Goal: Task Accomplishment & Management: Manage account settings

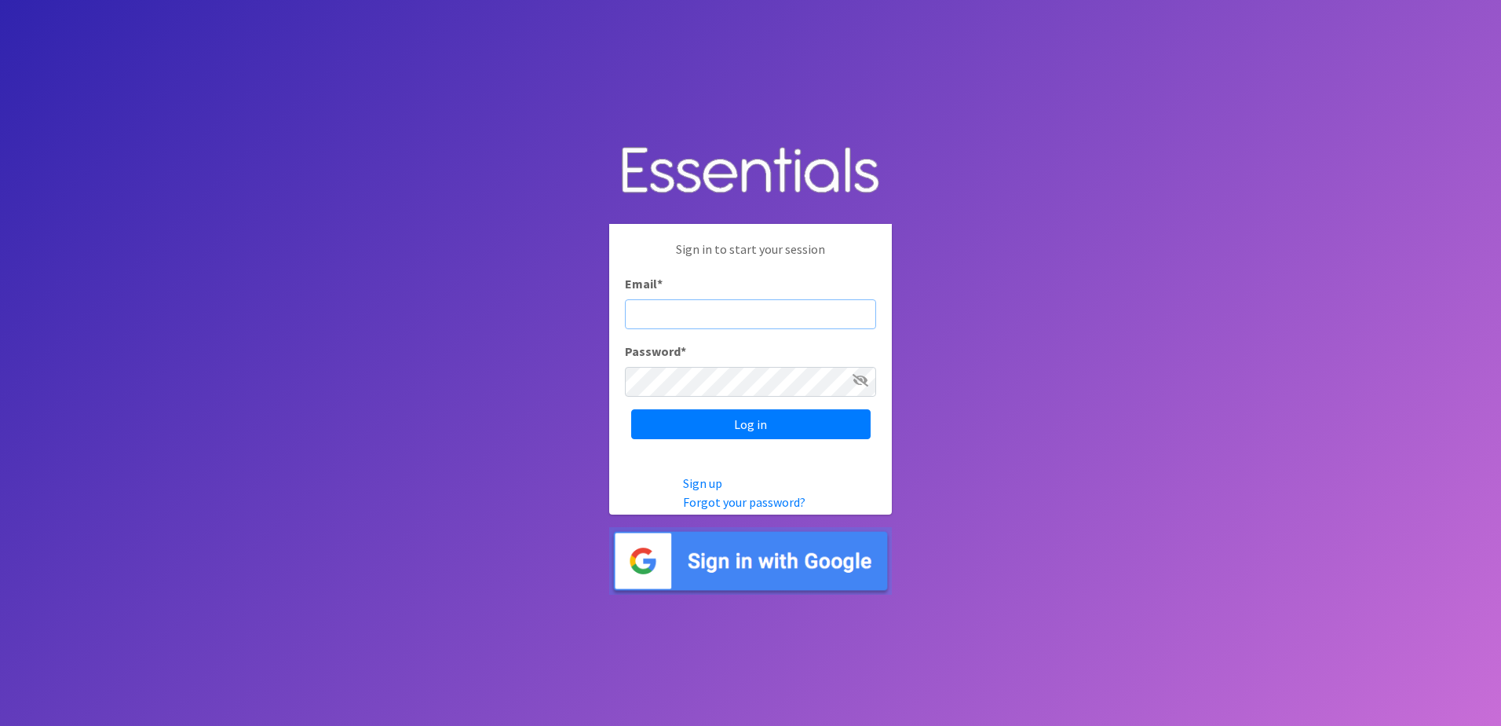
click at [729, 322] on input "Email *" at bounding box center [750, 314] width 251 height 30
type input "p"
type input "[EMAIL_ADDRESS][DOMAIN_NAME]"
click at [631, 409] on input "Log in" at bounding box center [750, 424] width 239 height 30
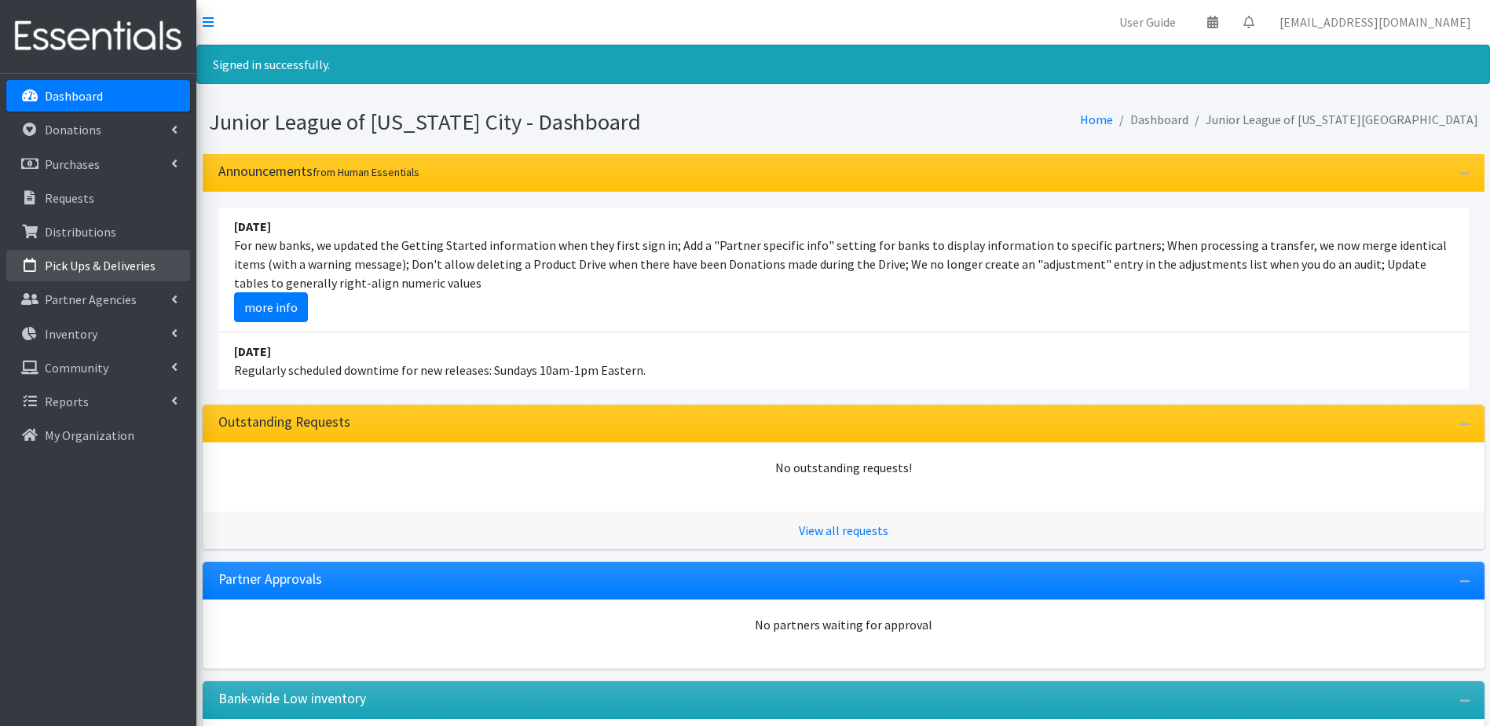
click at [105, 265] on p "Pick Ups & Deliveries" at bounding box center [100, 266] width 111 height 16
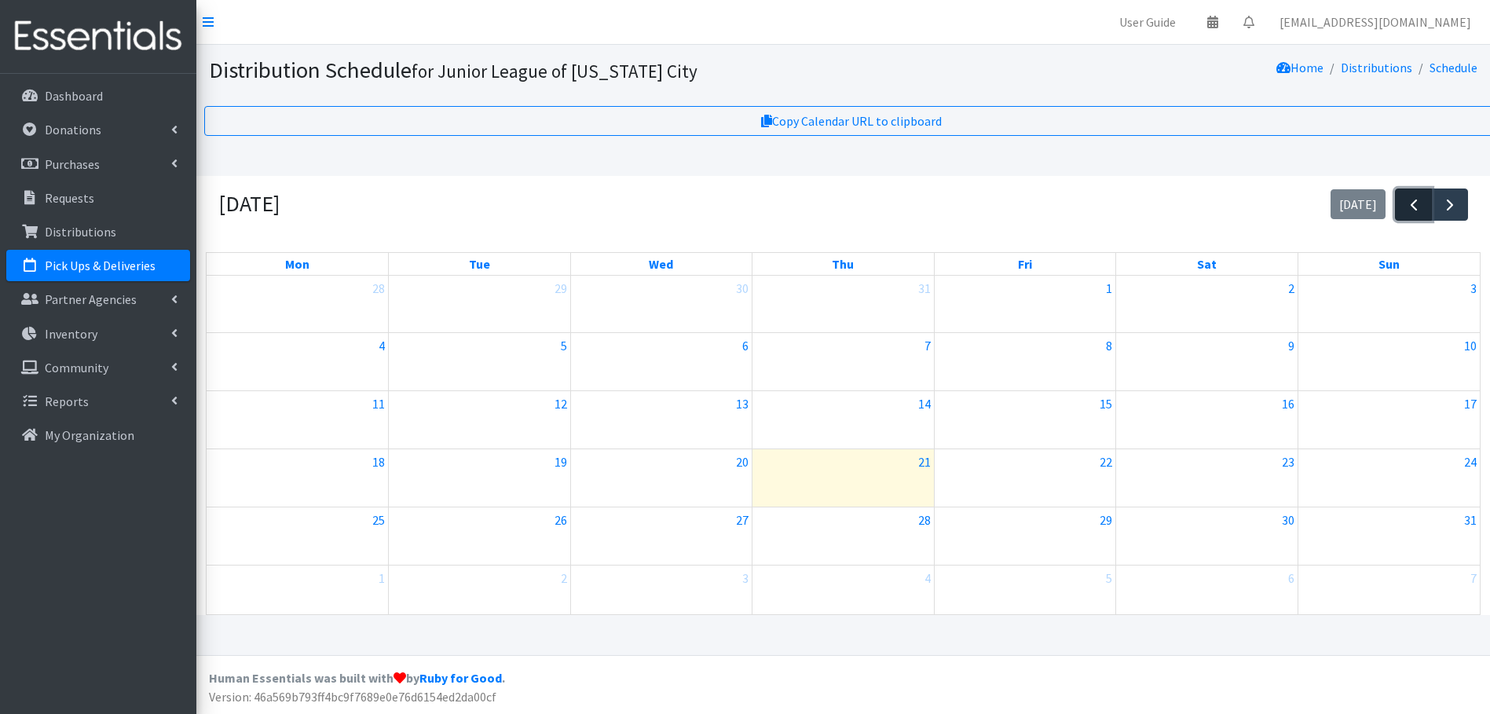
click at [1409, 205] on span "button" at bounding box center [1413, 205] width 19 height 19
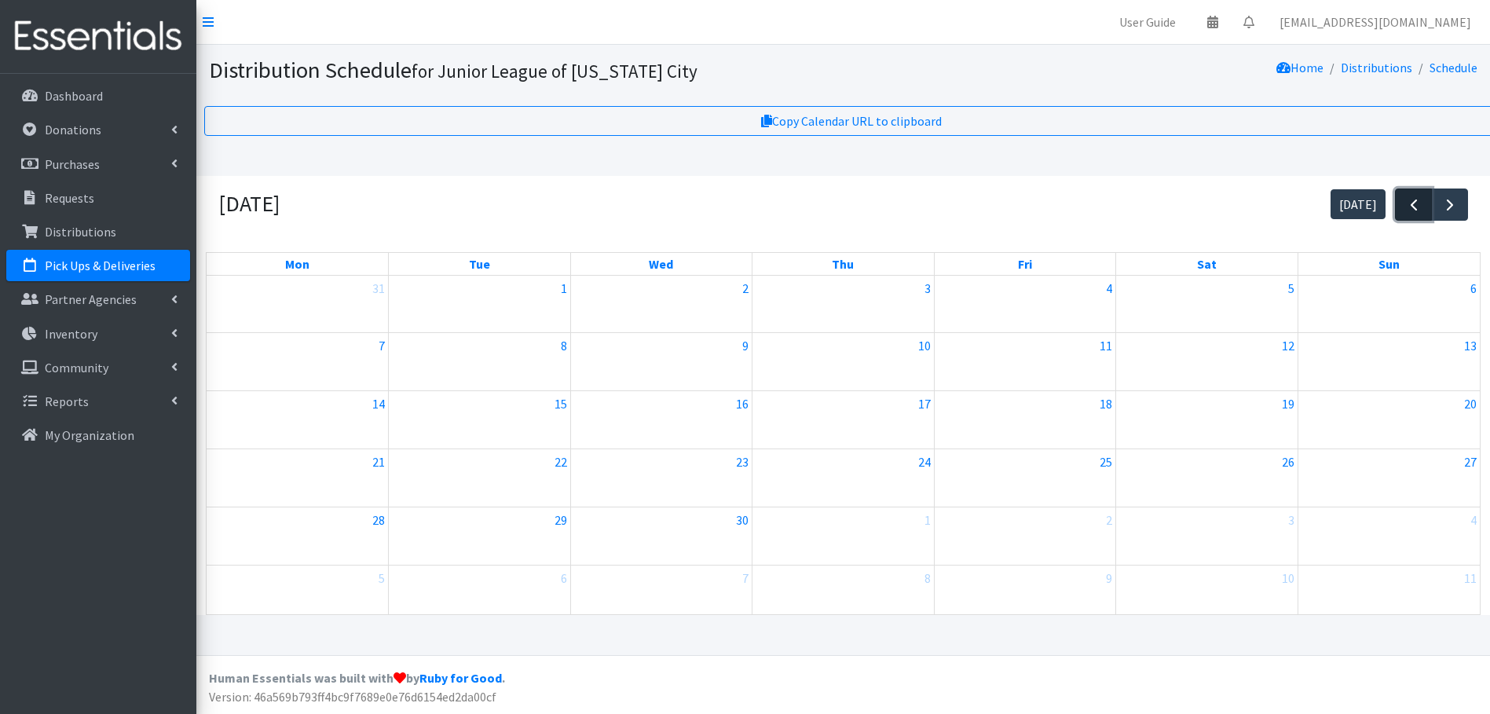
click at [1409, 205] on span "button" at bounding box center [1413, 205] width 19 height 19
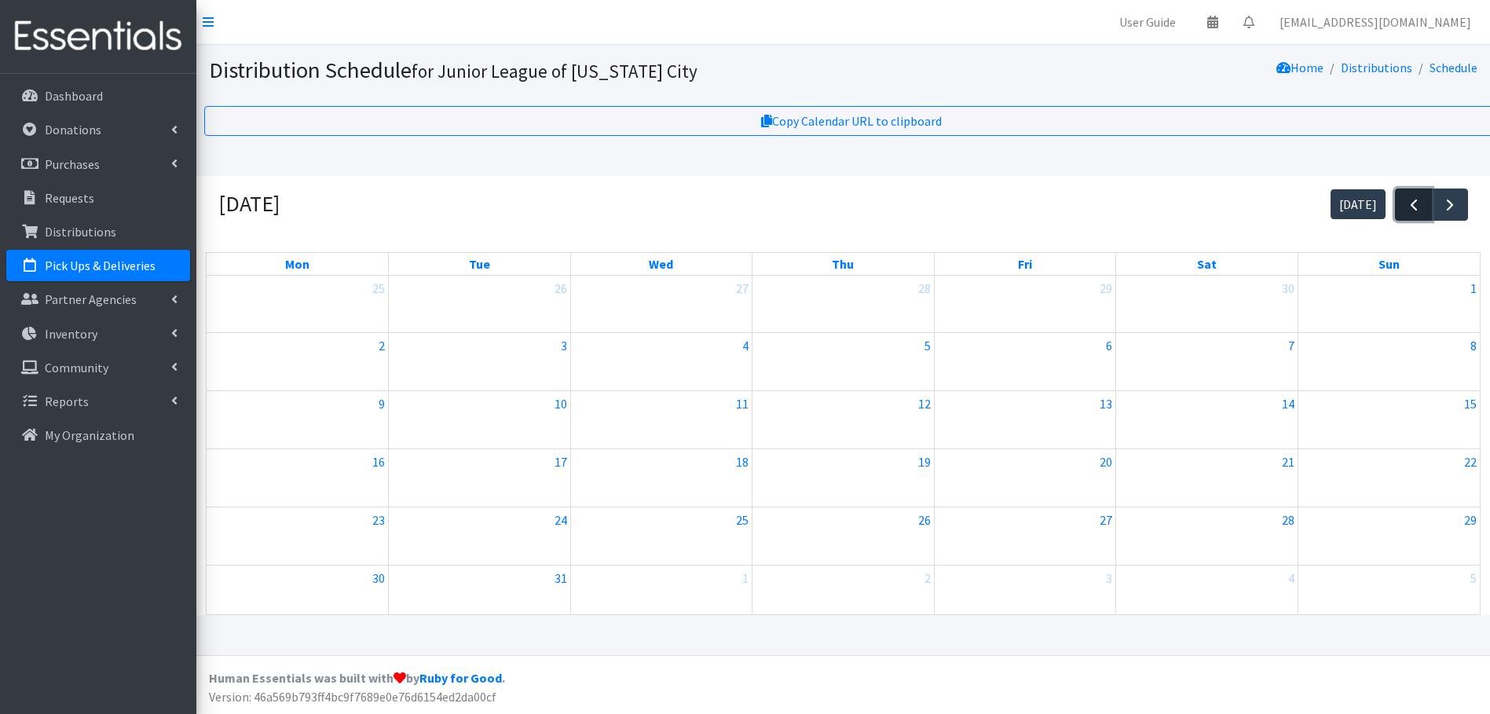
click at [1409, 205] on span "button" at bounding box center [1413, 205] width 19 height 19
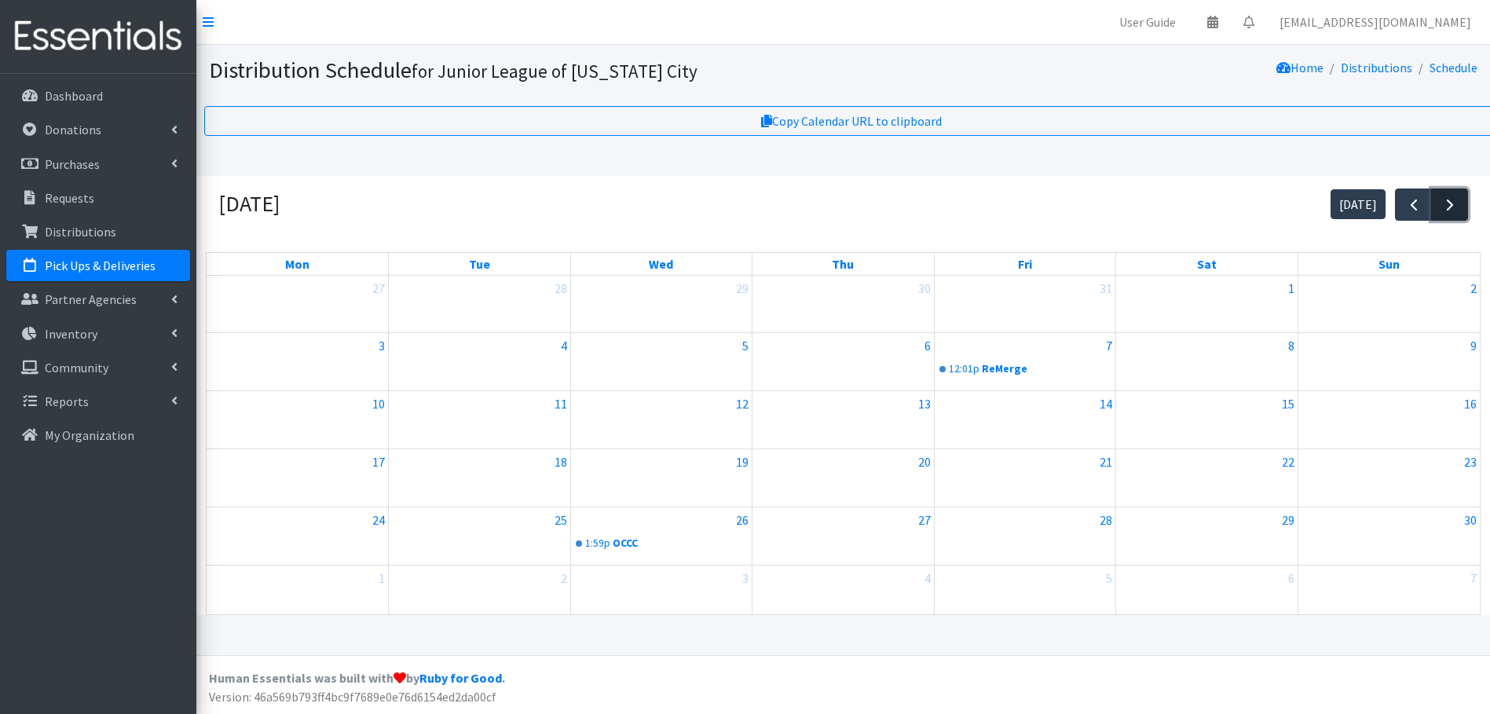
click at [1457, 205] on span "button" at bounding box center [1449, 205] width 19 height 19
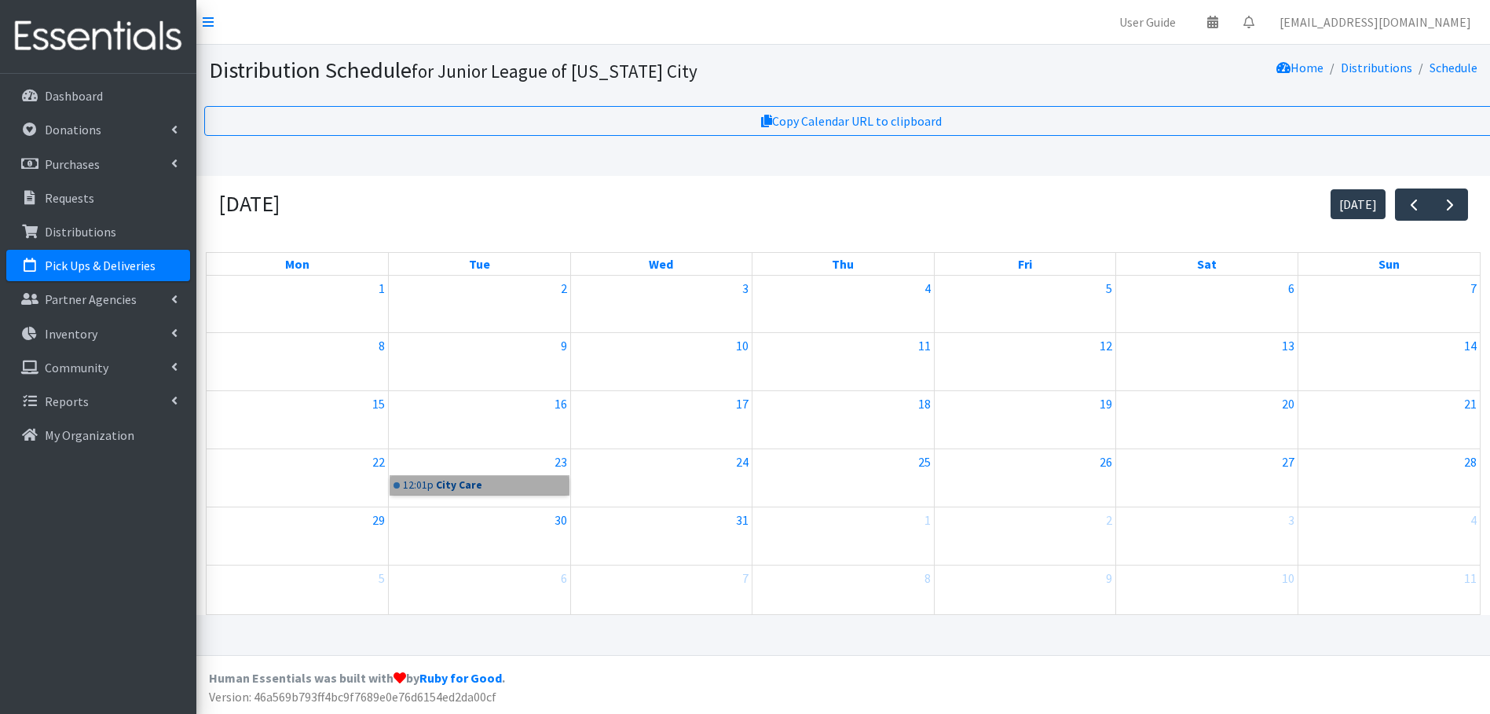
click at [476, 486] on link "12:01p City Care" at bounding box center [479, 485] width 178 height 19
click at [1420, 204] on span "button" at bounding box center [1413, 205] width 19 height 19
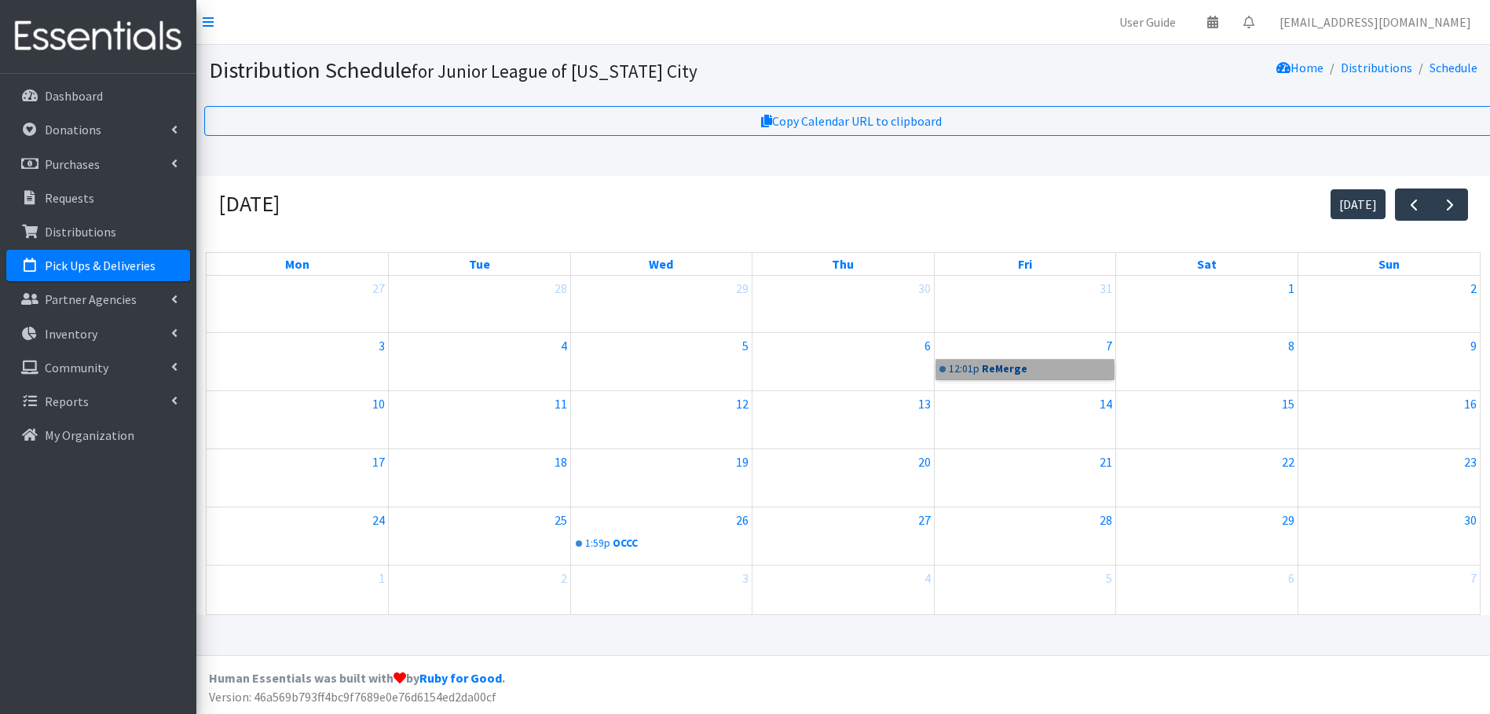
click at [986, 369] on link "12:01p ReMerge" at bounding box center [1025, 369] width 178 height 19
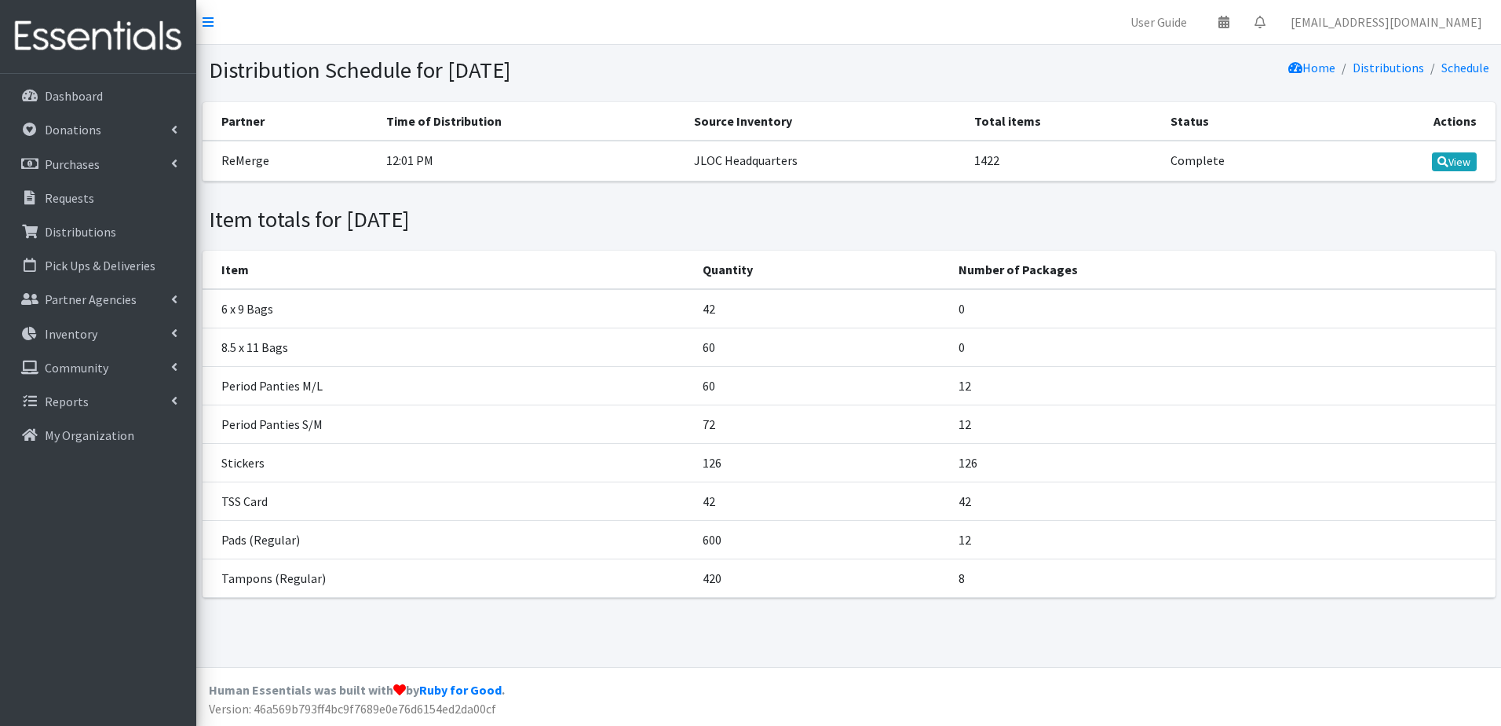
click at [704, 305] on td "42" at bounding box center [821, 308] width 256 height 39
click at [103, 268] on p "Pick Ups & Deliveries" at bounding box center [100, 266] width 111 height 16
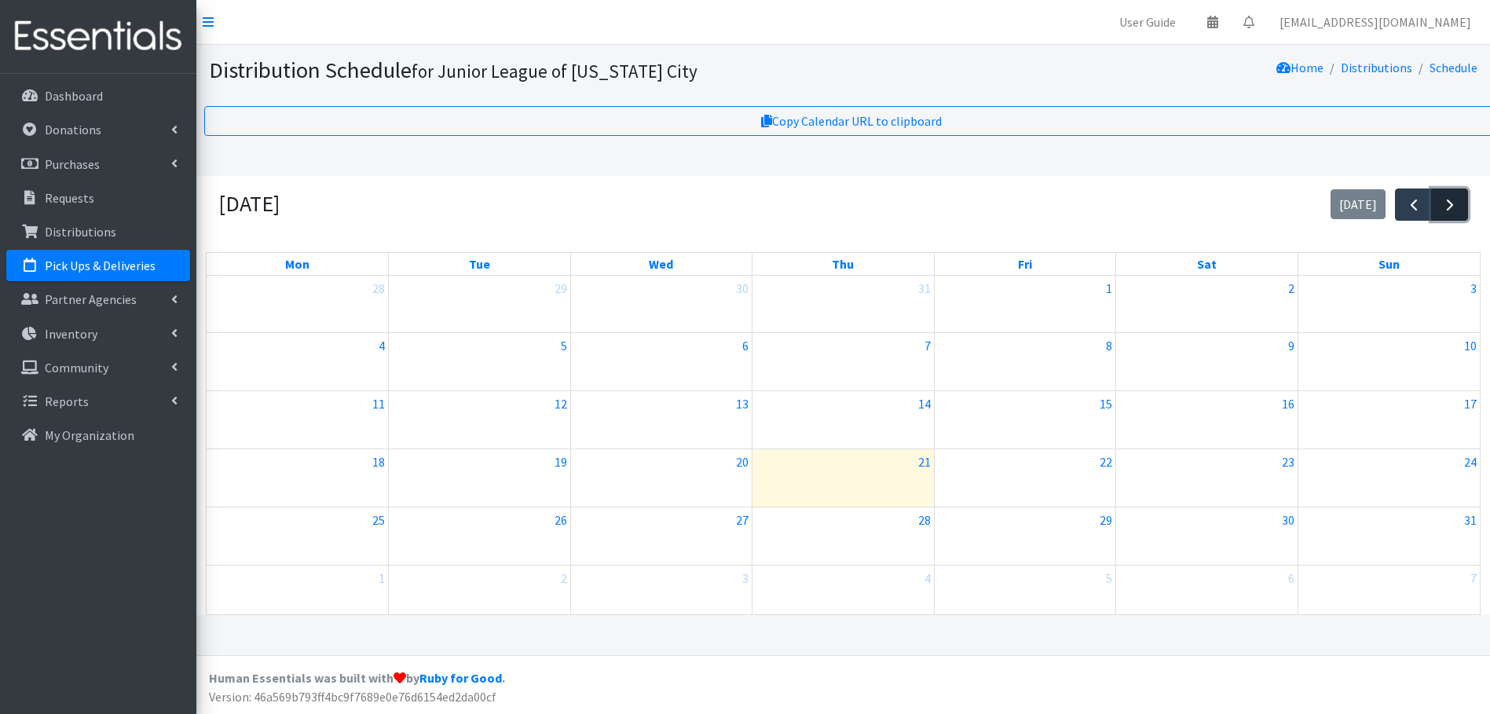
click at [1447, 201] on span "button" at bounding box center [1449, 205] width 19 height 19
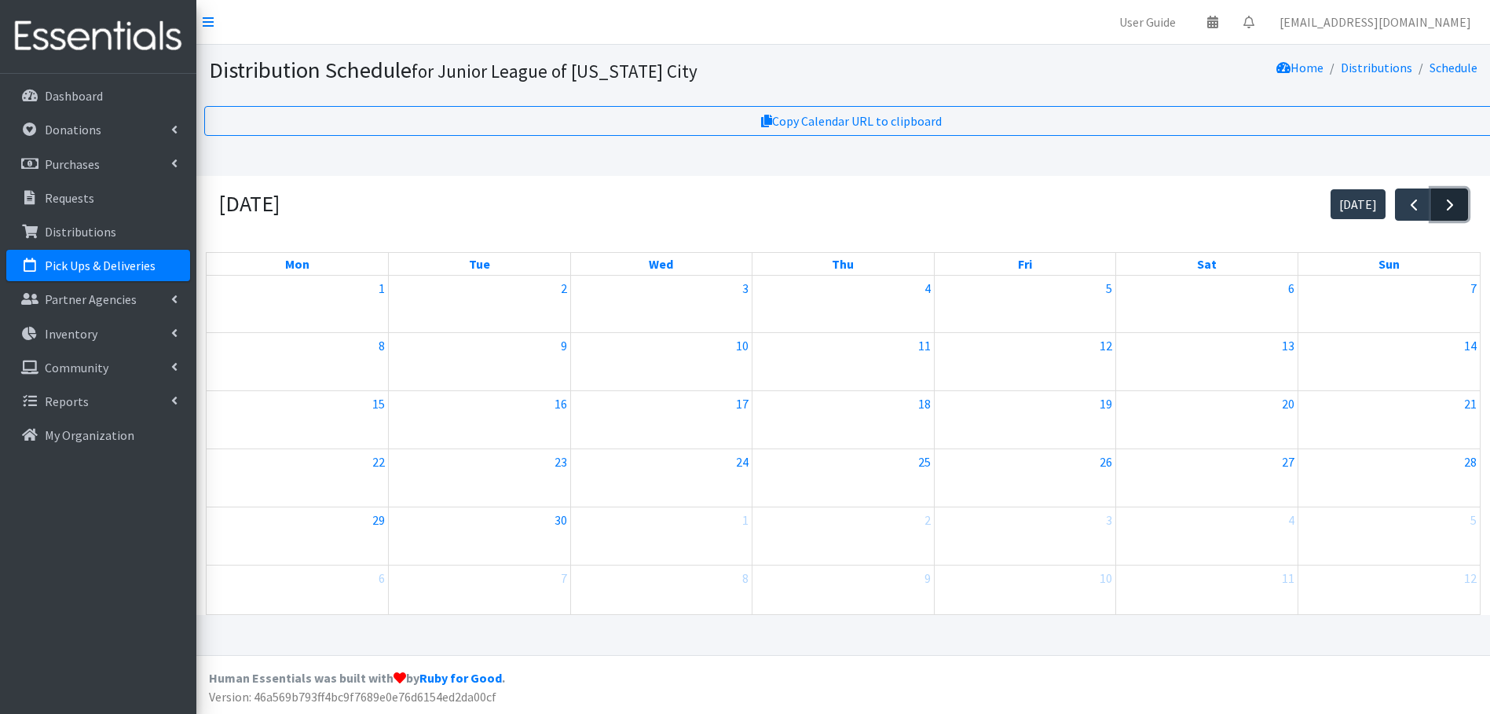
click at [1449, 207] on span "button" at bounding box center [1449, 205] width 19 height 19
click at [1401, 216] on button "button" at bounding box center [1413, 204] width 37 height 32
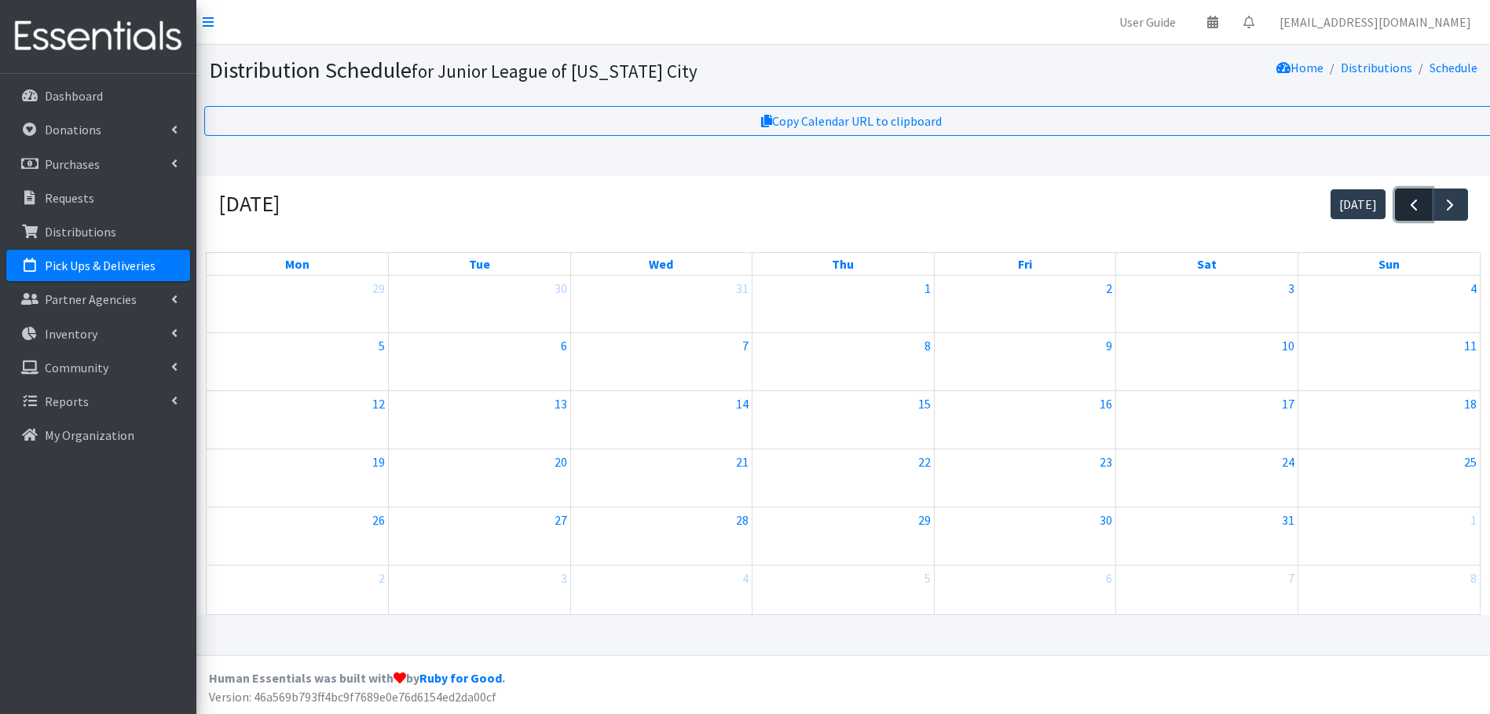
click at [1401, 216] on button "button" at bounding box center [1413, 204] width 37 height 32
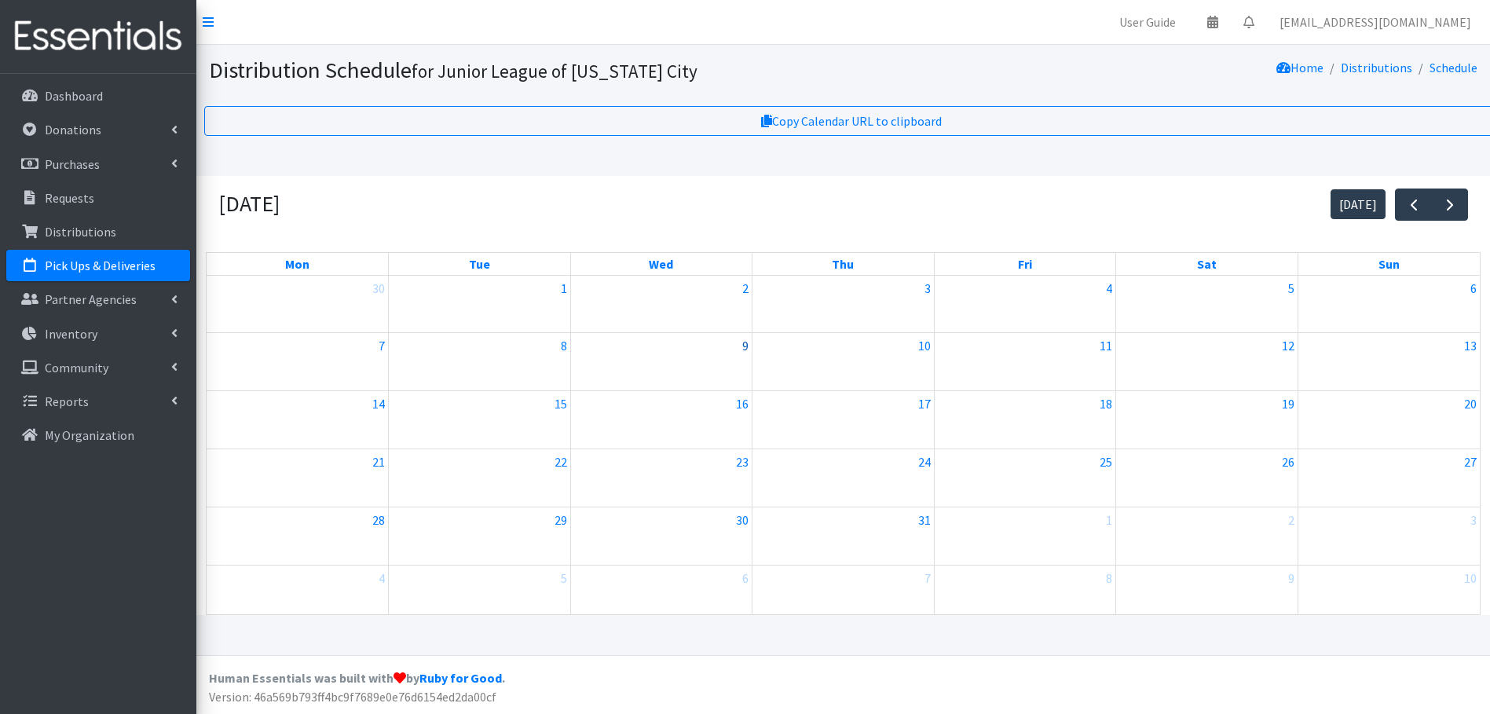
click at [740, 349] on link "9" at bounding box center [745, 345] width 13 height 25
click at [1362, 66] on link "Distributions" at bounding box center [1375, 68] width 71 height 16
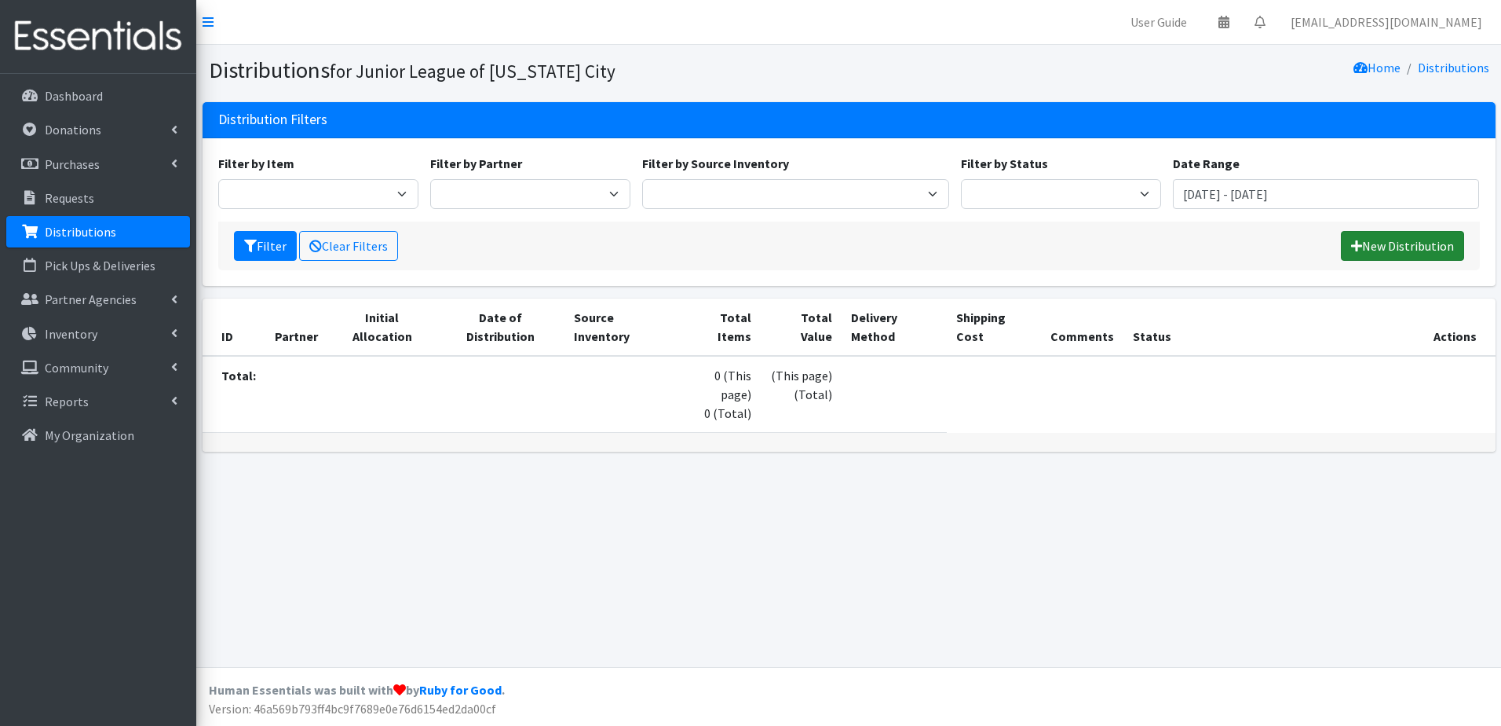
click at [1394, 249] on link "New Distribution" at bounding box center [1402, 246] width 123 height 30
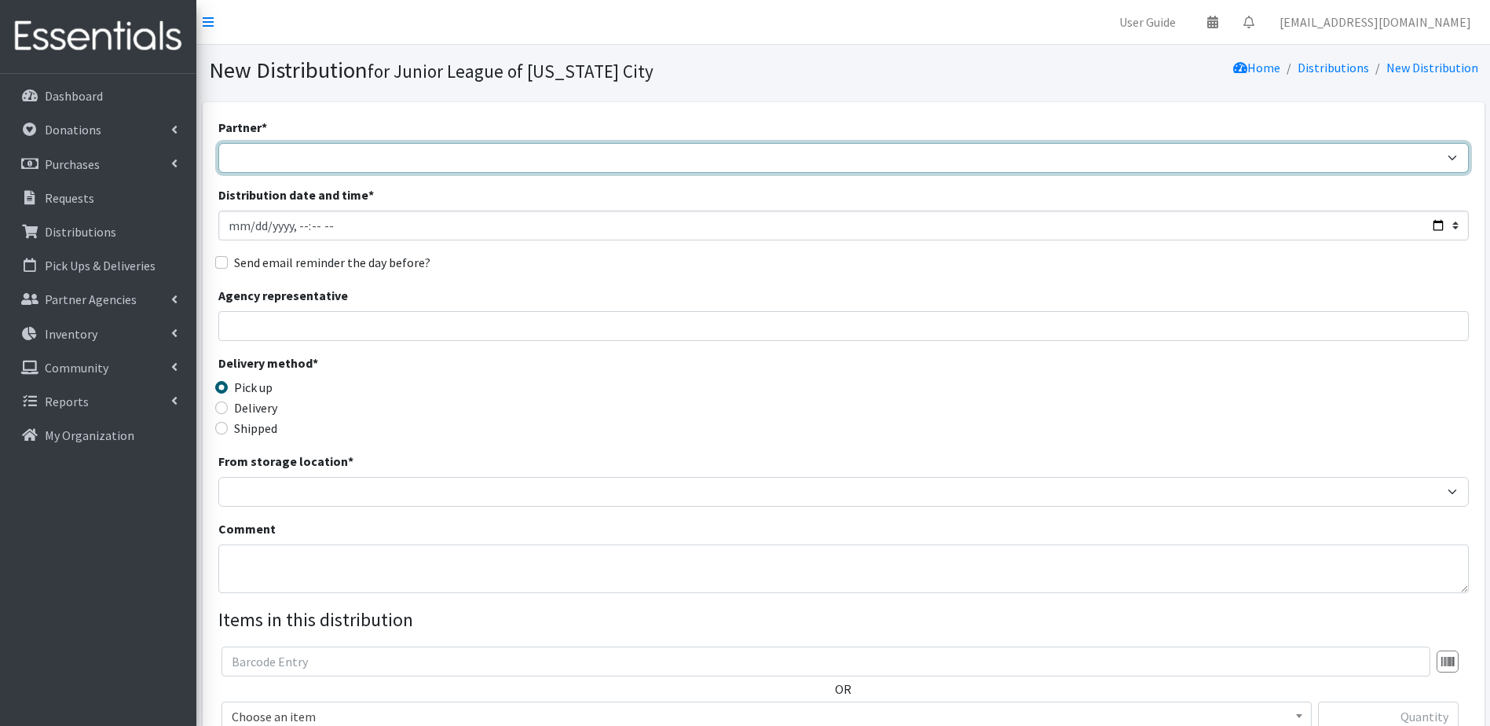
click at [280, 154] on select "Bethany Public Schools Bethany YMCA Boys & Girls Club CAIR Oklahoma Catholic Ch…" at bounding box center [843, 158] width 1250 height 30
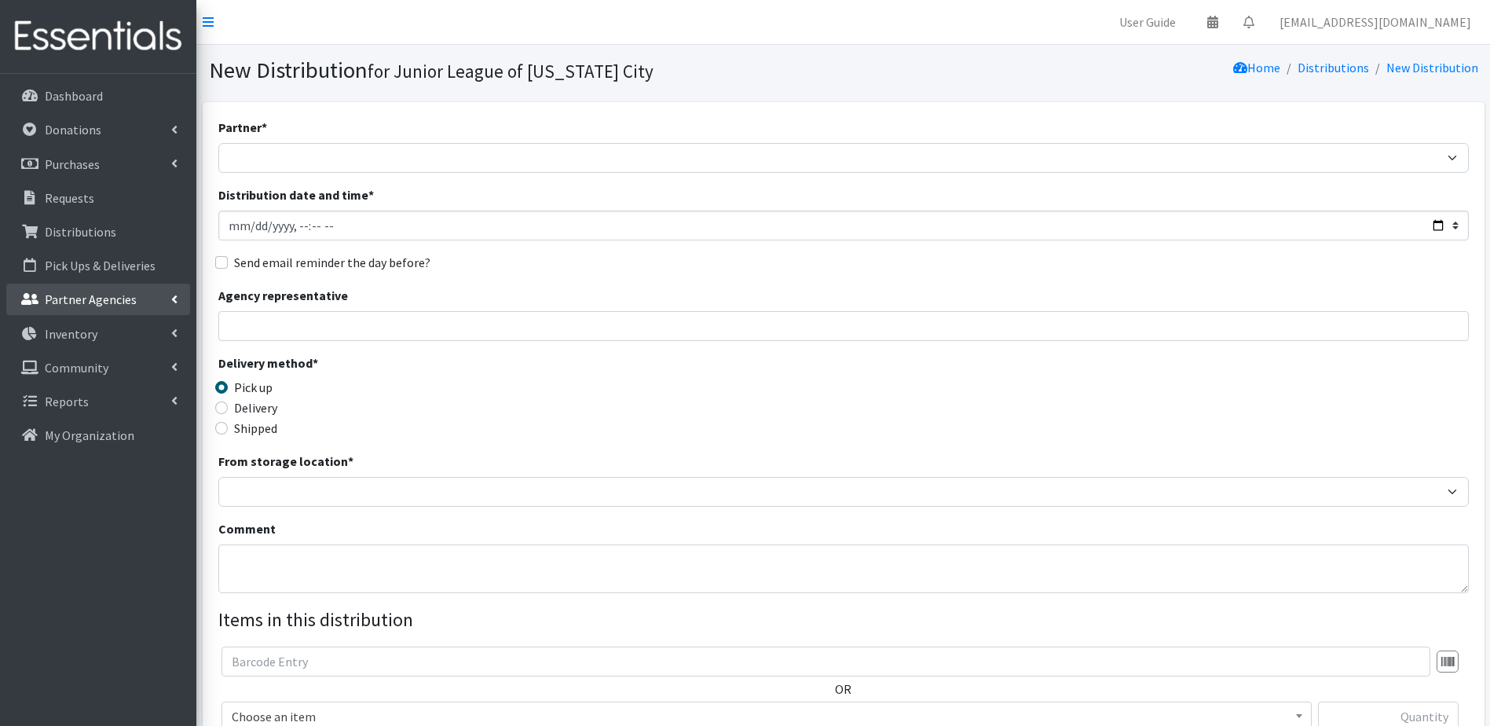
click at [126, 297] on p "Partner Agencies" at bounding box center [91, 299] width 92 height 16
click at [90, 331] on link "All Partners" at bounding box center [98, 333] width 184 height 31
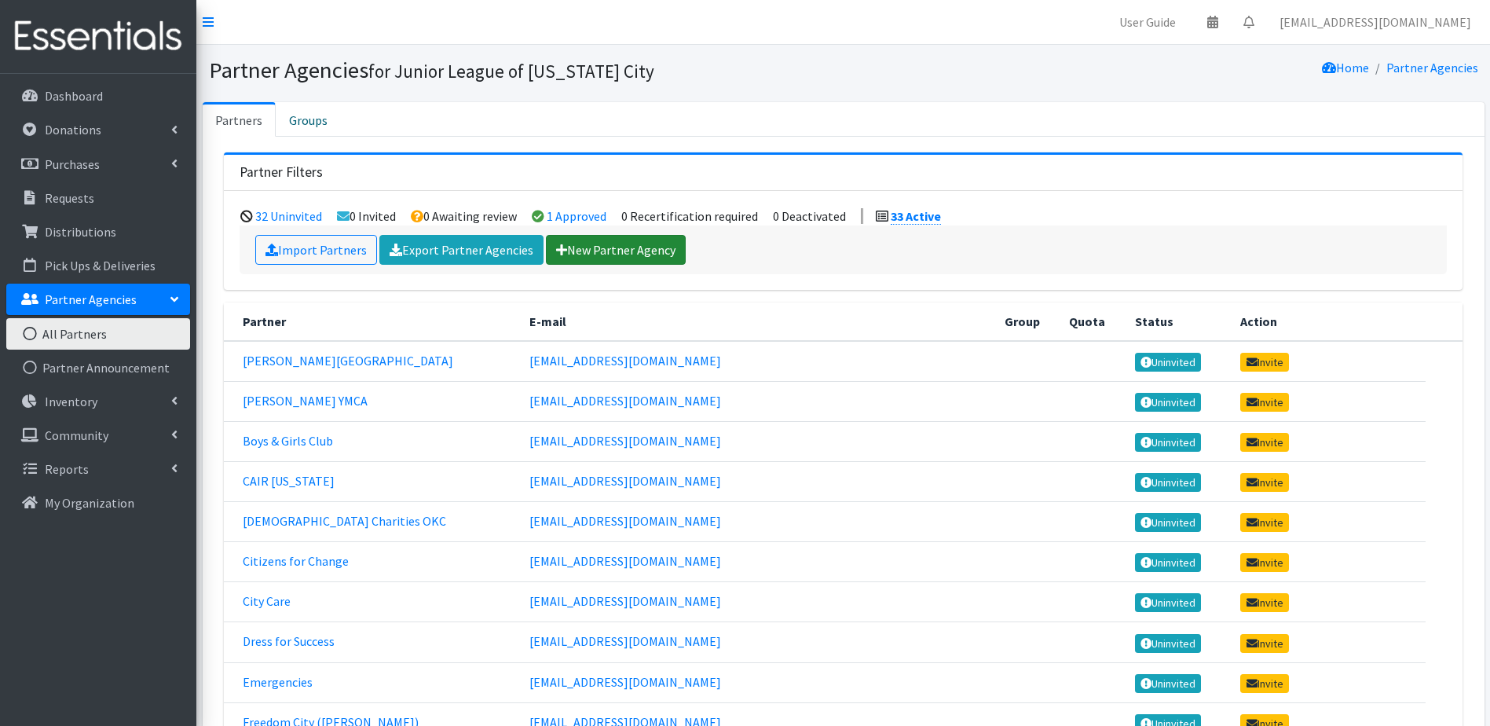
click at [586, 249] on link "New Partner Agency" at bounding box center [616, 250] width 140 height 30
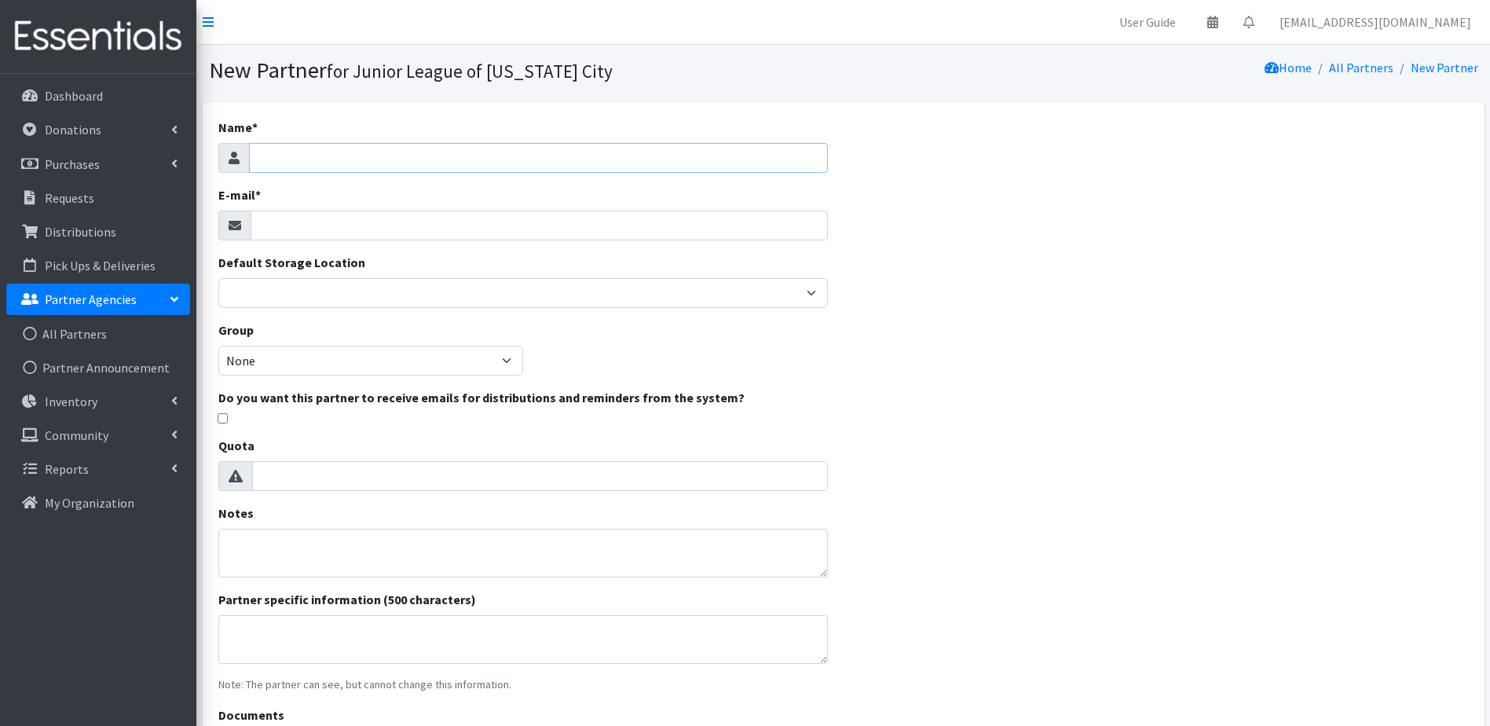
click at [324, 162] on input "Name *" at bounding box center [538, 158] width 579 height 30
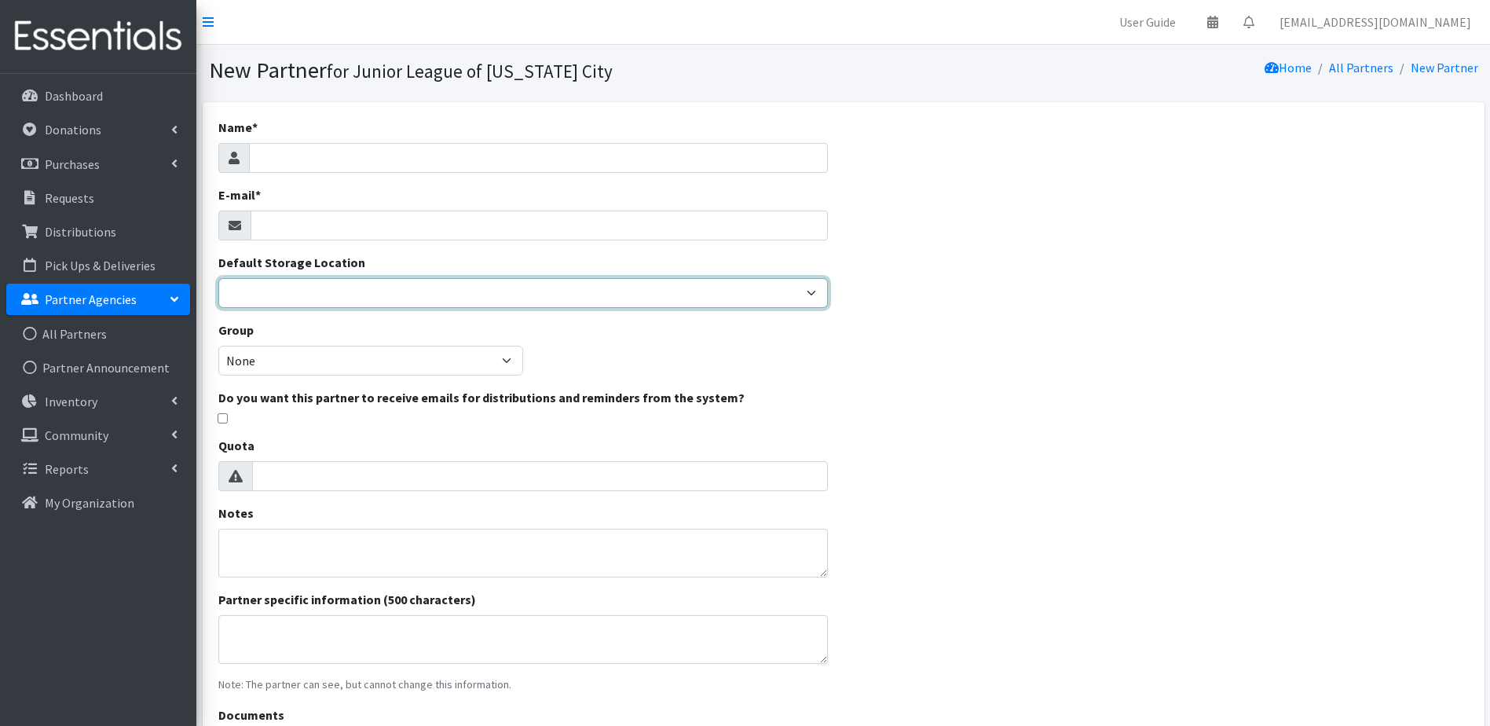
click at [322, 290] on select "JLOC Headquarters Storage Unit" at bounding box center [522, 293] width 609 height 30
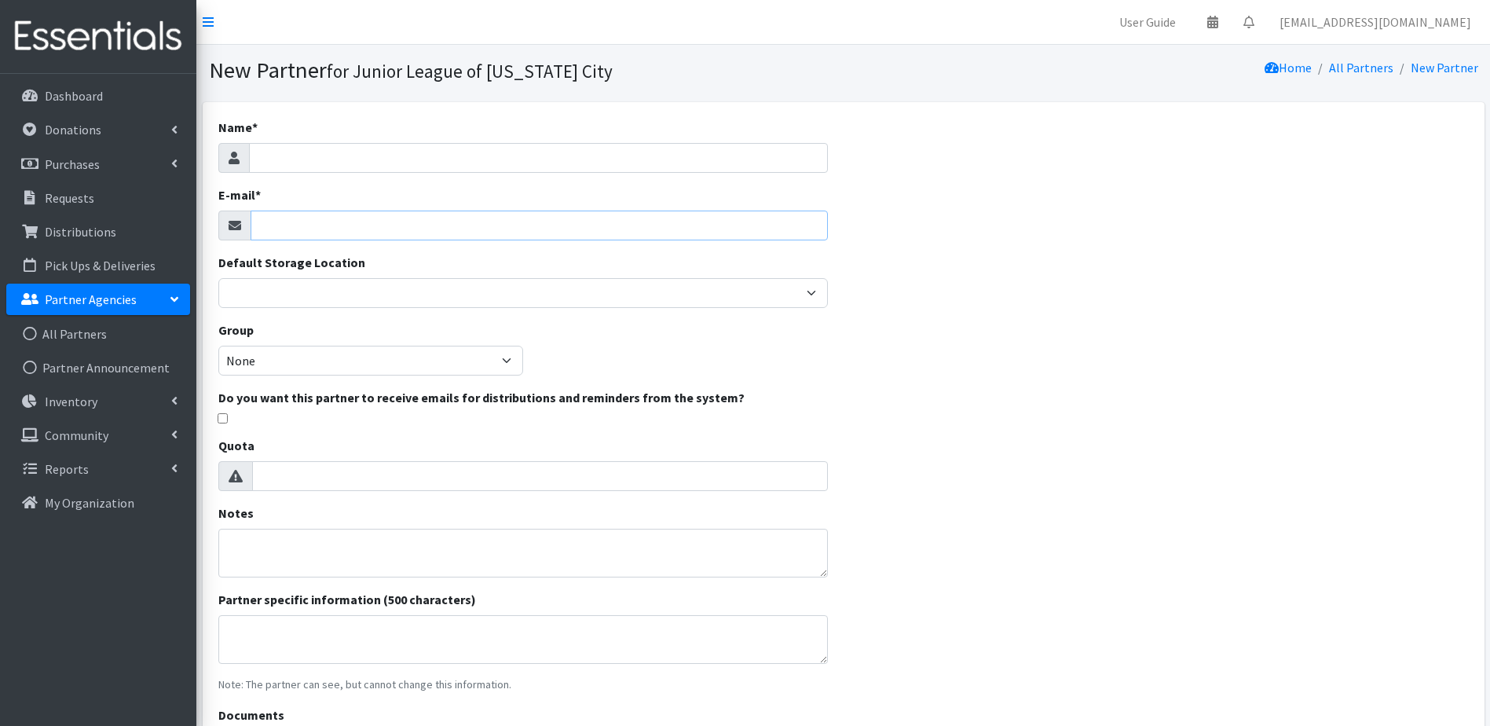
click at [294, 228] on input "E-mail *" at bounding box center [538, 225] width 577 height 30
click at [341, 223] on input "E-mail *" at bounding box center [538, 225] width 577 height 30
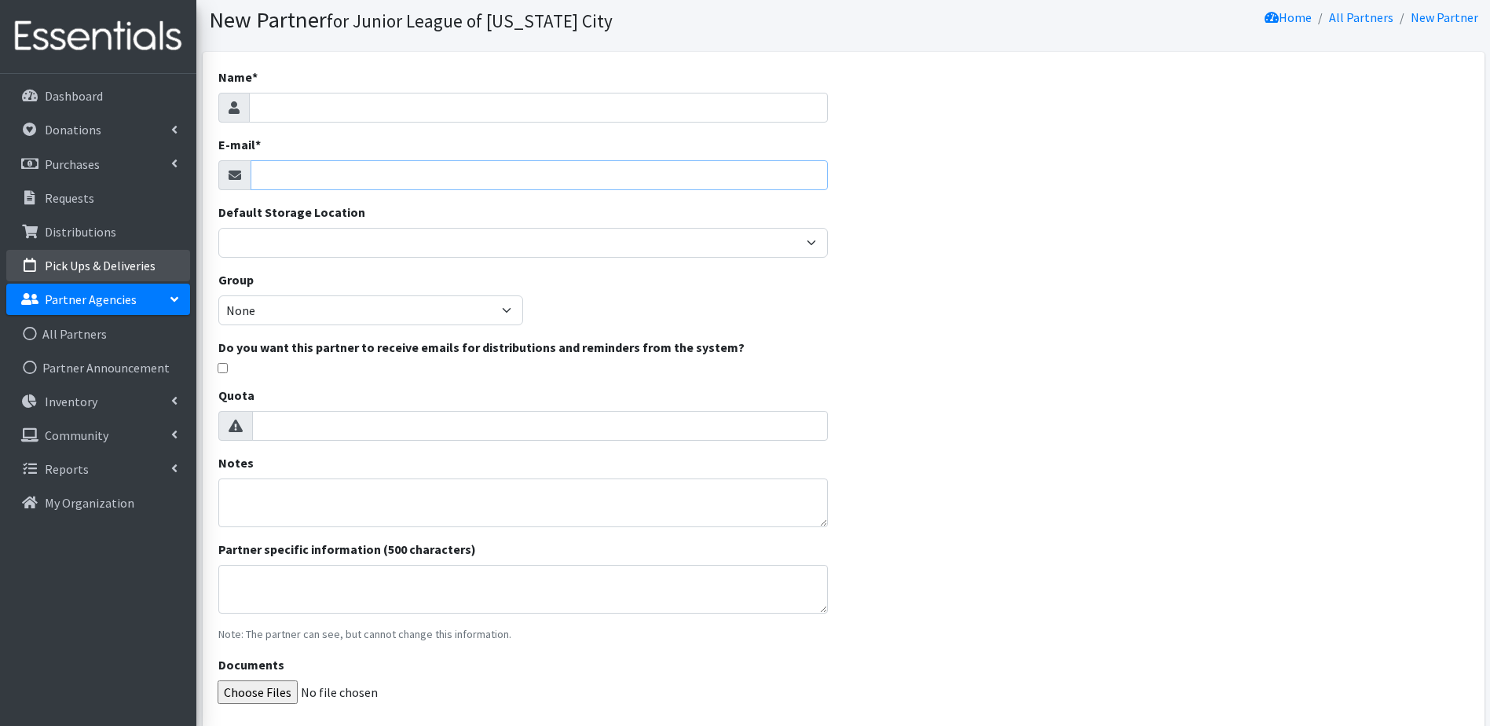
scroll to position [79, 0]
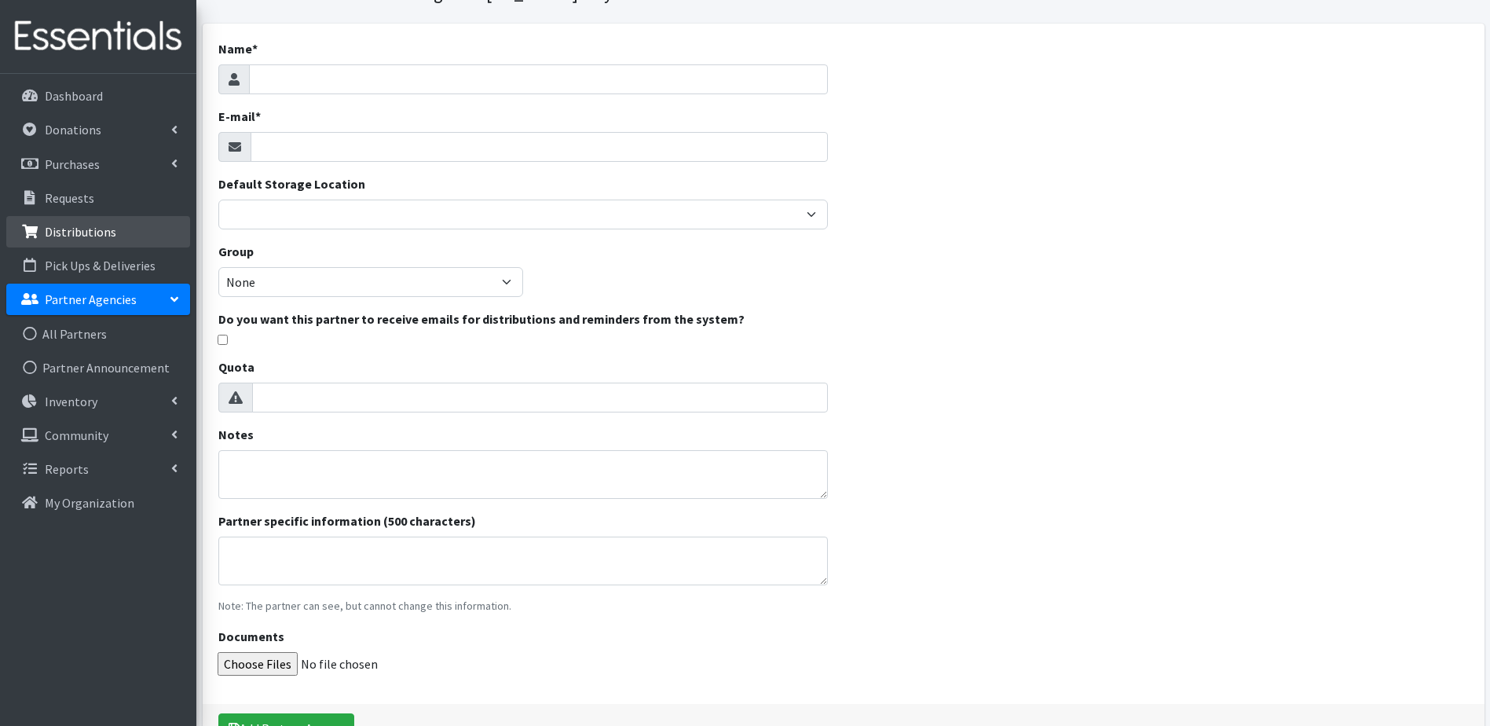
click at [90, 224] on p "Distributions" at bounding box center [80, 232] width 71 height 16
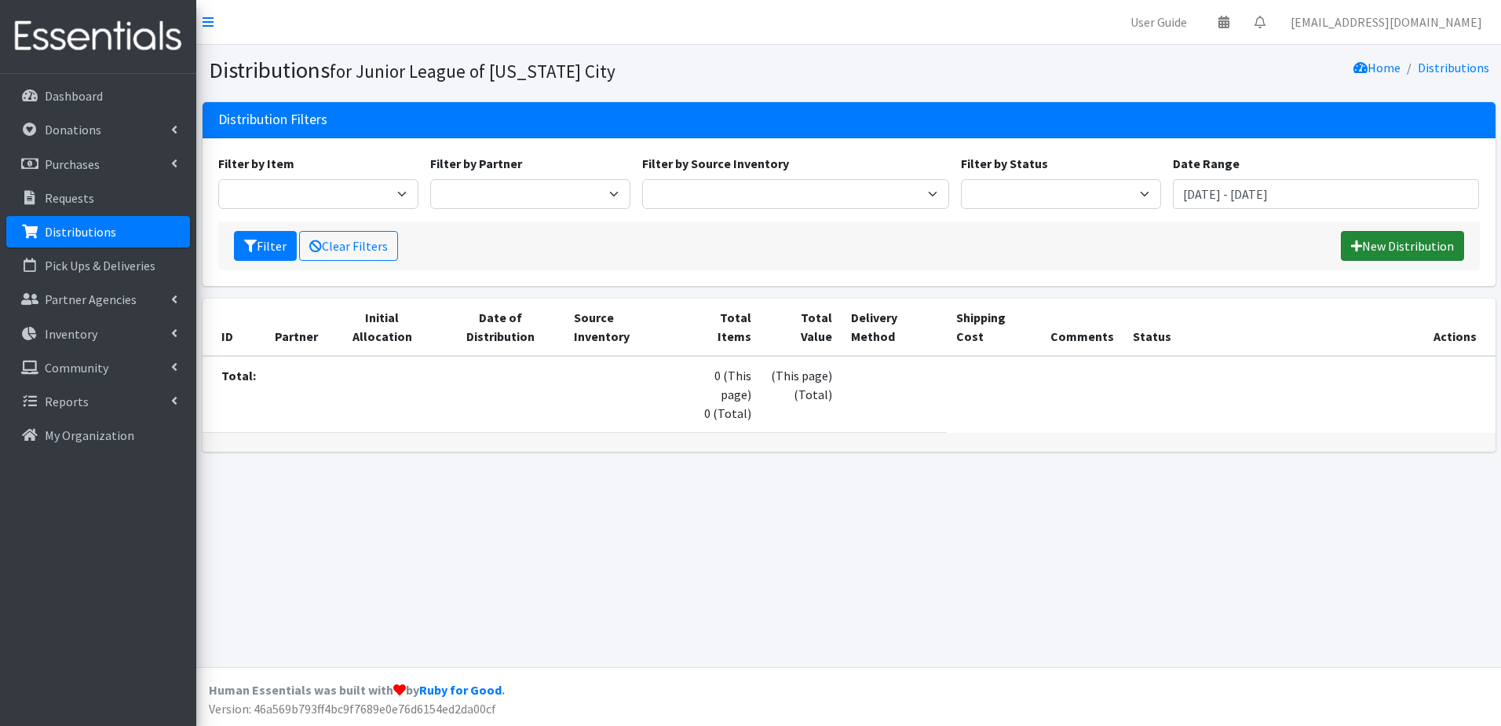
click at [1415, 249] on link "New Distribution" at bounding box center [1402, 246] width 123 height 30
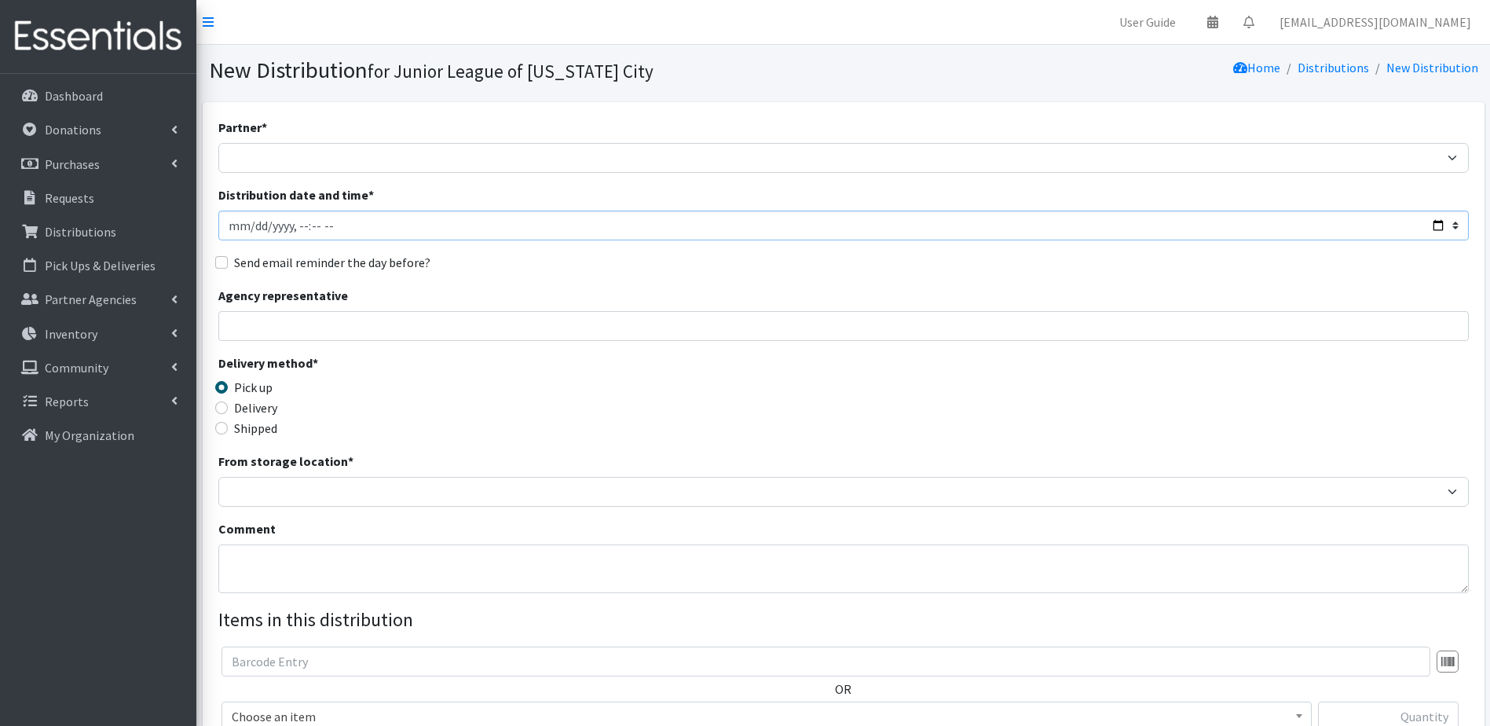
click at [362, 225] on input "Distribution date and time *" at bounding box center [843, 225] width 1250 height 30
click at [296, 225] on input "Distribution date and time *" at bounding box center [843, 225] width 1250 height 30
click at [1455, 229] on input "Distribution date and time *" at bounding box center [843, 225] width 1250 height 30
click at [329, 225] on input "Distribution date and time *" at bounding box center [843, 225] width 1250 height 30
type input "2025-08-21T11:59"
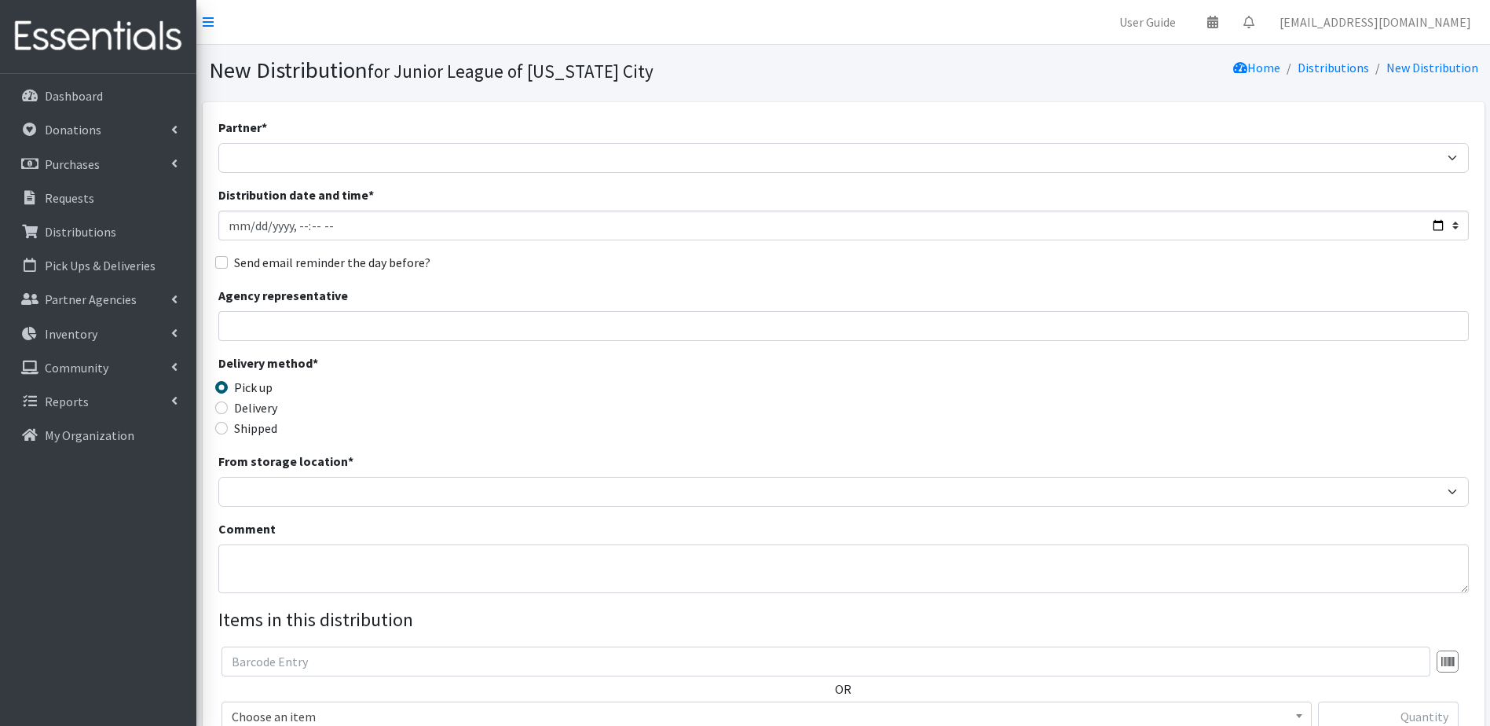
click at [481, 272] on fieldset "Send email reminder the day before?" at bounding box center [843, 263] width 1250 height 20
click at [314, 333] on input "Agency representative" at bounding box center [843, 326] width 1250 height 30
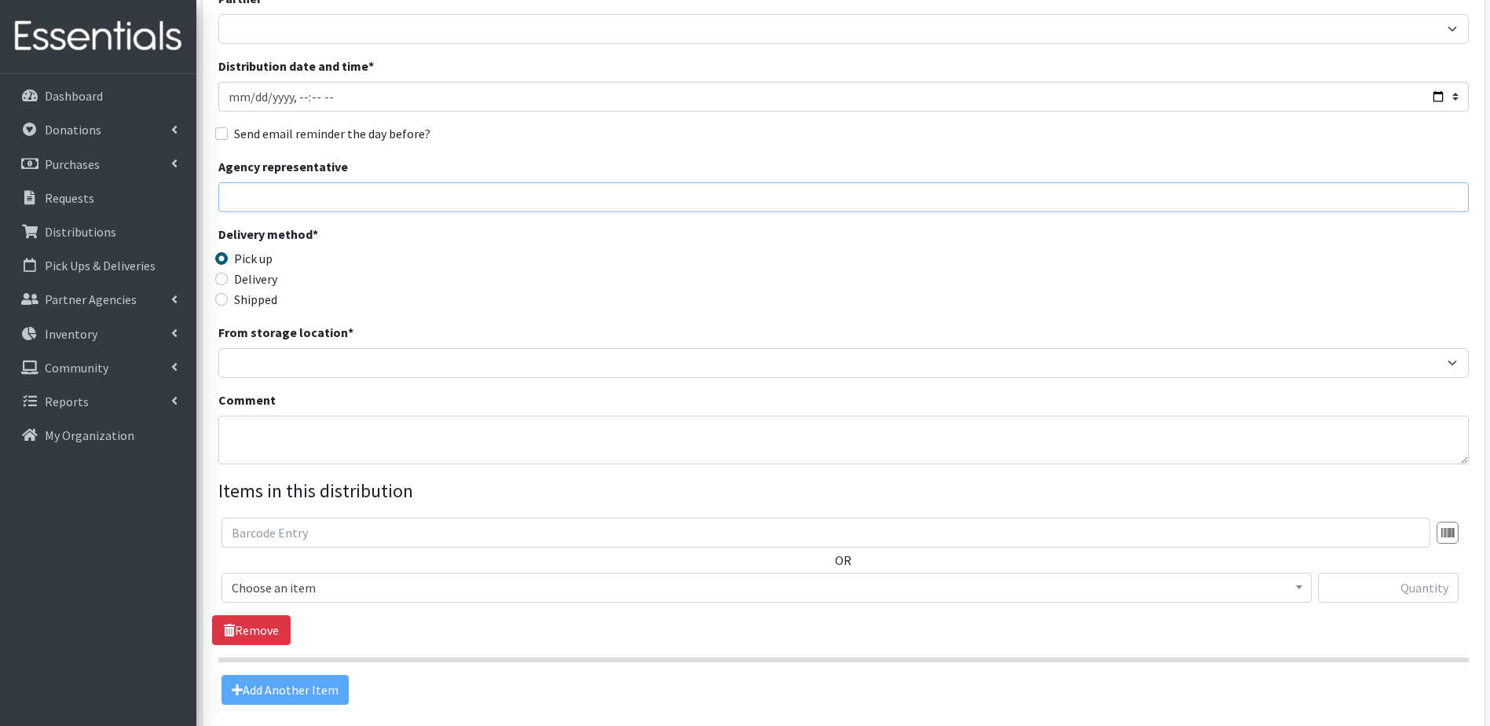
scroll to position [157, 0]
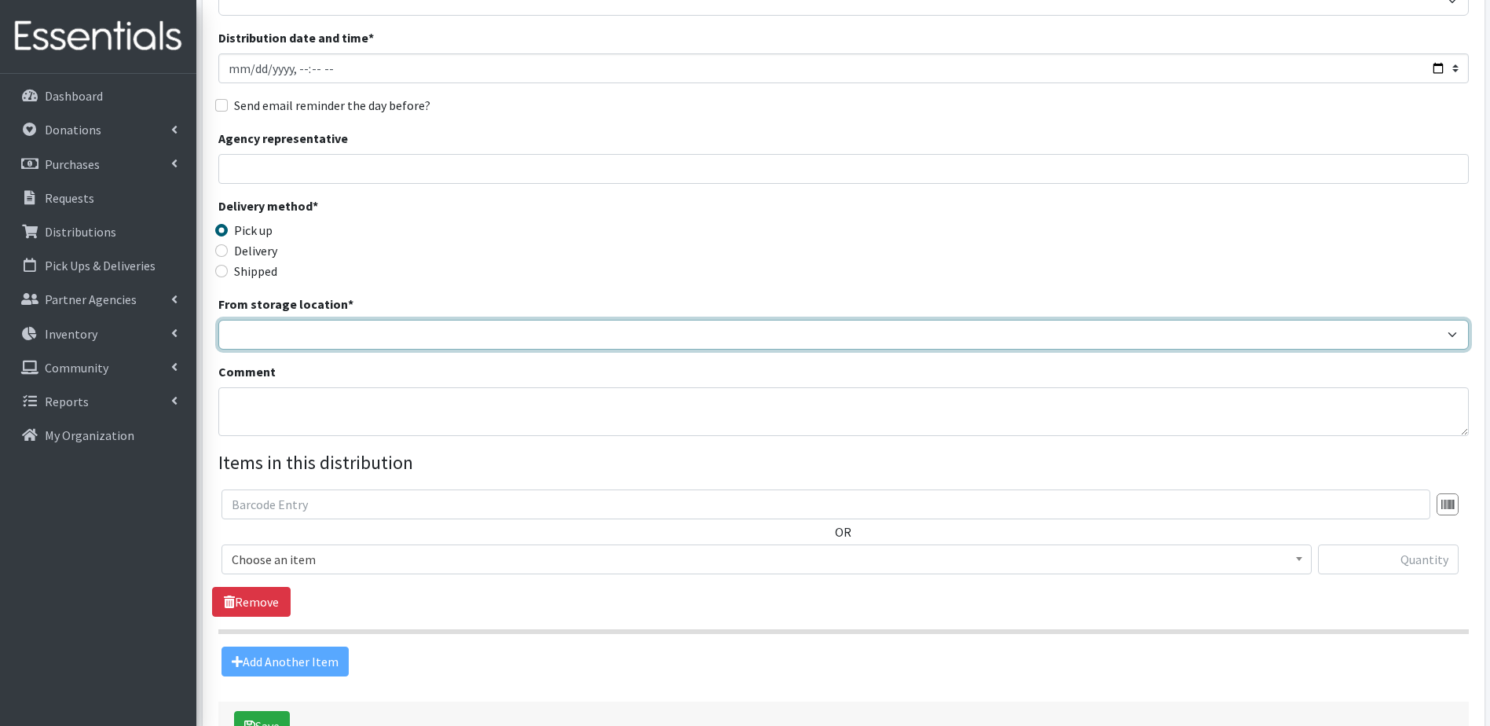
click at [258, 332] on select "JLOC Headquarters Storage Unit" at bounding box center [843, 335] width 1250 height 30
select select "47"
click at [218, 320] on select "JLOC Headquarters Storage Unit" at bounding box center [843, 335] width 1250 height 30
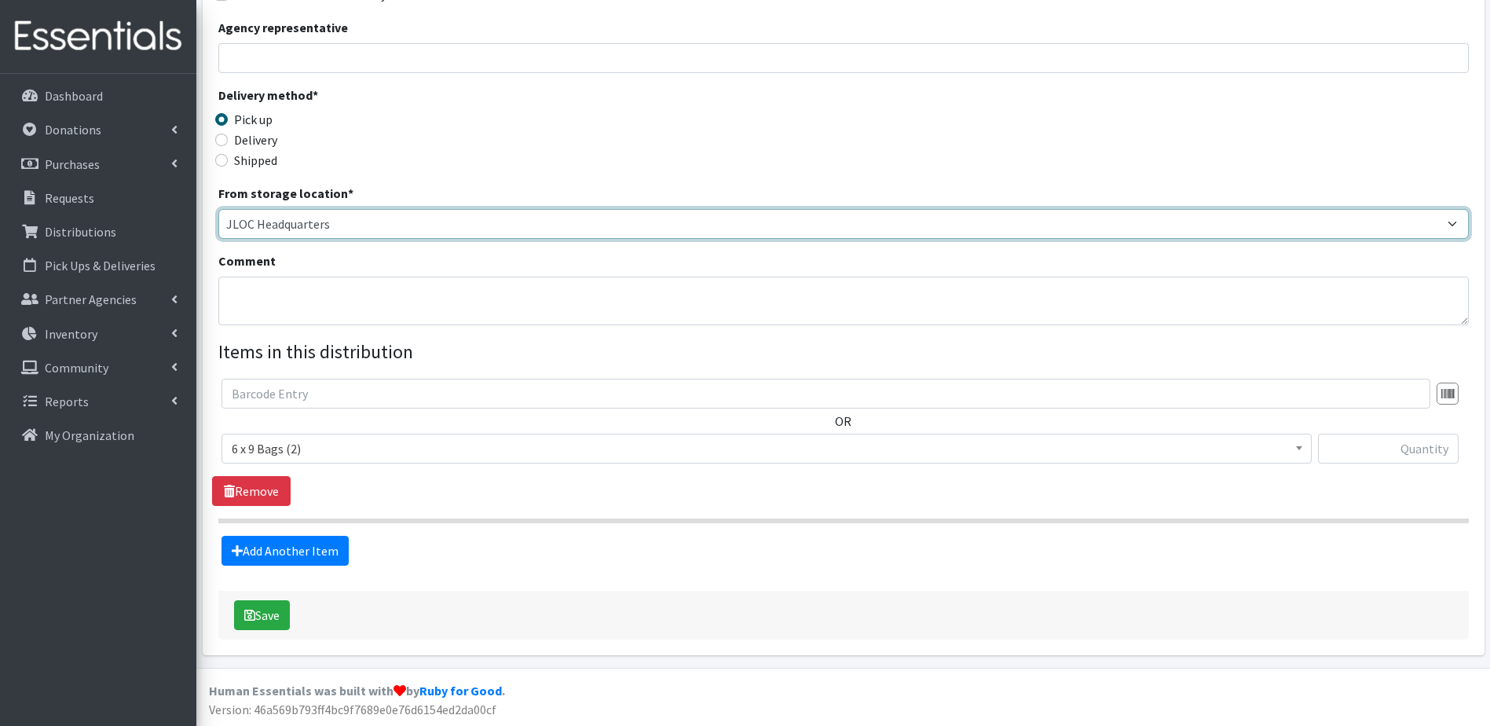
scroll to position [269, 0]
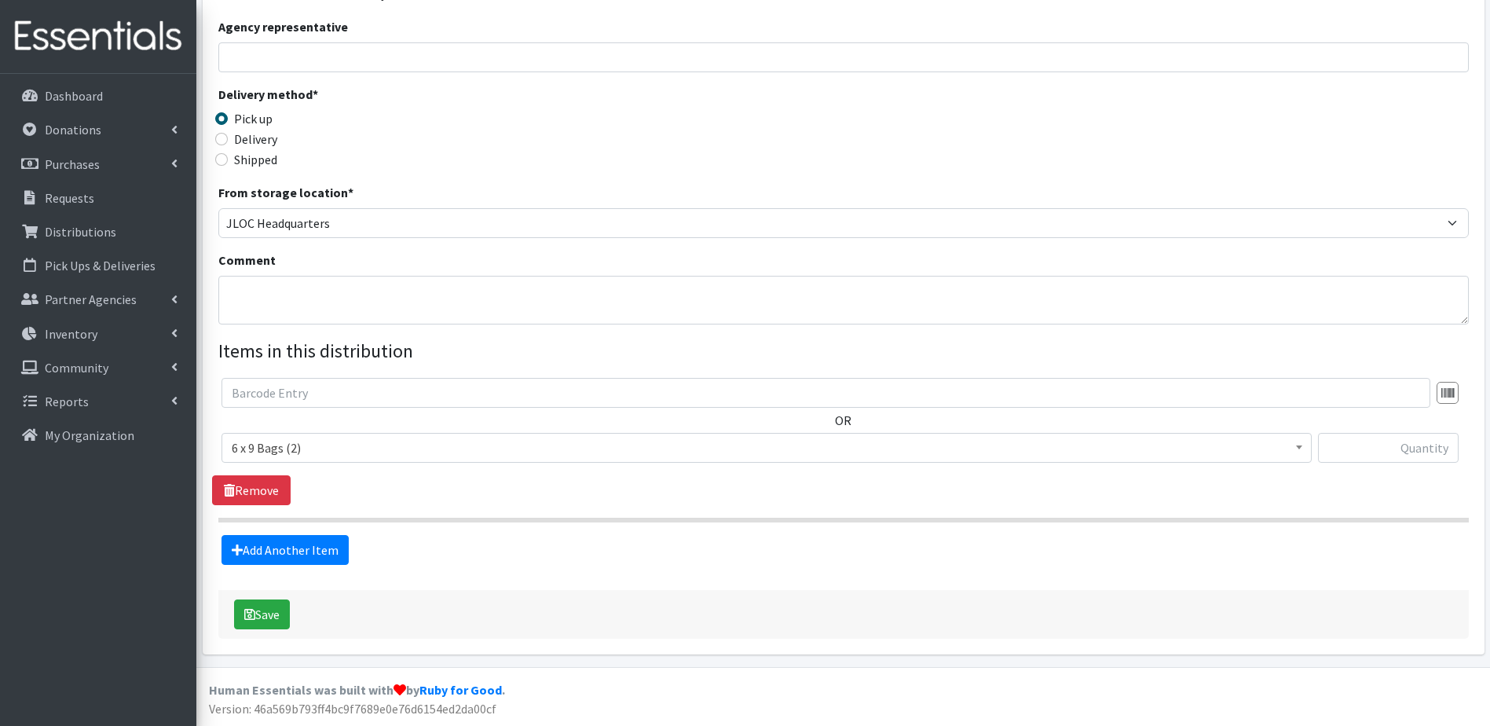
click at [384, 453] on span "6 x 9 Bags (2)" at bounding box center [766, 448] width 1069 height 22
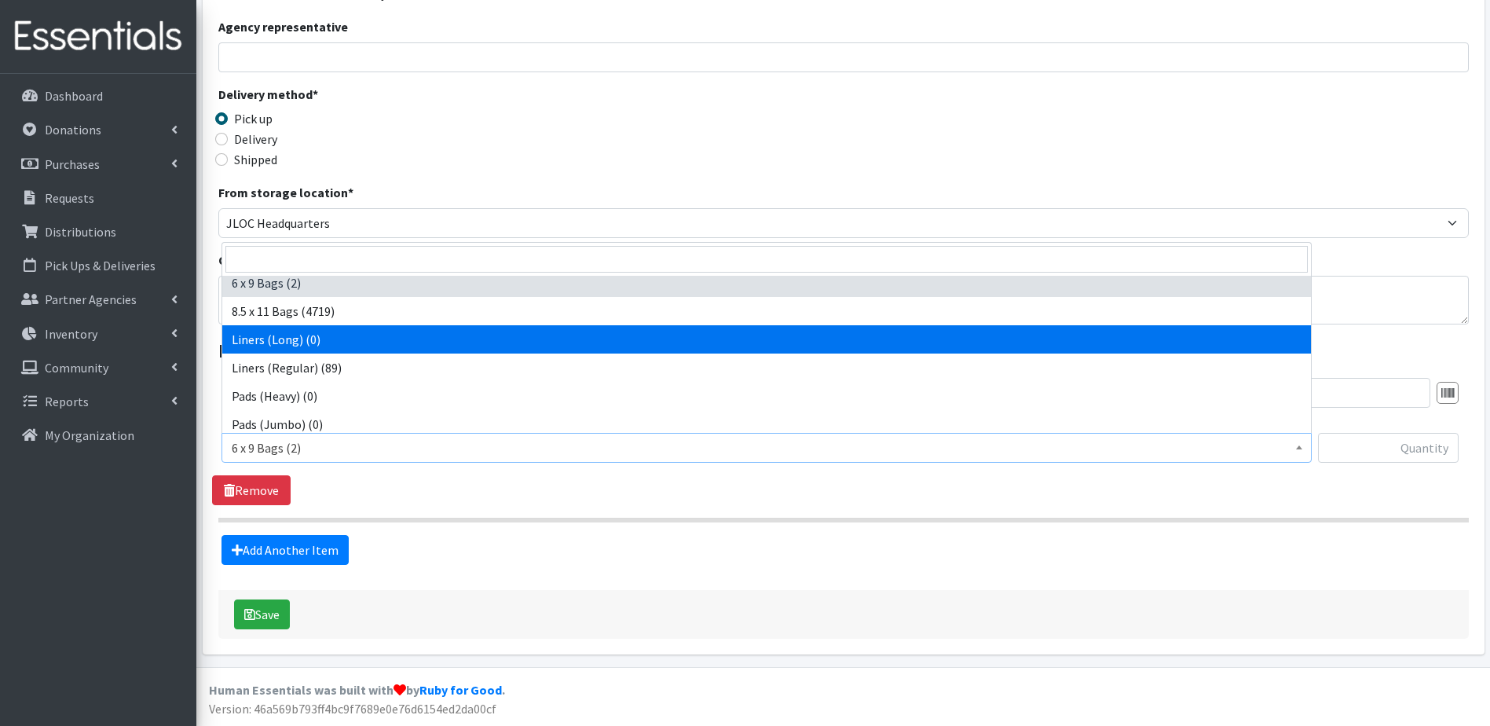
scroll to position [0, 0]
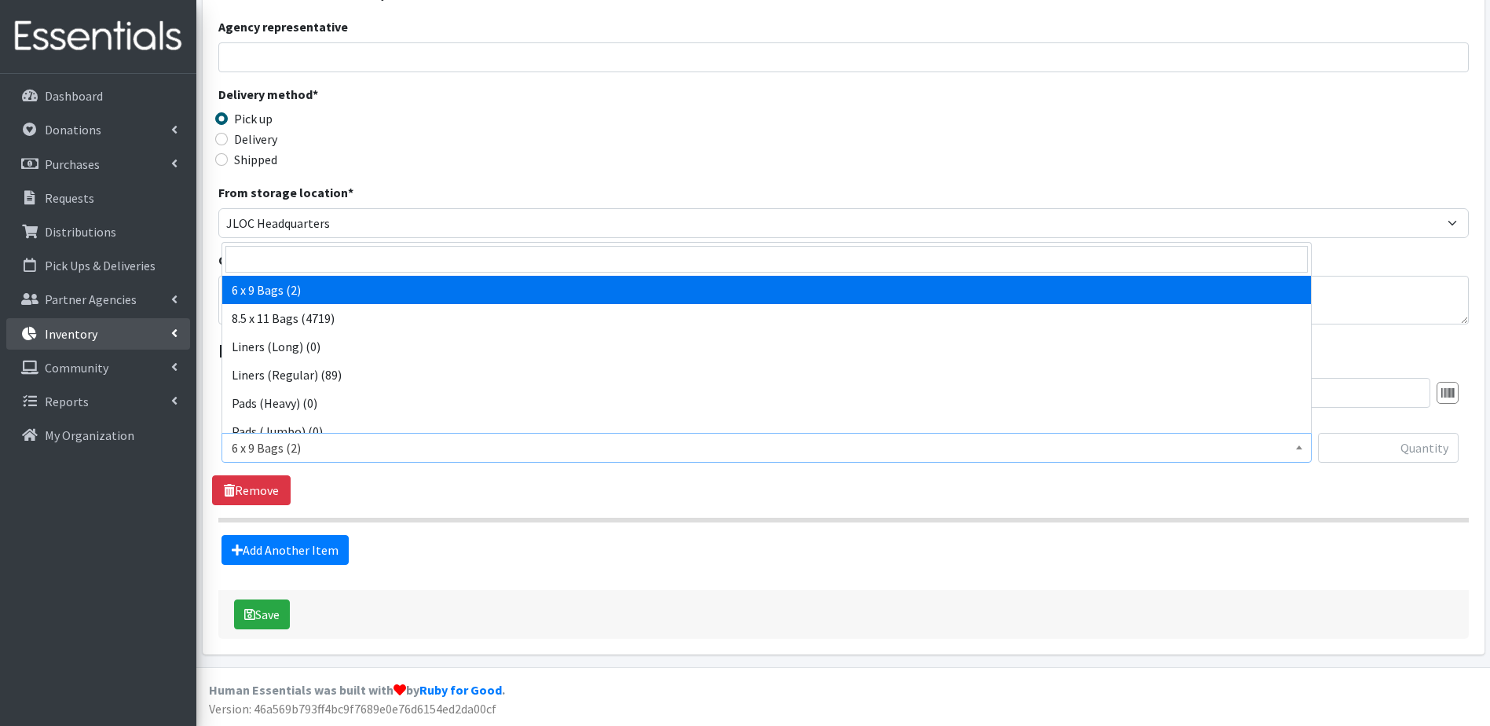
click at [148, 346] on link "Inventory" at bounding box center [98, 333] width 184 height 31
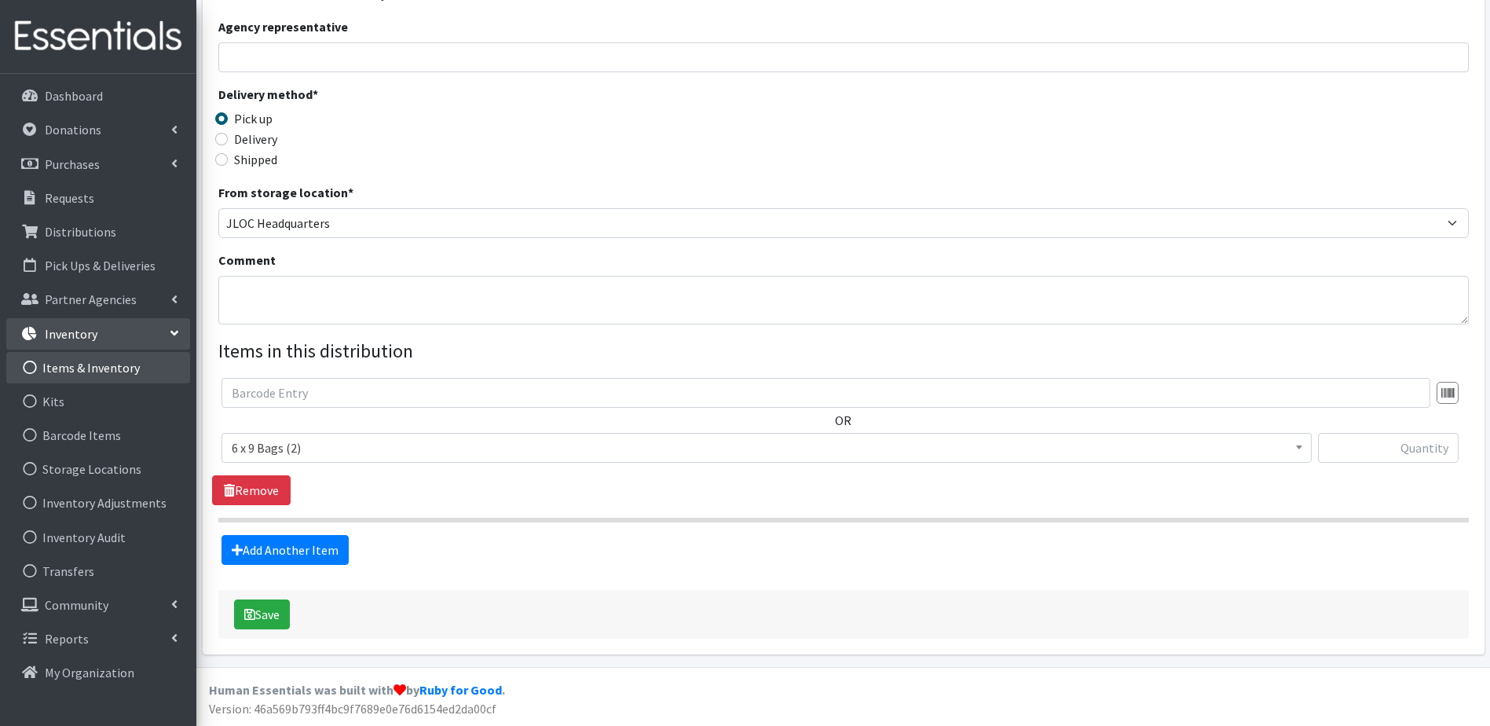
click at [76, 367] on link "Items & Inventory" at bounding box center [98, 367] width 184 height 31
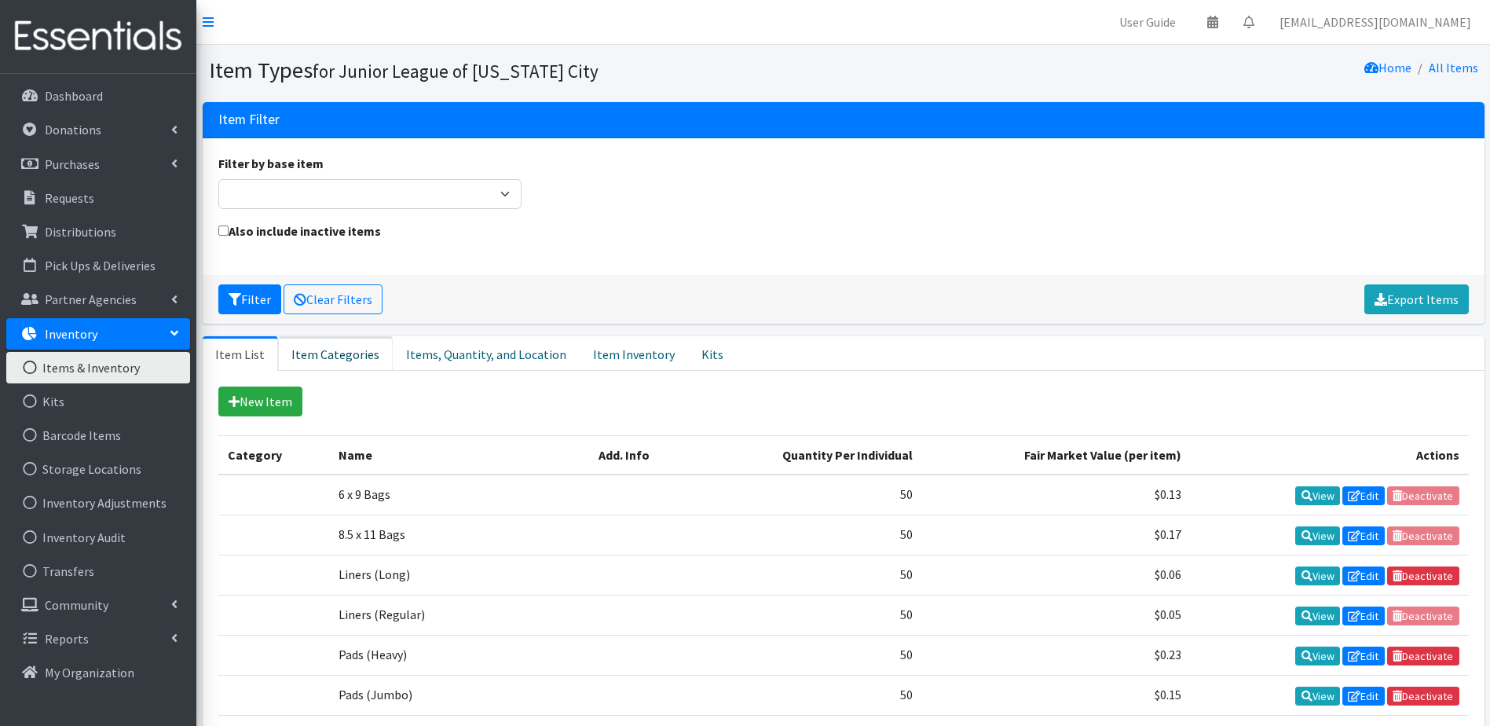
click at [335, 346] on link "Item Categories" at bounding box center [335, 353] width 115 height 35
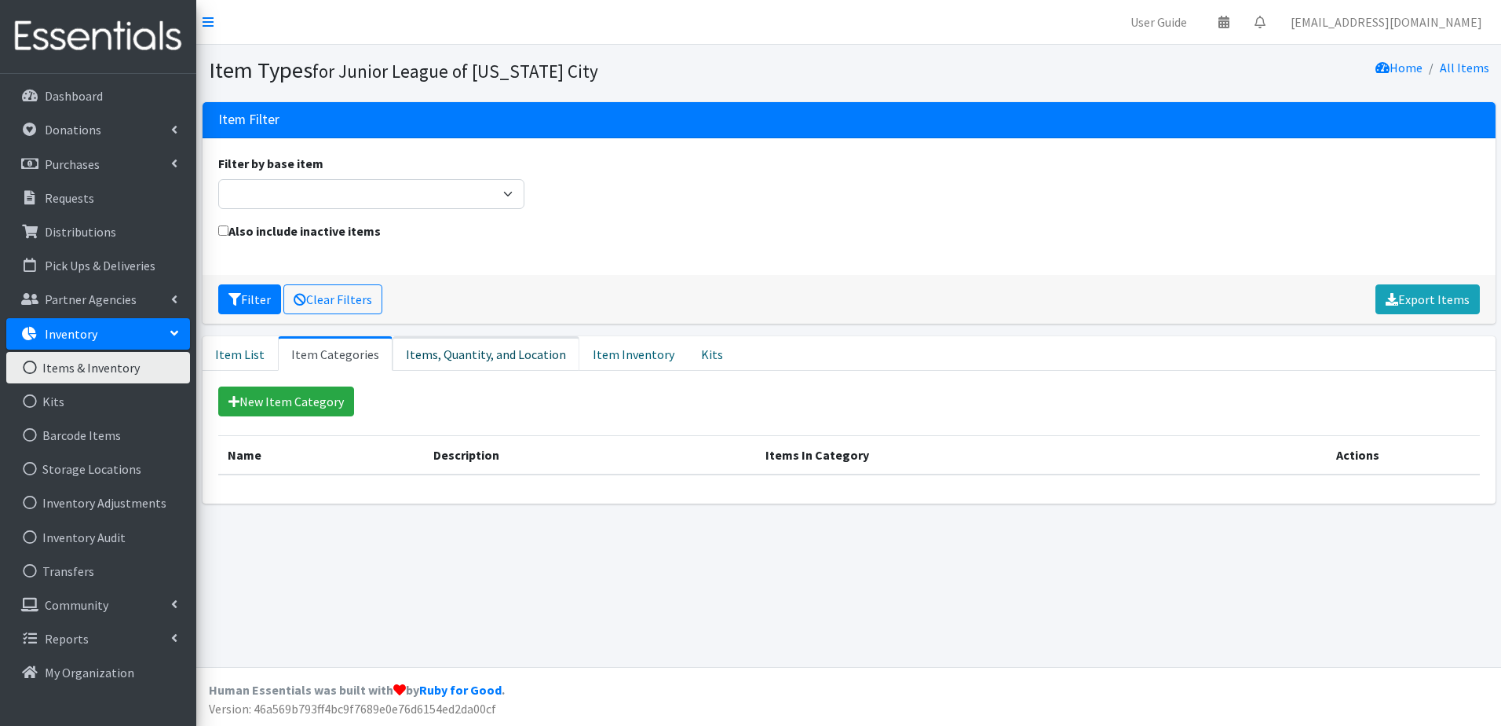
click at [459, 363] on link "Items, Quantity, and Location" at bounding box center [486, 353] width 187 height 35
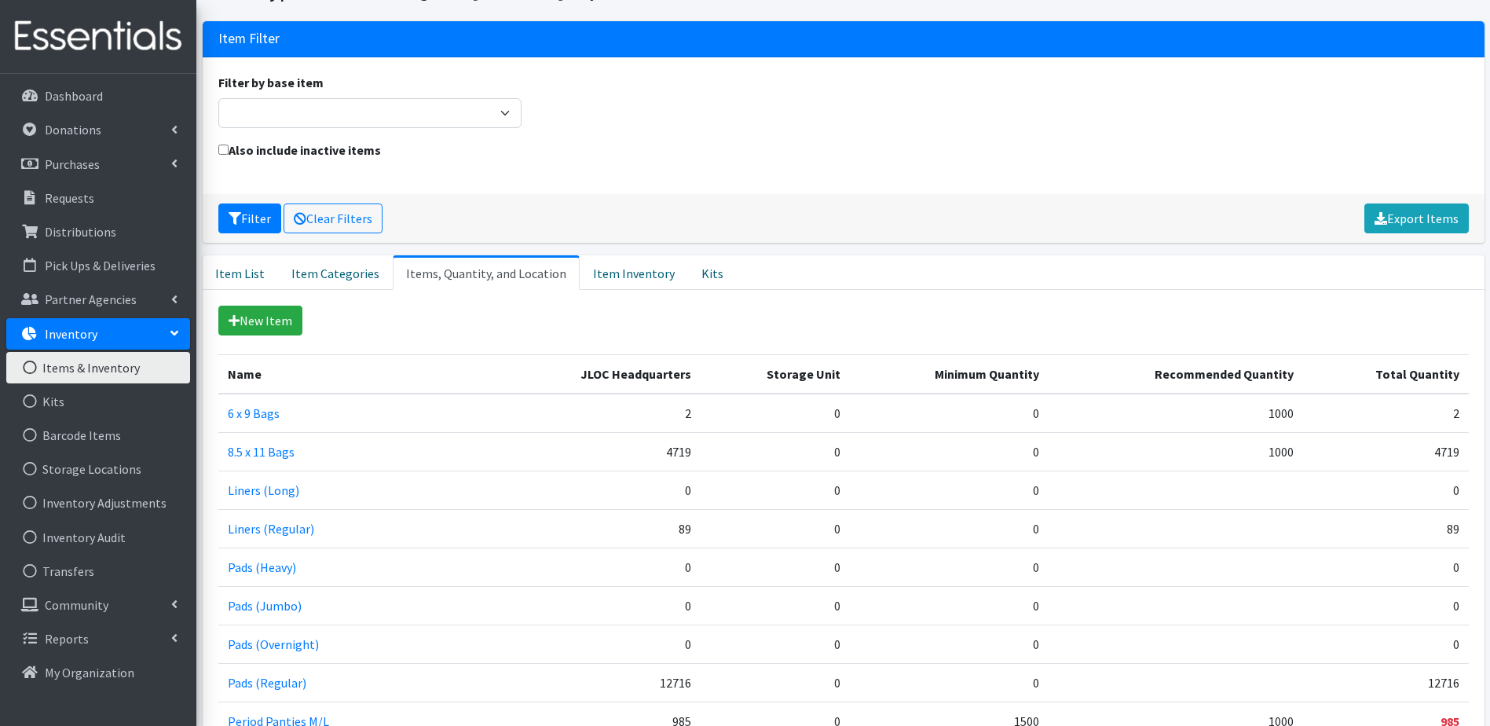
scroll to position [157, 0]
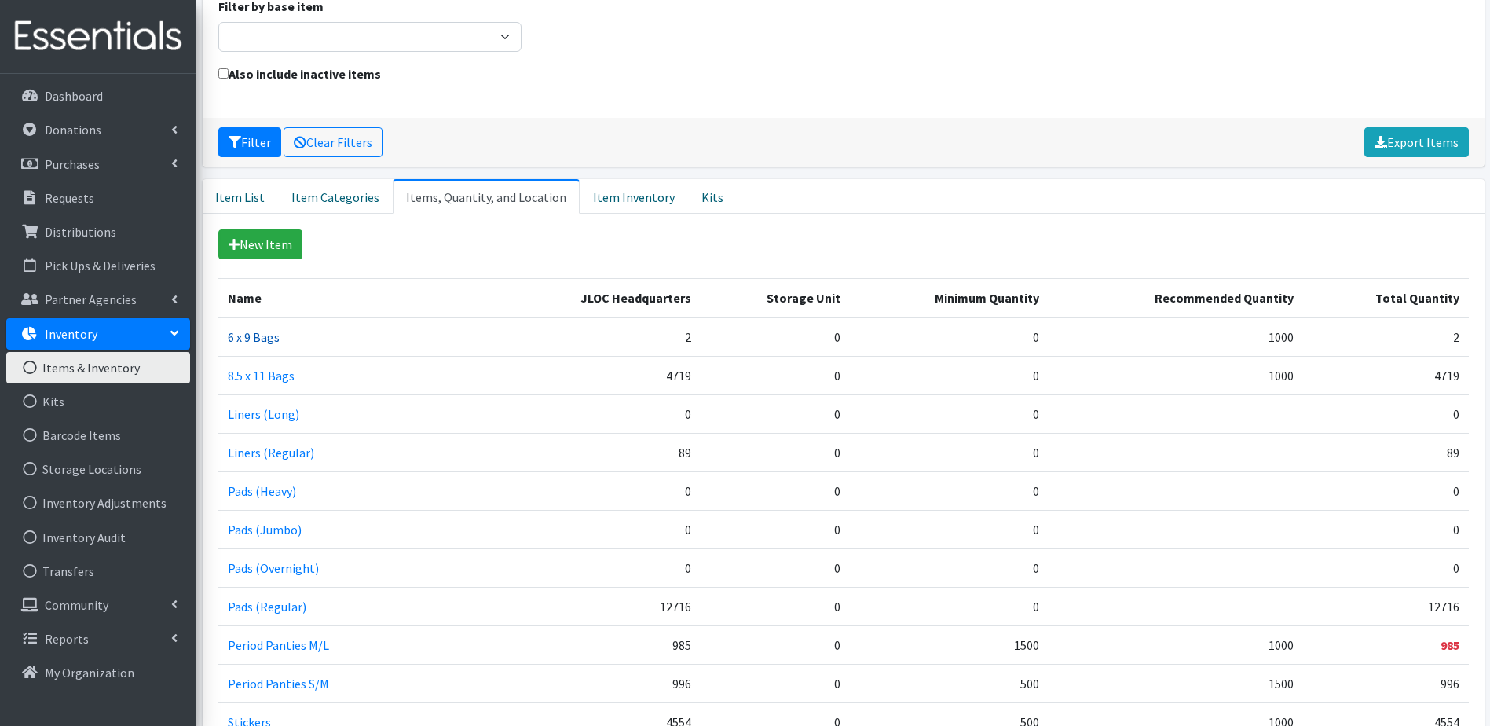
click at [247, 339] on link "6 x 9 Bags" at bounding box center [254, 337] width 52 height 16
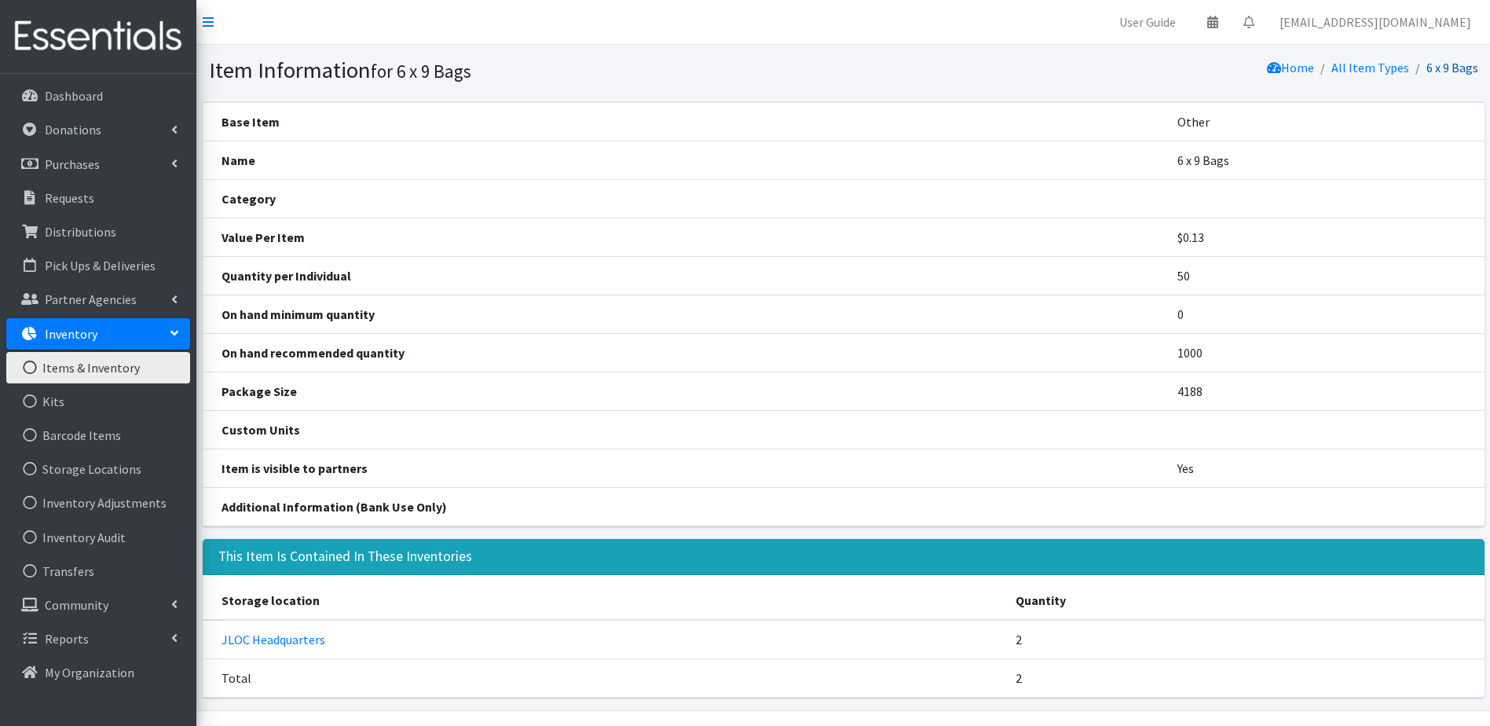
click at [1441, 68] on link "6 x 9 Bags" at bounding box center [1452, 68] width 52 height 16
click at [1450, 64] on link "6 x 9 Bags" at bounding box center [1452, 68] width 52 height 16
click at [100, 504] on link "Inventory Adjustments" at bounding box center [98, 502] width 184 height 31
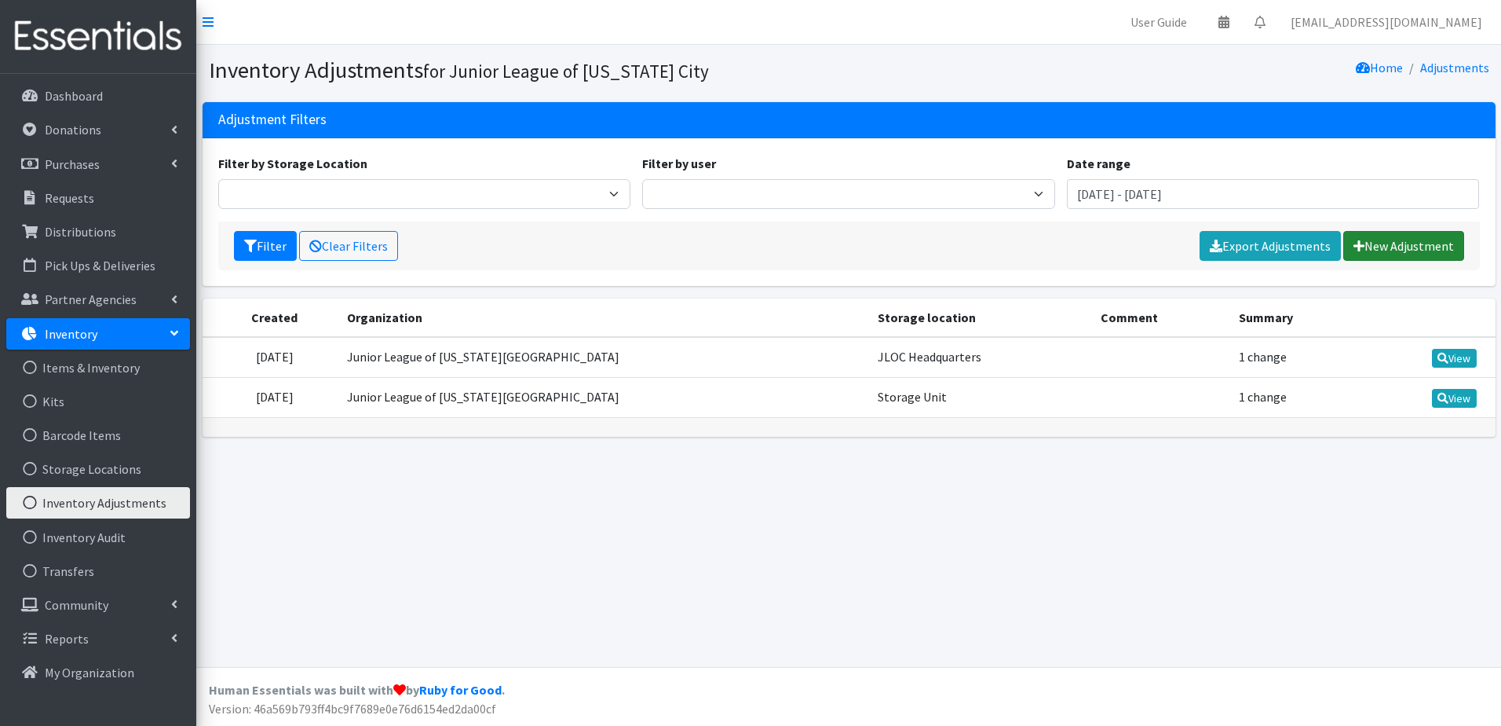
click at [1427, 254] on link "New Adjustment" at bounding box center [1404, 246] width 121 height 30
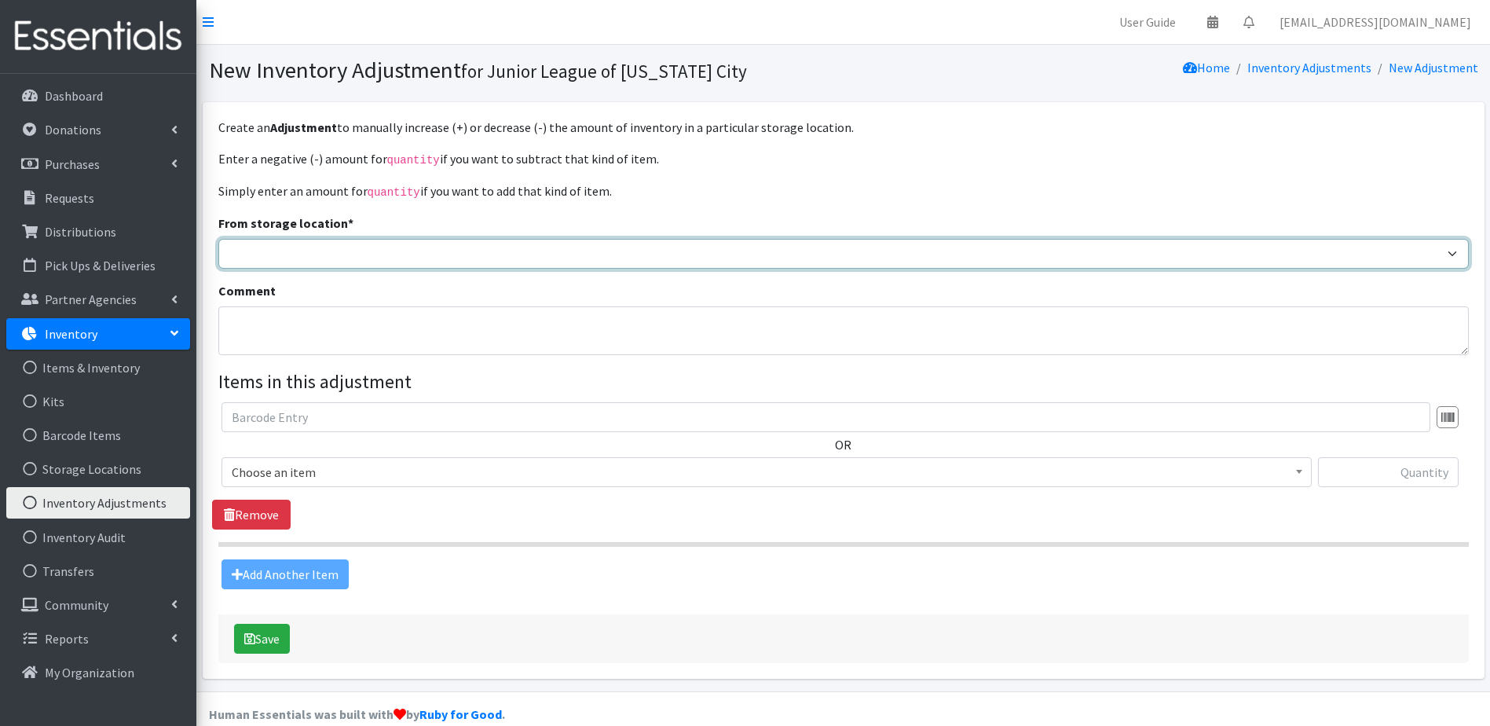
click at [307, 255] on select "JLOC Headquarters Storage Unit" at bounding box center [843, 254] width 1250 height 30
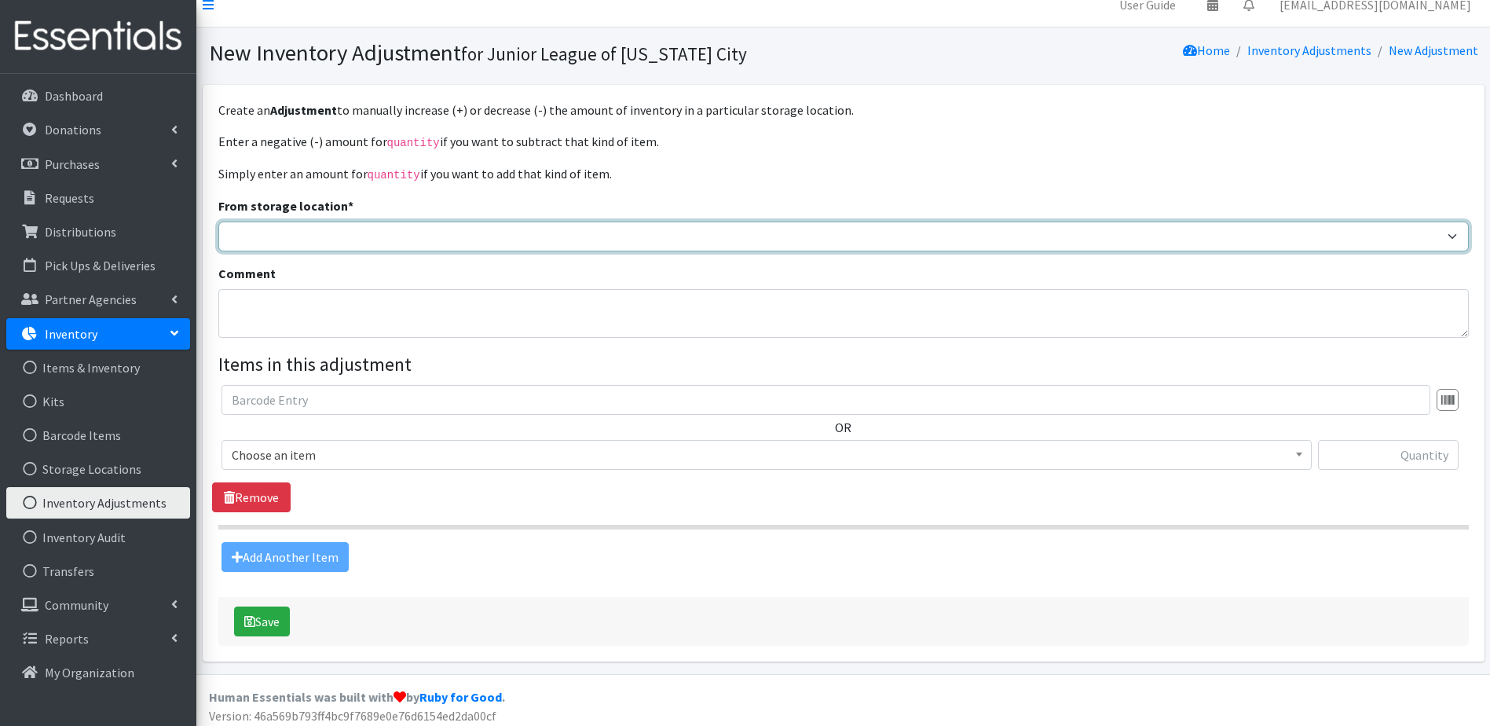
scroll to position [23, 0]
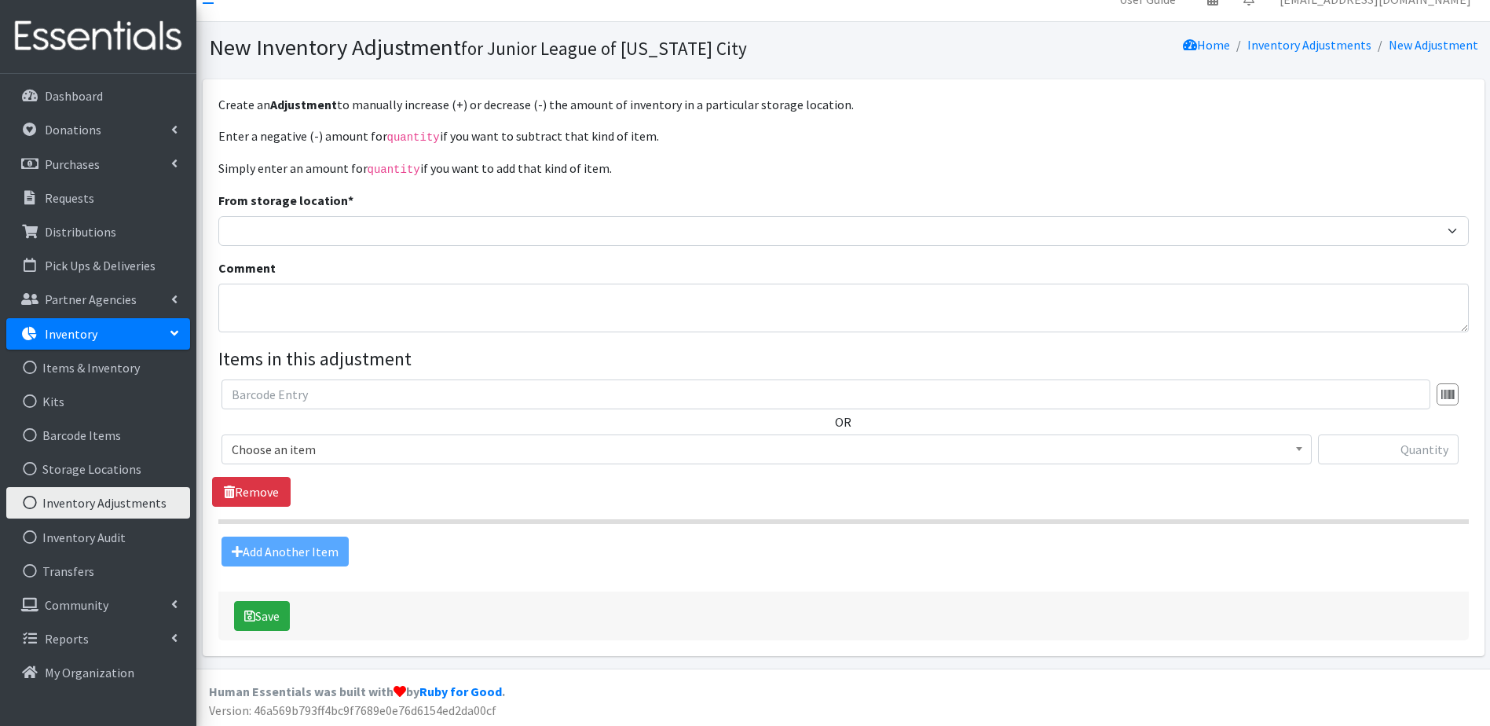
click at [318, 545] on div "Add Another Item" at bounding box center [843, 551] width 1262 height 30
click at [265, 544] on div "Add Another Item" at bounding box center [843, 551] width 1262 height 30
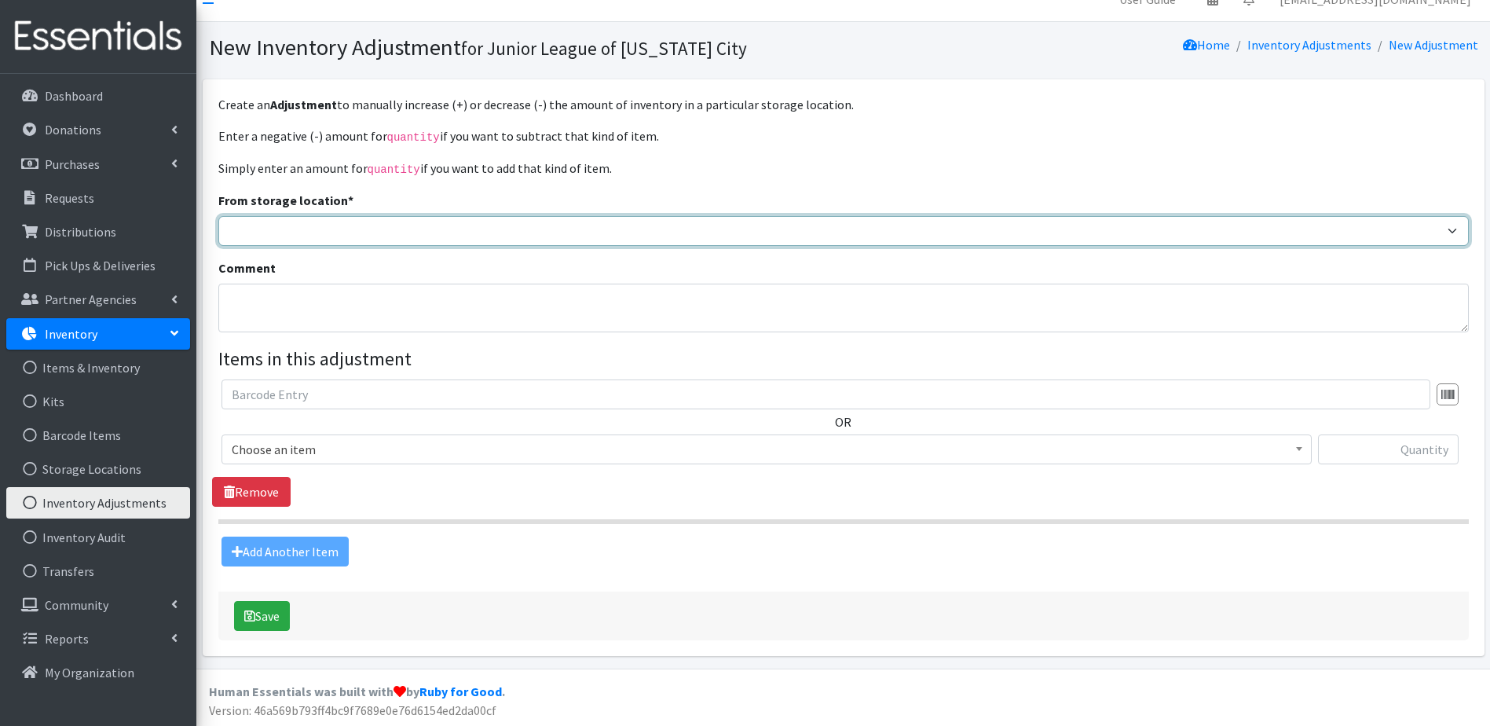
click at [291, 221] on select "JLOC Headquarters Storage Unit" at bounding box center [843, 231] width 1250 height 30
select select "47"
click at [218, 216] on select "JLOC Headquarters Storage Unit" at bounding box center [843, 231] width 1250 height 30
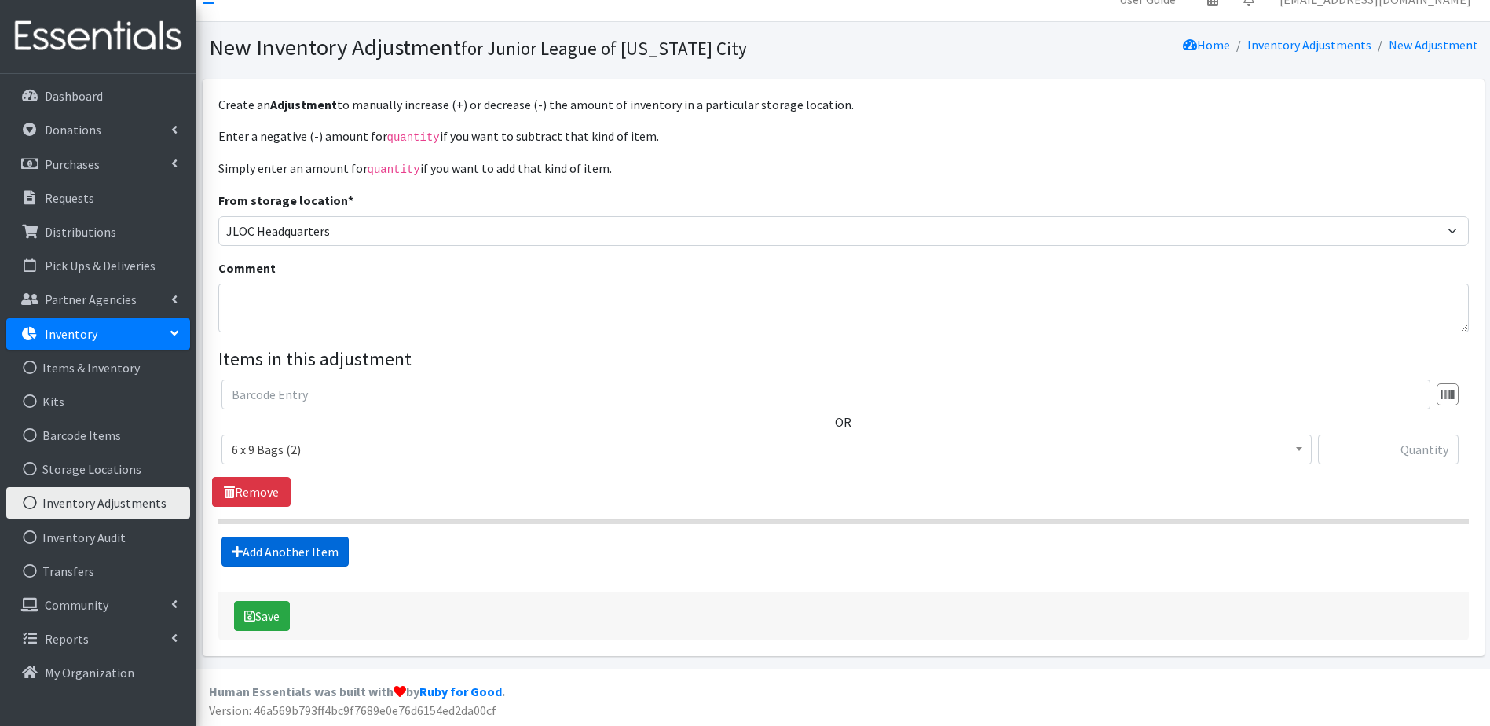
click at [298, 552] on link "Add Another Item" at bounding box center [284, 551] width 127 height 30
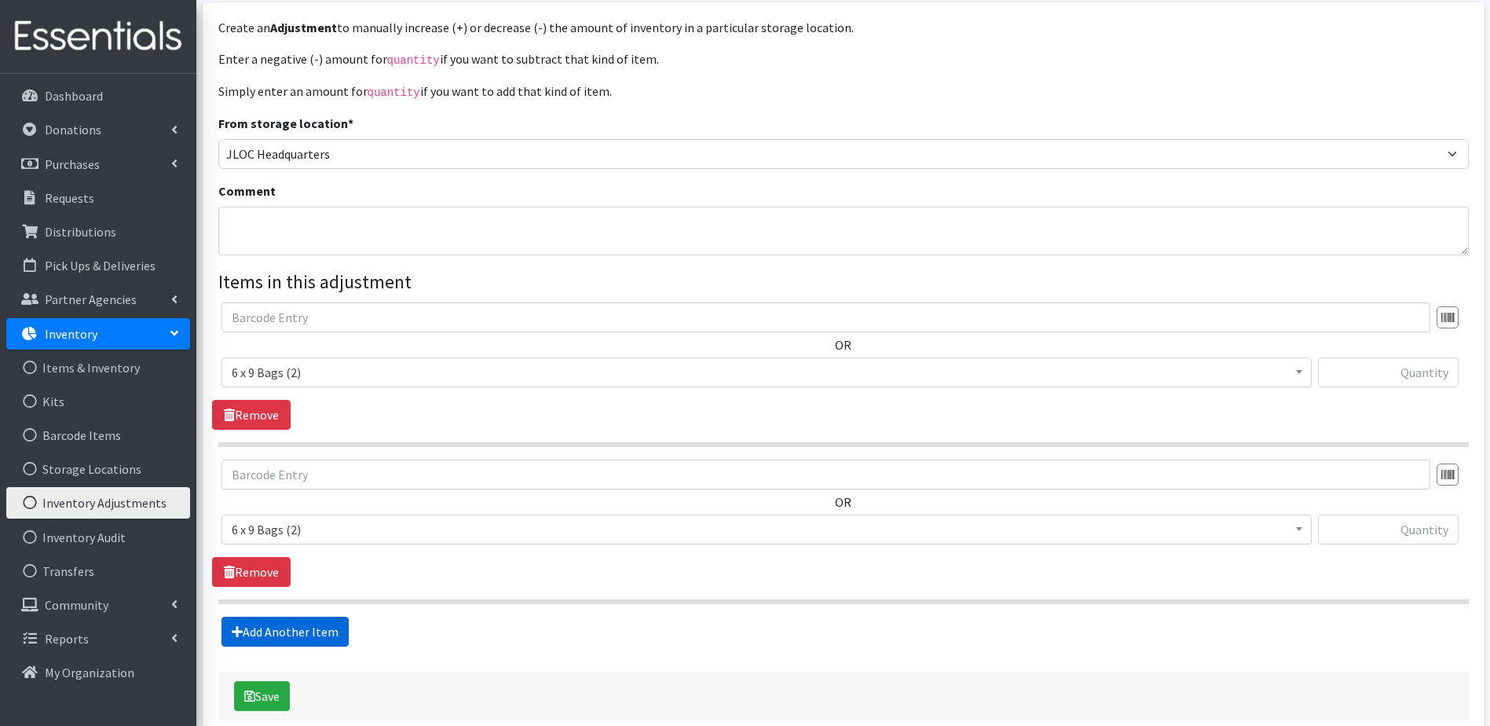
scroll to position [180, 0]
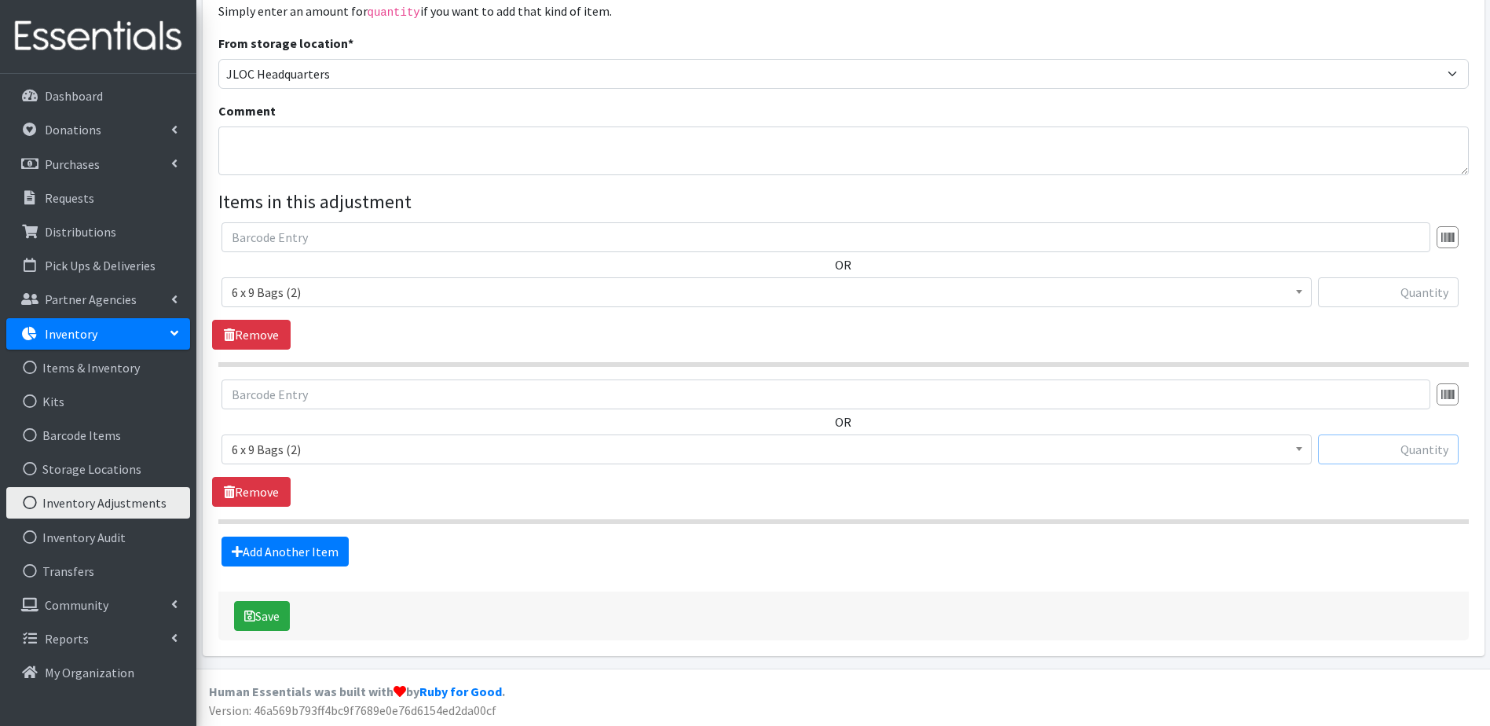
click at [1413, 447] on input "text" at bounding box center [1388, 449] width 141 height 30
type input "1000"
click at [281, 616] on button "Save" at bounding box center [262, 616] width 56 height 30
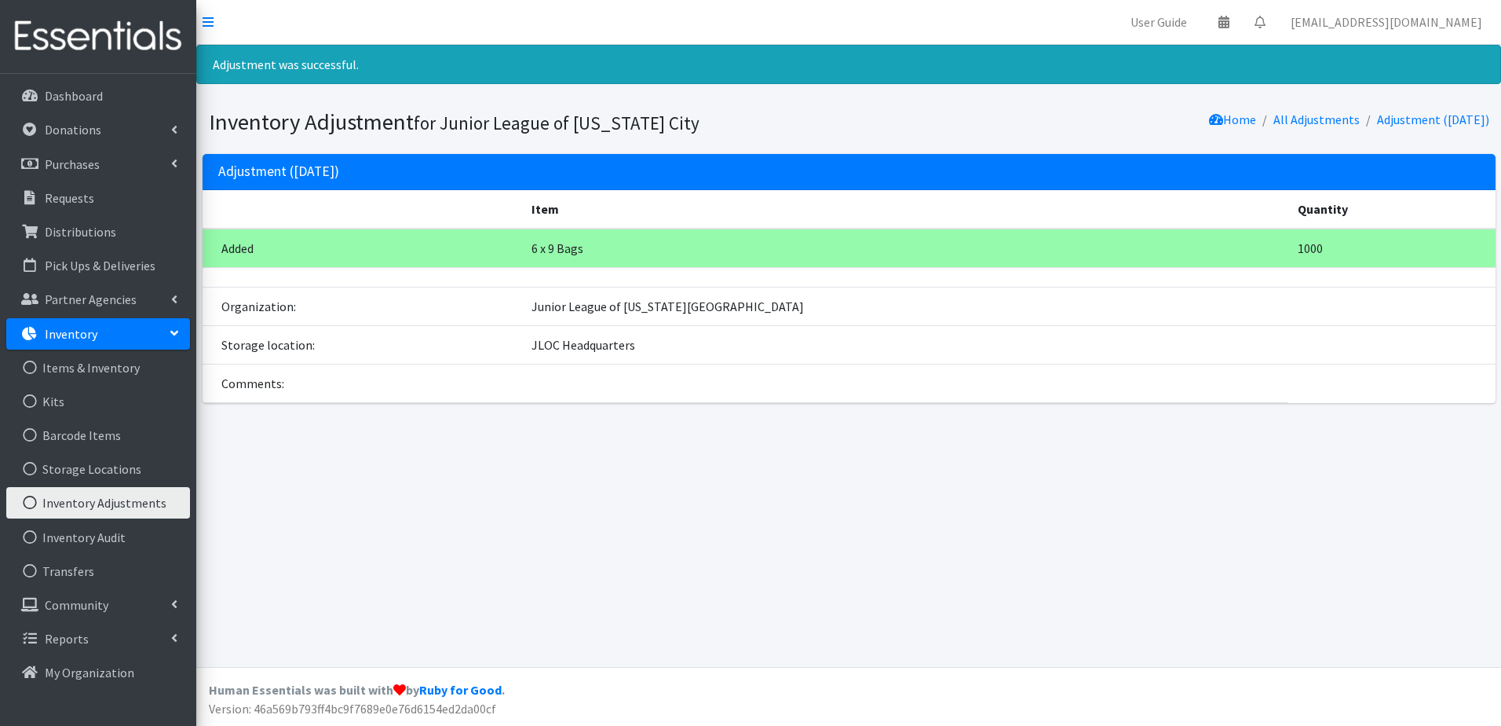
click at [123, 501] on link "Inventory Adjustments" at bounding box center [98, 502] width 184 height 31
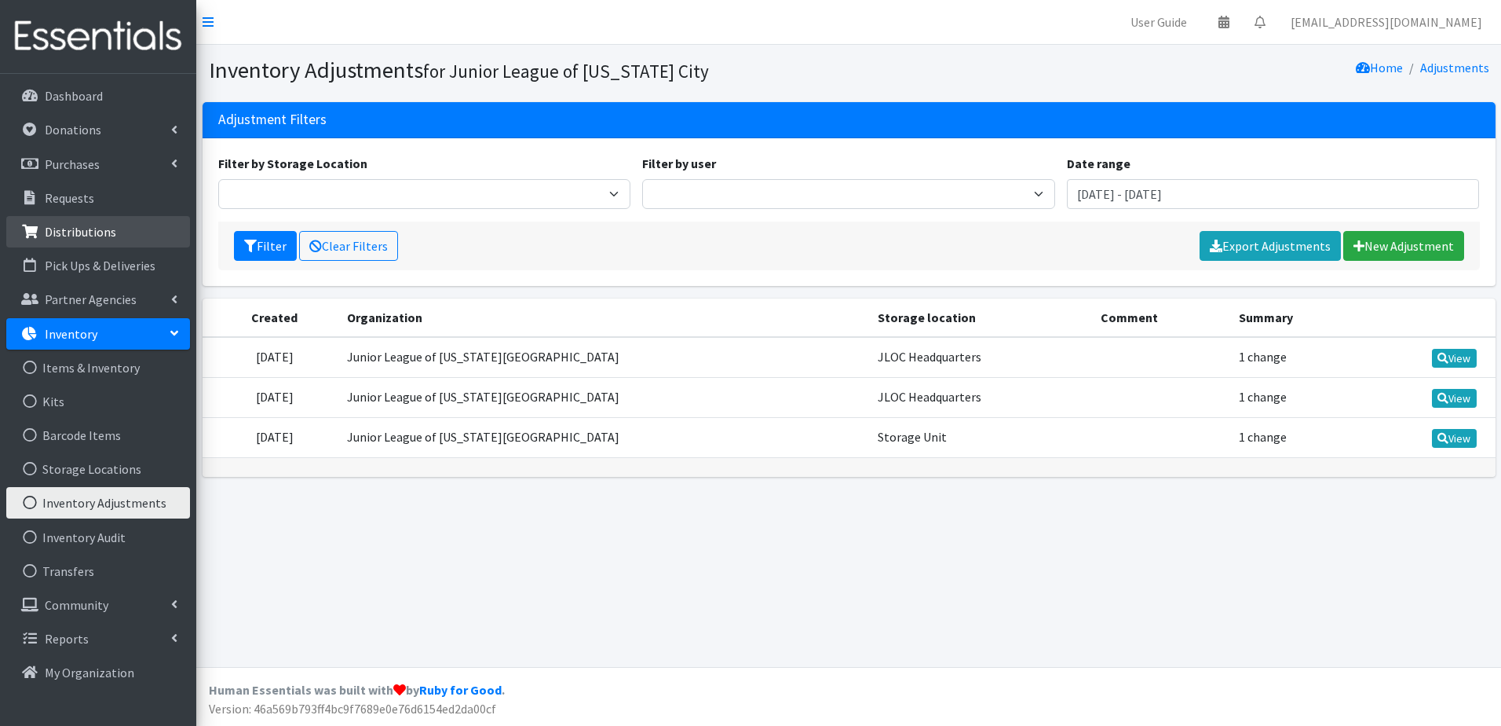
click at [92, 232] on p "Distributions" at bounding box center [80, 232] width 71 height 16
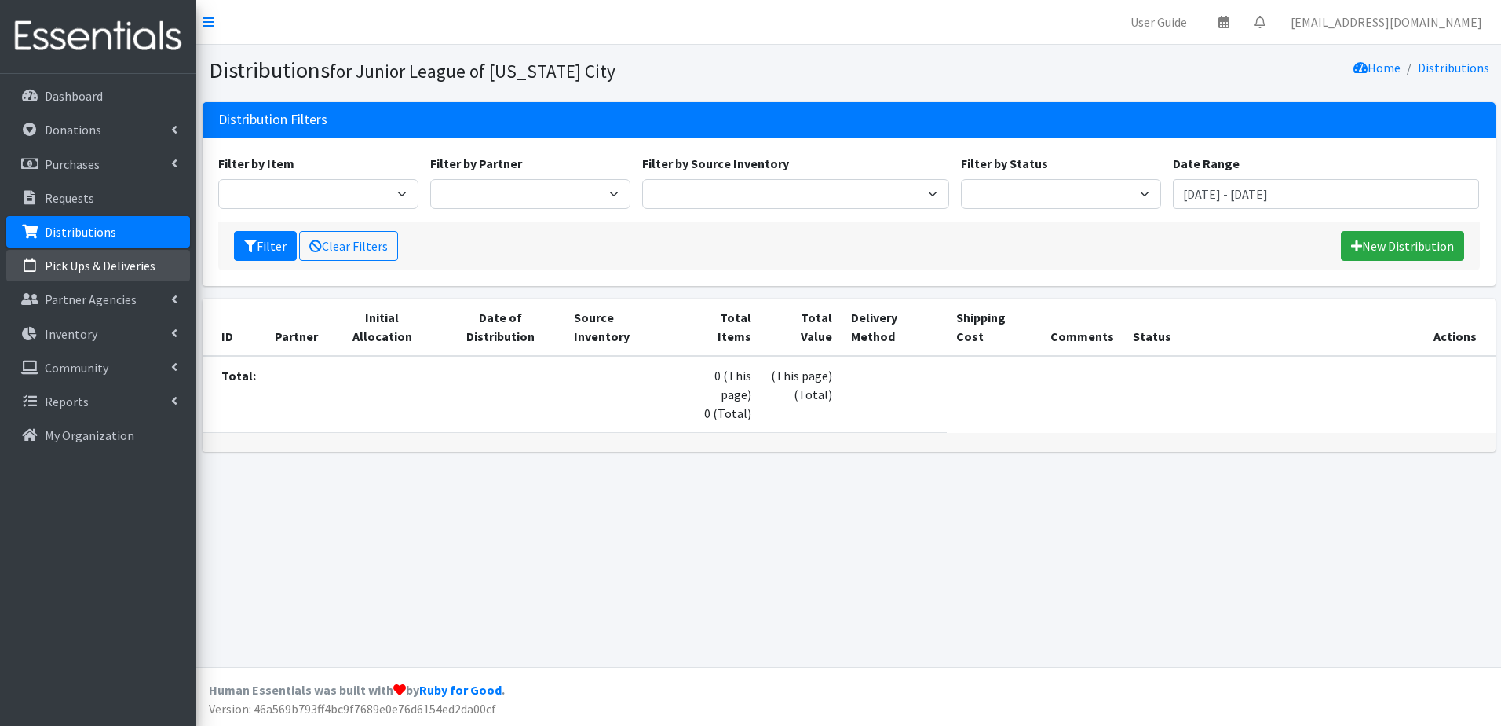
click at [97, 250] on link "Pick Ups & Deliveries" at bounding box center [98, 265] width 184 height 31
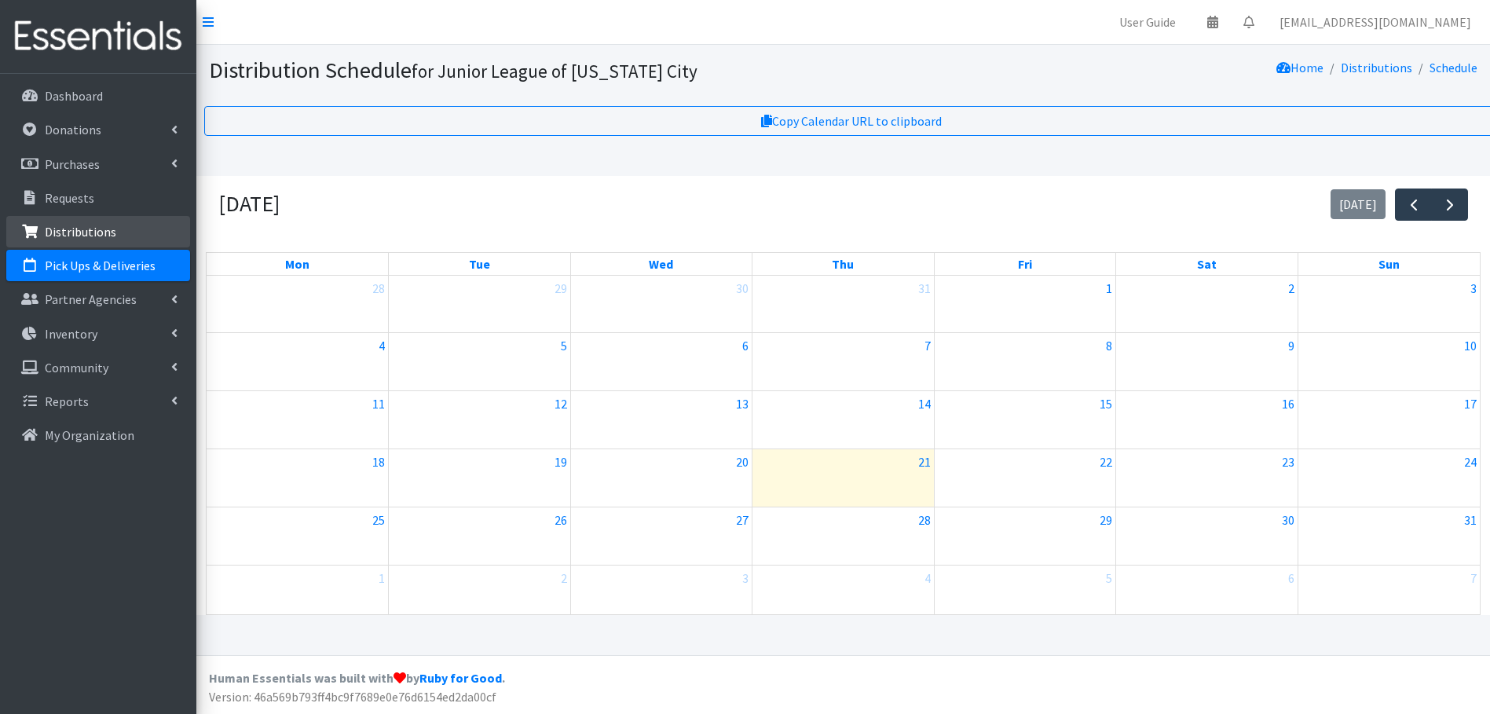
click at [97, 237] on p "Distributions" at bounding box center [80, 232] width 71 height 16
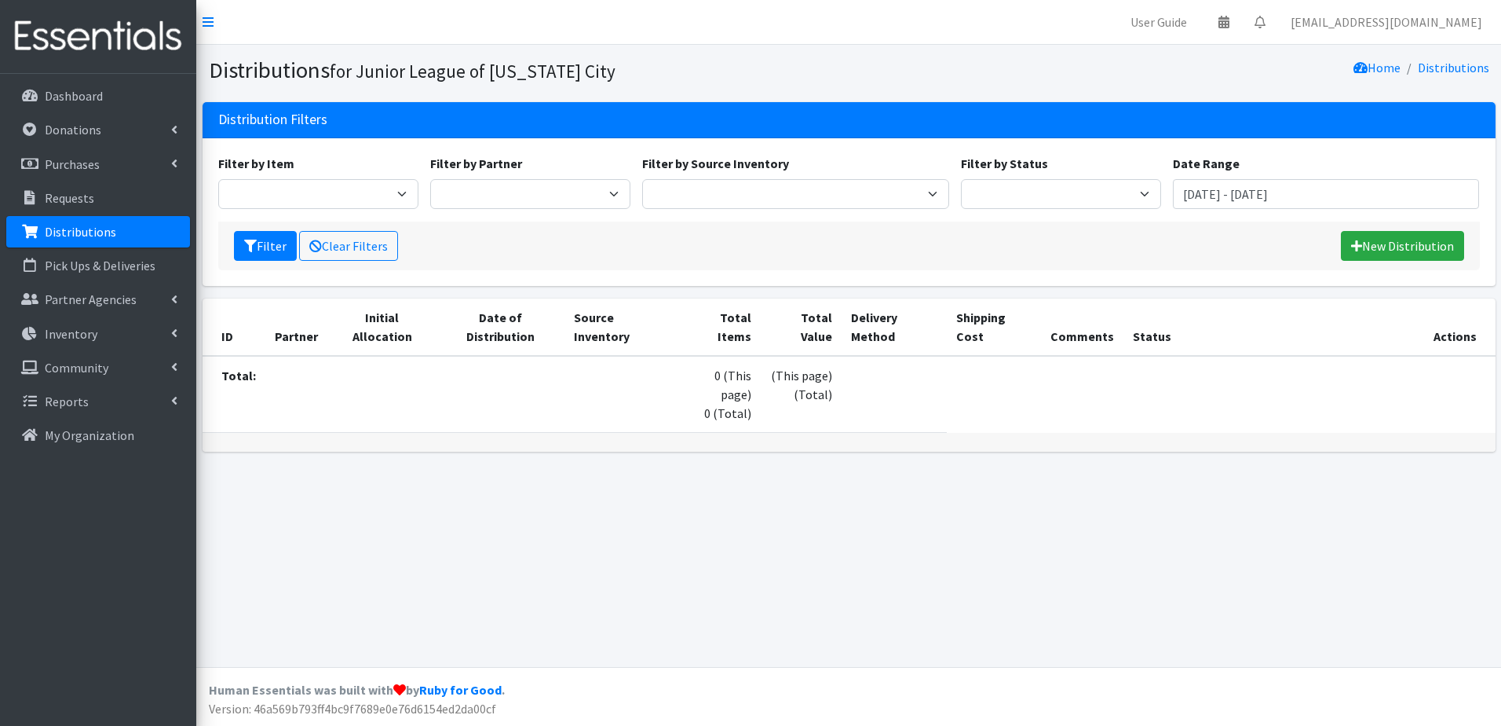
click at [96, 229] on p "Distributions" at bounding box center [80, 232] width 71 height 16
click at [1388, 244] on link "New Distribution" at bounding box center [1402, 246] width 123 height 30
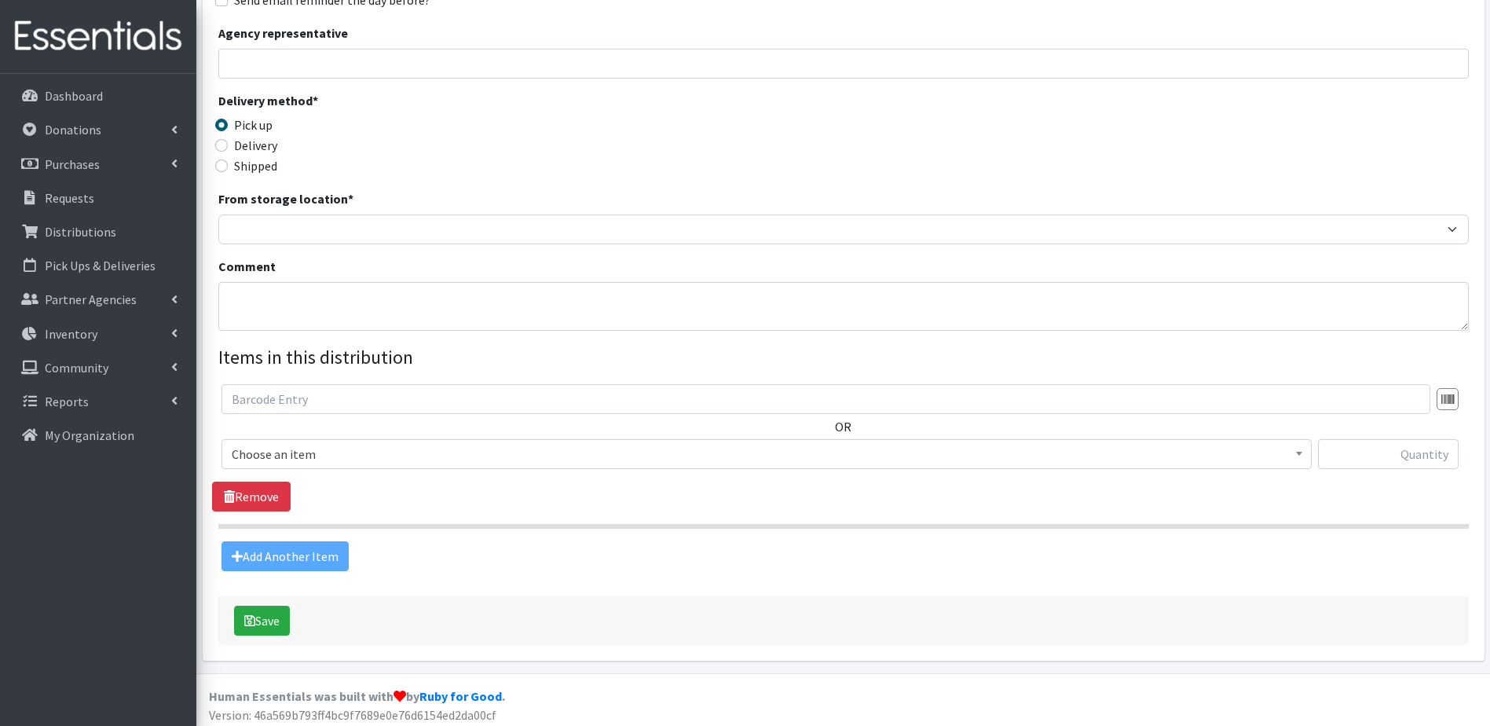
scroll to position [269, 0]
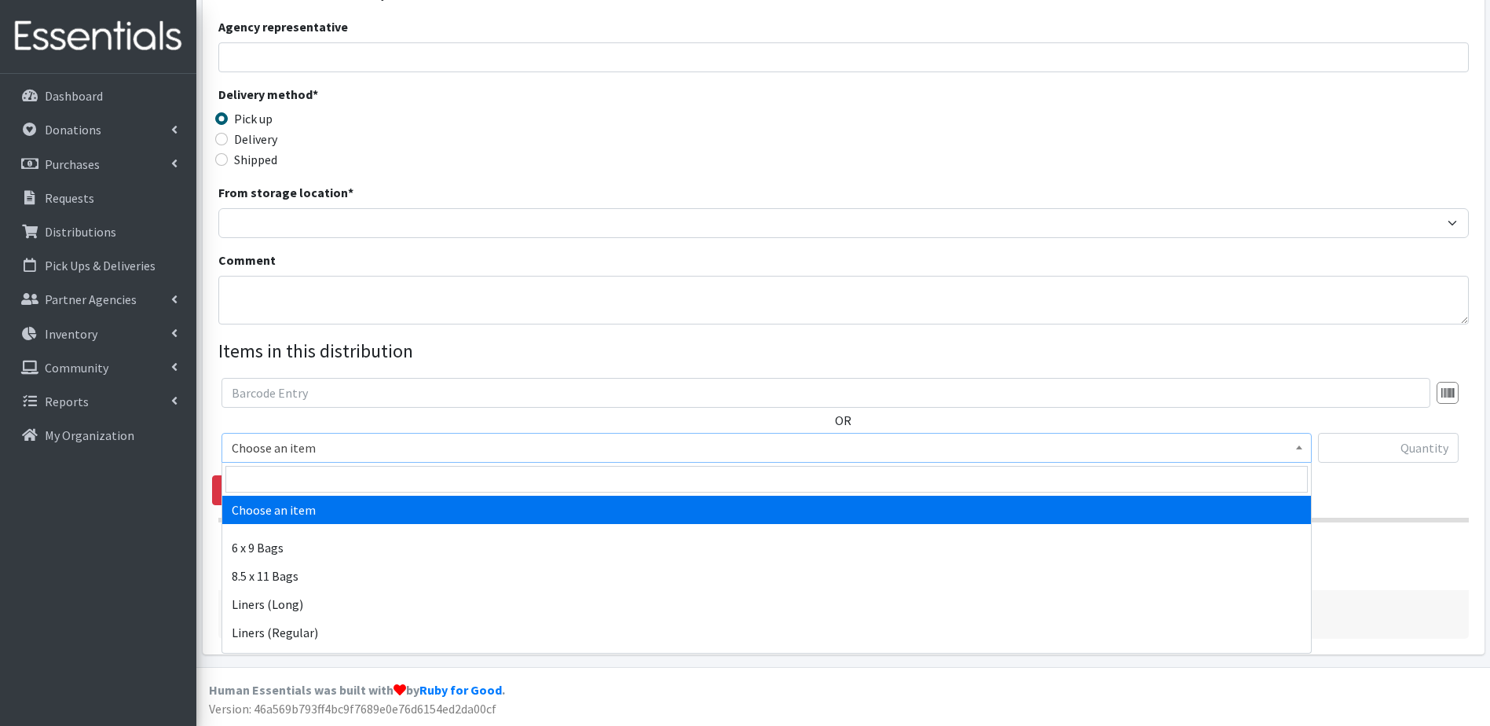
click at [327, 445] on span "Choose an item" at bounding box center [766, 448] width 1069 height 22
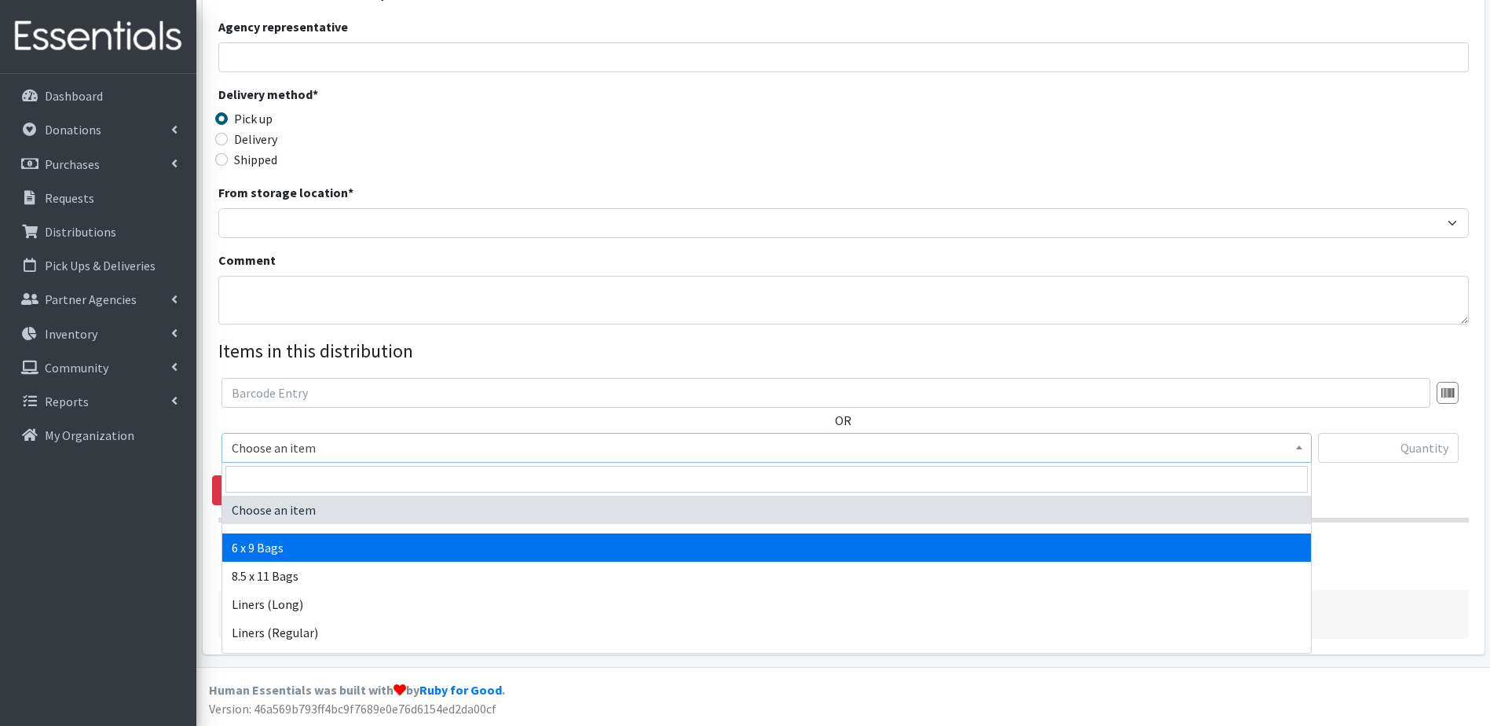
select select "7617"
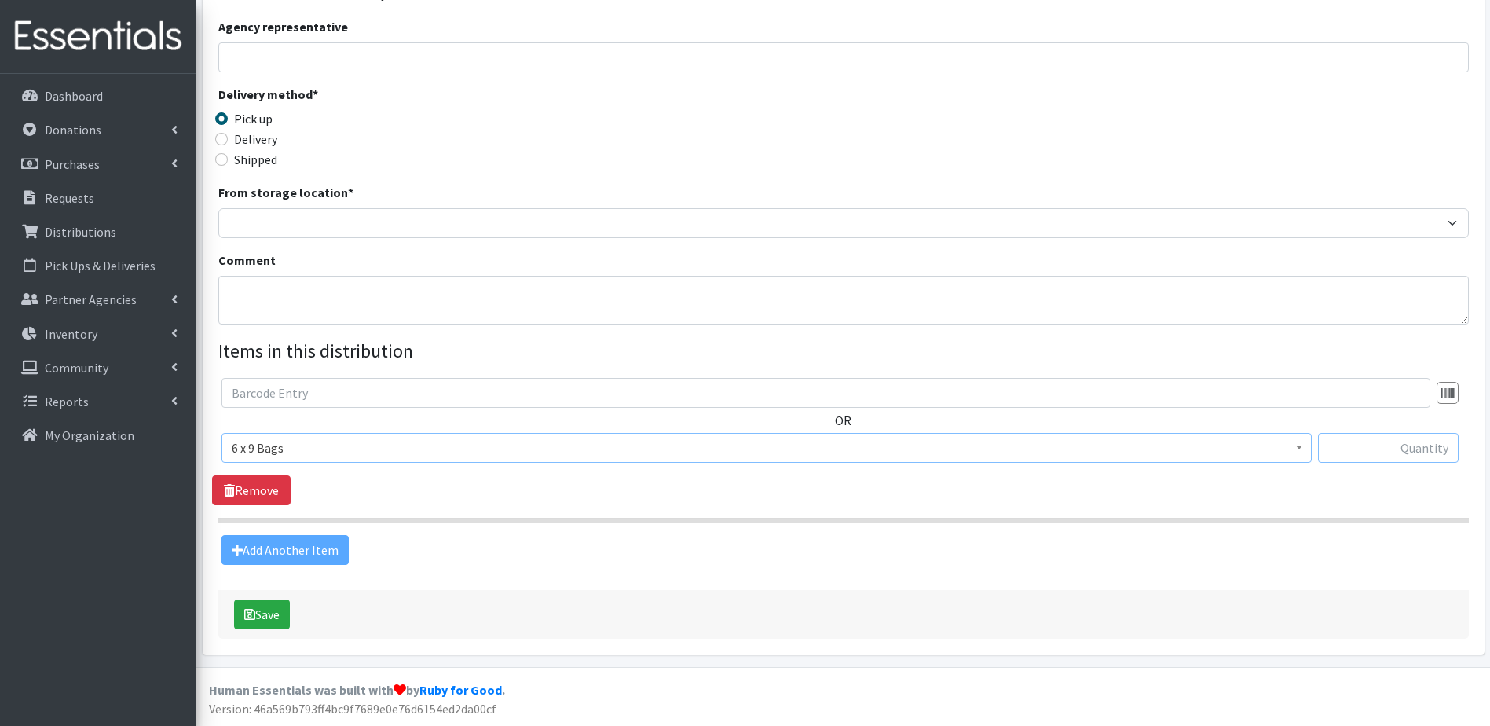
click at [1355, 448] on input "text" at bounding box center [1388, 448] width 141 height 30
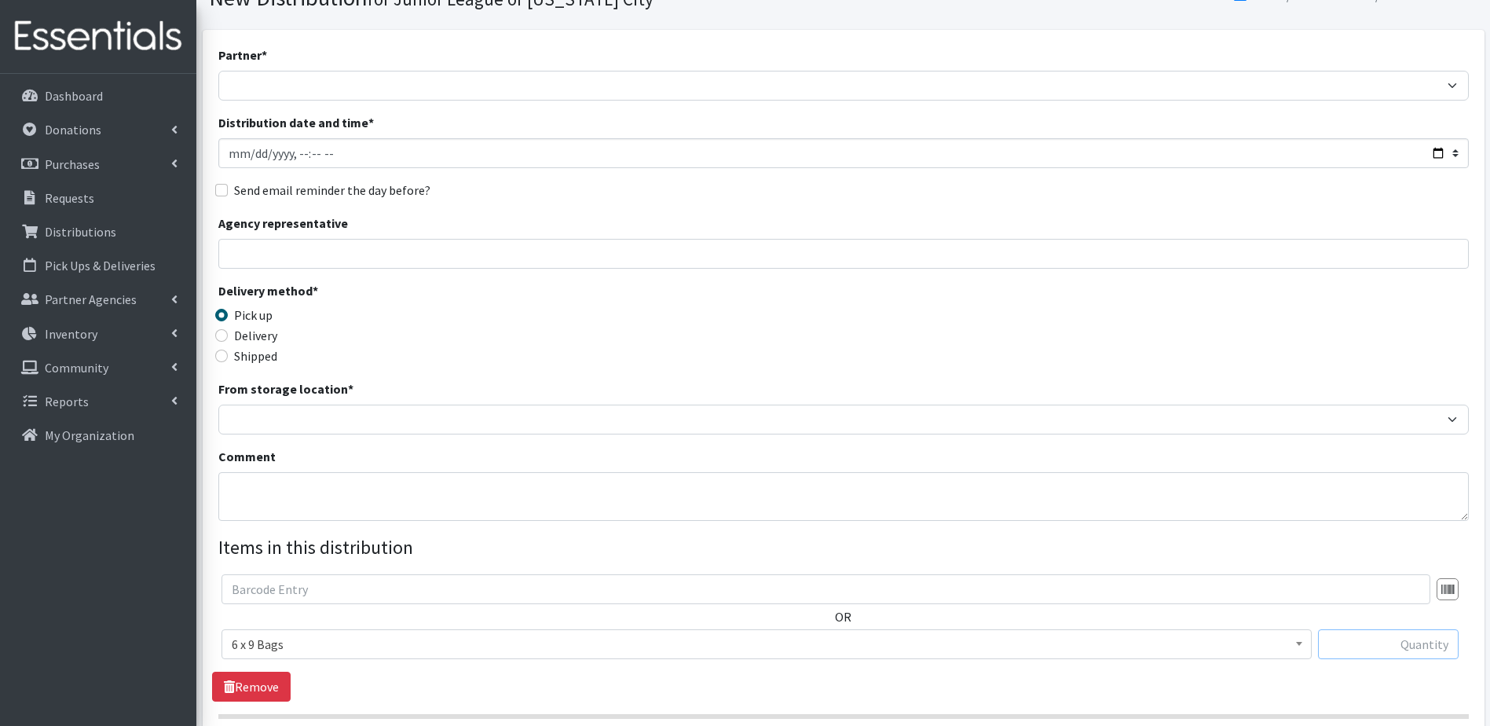
scroll to position [33, 0]
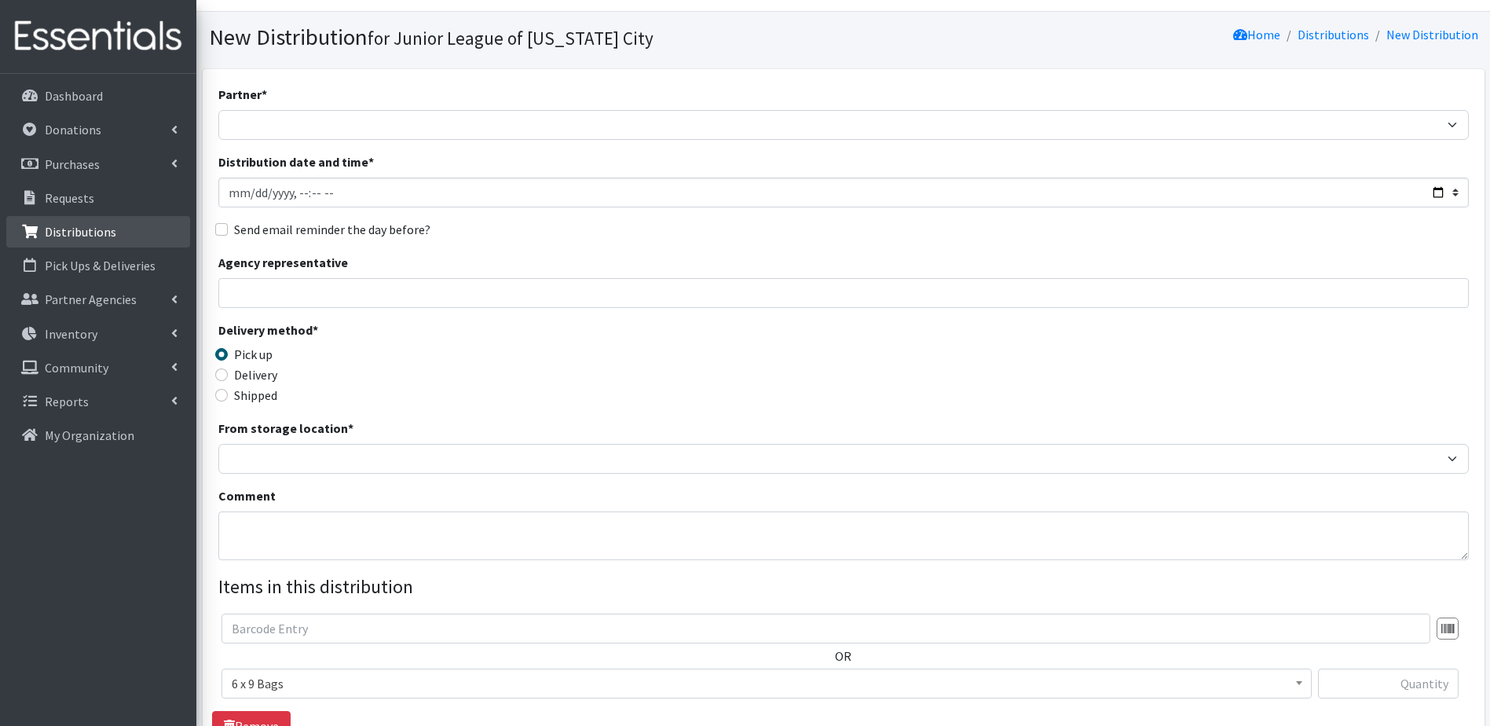
click at [63, 231] on p "Distributions" at bounding box center [80, 232] width 71 height 16
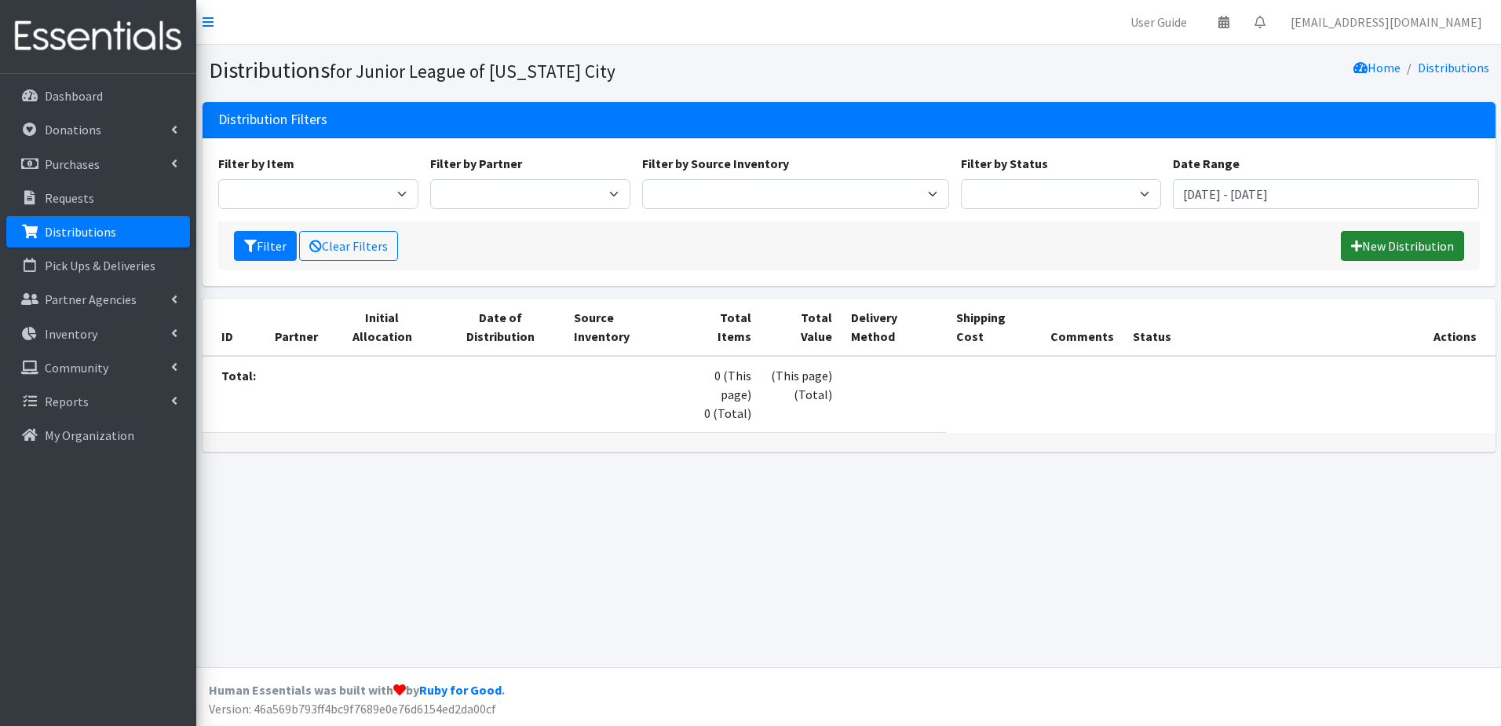
click at [1358, 243] on icon at bounding box center [1356, 245] width 11 height 13
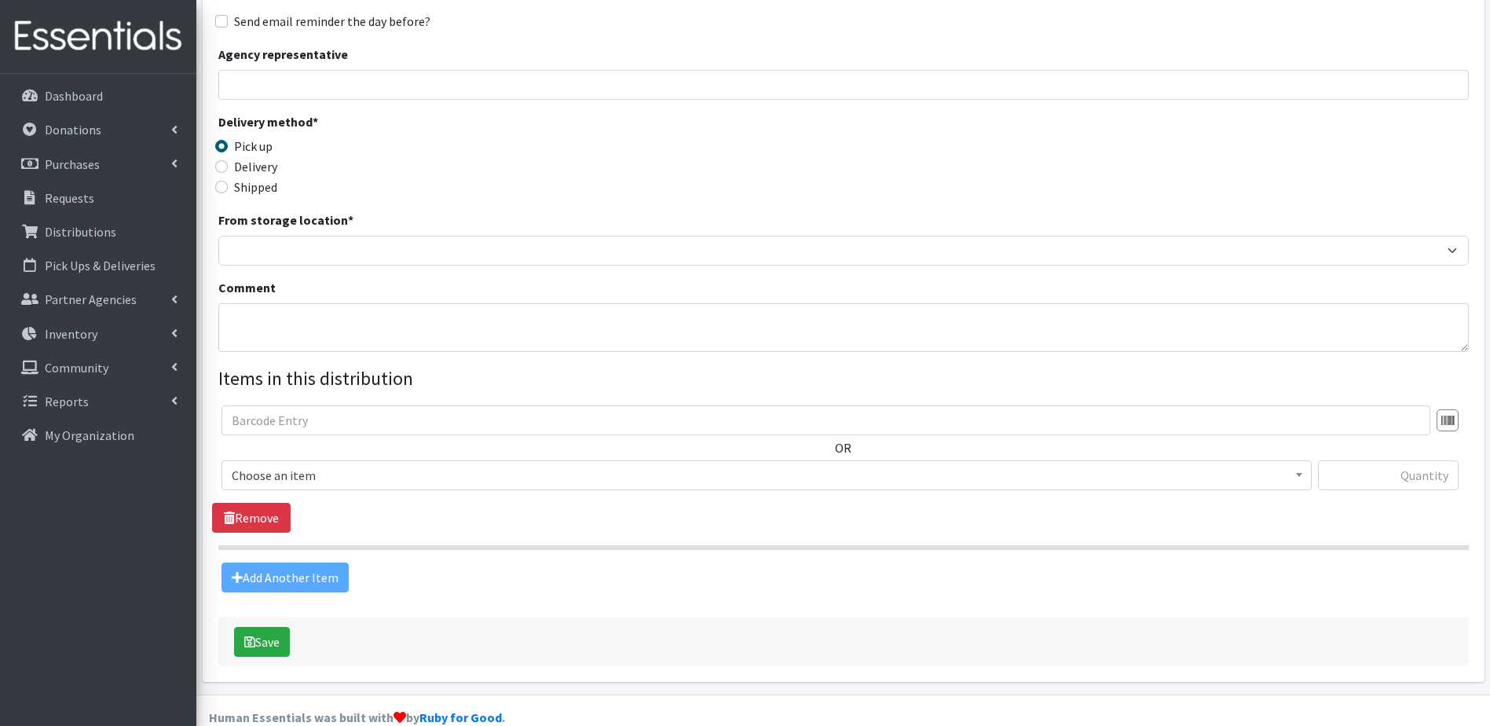
scroll to position [269, 0]
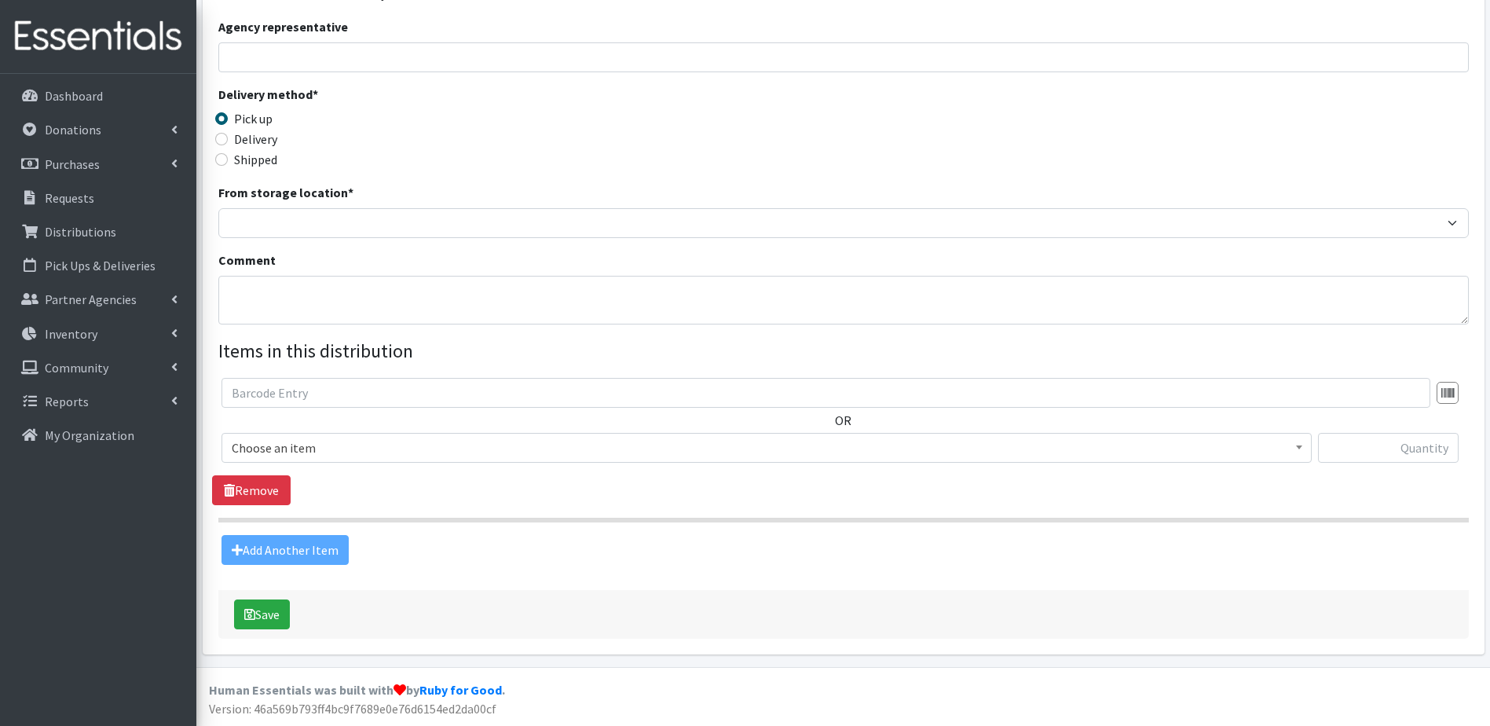
click at [342, 448] on span "Choose an item" at bounding box center [766, 448] width 1069 height 22
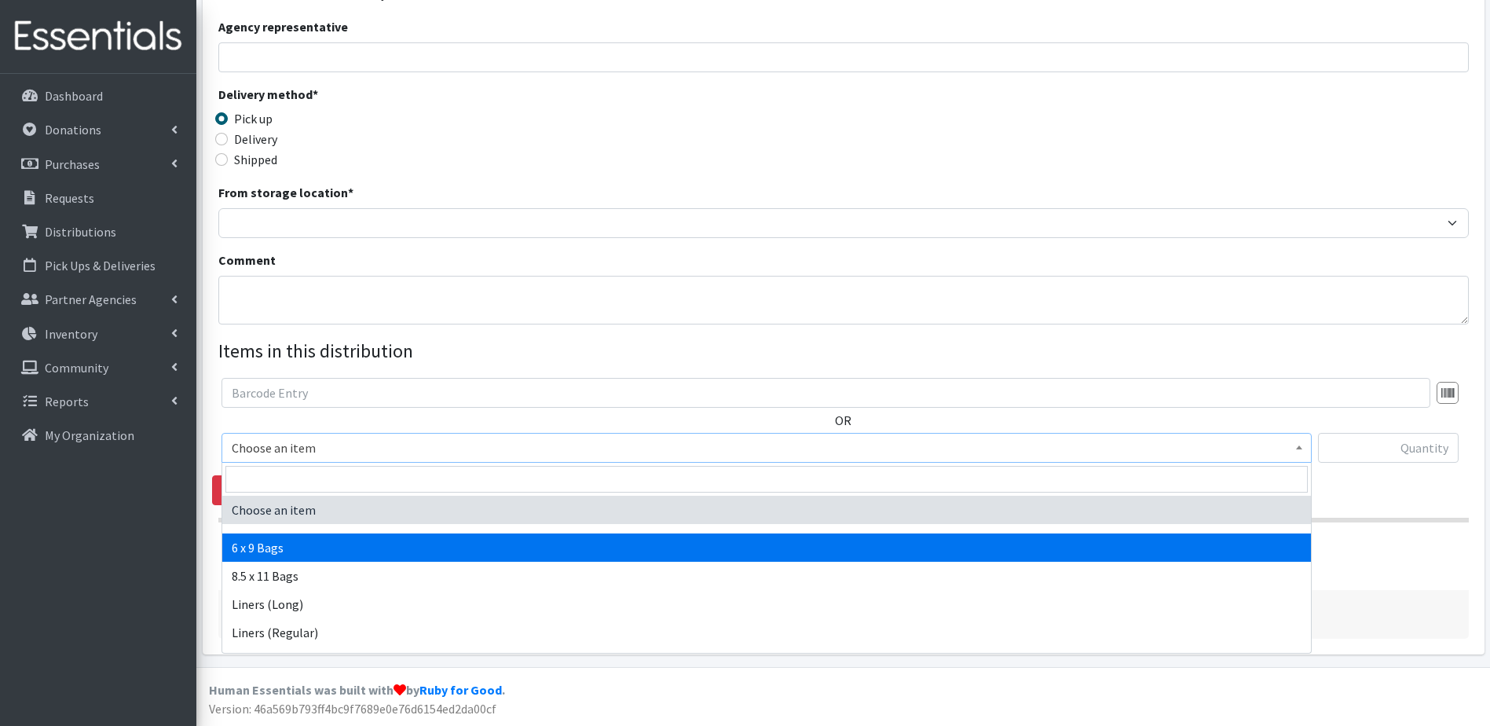
select select "7617"
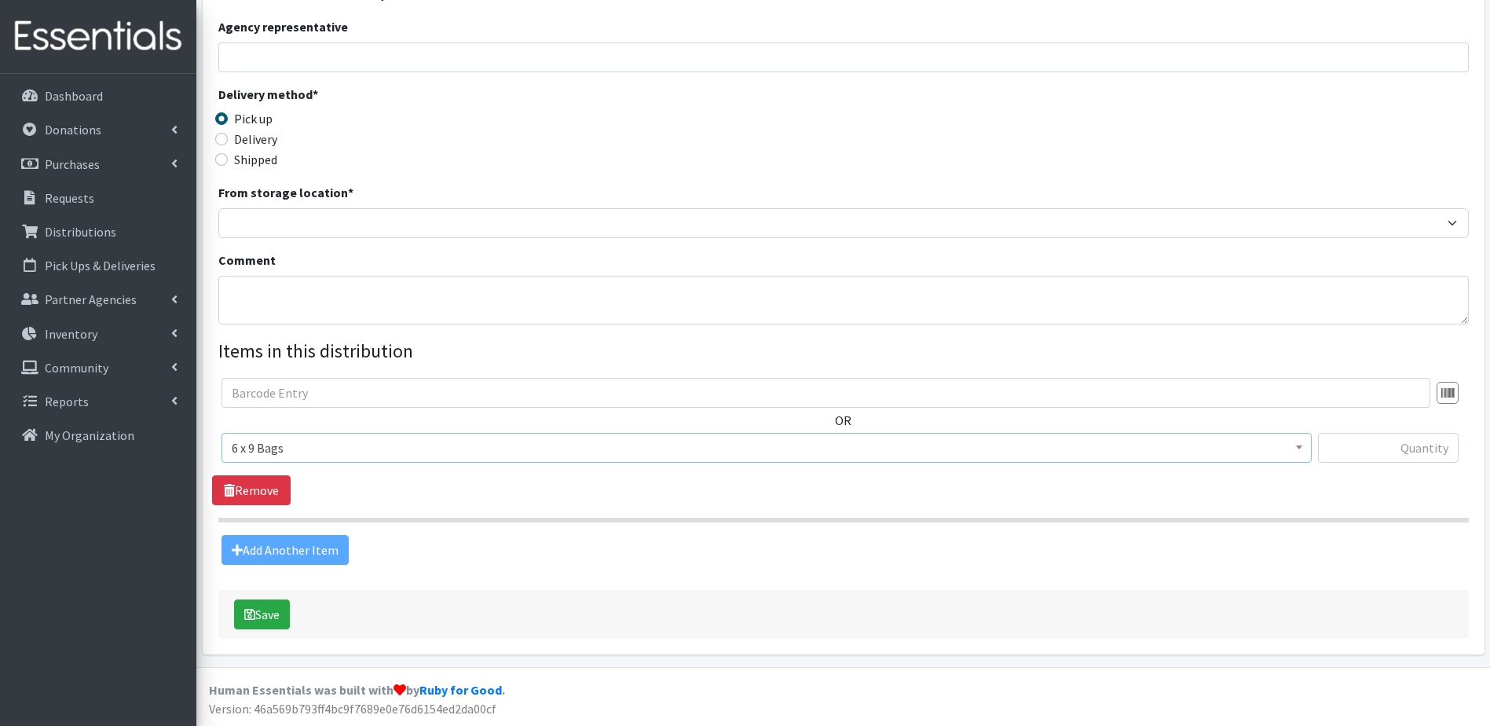
click at [267, 550] on div "Add Another Item" at bounding box center [843, 550] width 1262 height 30
click at [1344, 446] on input "text" at bounding box center [1388, 448] width 141 height 30
type input "2"
click at [296, 552] on div "Add Another Item" at bounding box center [843, 550] width 1262 height 30
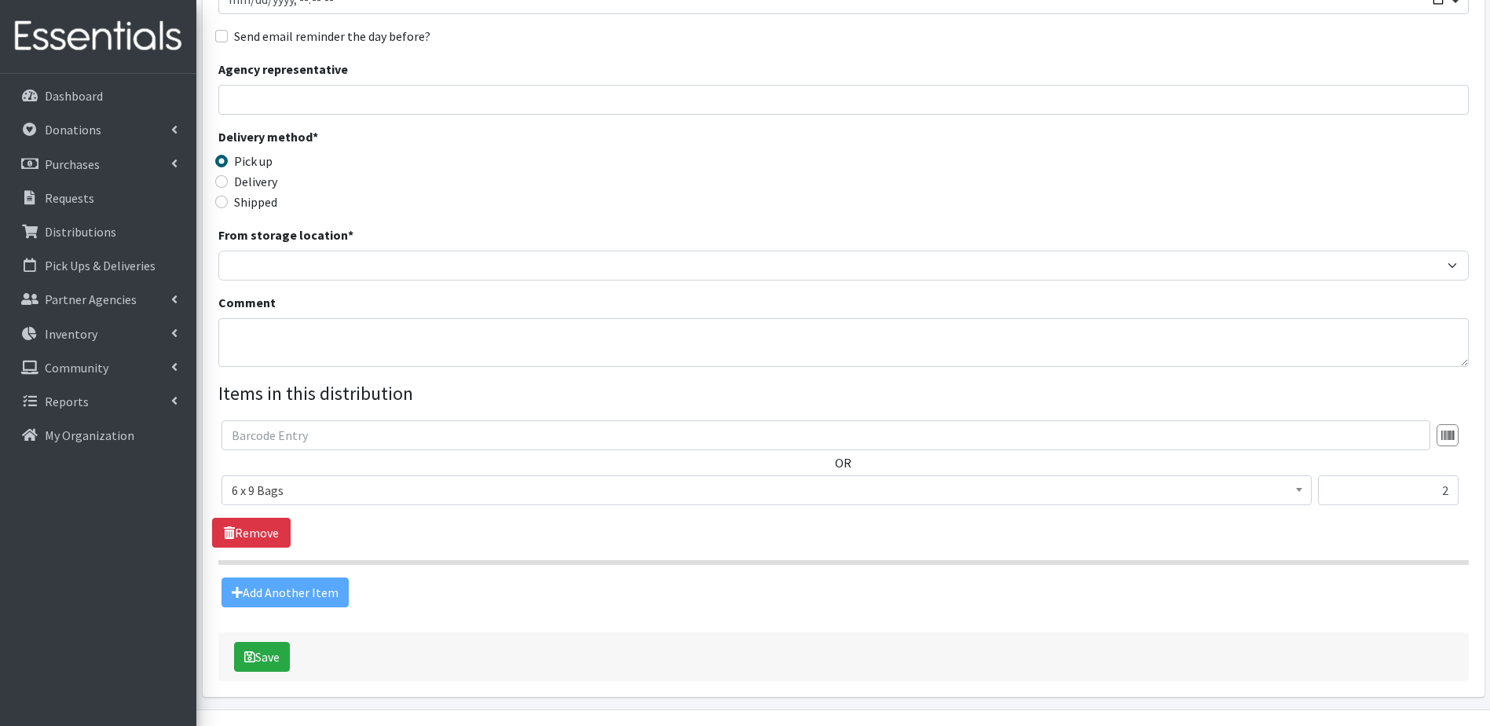
scroll to position [236, 0]
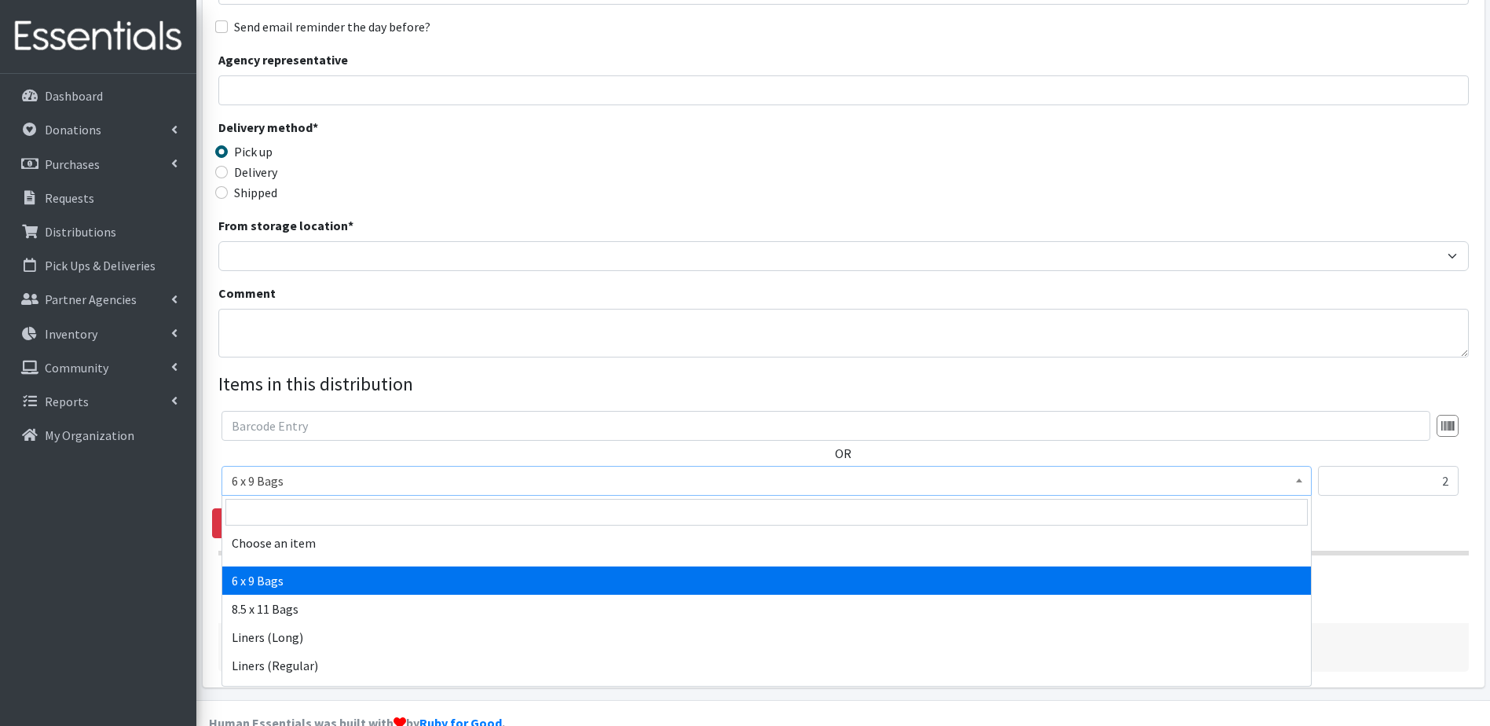
click at [298, 488] on span "6 x 9 Bags" at bounding box center [766, 481] width 1069 height 22
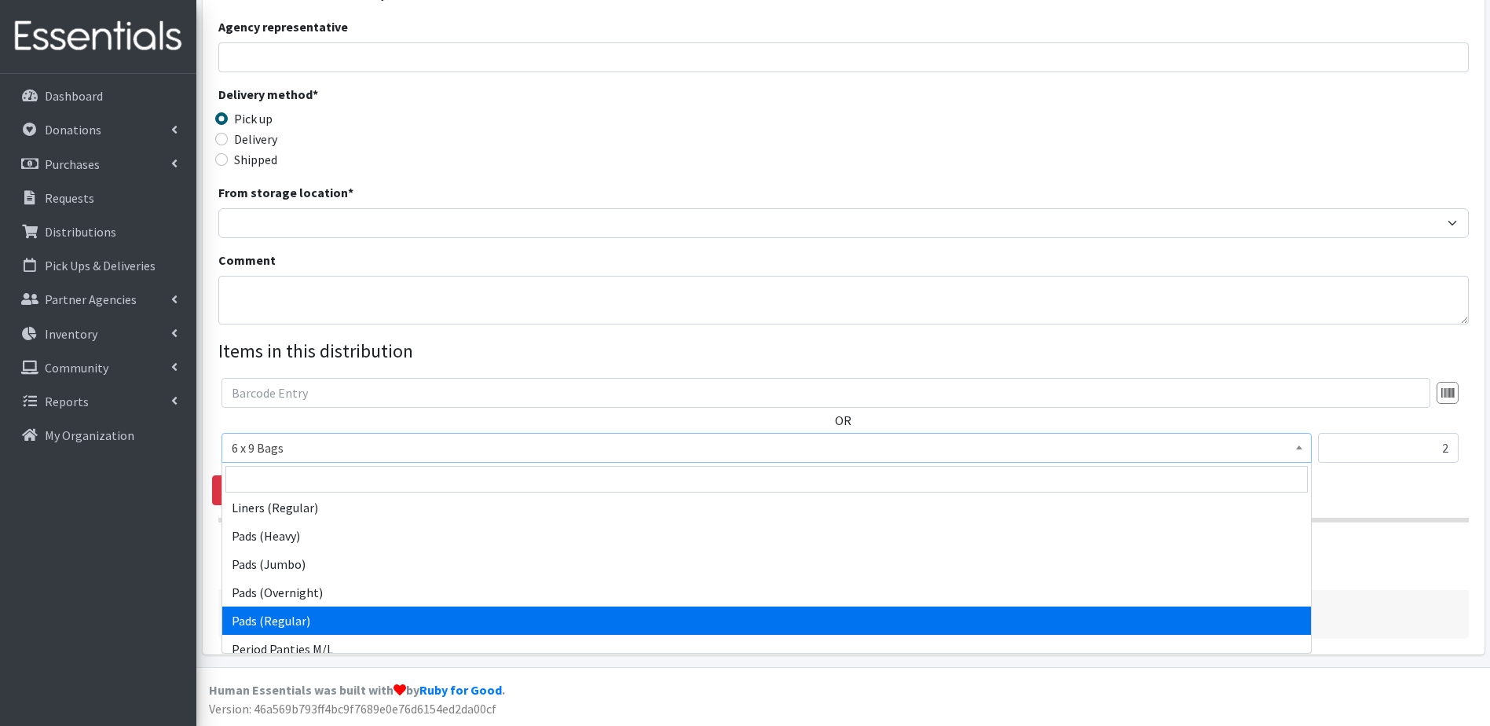
scroll to position [0, 0]
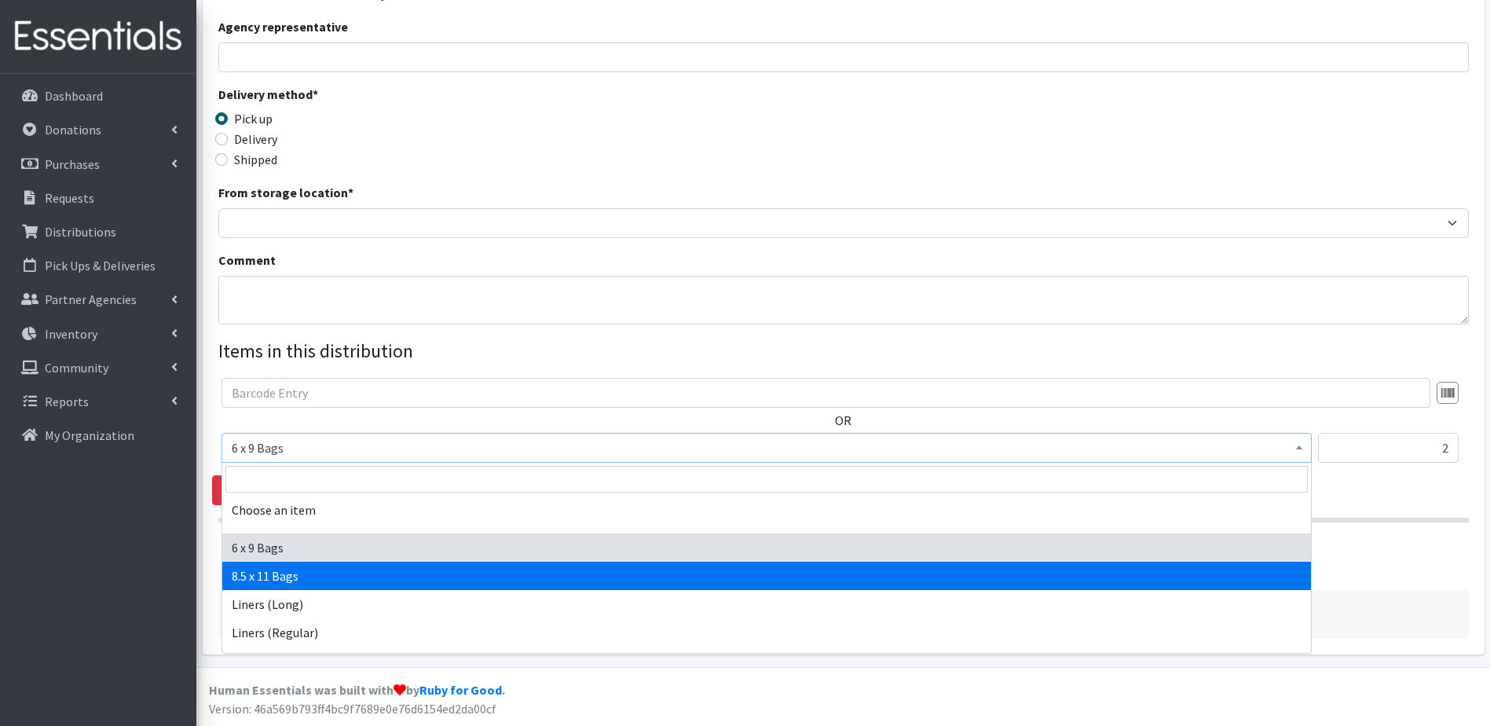
select select "7616"
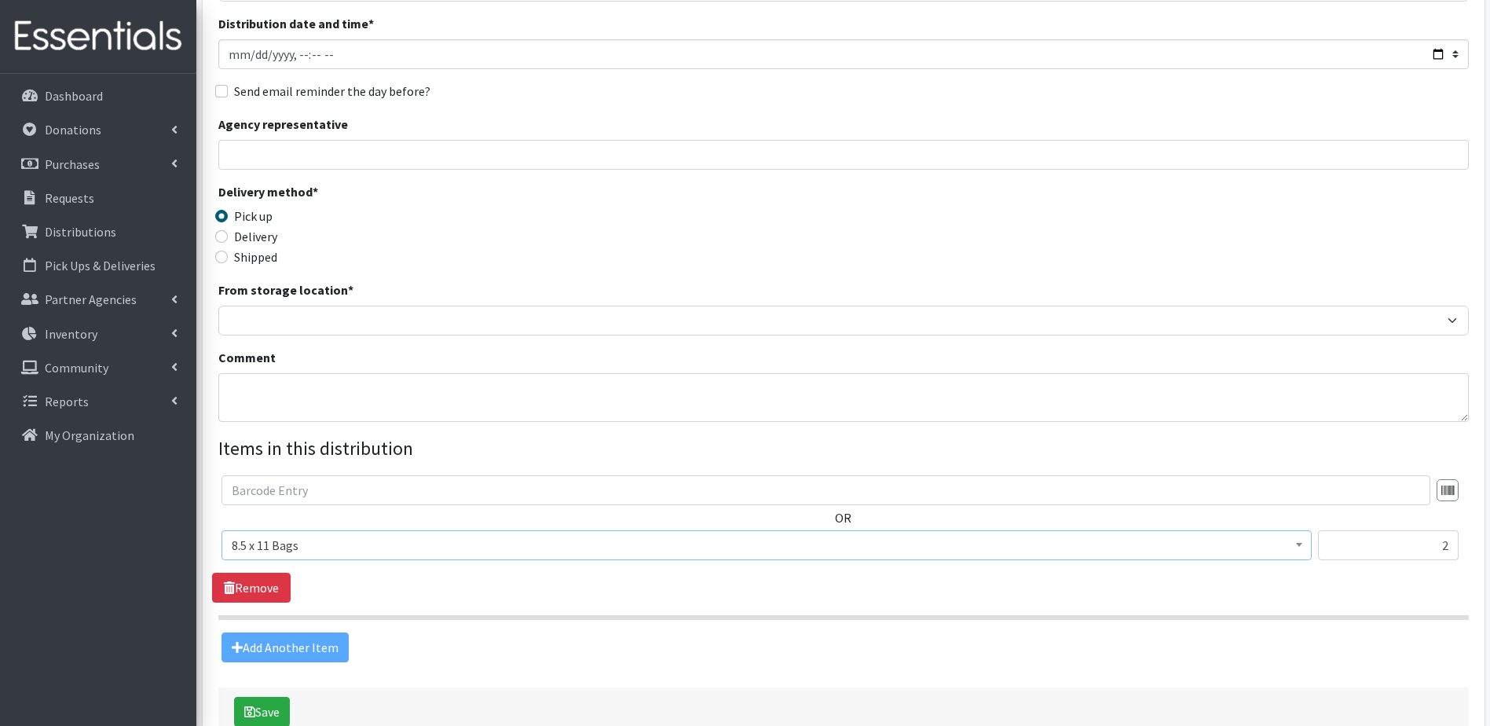
scroll to position [269, 0]
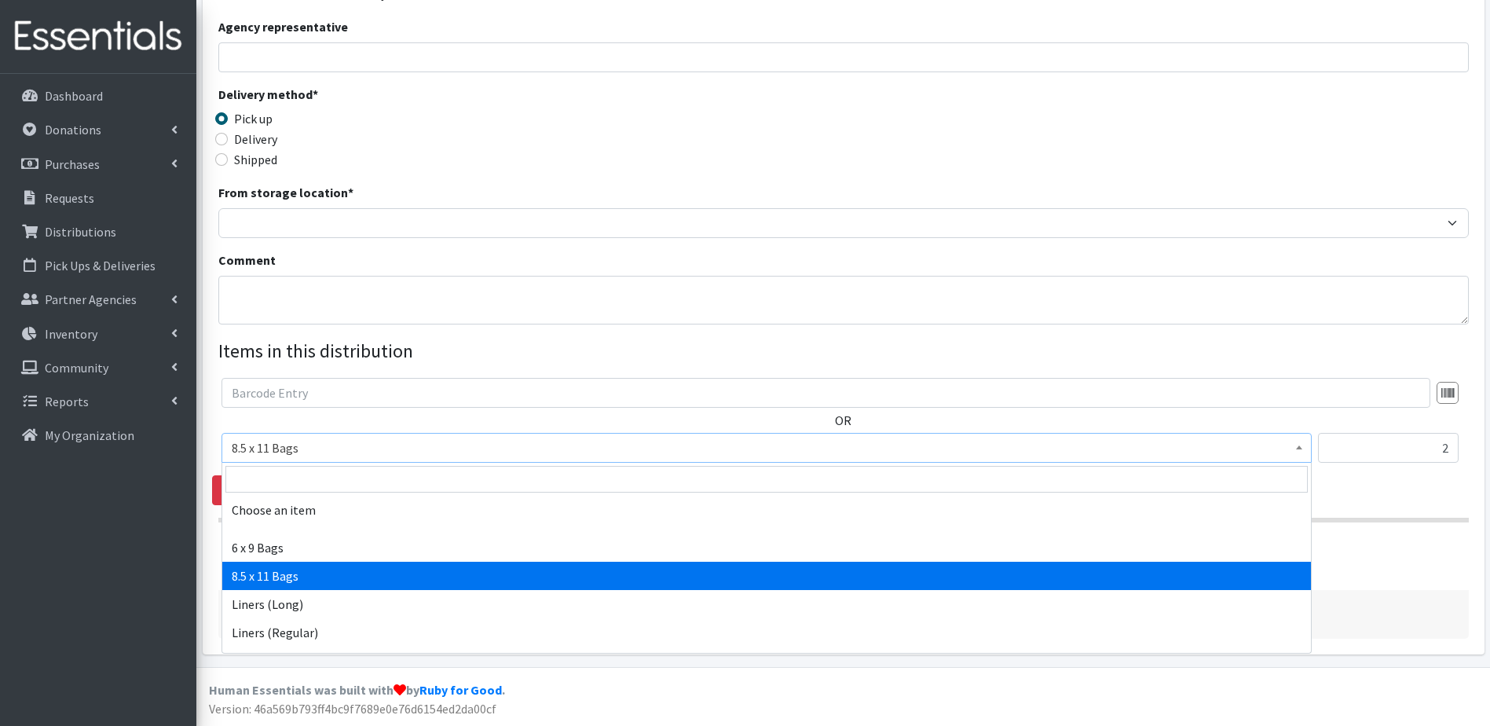
click at [309, 435] on span "8.5 x 11 Bags" at bounding box center [766, 448] width 1090 height 30
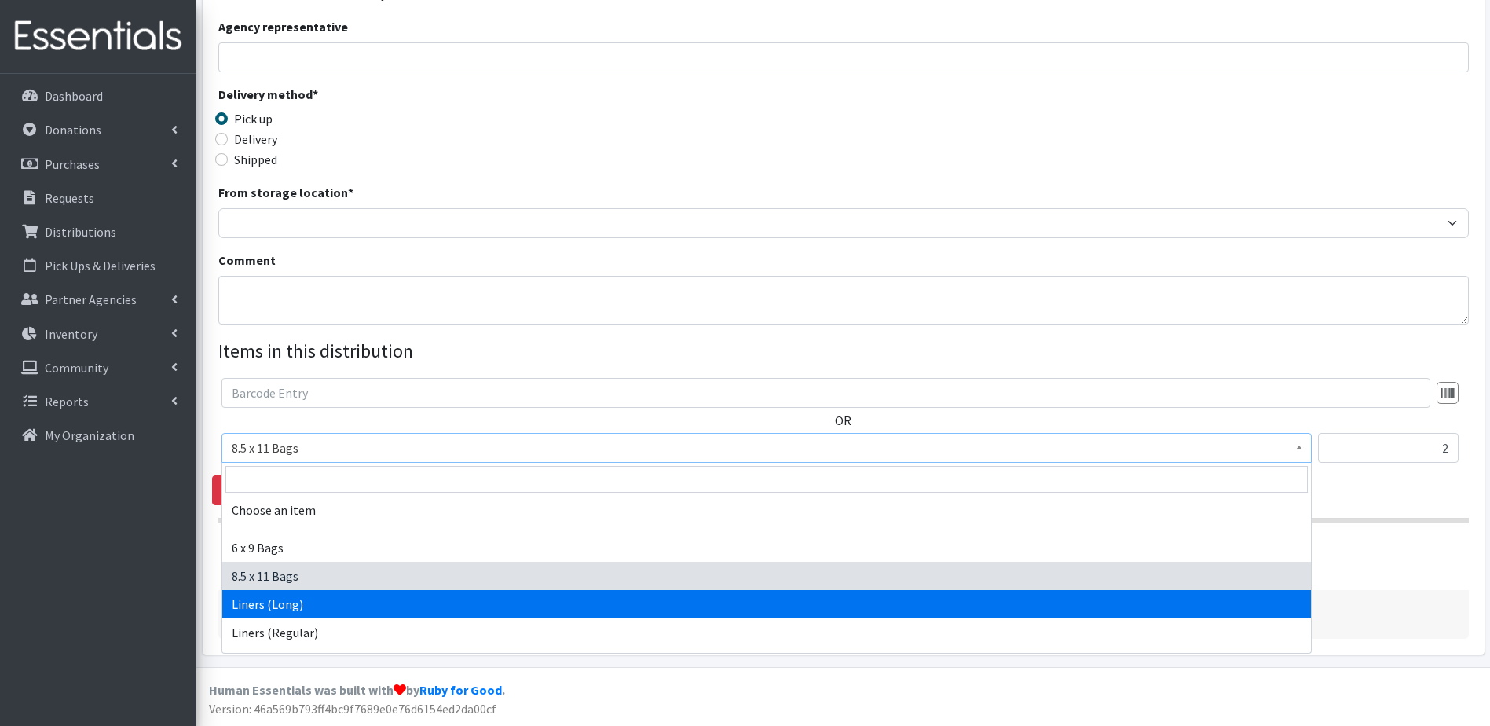
scroll to position [79, 0]
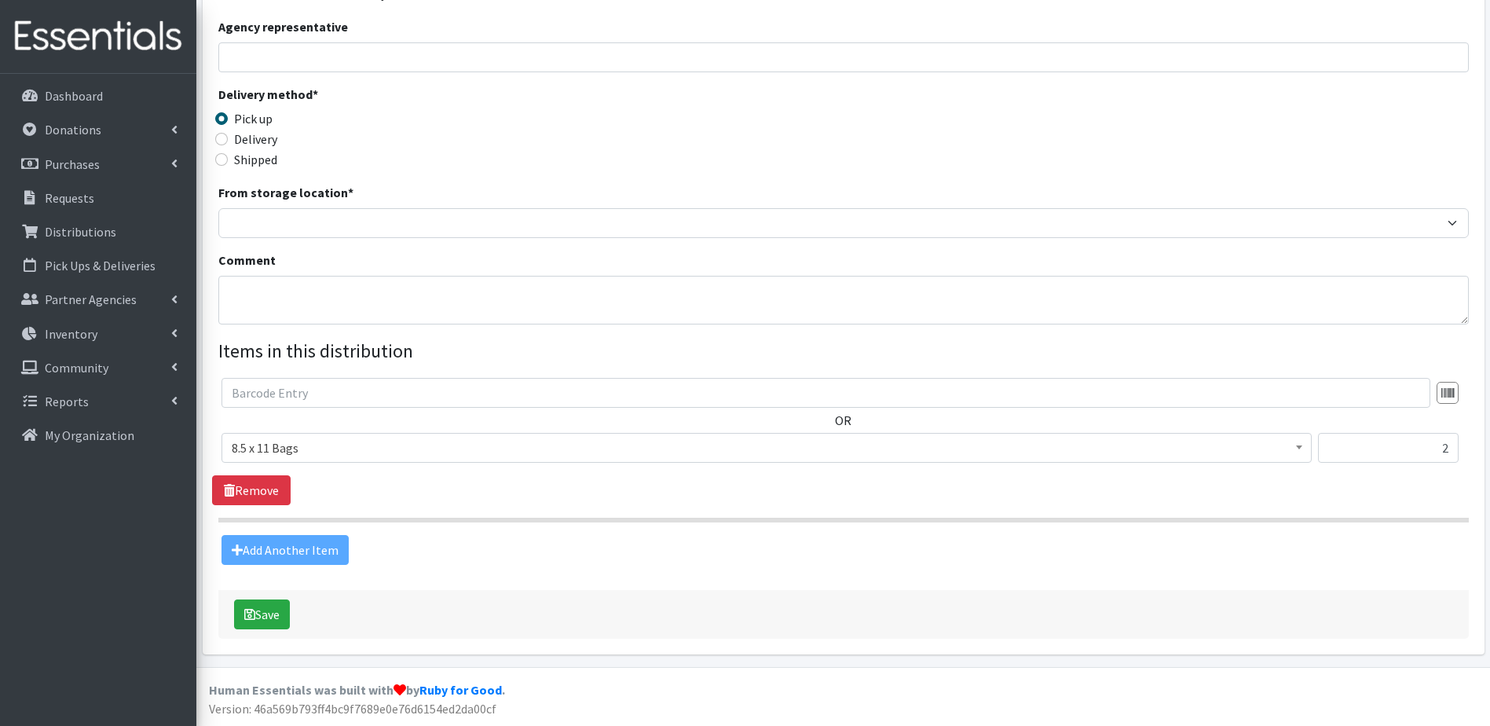
click at [1349, 542] on div "Add Another Item" at bounding box center [843, 550] width 1262 height 30
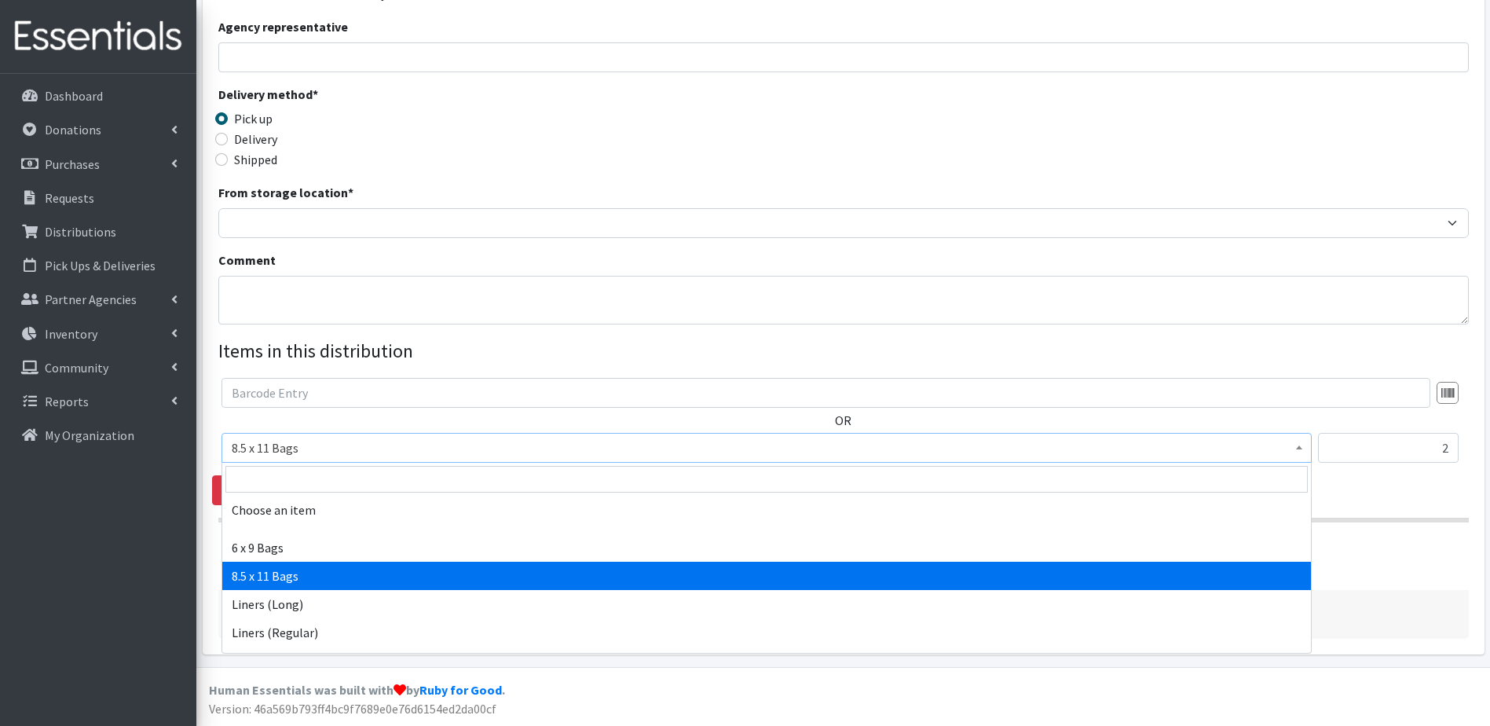
click at [367, 452] on span "8.5 x 11 Bags" at bounding box center [766, 448] width 1069 height 22
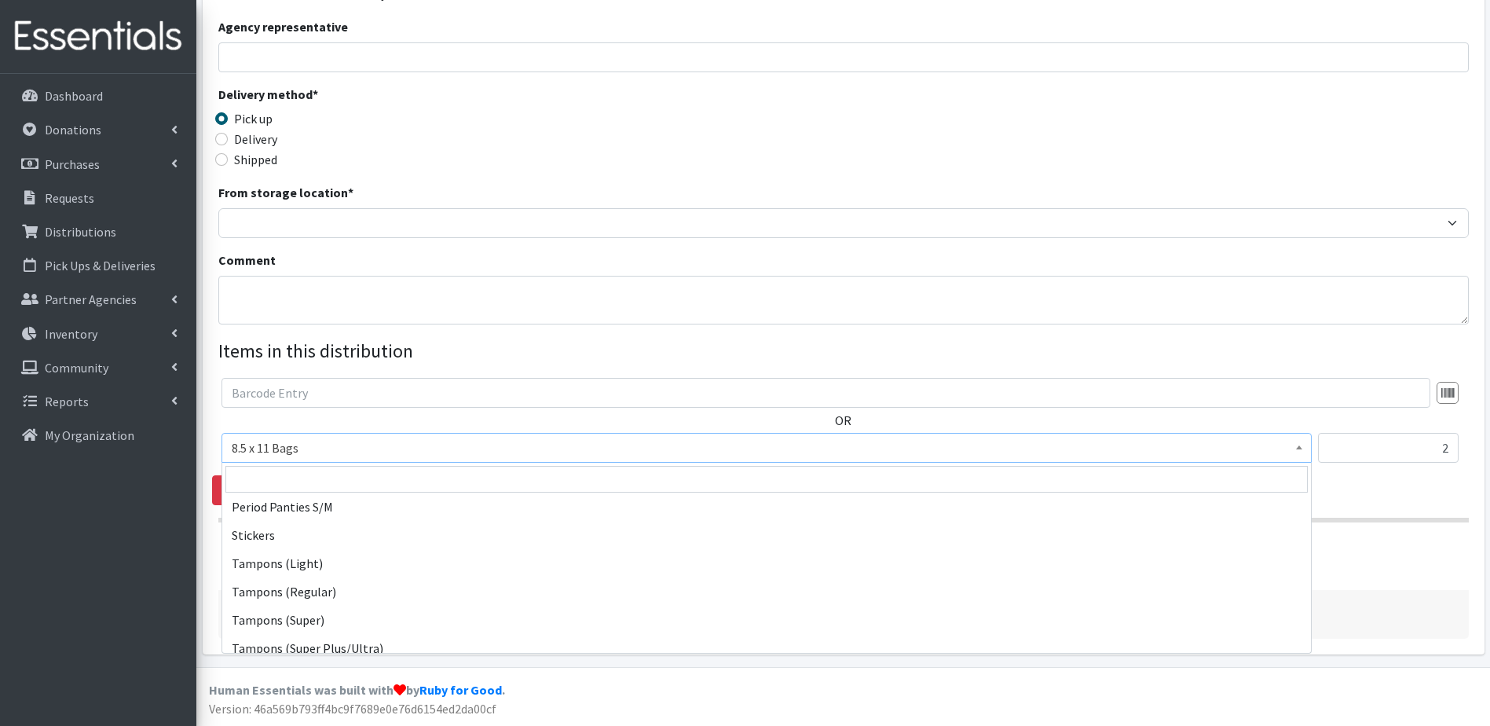
scroll to position [333, 0]
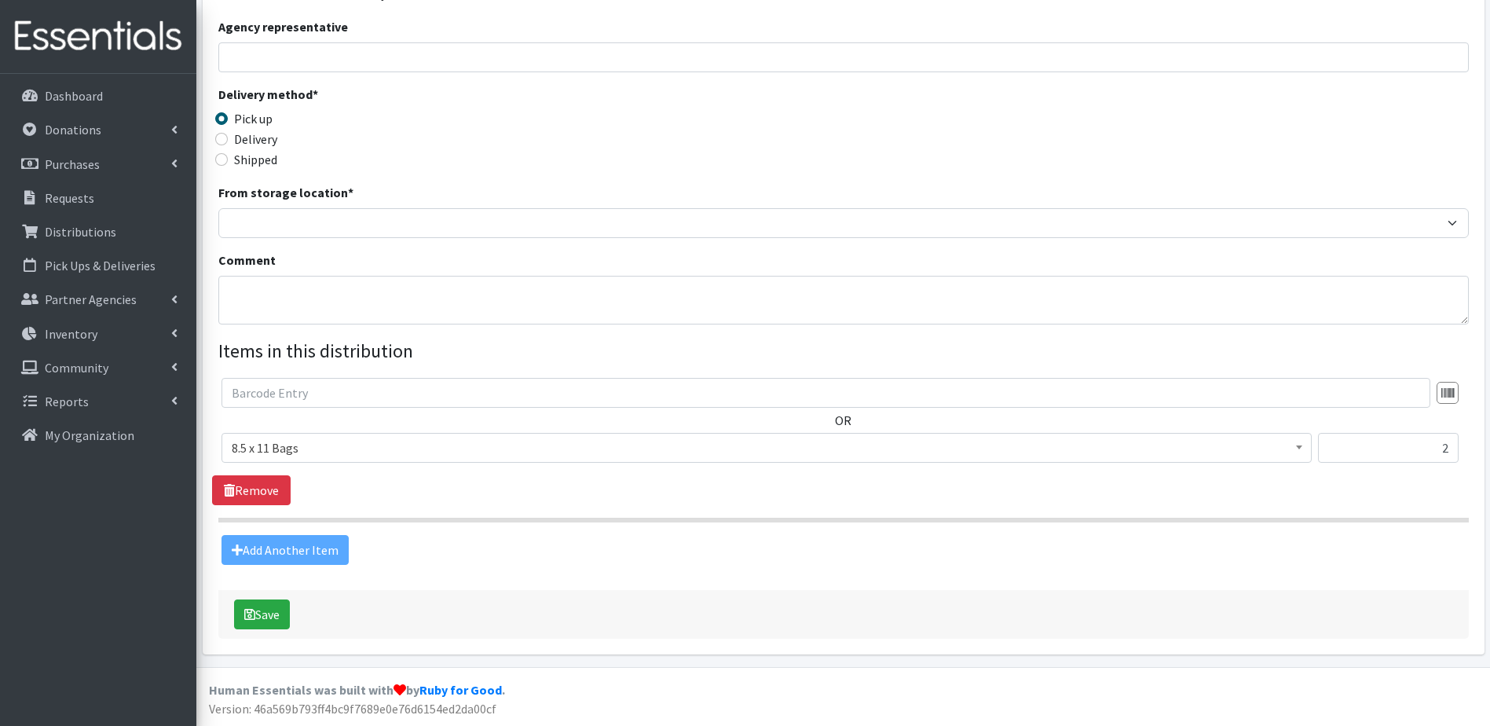
click at [1404, 536] on div "Add Another Item" at bounding box center [843, 550] width 1262 height 30
click at [79, 227] on p "Distributions" at bounding box center [80, 232] width 71 height 16
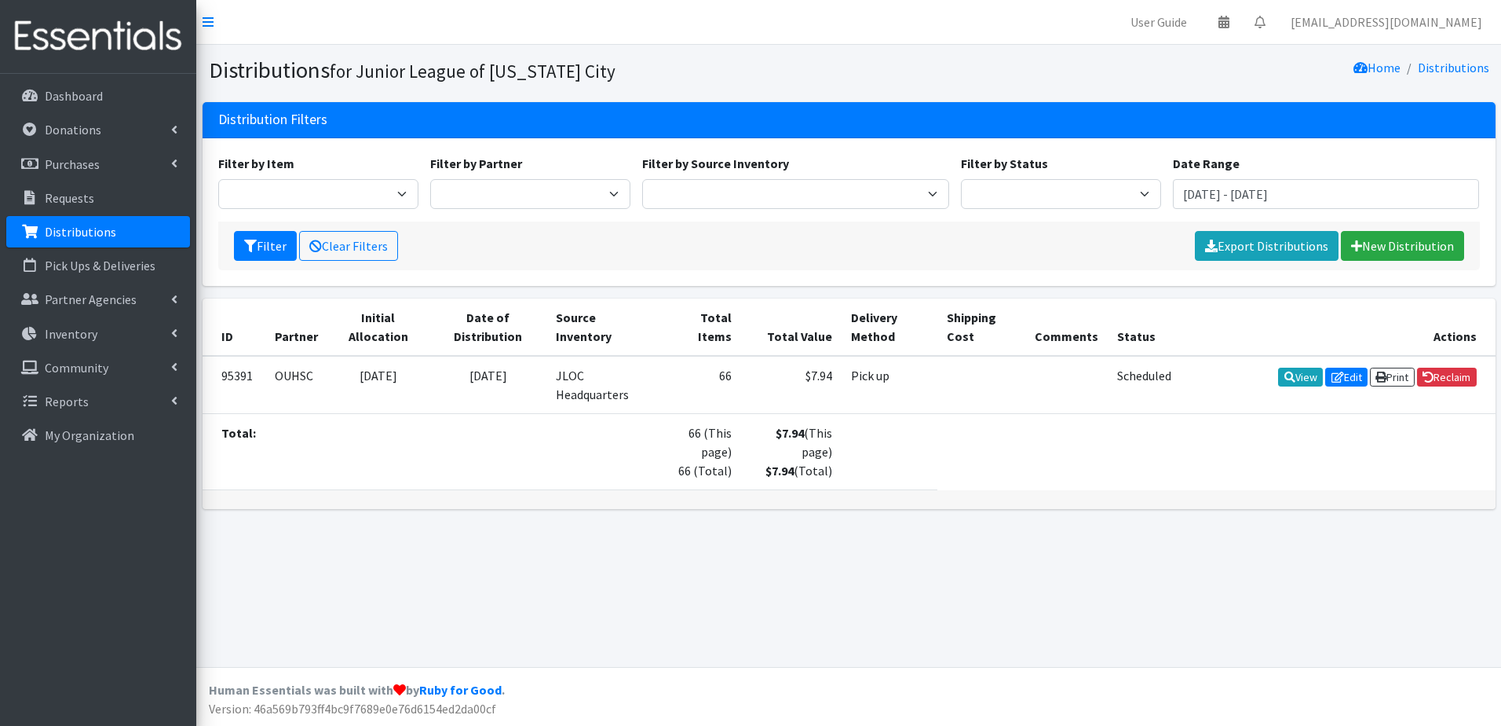
click at [101, 236] on p "Distributions" at bounding box center [80, 232] width 71 height 16
click at [75, 269] on p "Pick Ups & Deliveries" at bounding box center [100, 266] width 111 height 16
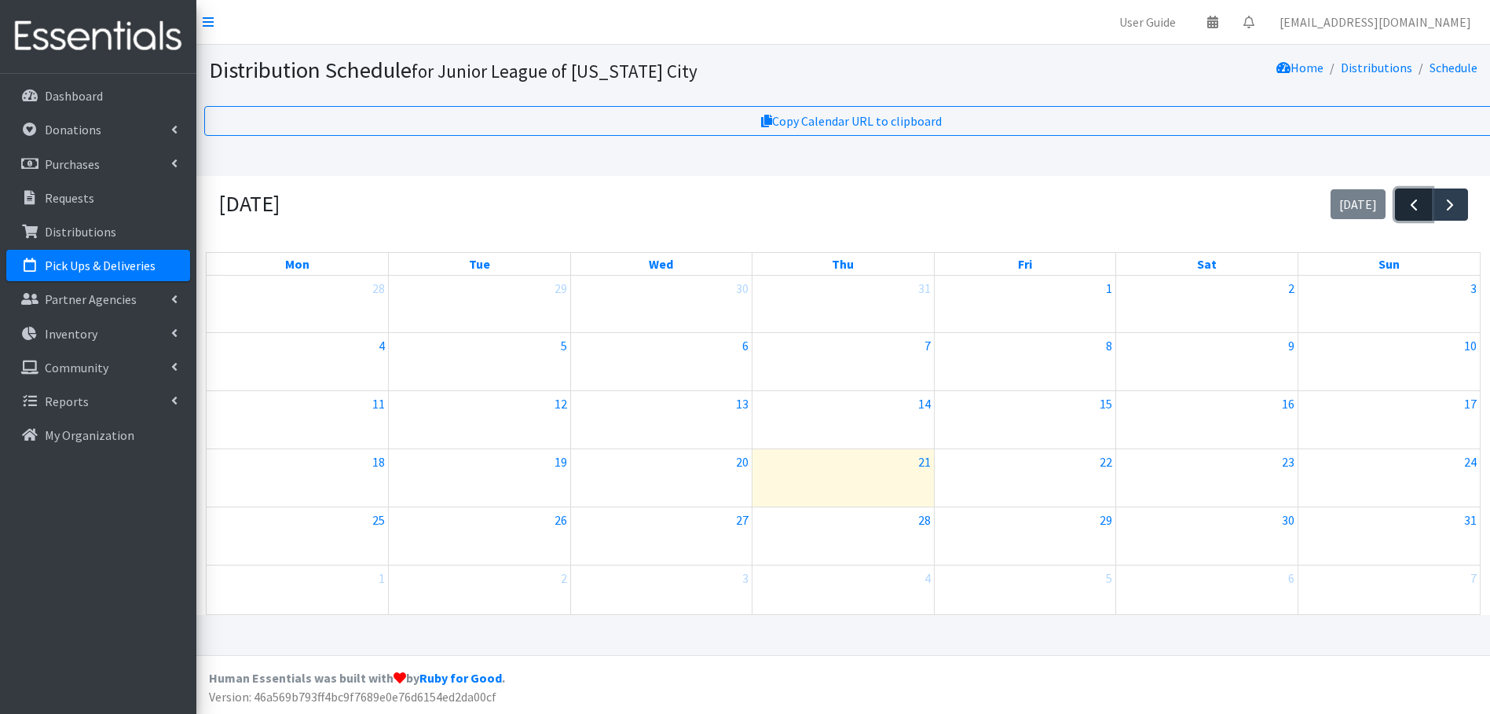
click at [1406, 214] on span "button" at bounding box center [1413, 205] width 19 height 19
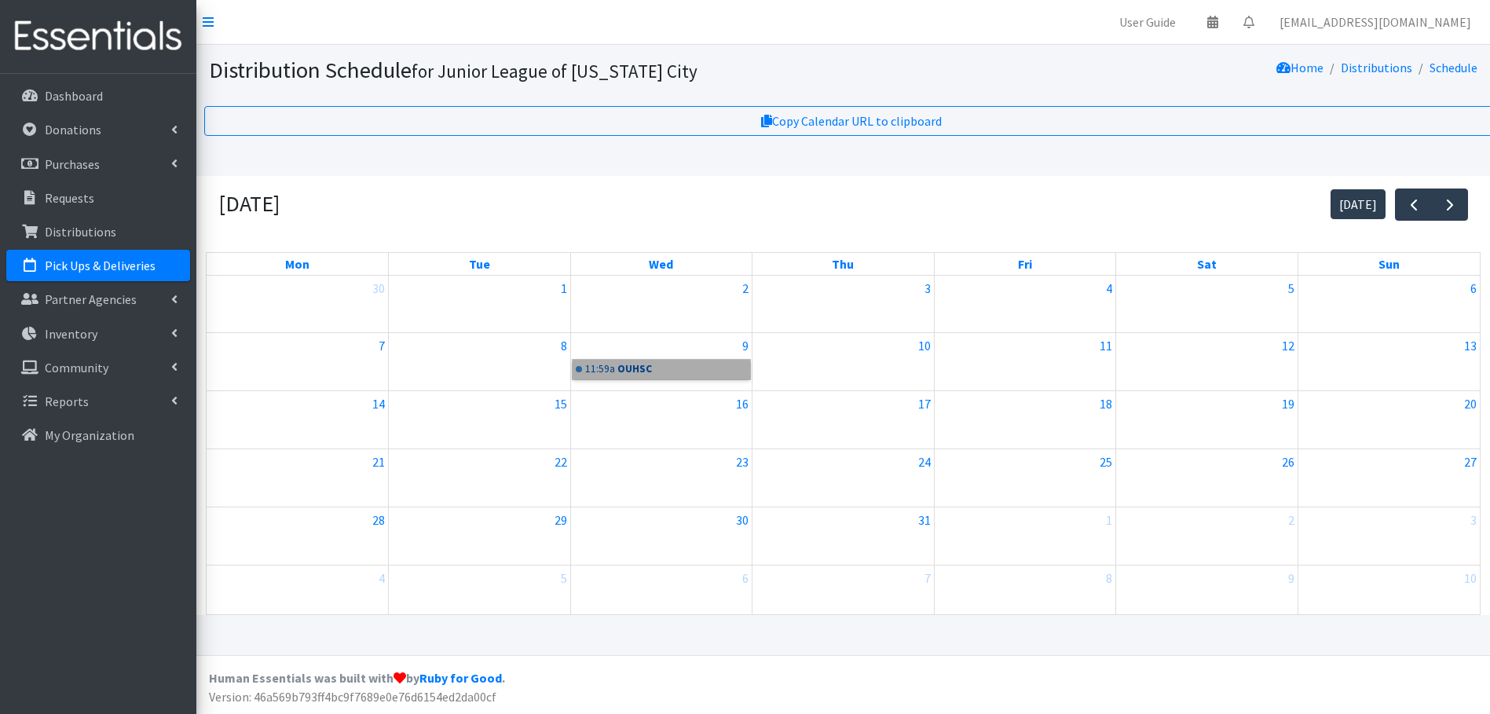
click at [610, 371] on link "11:59a OUHSC" at bounding box center [661, 369] width 178 height 19
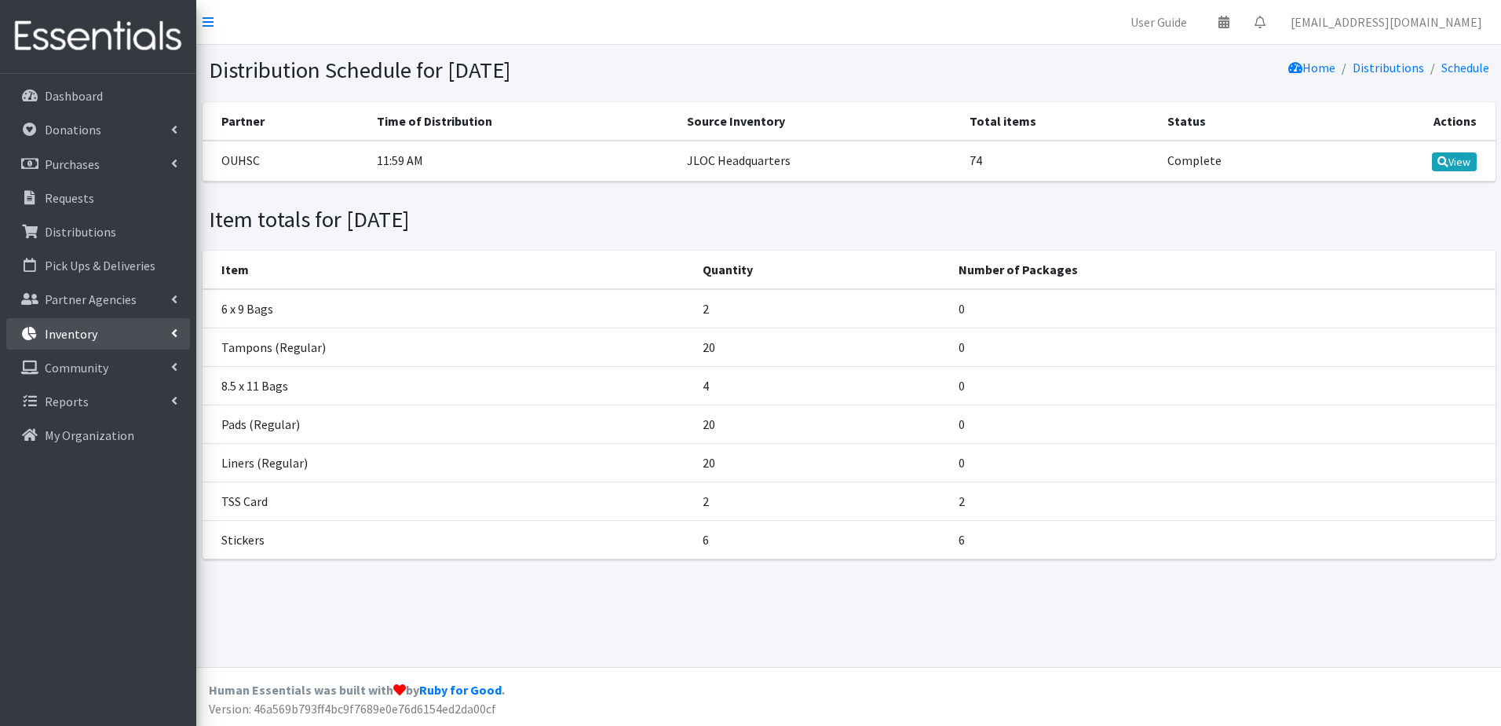
click at [92, 329] on p "Inventory" at bounding box center [71, 334] width 53 height 16
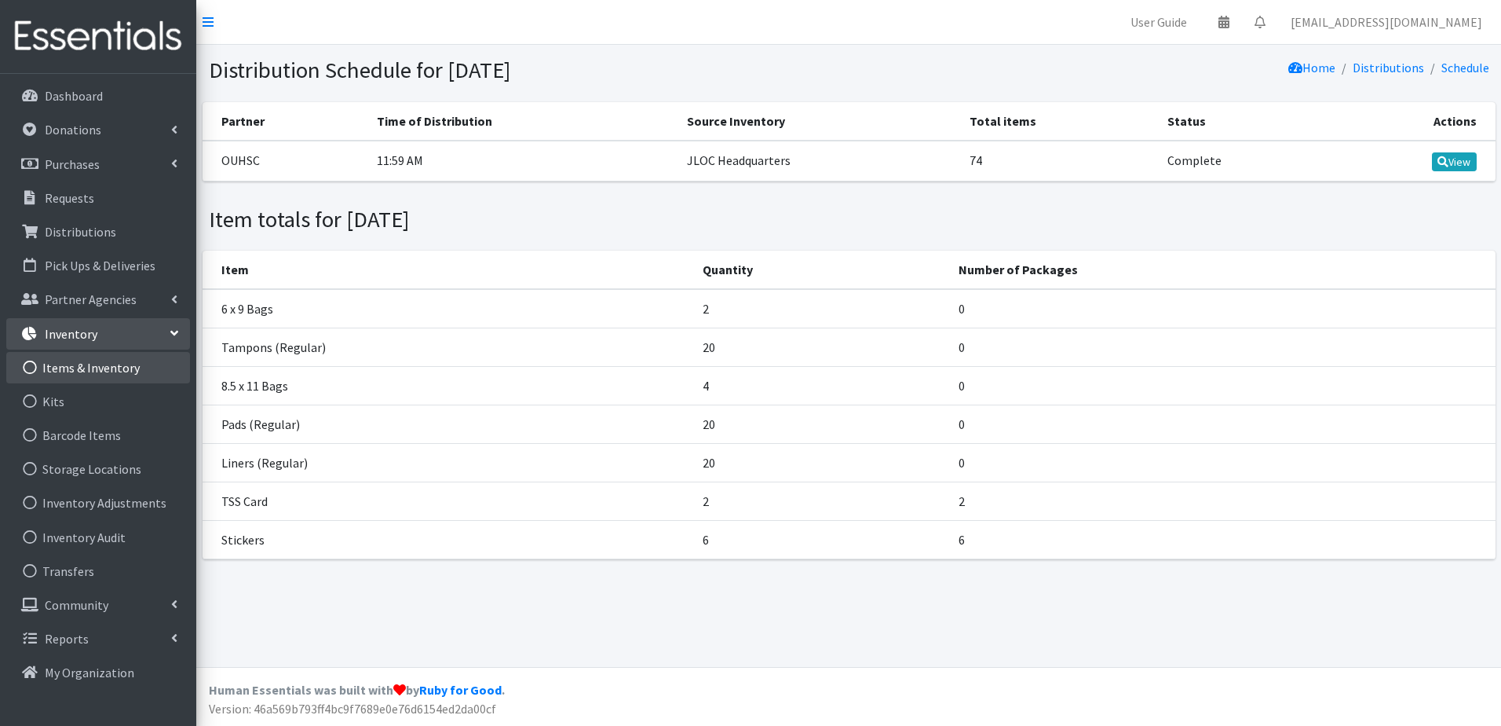
click at [93, 371] on link "Items & Inventory" at bounding box center [98, 367] width 184 height 31
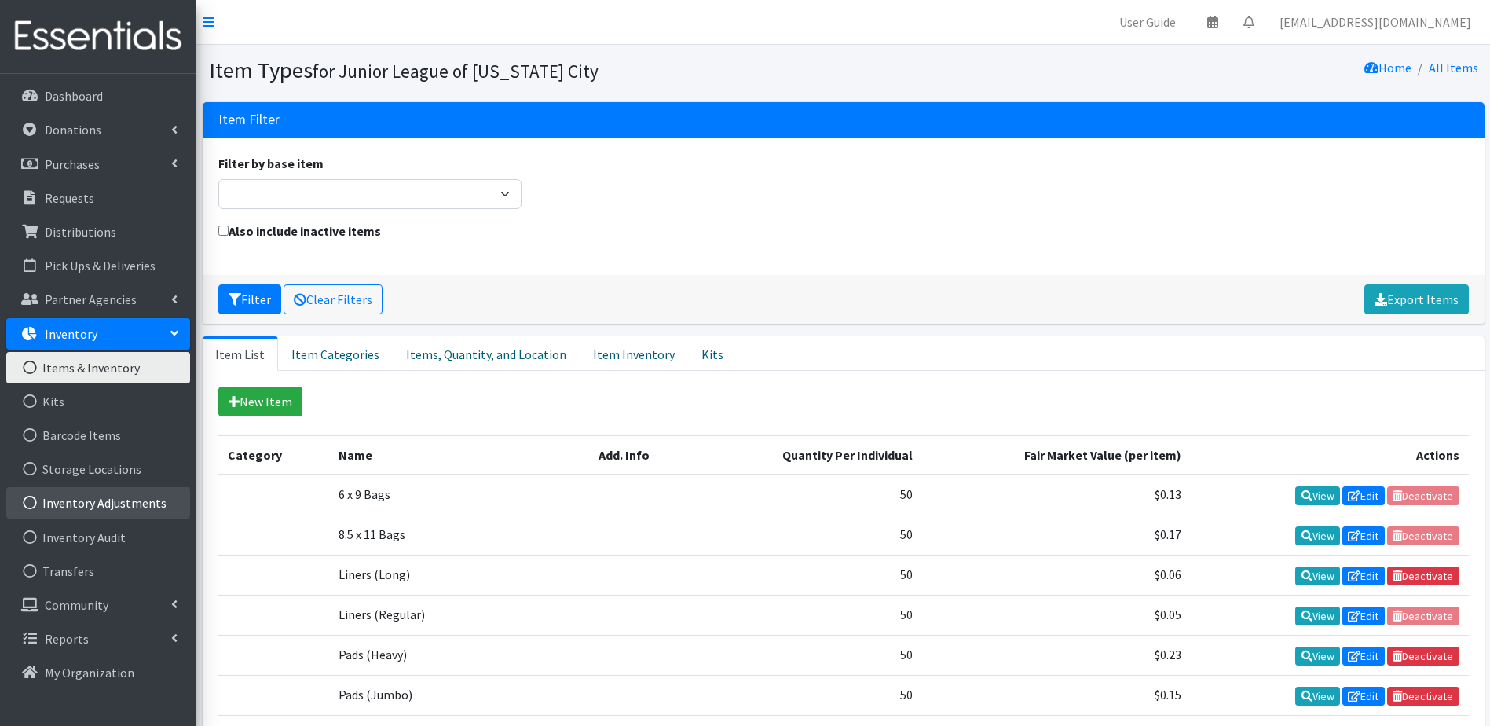
click at [82, 498] on link "Inventory Adjustments" at bounding box center [98, 502] width 184 height 31
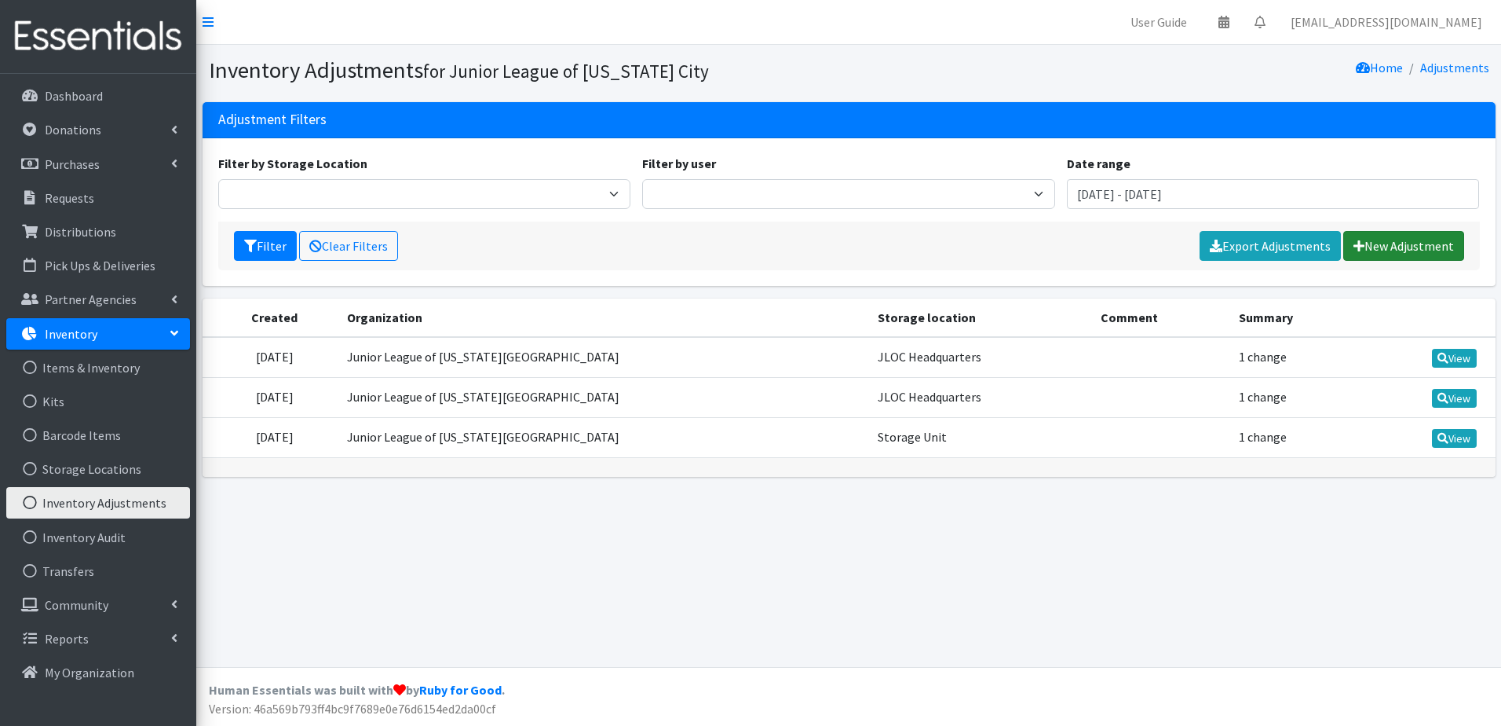
click at [1427, 244] on link "New Adjustment" at bounding box center [1404, 246] width 121 height 30
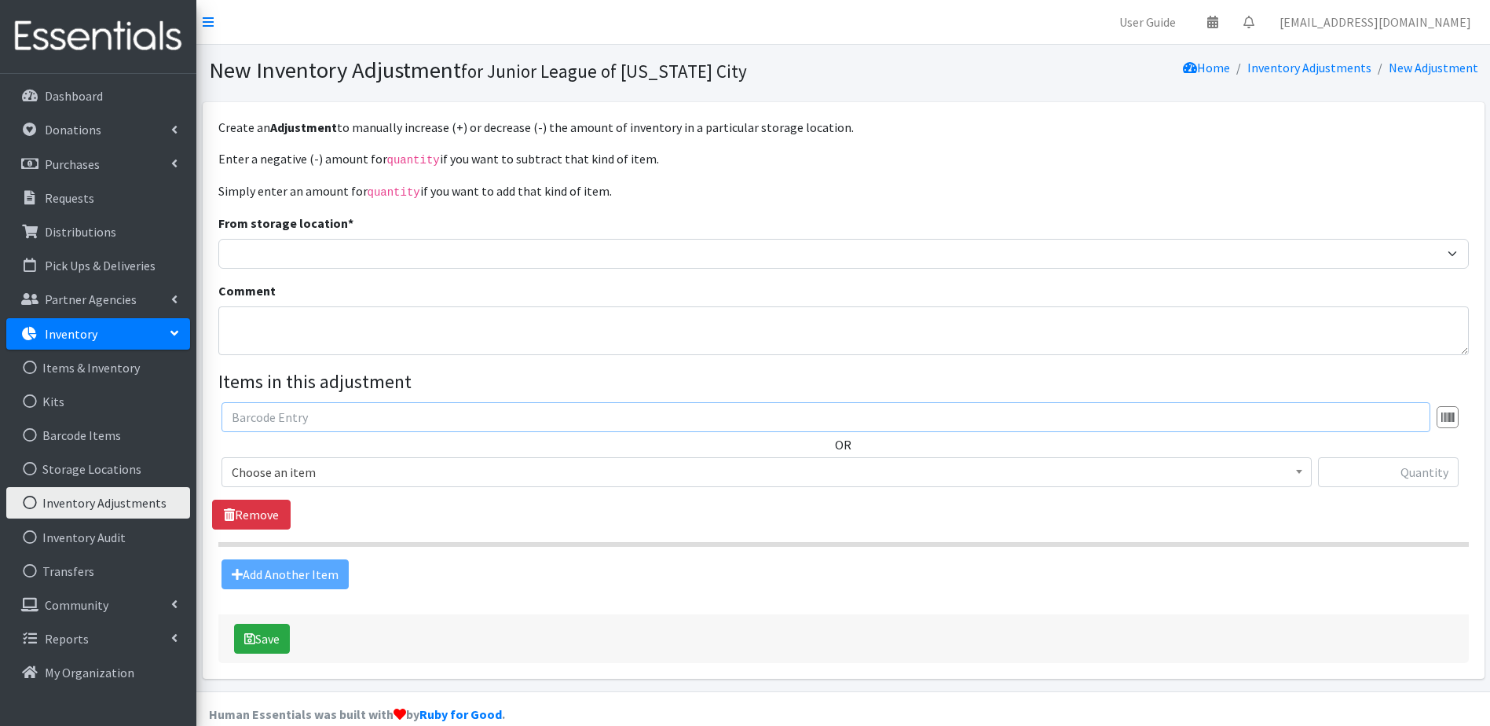
click at [303, 411] on input "text" at bounding box center [825, 417] width 1208 height 30
click at [316, 488] on span "Choose an item 6 x 9 Bags 8.5 x 11 Bags Liners (Long) Liners (Regular) Pads (He…" at bounding box center [766, 478] width 1090 height 42
click at [316, 470] on span "Choose an item" at bounding box center [766, 472] width 1069 height 22
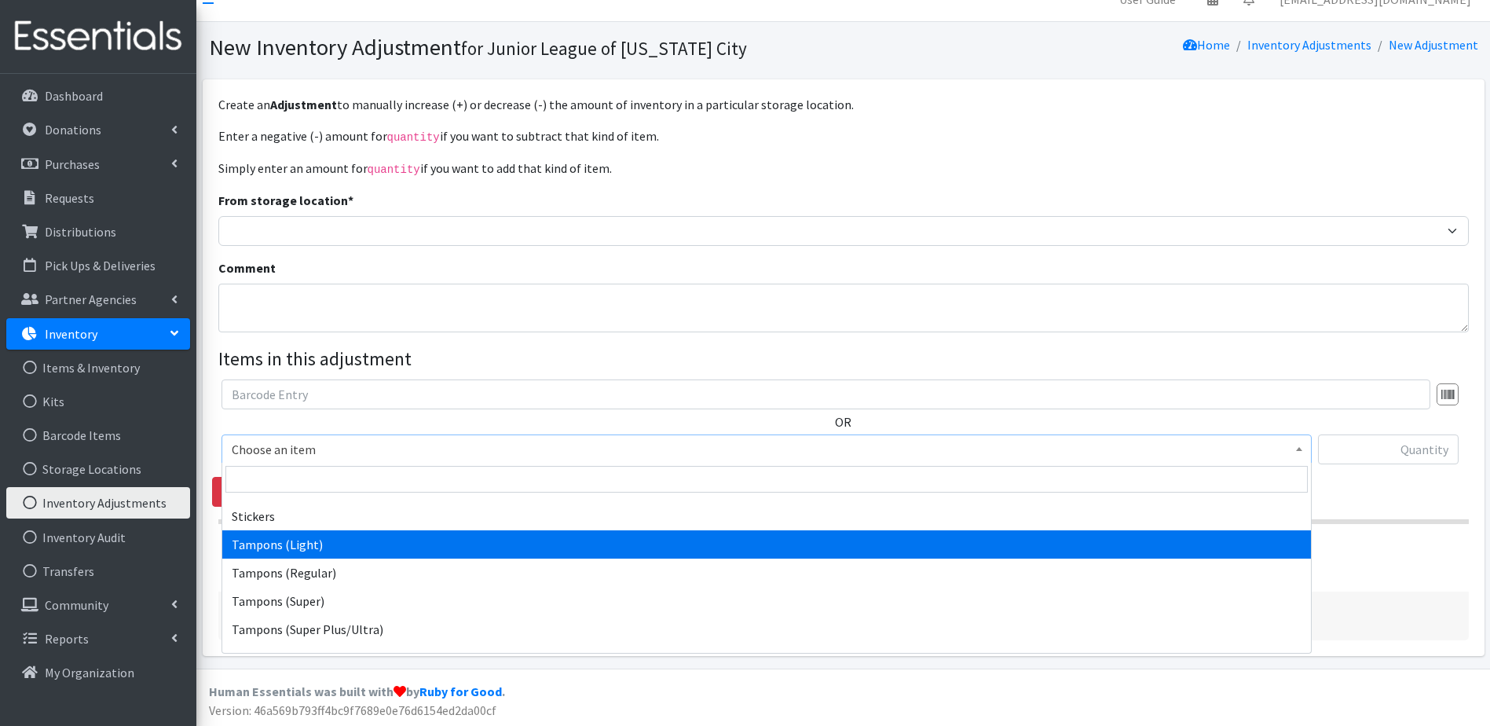
scroll to position [333, 0]
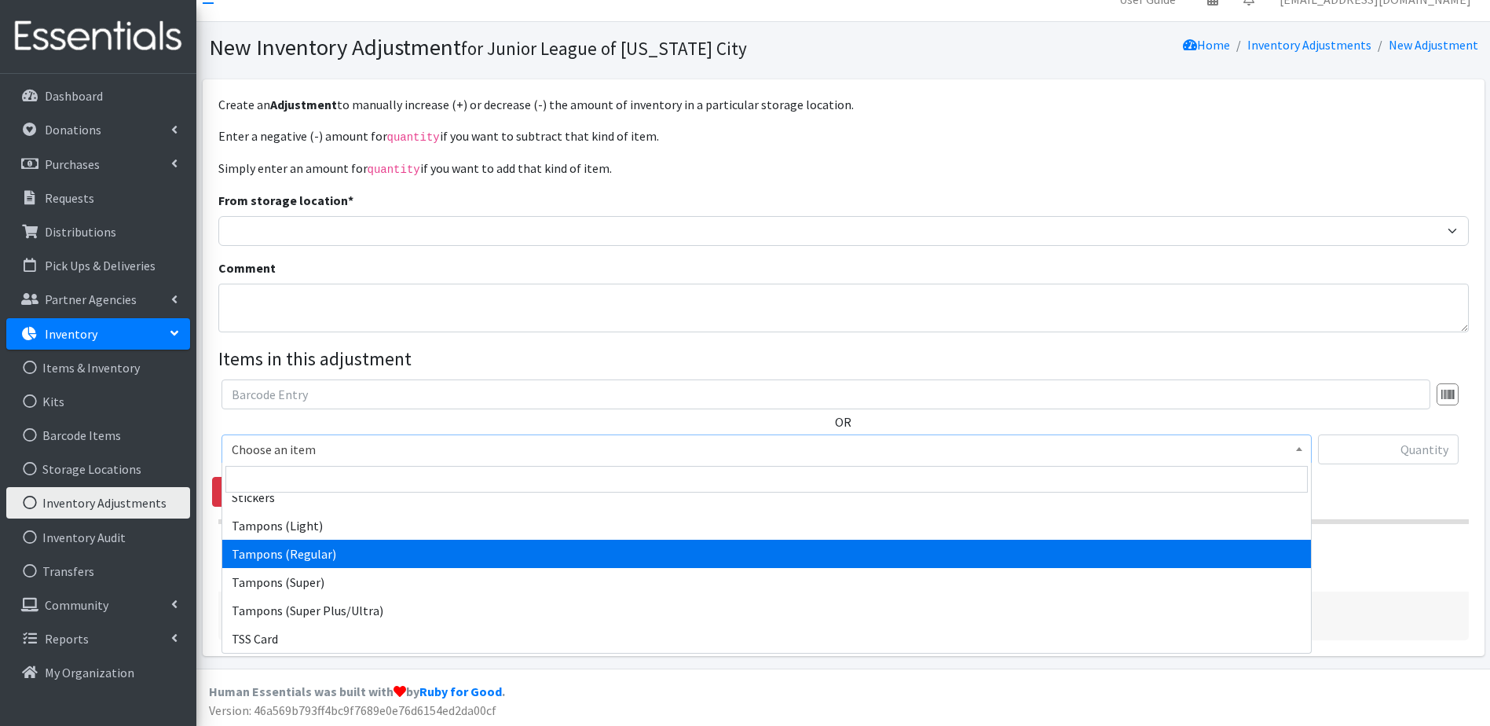
select select "2101"
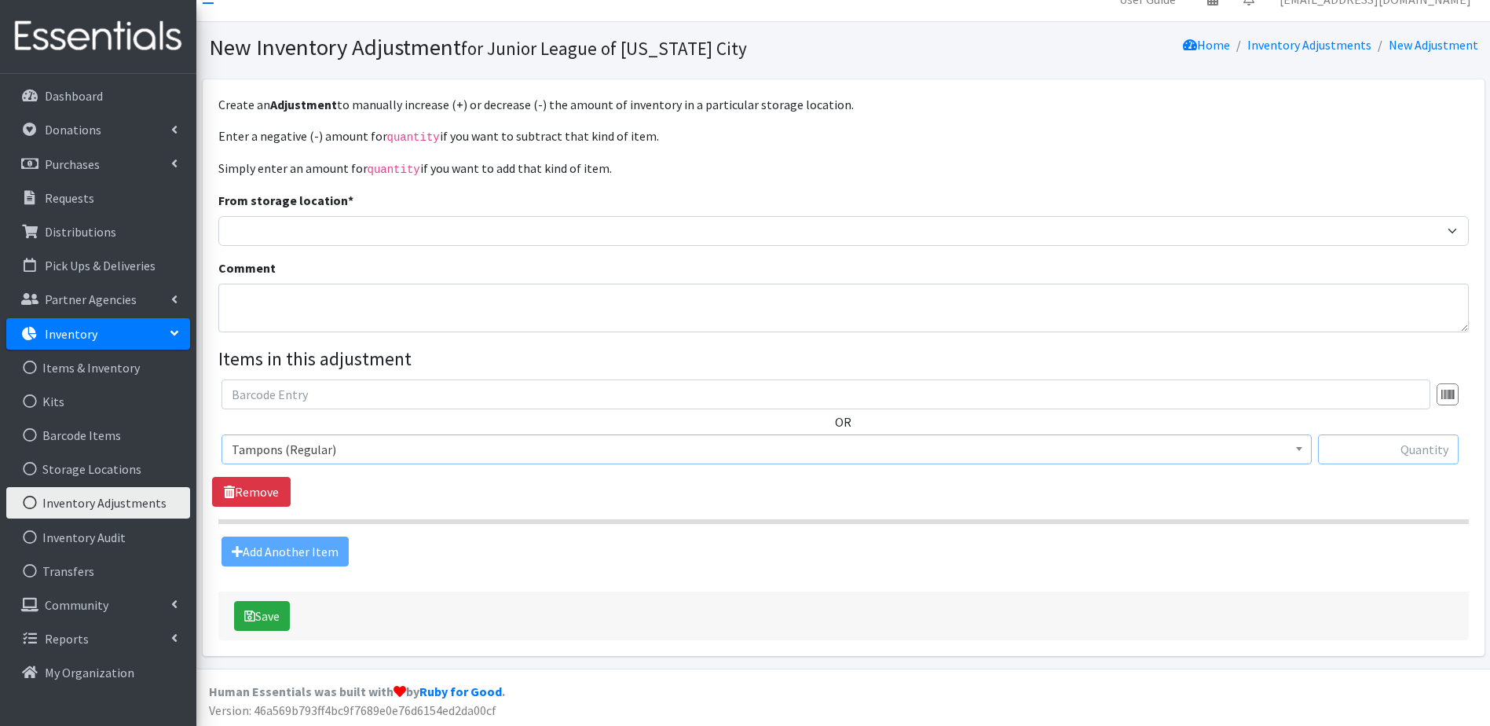
click at [1413, 450] on input "text" at bounding box center [1388, 449] width 141 height 30
type input "1000"
click at [250, 612] on icon "submit" at bounding box center [249, 615] width 11 height 13
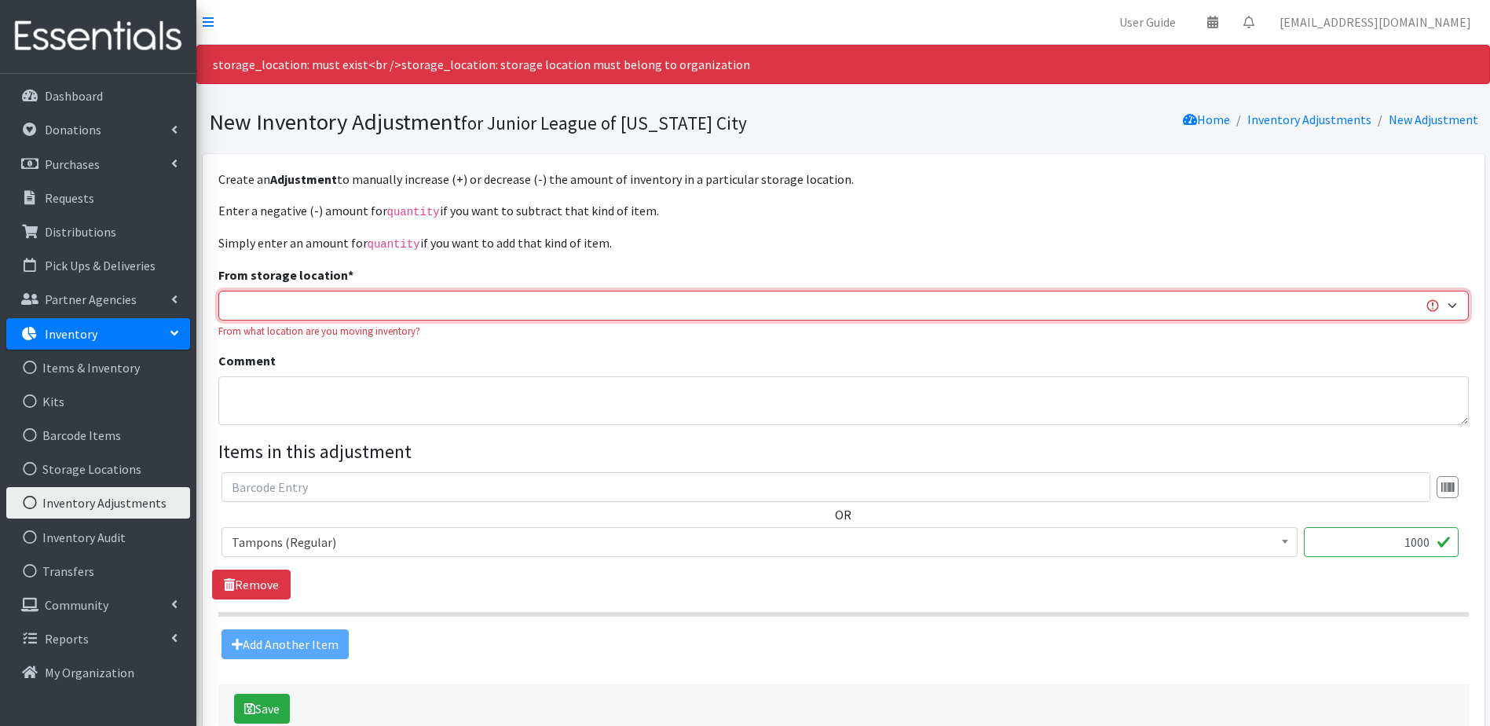
click at [308, 309] on select "JLOC Headquarters Storage Unit" at bounding box center [843, 306] width 1250 height 30
select select "47"
click at [218, 291] on select "JLOC Headquarters Storage Unit" at bounding box center [843, 306] width 1250 height 30
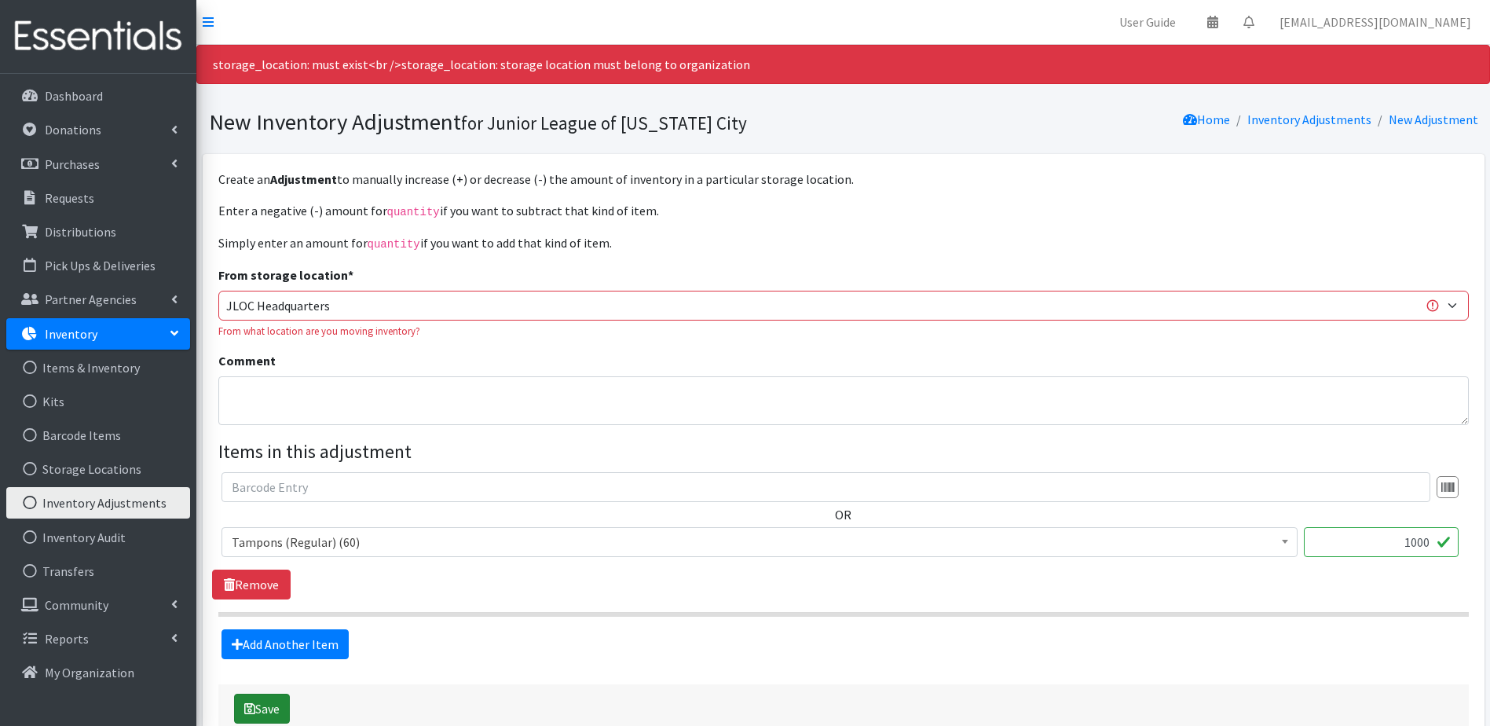
click at [249, 718] on button "Save" at bounding box center [262, 708] width 56 height 30
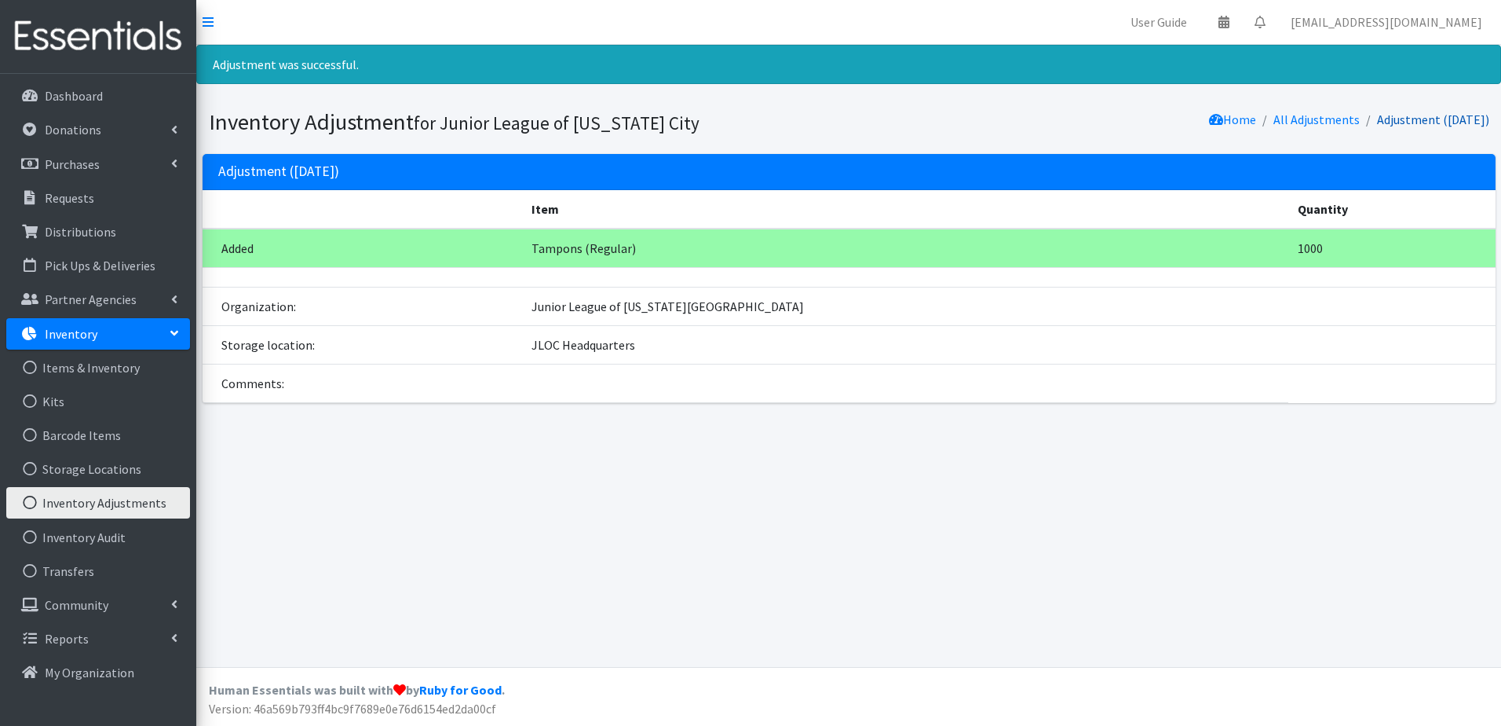
click at [1417, 123] on link "Adjustment ([DATE])" at bounding box center [1433, 120] width 112 height 16
click at [104, 501] on link "Inventory Adjustments" at bounding box center [98, 502] width 184 height 31
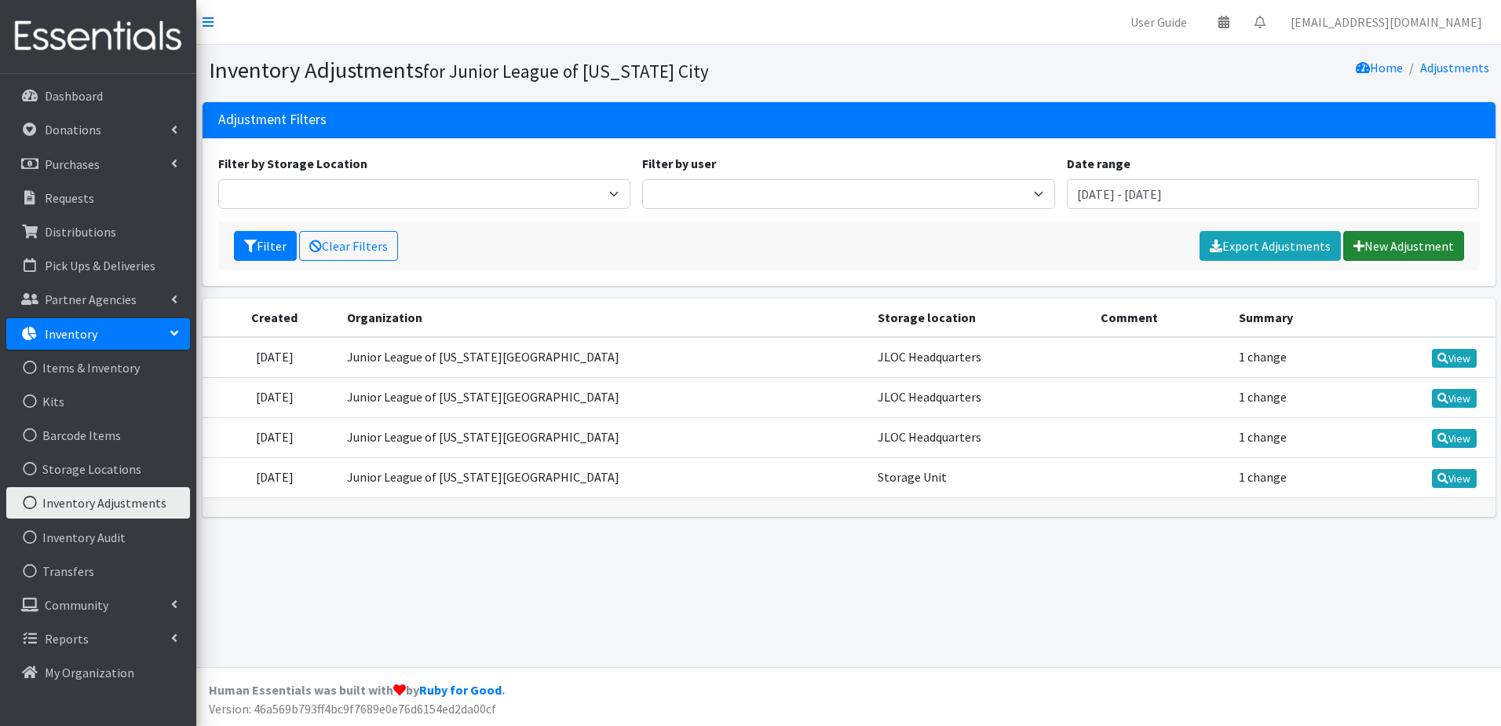
click at [1417, 242] on link "New Adjustment" at bounding box center [1404, 246] width 121 height 30
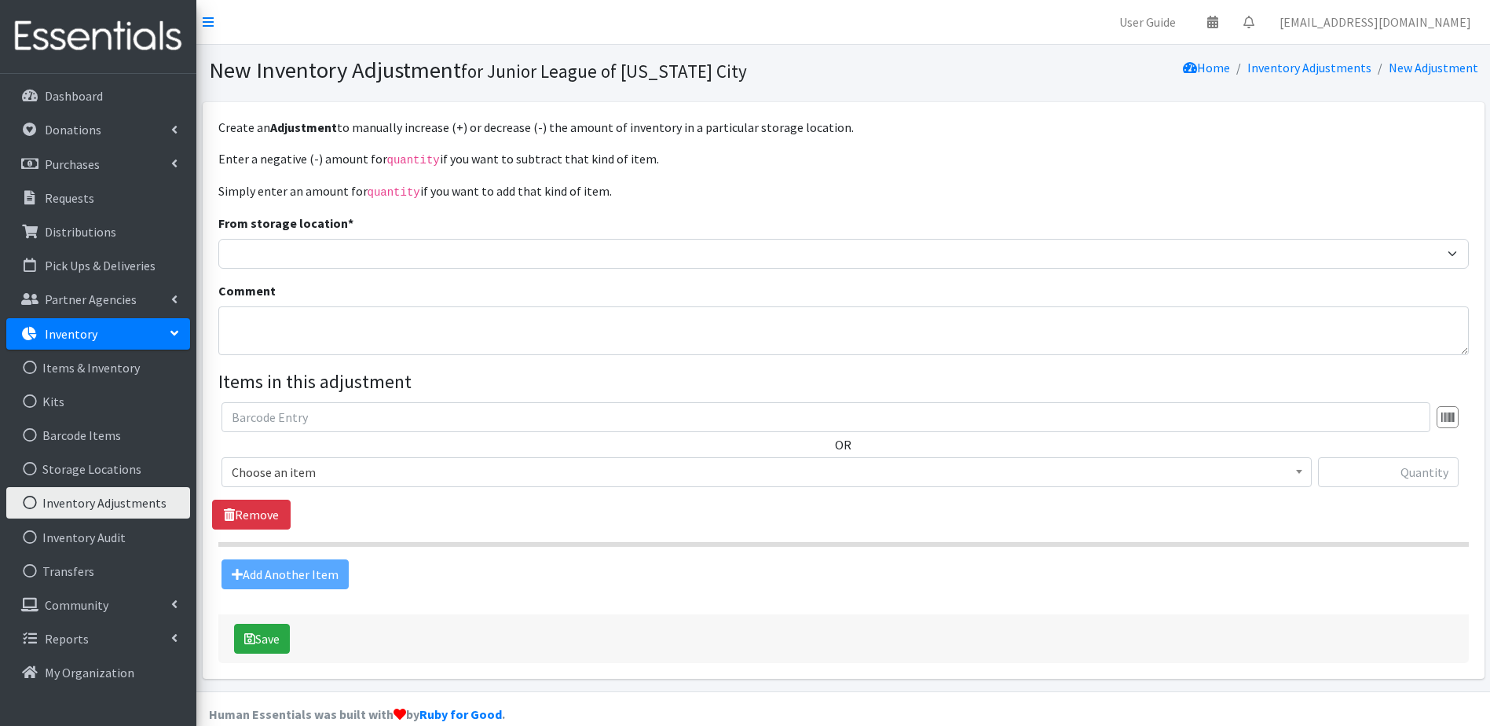
click at [311, 472] on span "Choose an item" at bounding box center [766, 472] width 1069 height 22
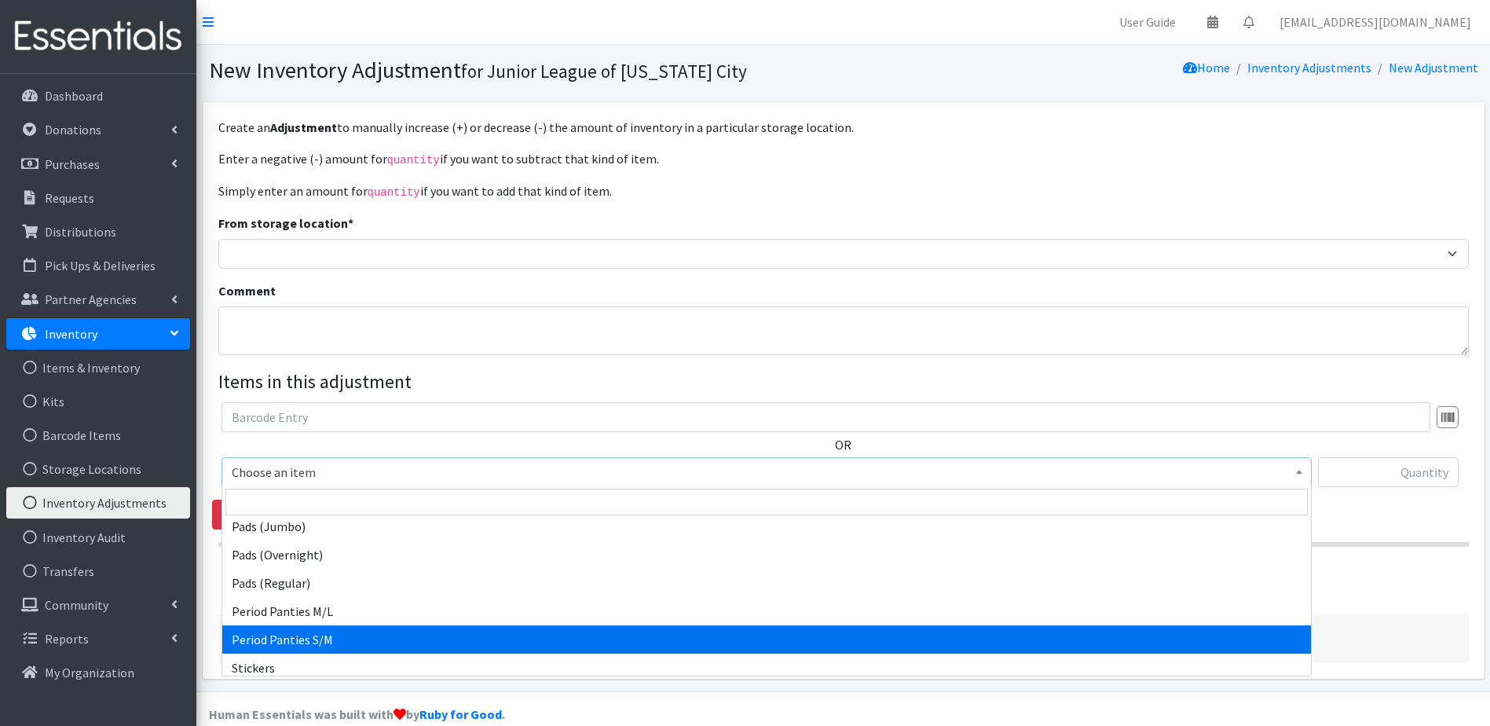
scroll to position [157, 0]
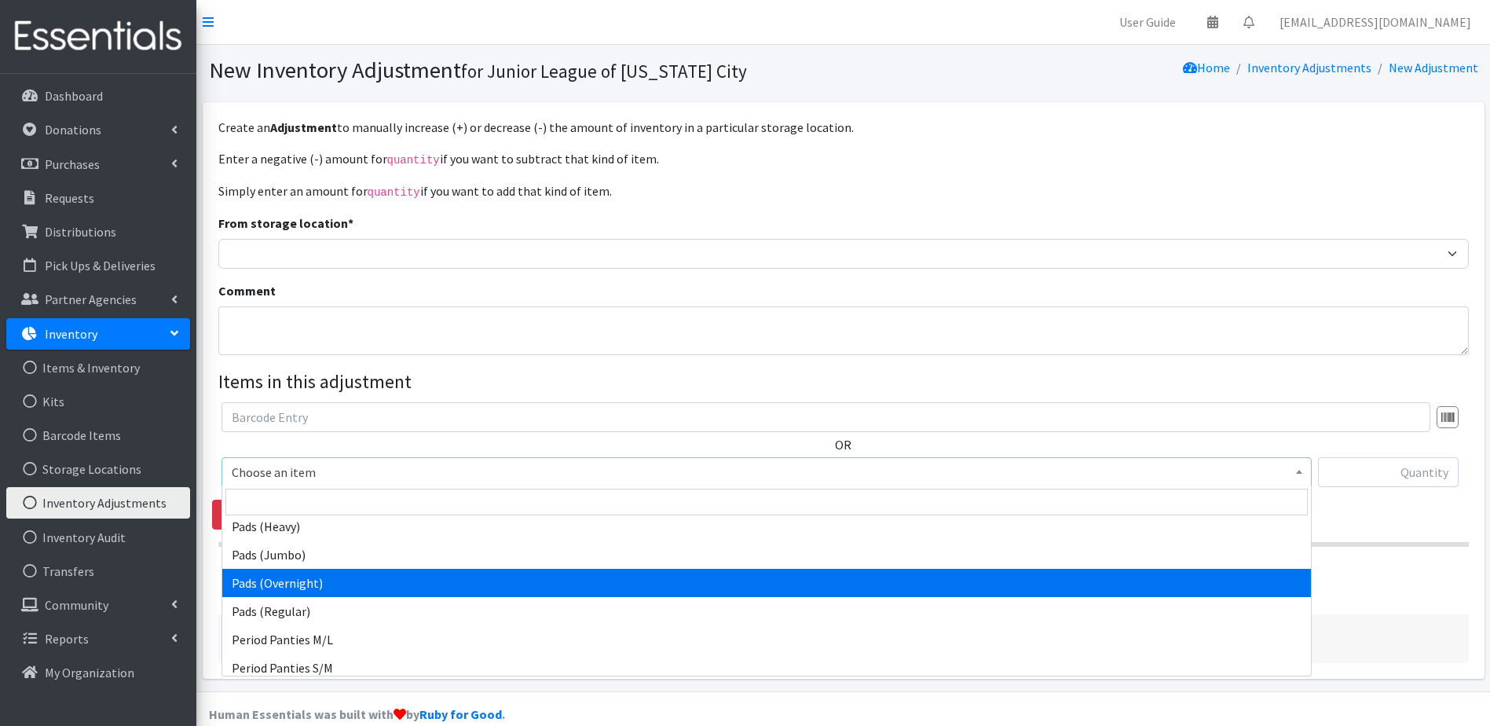
select select "2105"
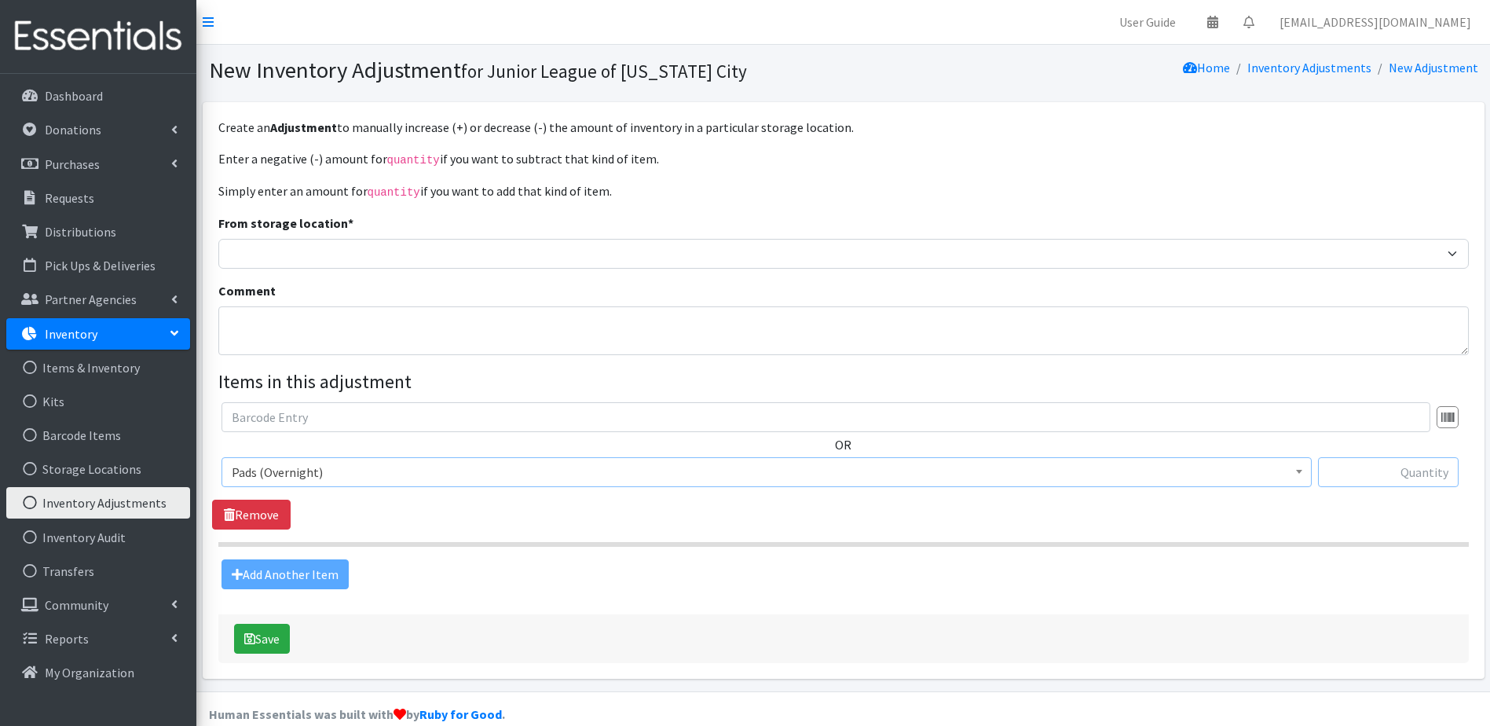
click at [1380, 471] on input "text" at bounding box center [1388, 472] width 141 height 30
type input "1000"
click at [275, 642] on button "Save" at bounding box center [262, 638] width 56 height 30
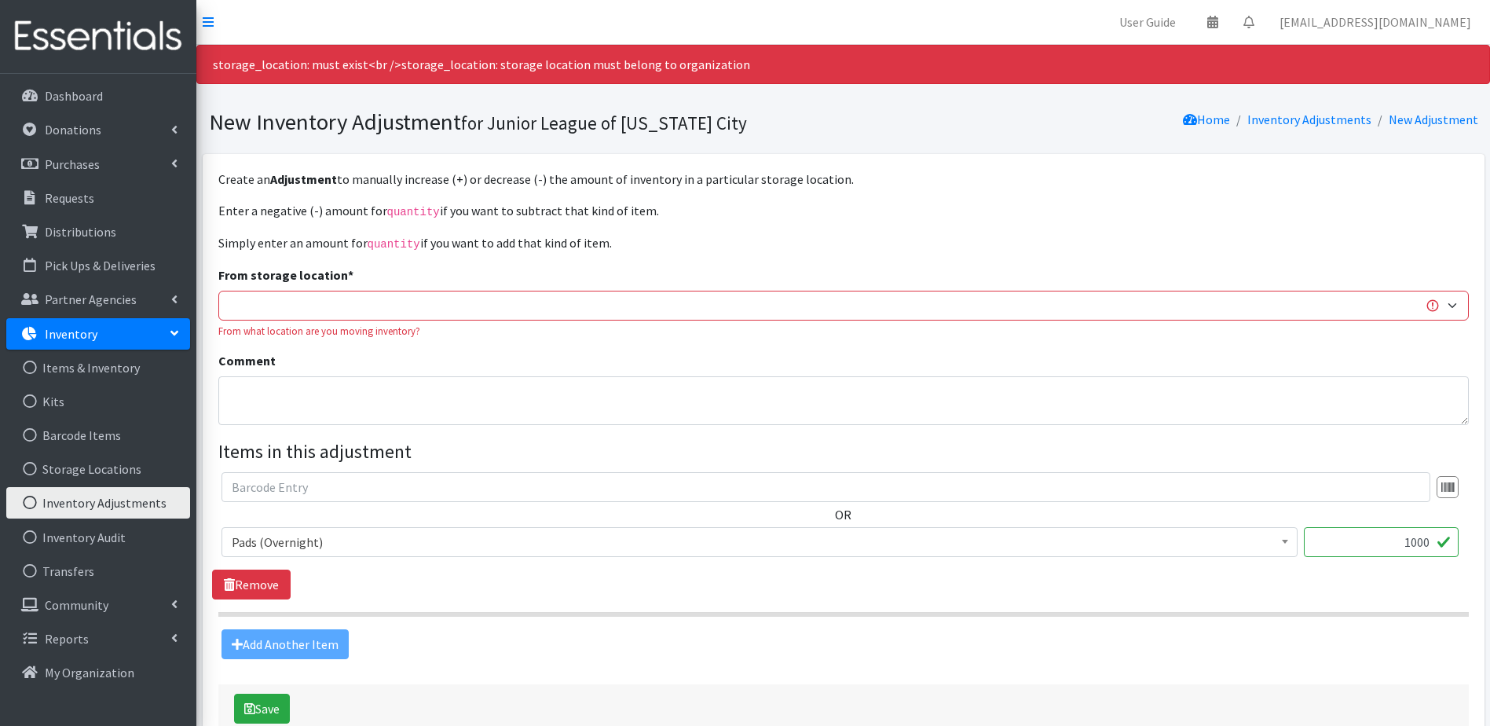
click at [324, 286] on div "From storage location * JLOC Headquarters Storage Unit From what location are y…" at bounding box center [843, 301] width 1250 height 73
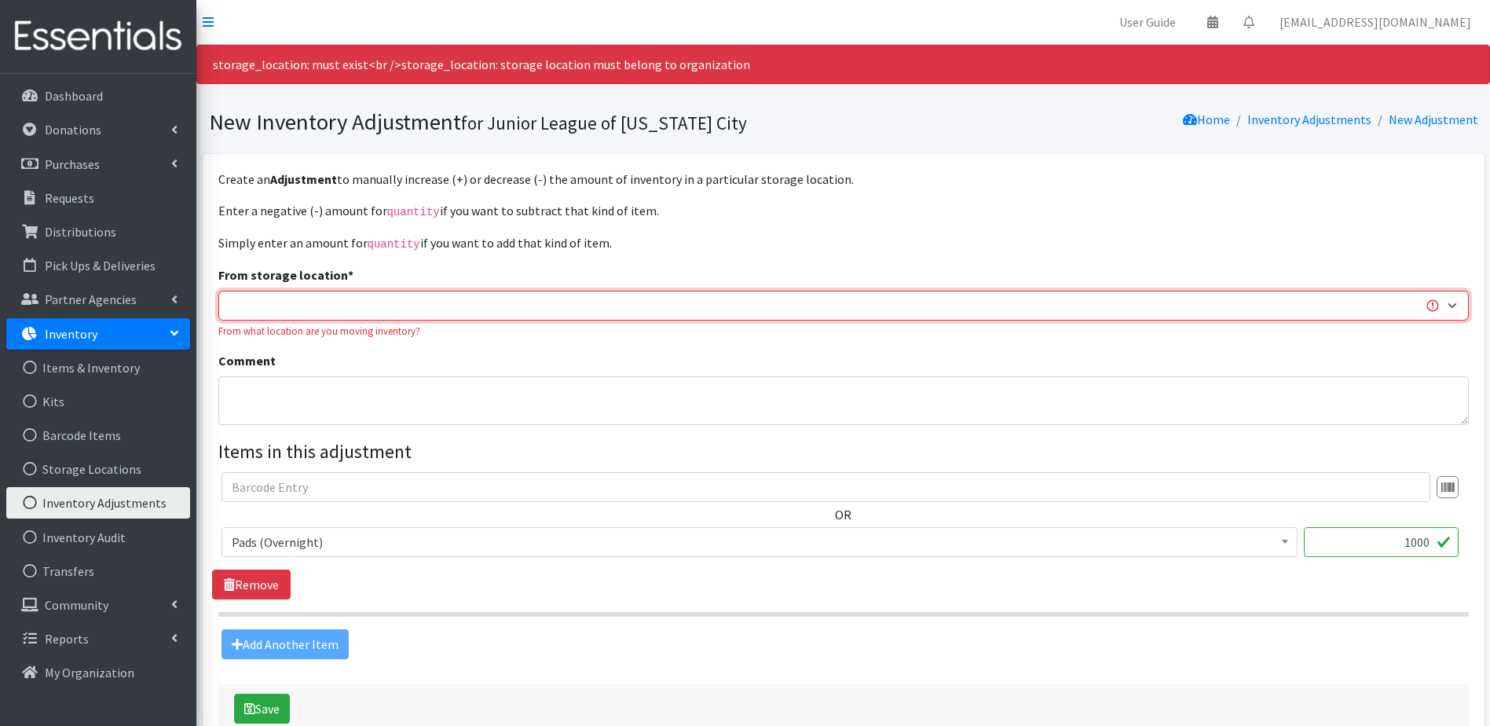
click at [325, 300] on select "JLOC Headquarters Storage Unit" at bounding box center [843, 306] width 1250 height 30
select select "47"
click at [218, 291] on select "JLOC Headquarters Storage Unit" at bounding box center [843, 306] width 1250 height 30
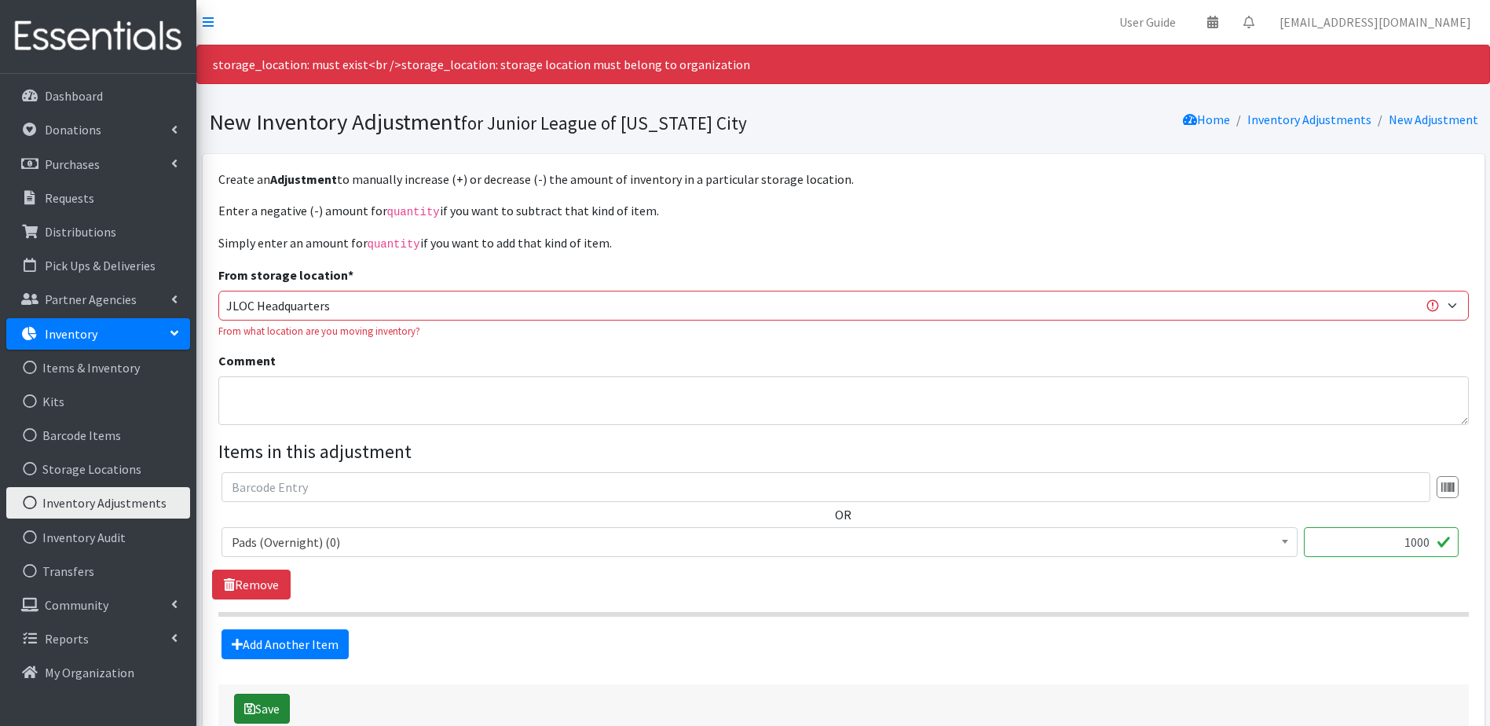
click at [254, 710] on icon "submit" at bounding box center [249, 708] width 11 height 13
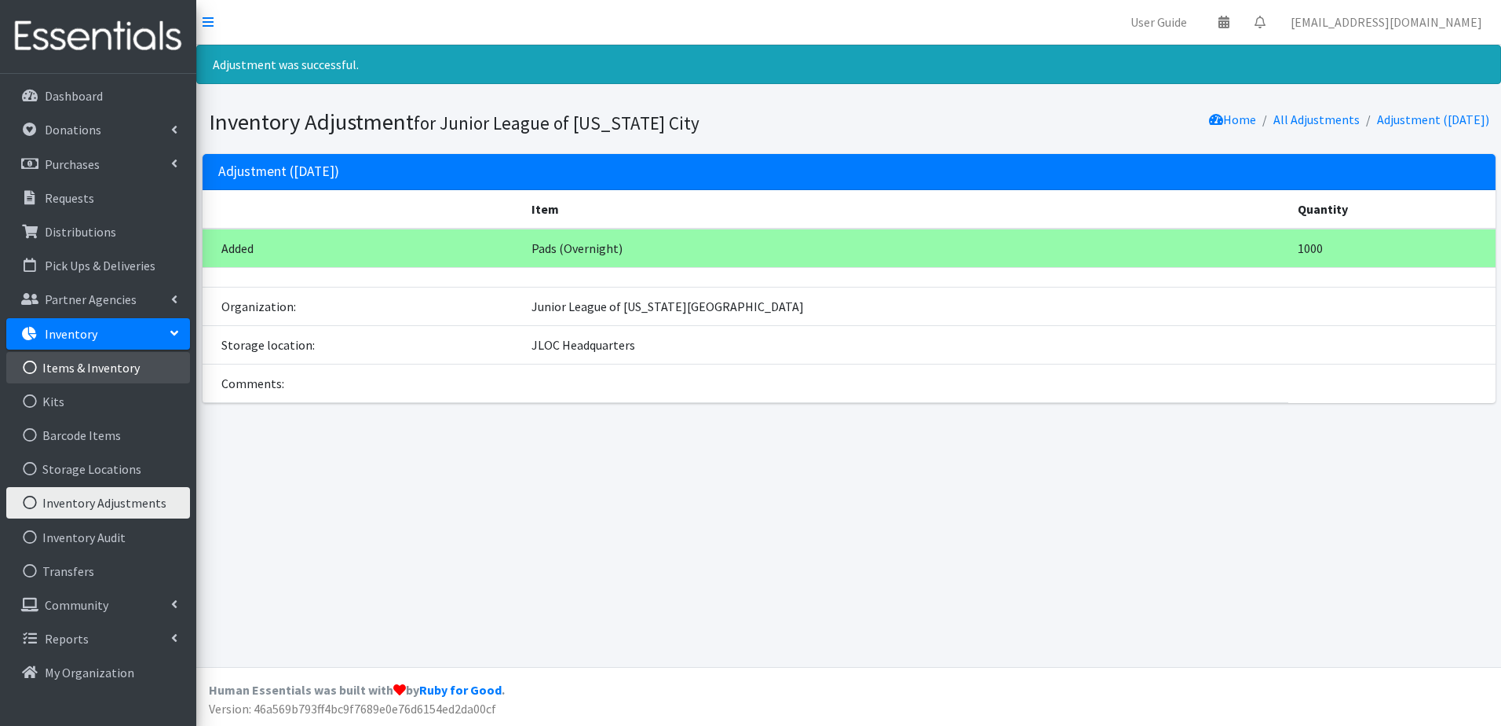
click at [110, 375] on link "Items & Inventory" at bounding box center [98, 367] width 184 height 31
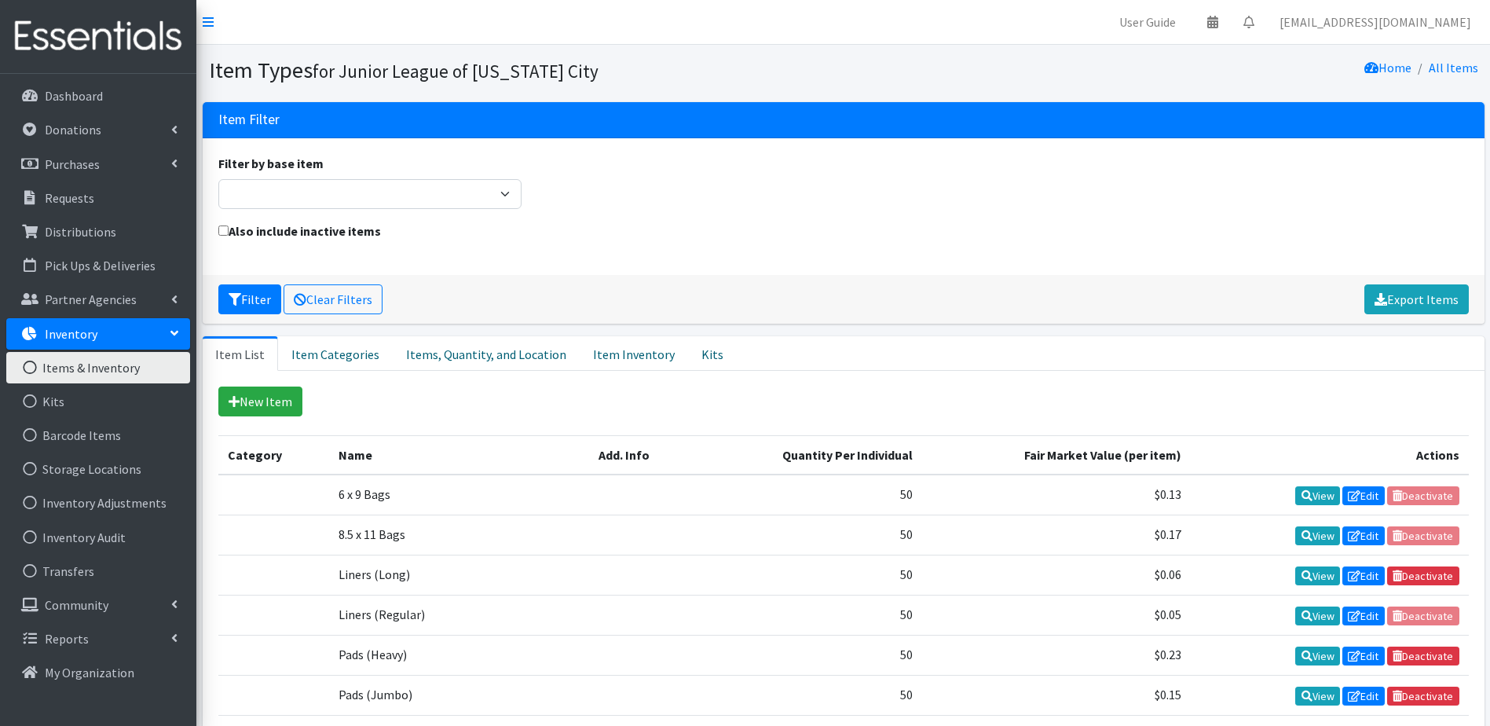
scroll to position [157, 0]
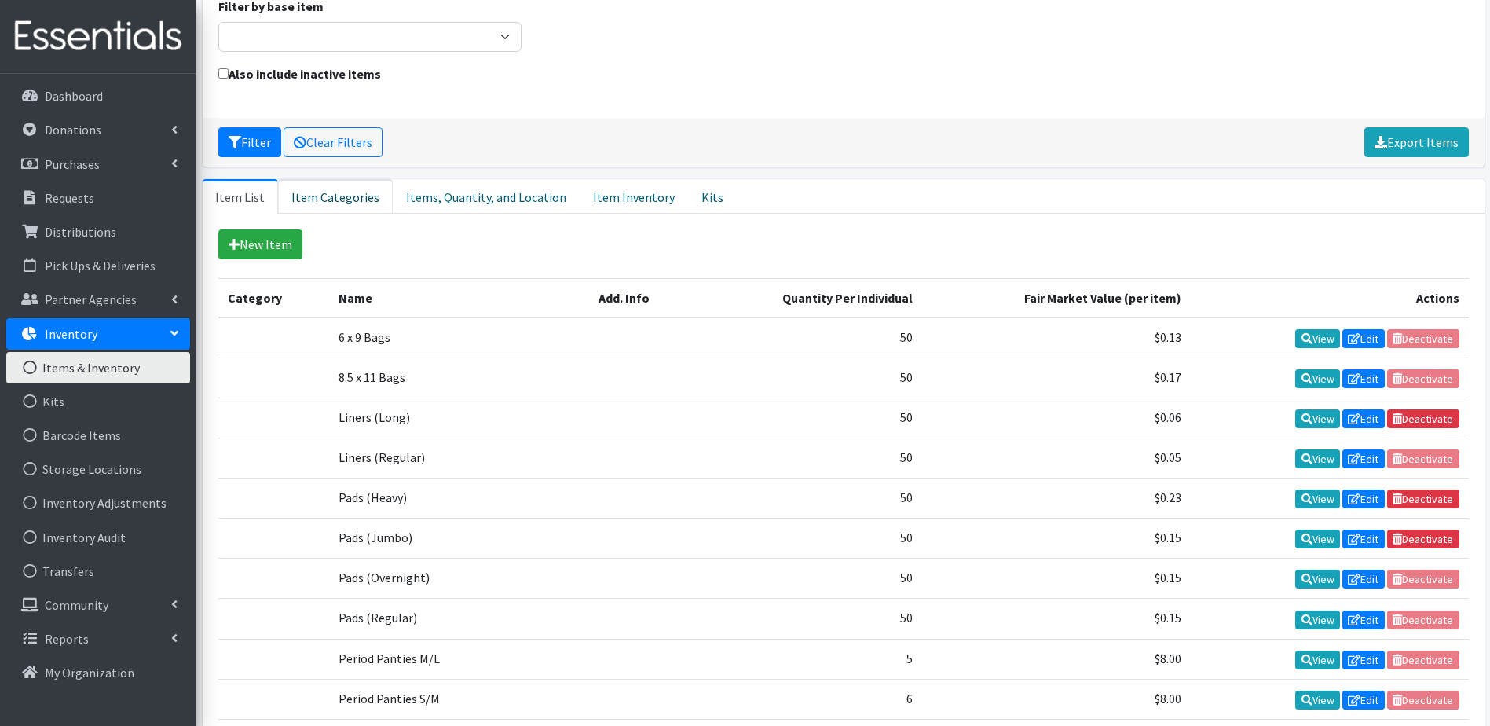
click at [309, 192] on link "Item Categories" at bounding box center [335, 196] width 115 height 35
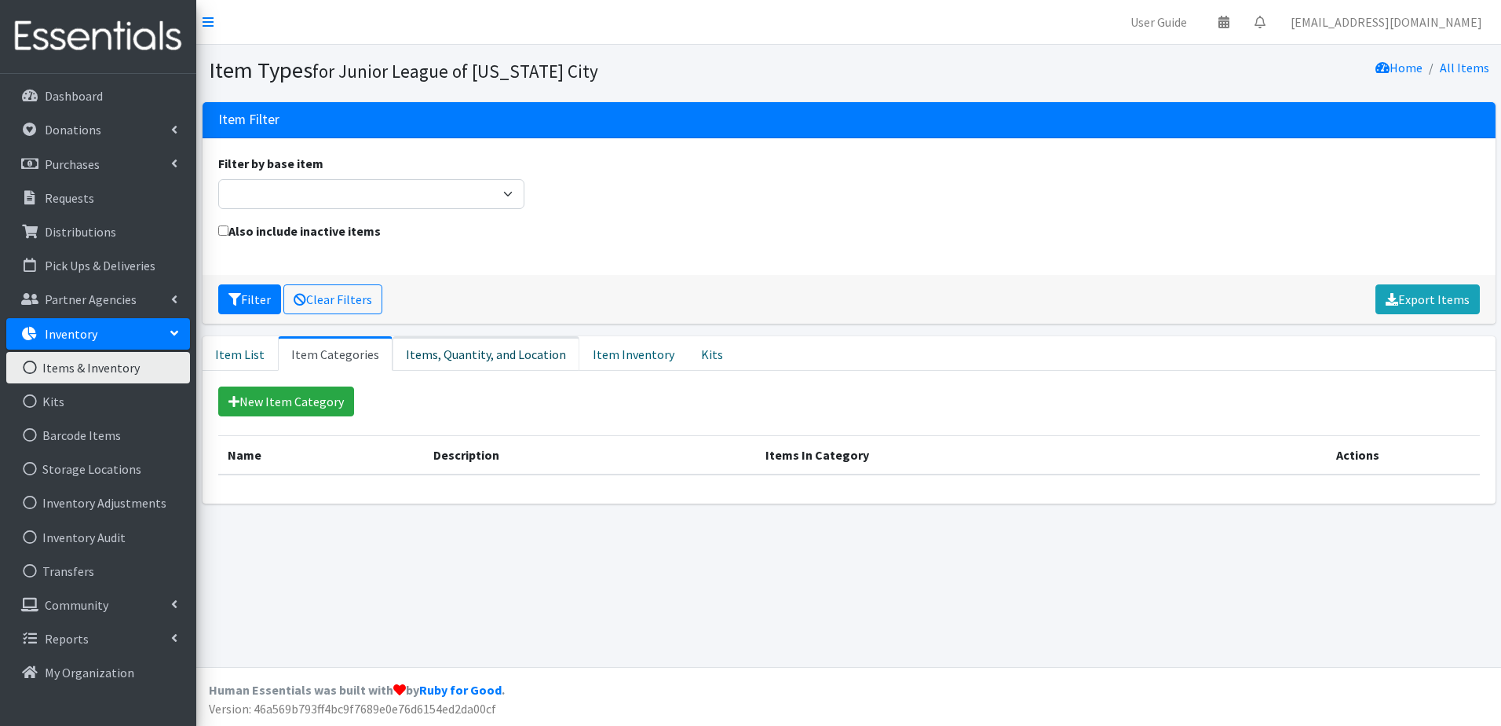
click at [477, 358] on link "Items, Quantity, and Location" at bounding box center [486, 353] width 187 height 35
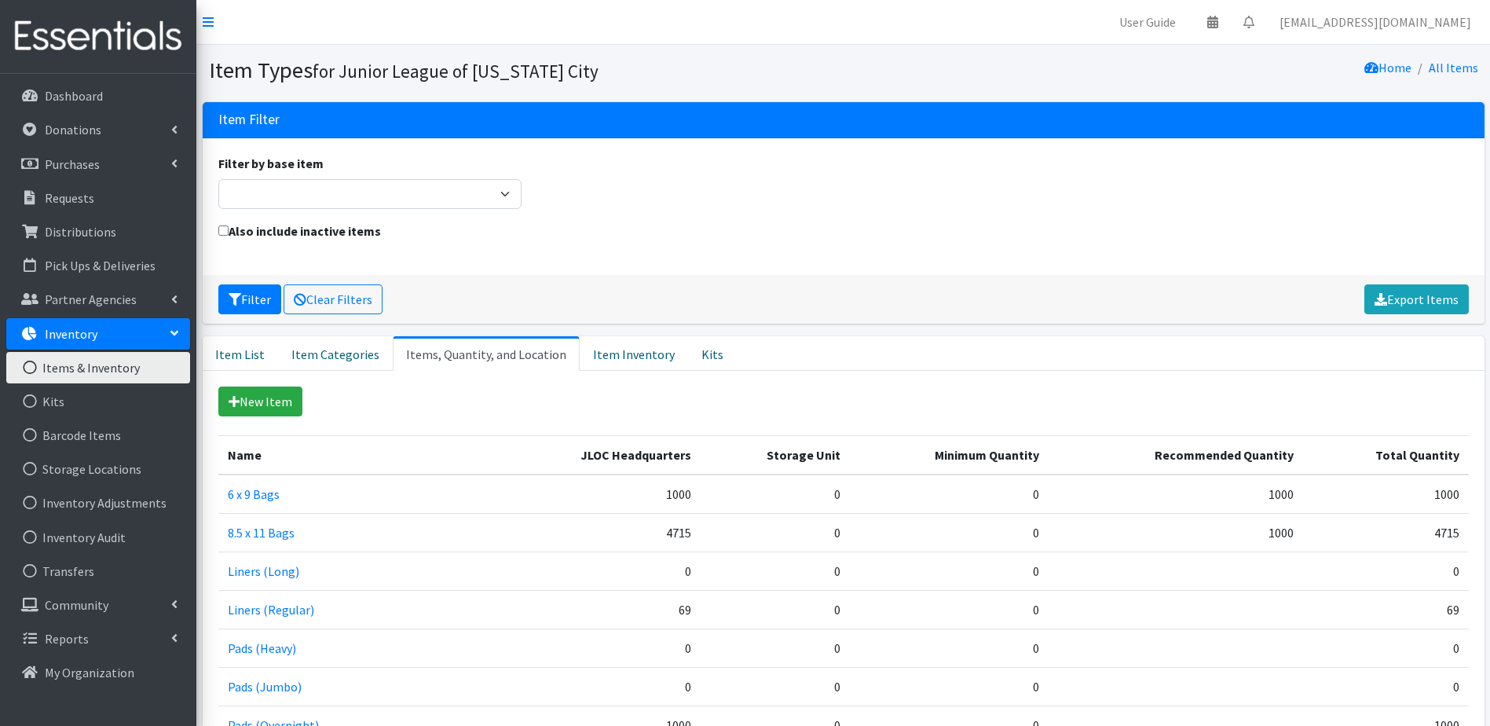
scroll to position [79, 0]
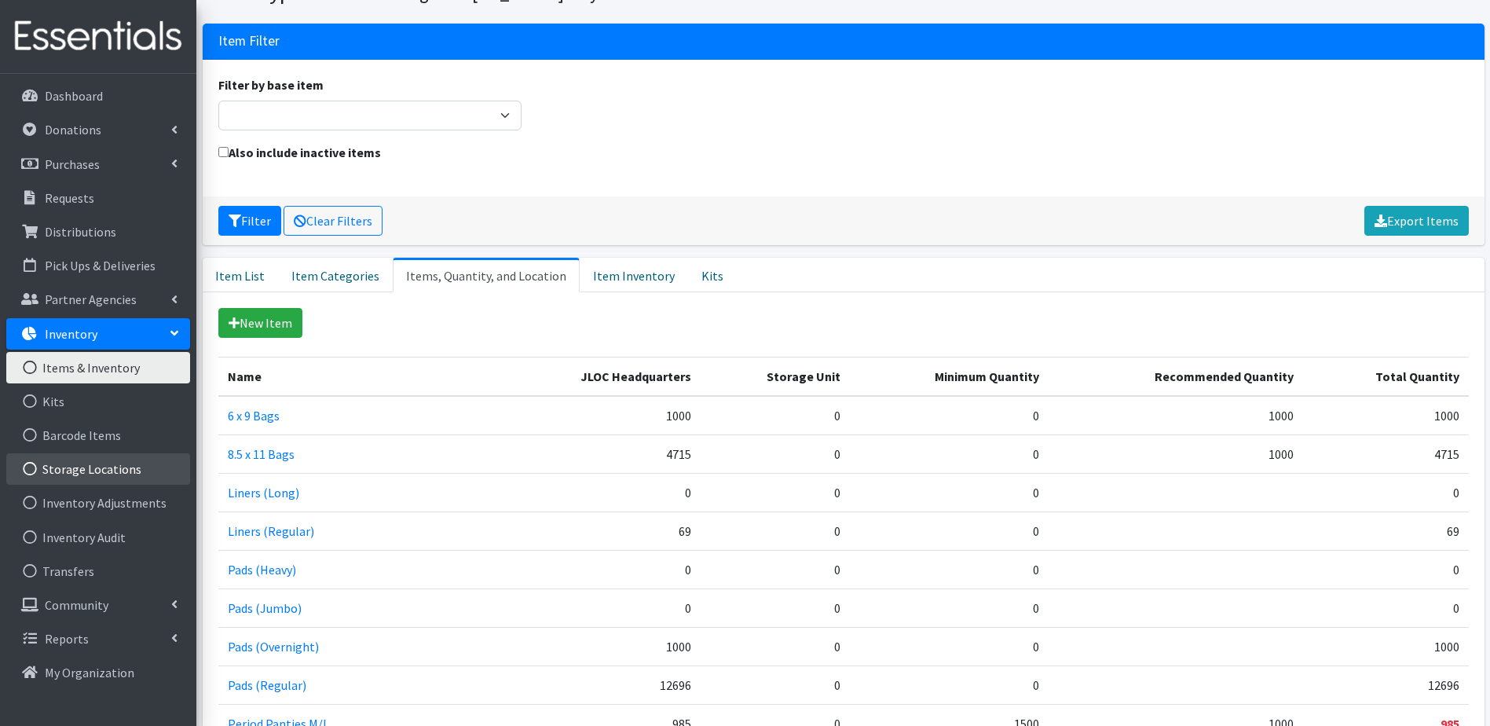
click at [69, 478] on link "Storage Locations" at bounding box center [98, 468] width 184 height 31
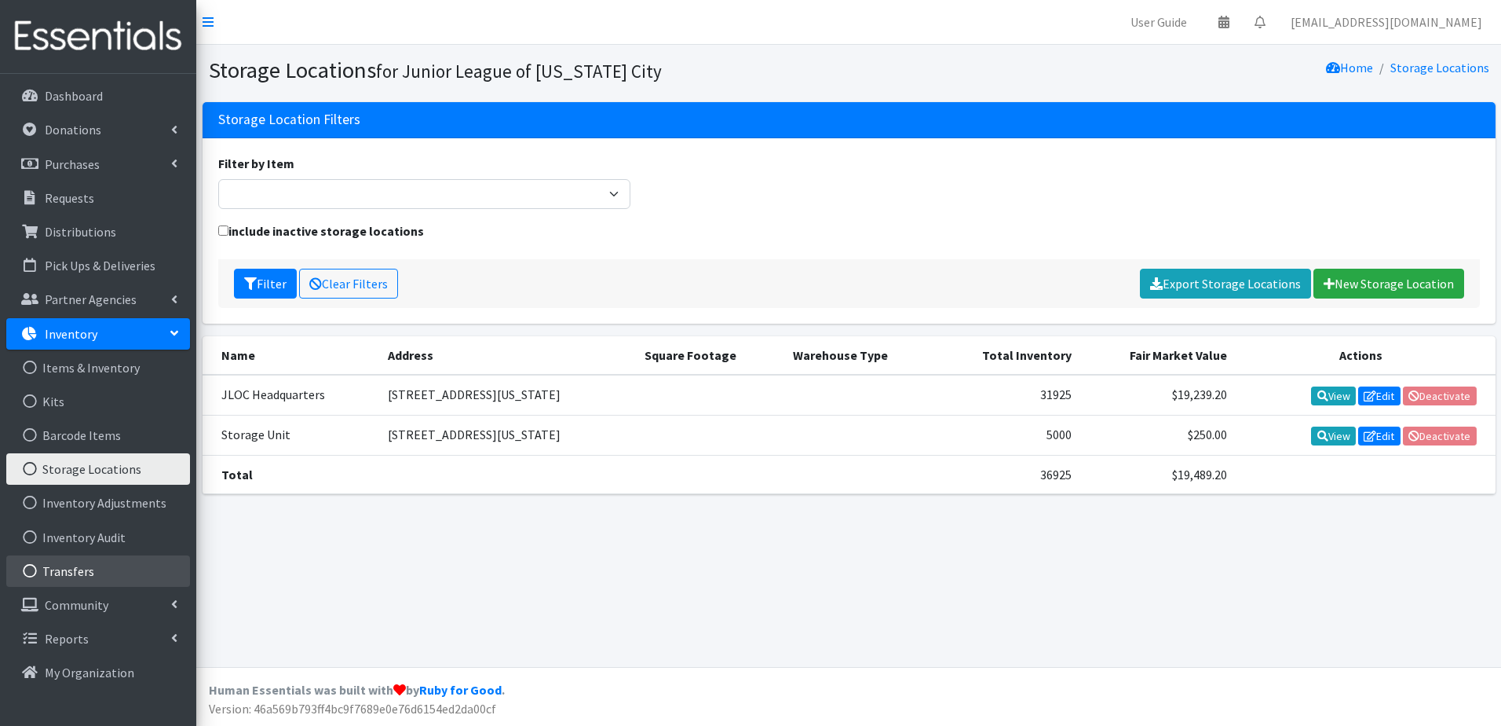
click at [109, 565] on link "Transfers" at bounding box center [98, 570] width 184 height 31
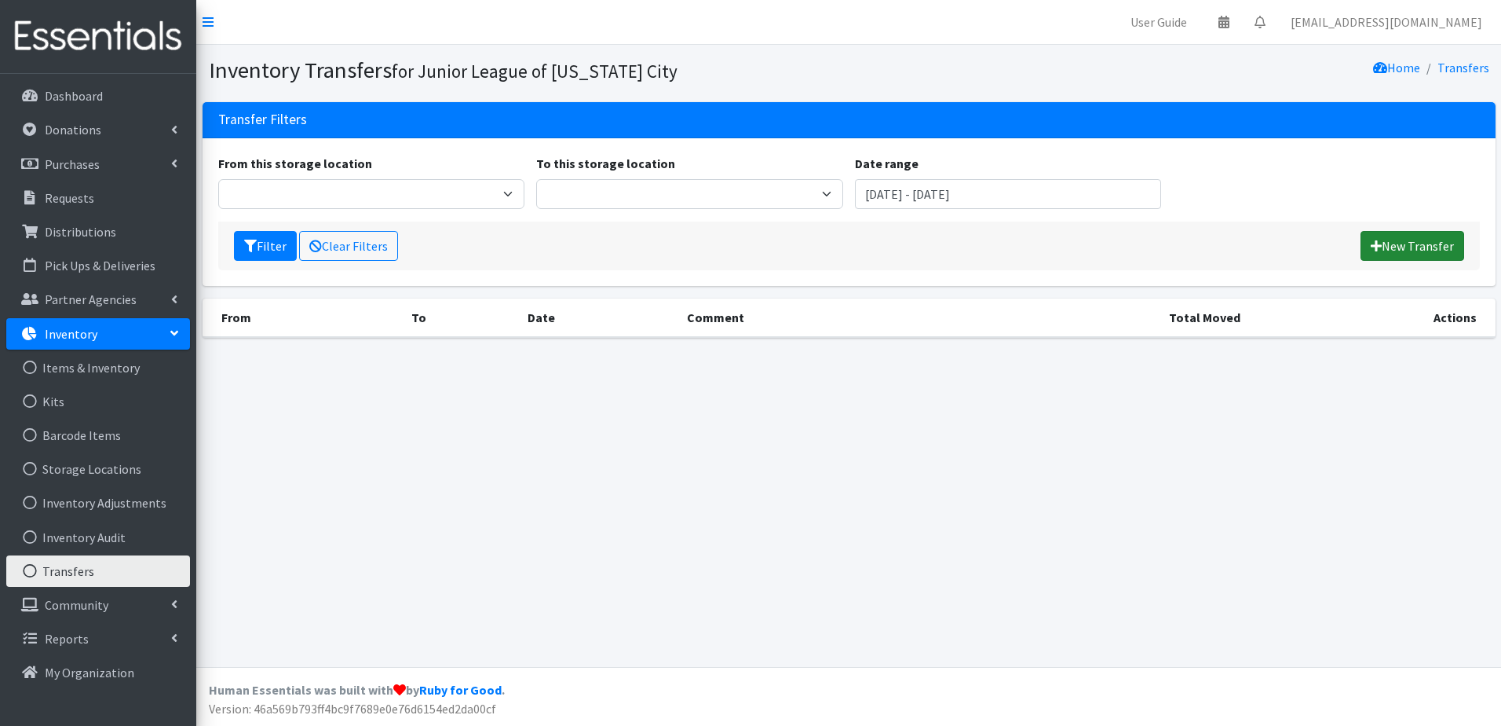
click at [1394, 241] on link "New Transfer" at bounding box center [1413, 246] width 104 height 30
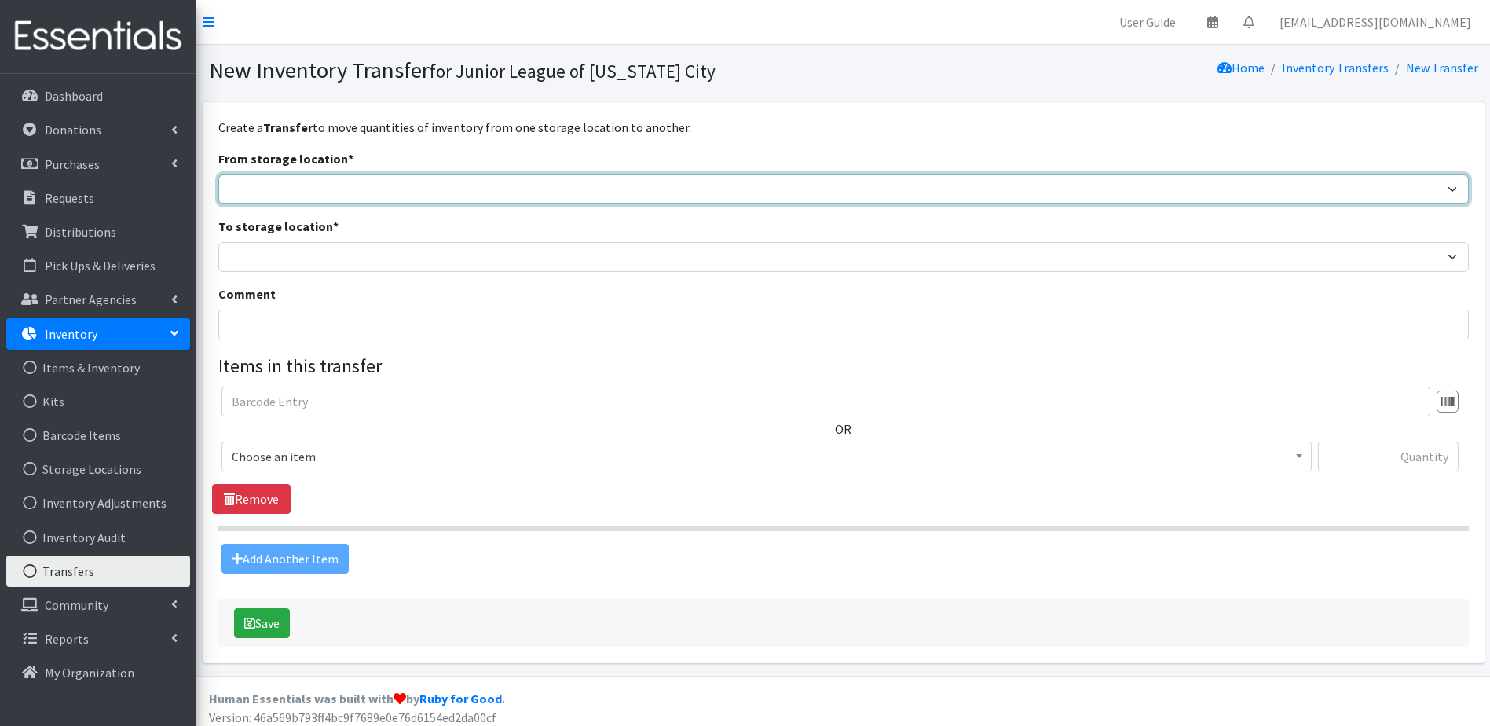
click at [300, 182] on select "JLOC Headquarters Storage Unit" at bounding box center [843, 189] width 1250 height 30
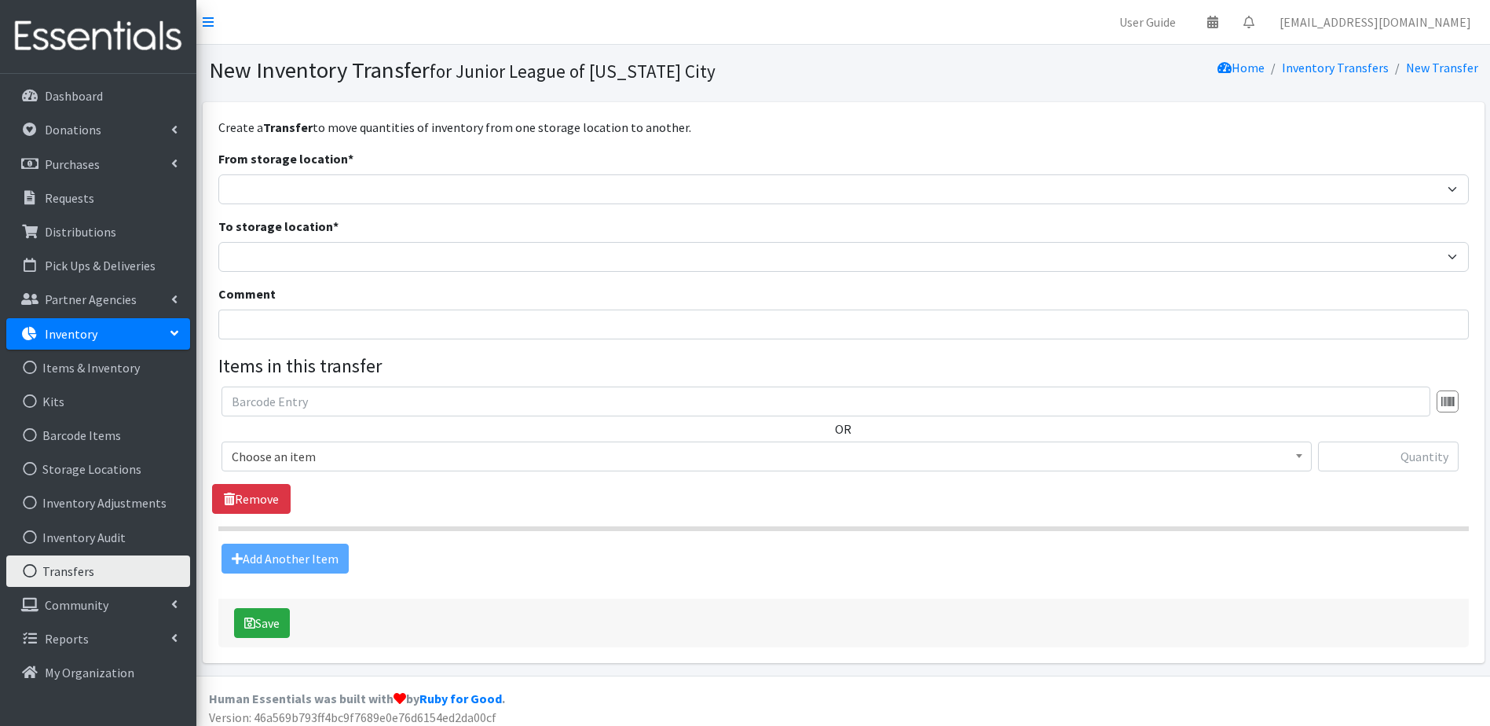
click at [106, 569] on link "Transfers" at bounding box center [98, 570] width 184 height 31
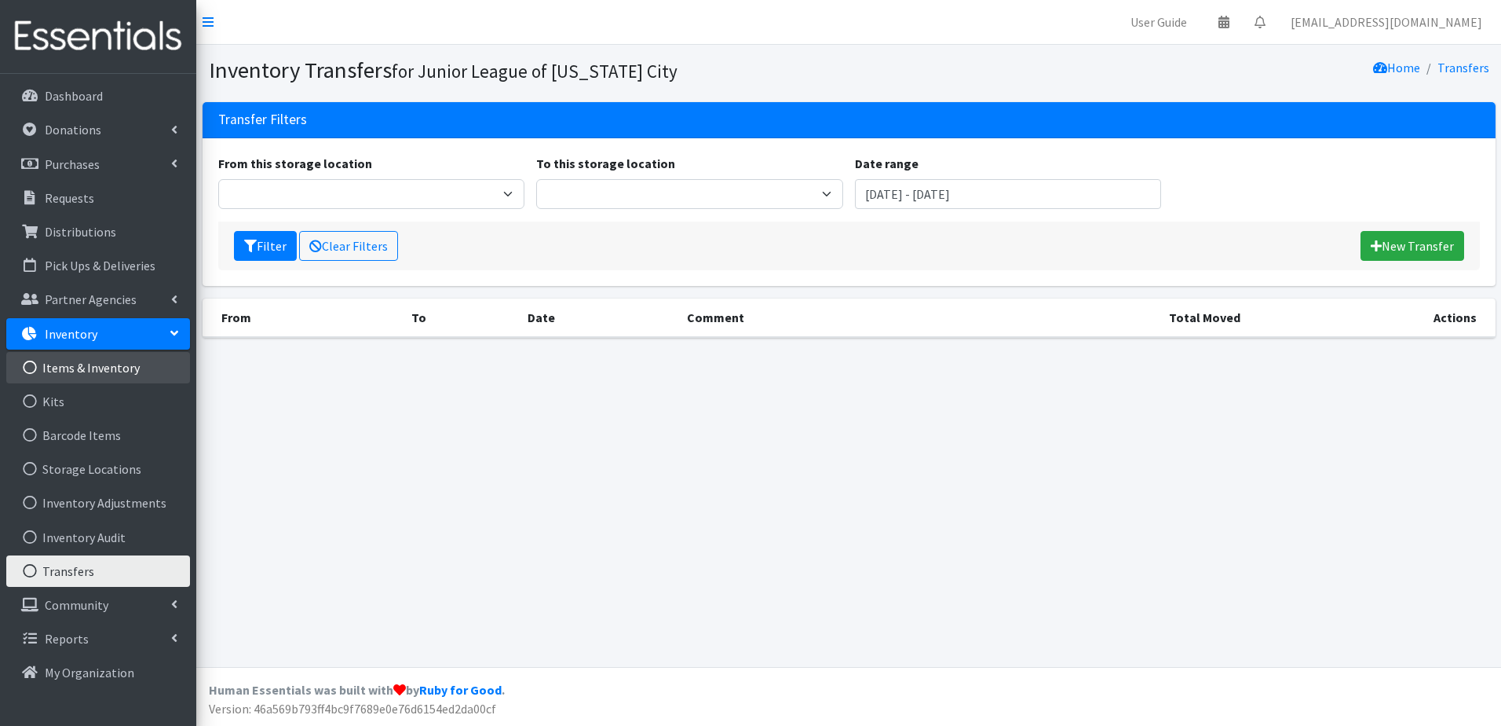
click at [87, 367] on link "Items & Inventory" at bounding box center [98, 367] width 184 height 31
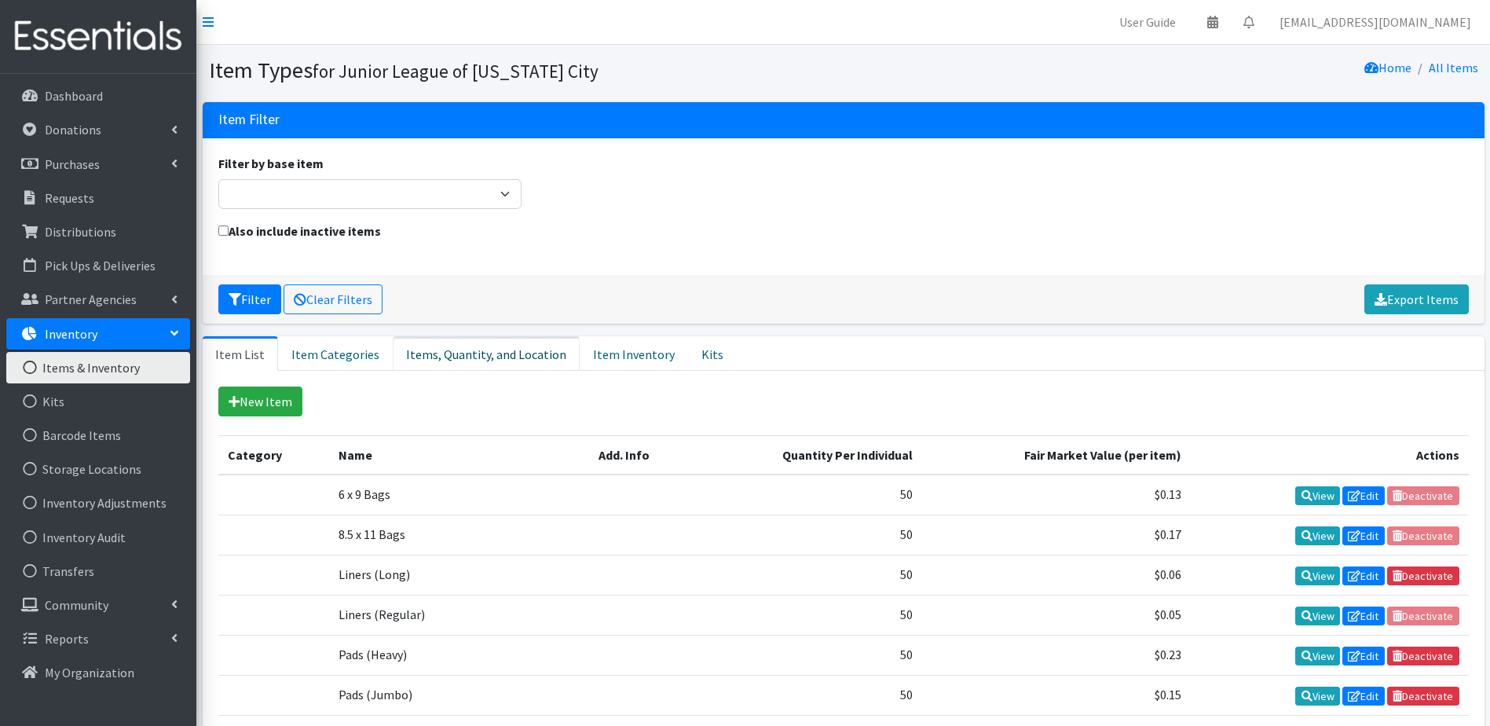
click at [457, 364] on link "Items, Quantity, and Location" at bounding box center [486, 353] width 187 height 35
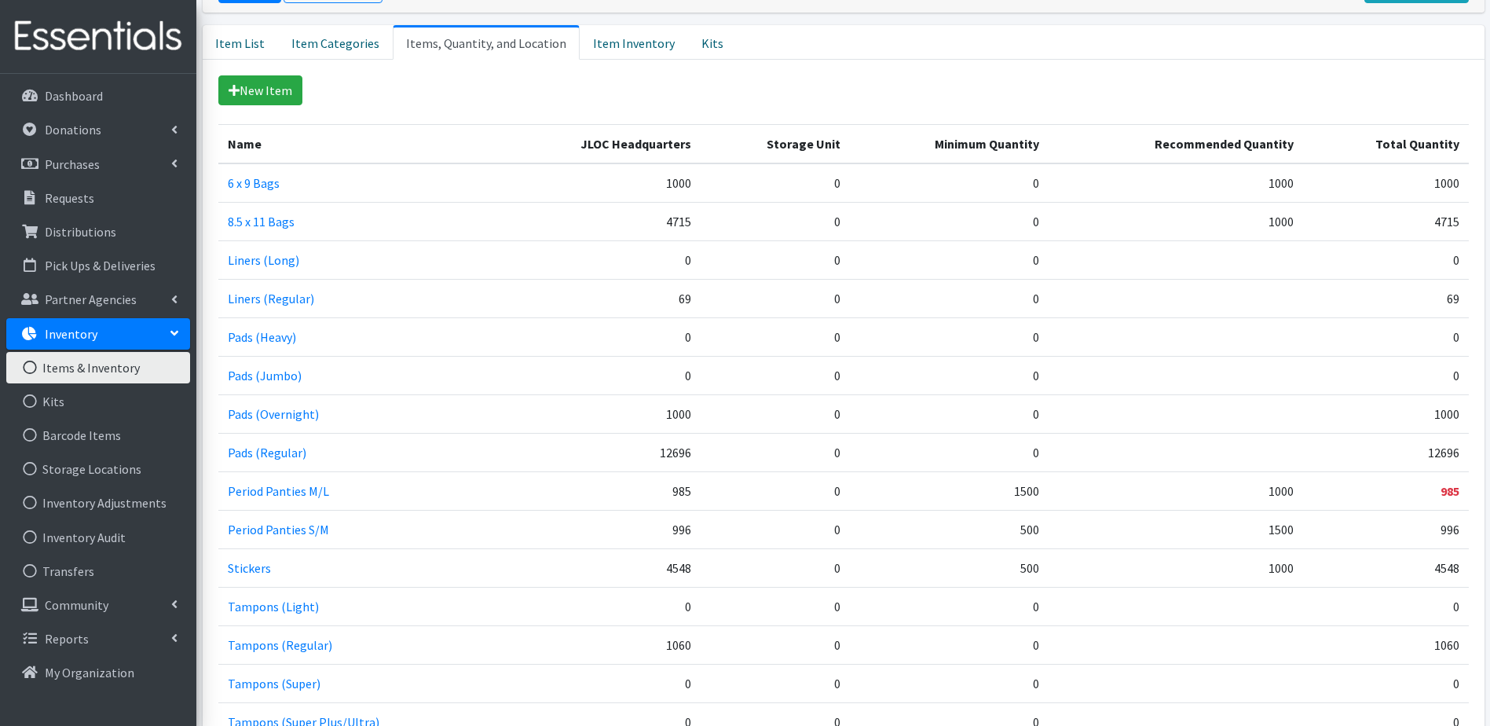
scroll to position [314, 0]
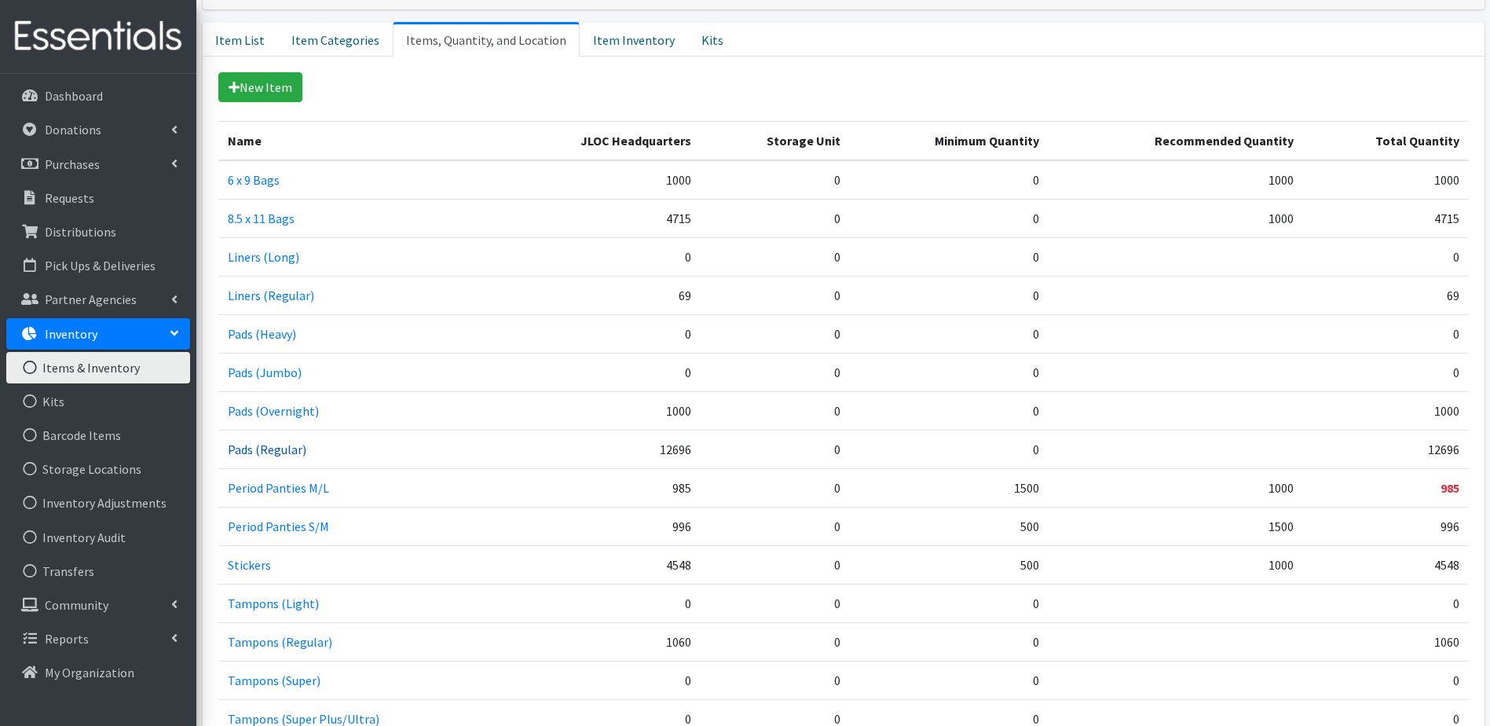
click at [276, 448] on link "Pads (Regular)" at bounding box center [267, 449] width 79 height 16
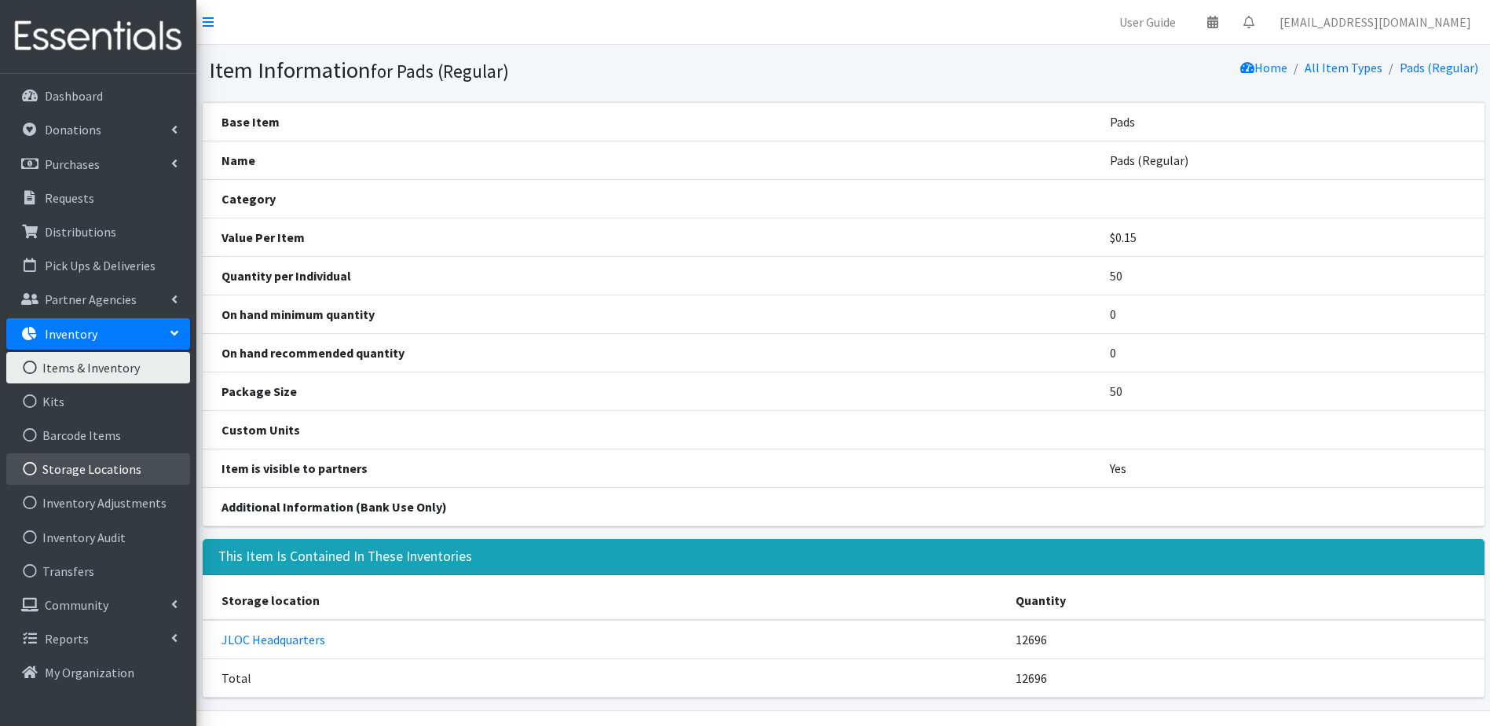
click at [131, 472] on link "Storage Locations" at bounding box center [98, 468] width 184 height 31
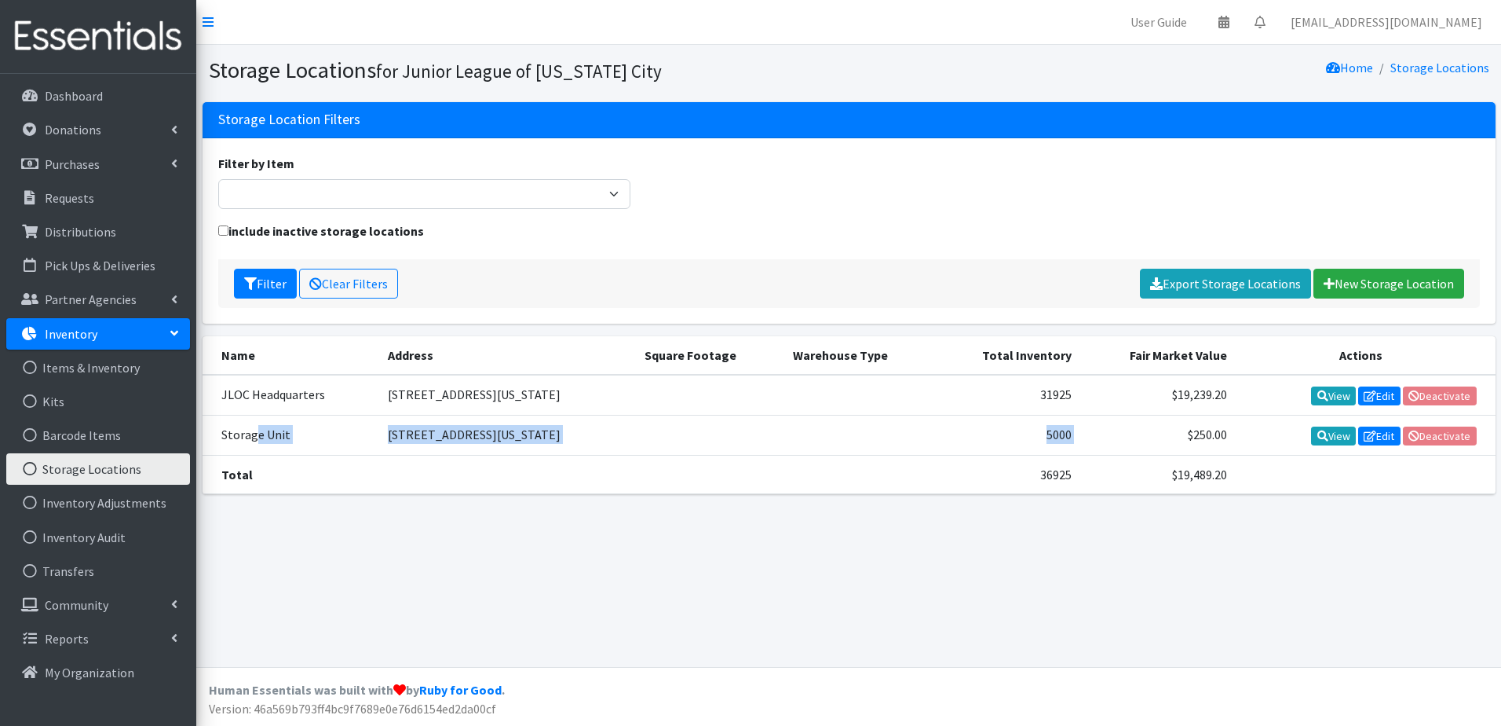
drag, startPoint x: 256, startPoint y: 438, endPoint x: 1125, endPoint y: 432, distance: 869.3
click at [1125, 432] on tr "Storage Unit [STREET_ADDRESS][US_STATE] 5000 $250.00 View Edit Deactivate" at bounding box center [849, 435] width 1293 height 40
drag, startPoint x: 1125, startPoint y: 432, endPoint x: 1106, endPoint y: 435, distance: 19.9
click at [1106, 435] on td "$250.00" at bounding box center [1158, 435] width 155 height 40
click at [1333, 436] on link "View" at bounding box center [1333, 435] width 45 height 19
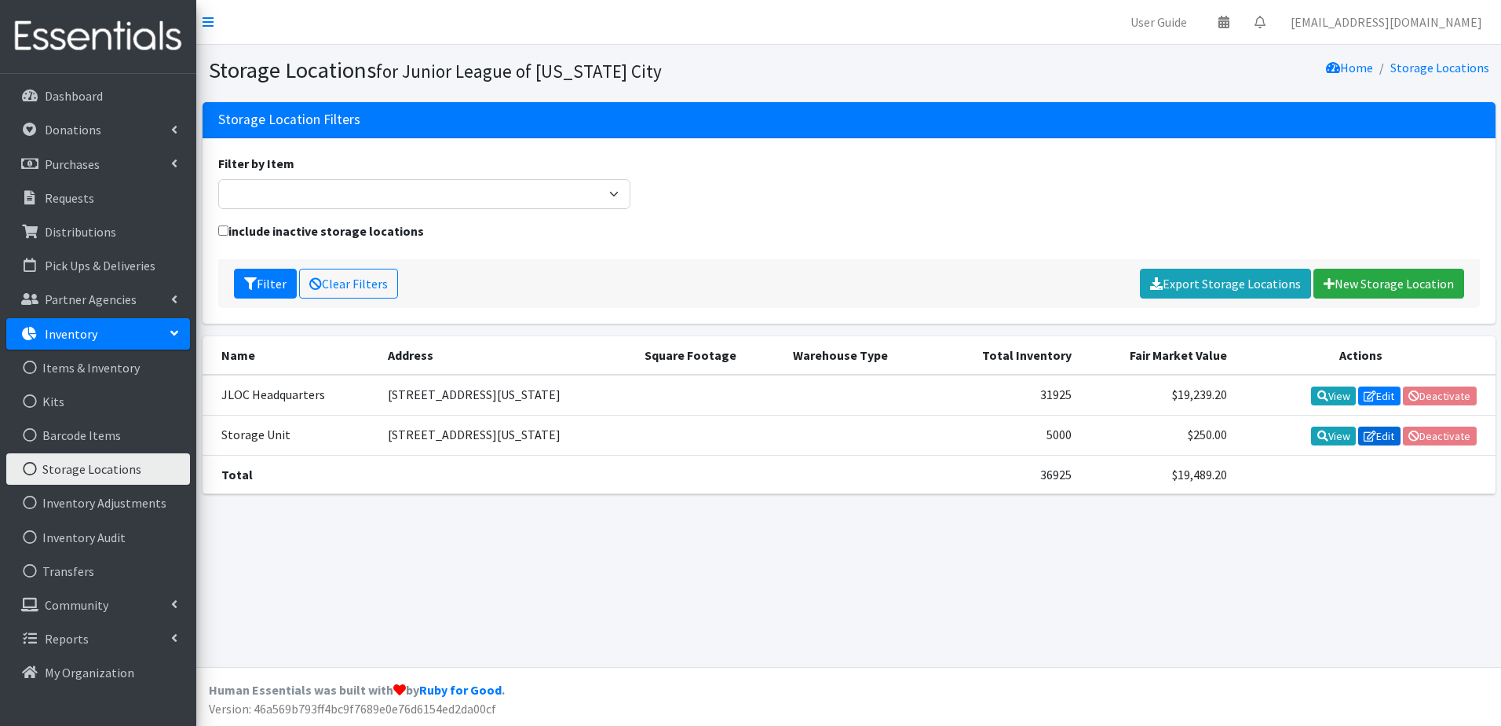
click at [1380, 434] on link "Edit" at bounding box center [1379, 435] width 42 height 19
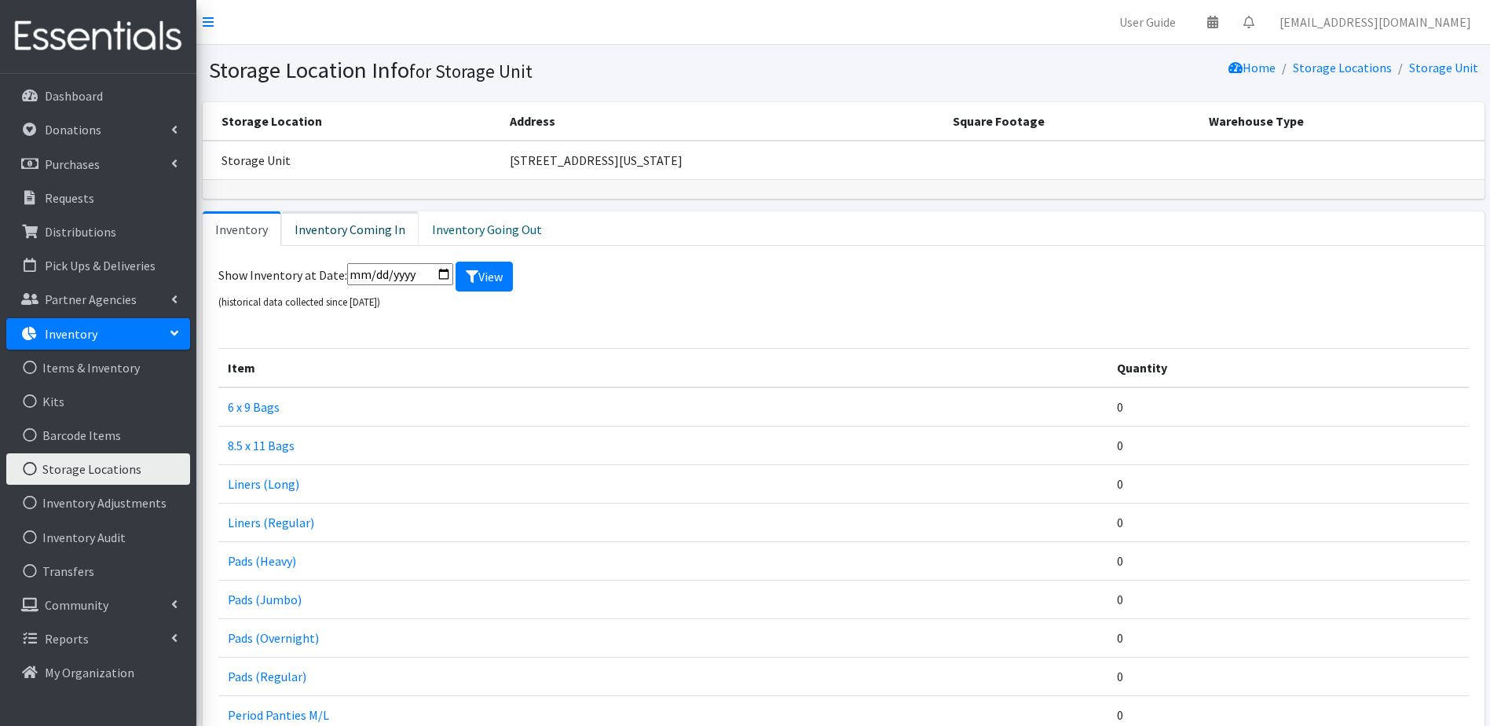
click at [357, 232] on link "Inventory Coming In" at bounding box center [349, 228] width 137 height 35
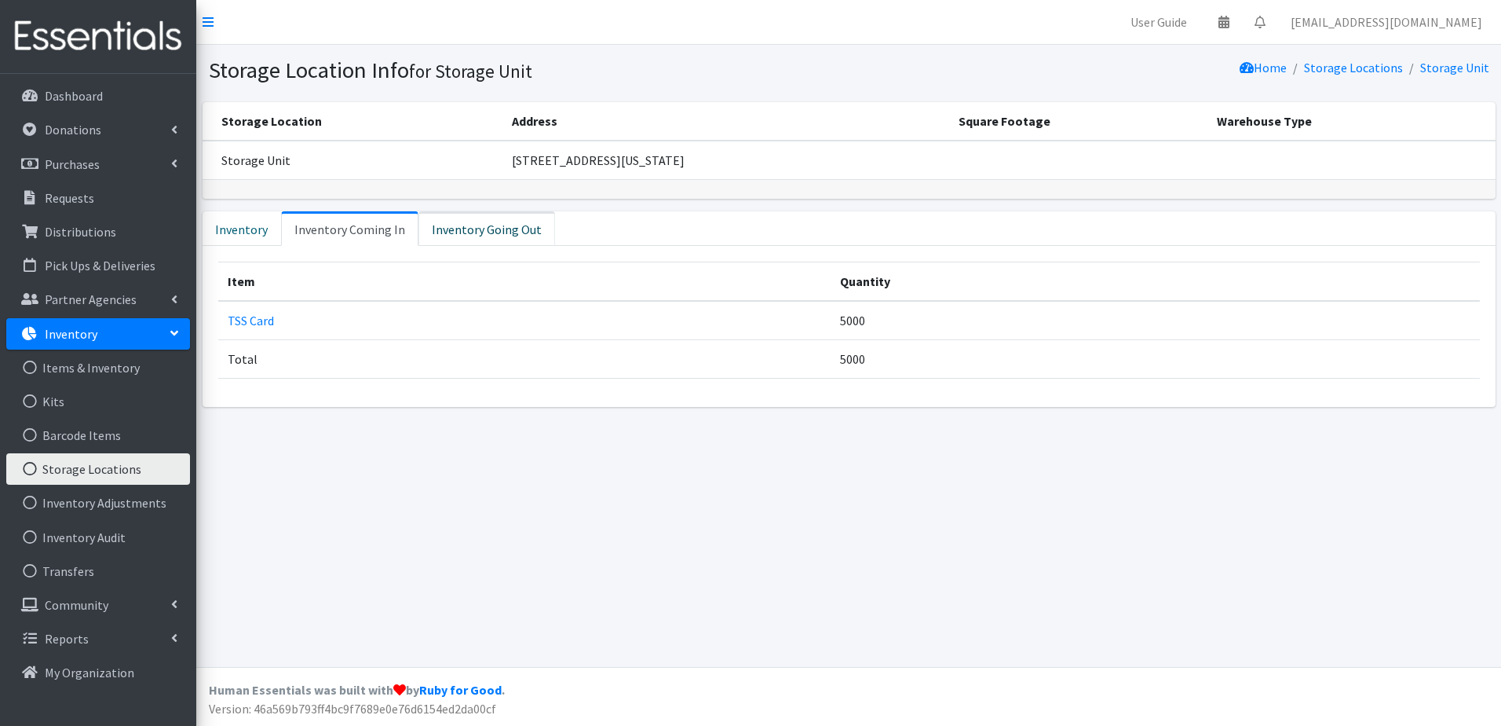
click at [488, 225] on link "Inventory Going Out" at bounding box center [487, 228] width 137 height 35
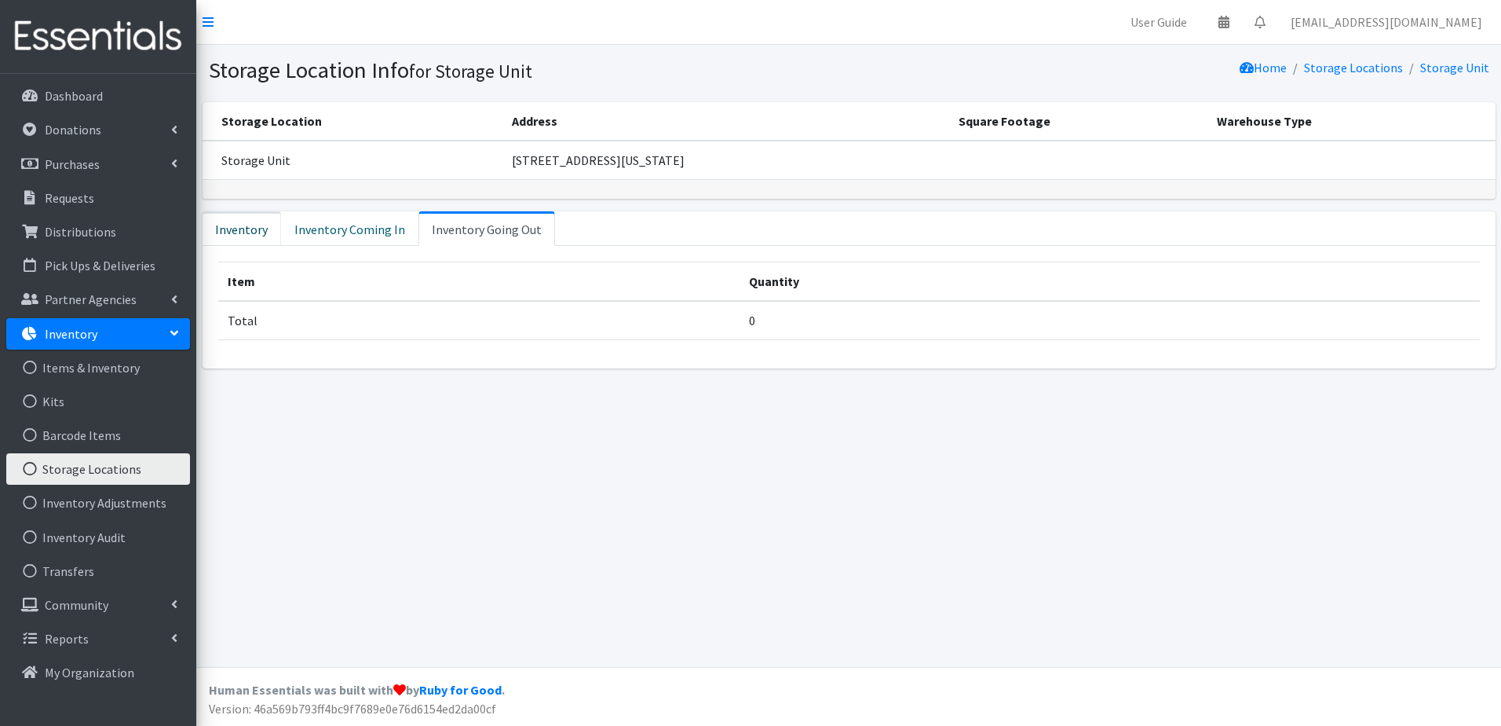
click at [249, 231] on link "Inventory" at bounding box center [242, 228] width 79 height 35
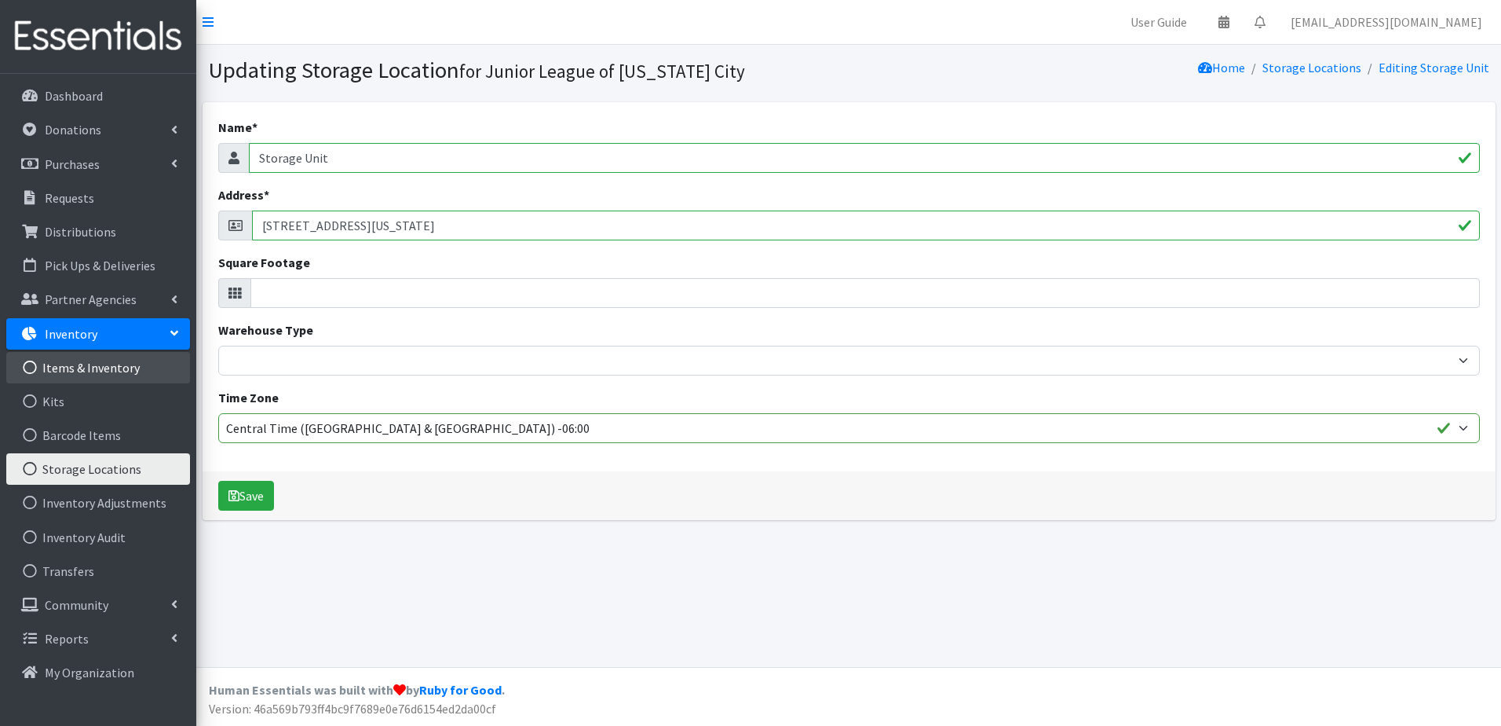
click at [104, 373] on link "Items & Inventory" at bounding box center [98, 367] width 184 height 31
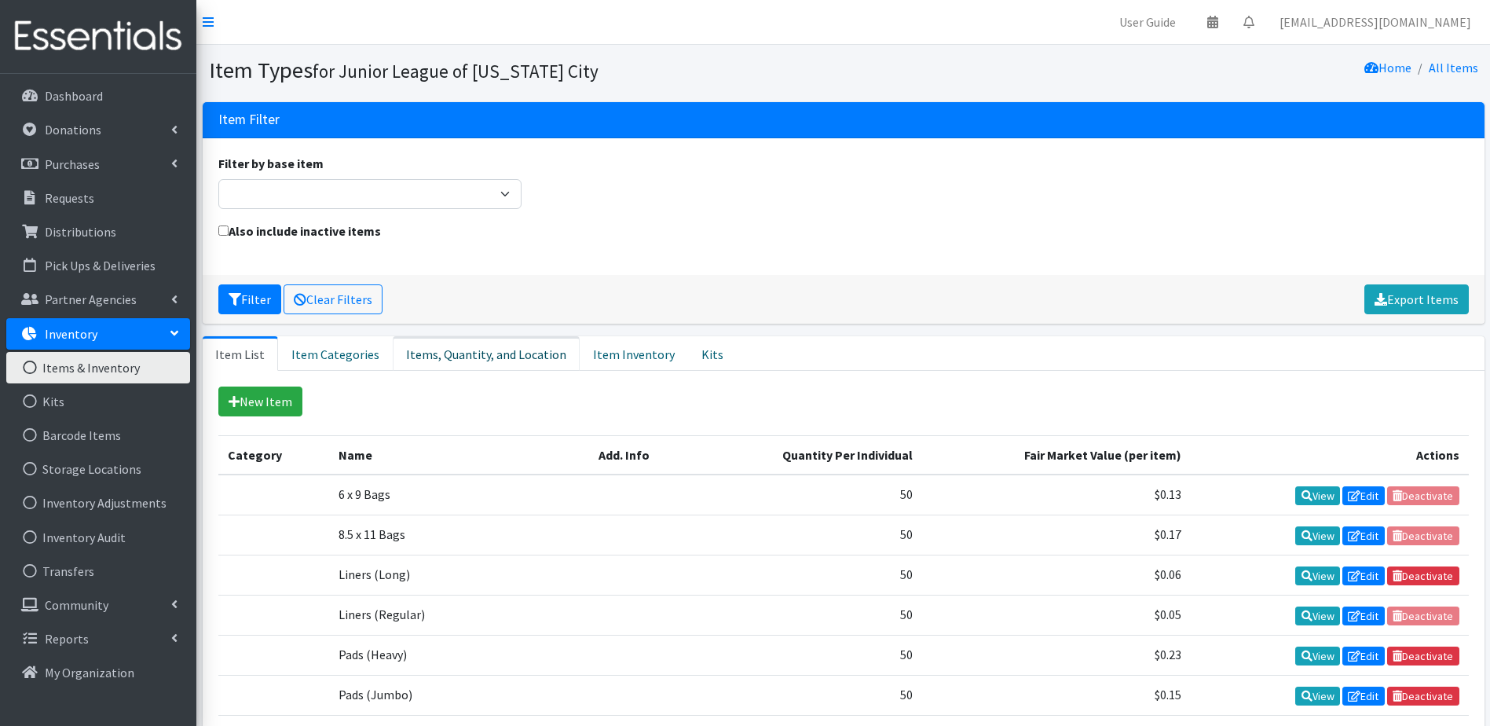
click at [453, 349] on link "Items, Quantity, and Location" at bounding box center [486, 353] width 187 height 35
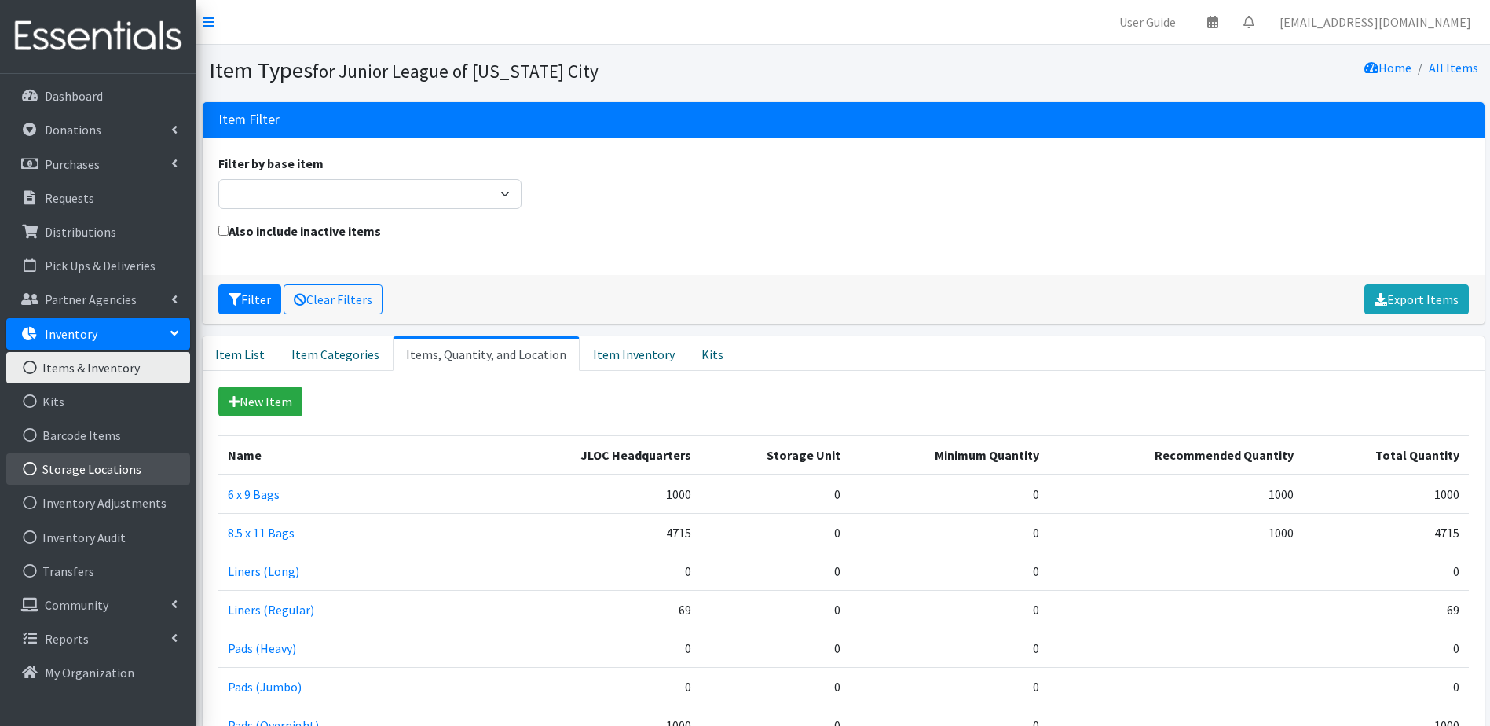
click at [125, 466] on link "Storage Locations" at bounding box center [98, 468] width 184 height 31
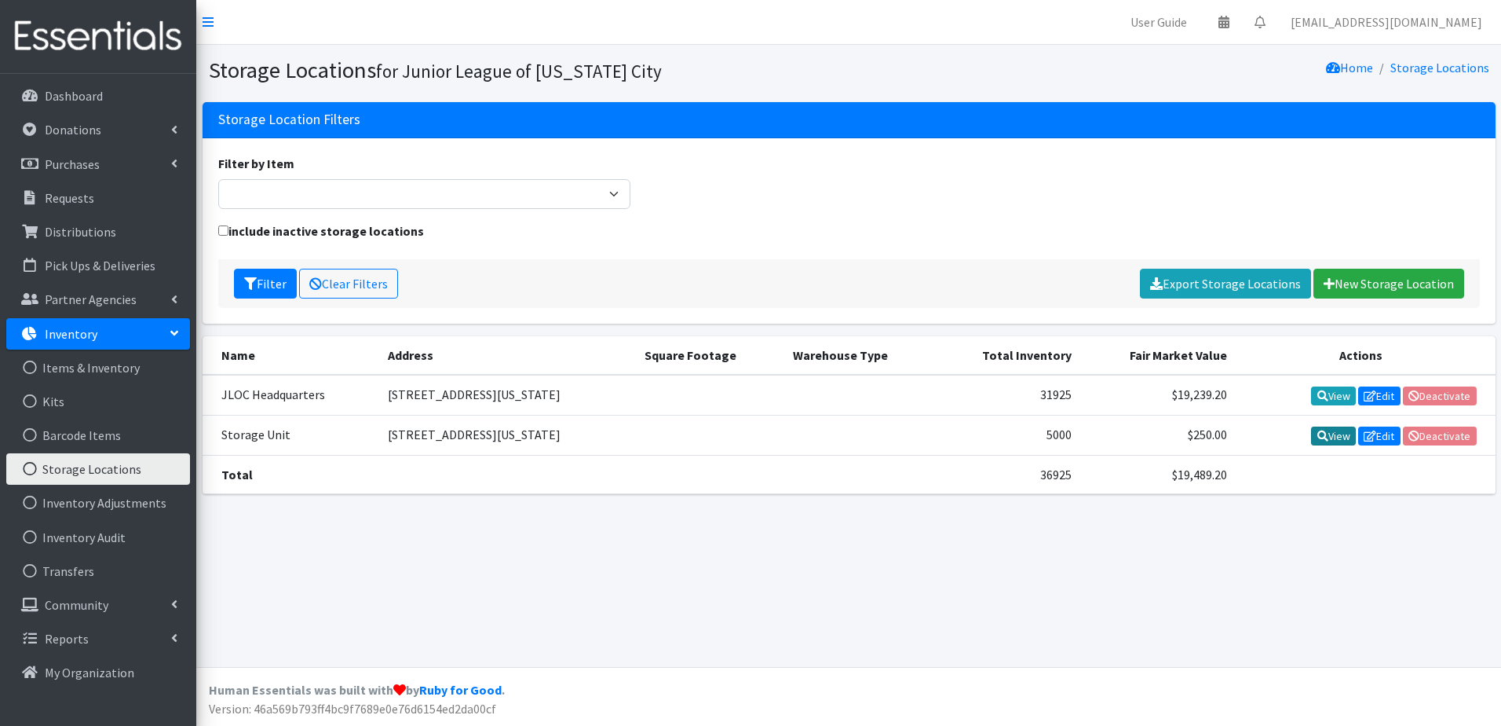
click at [1327, 434] on link "View" at bounding box center [1333, 435] width 45 height 19
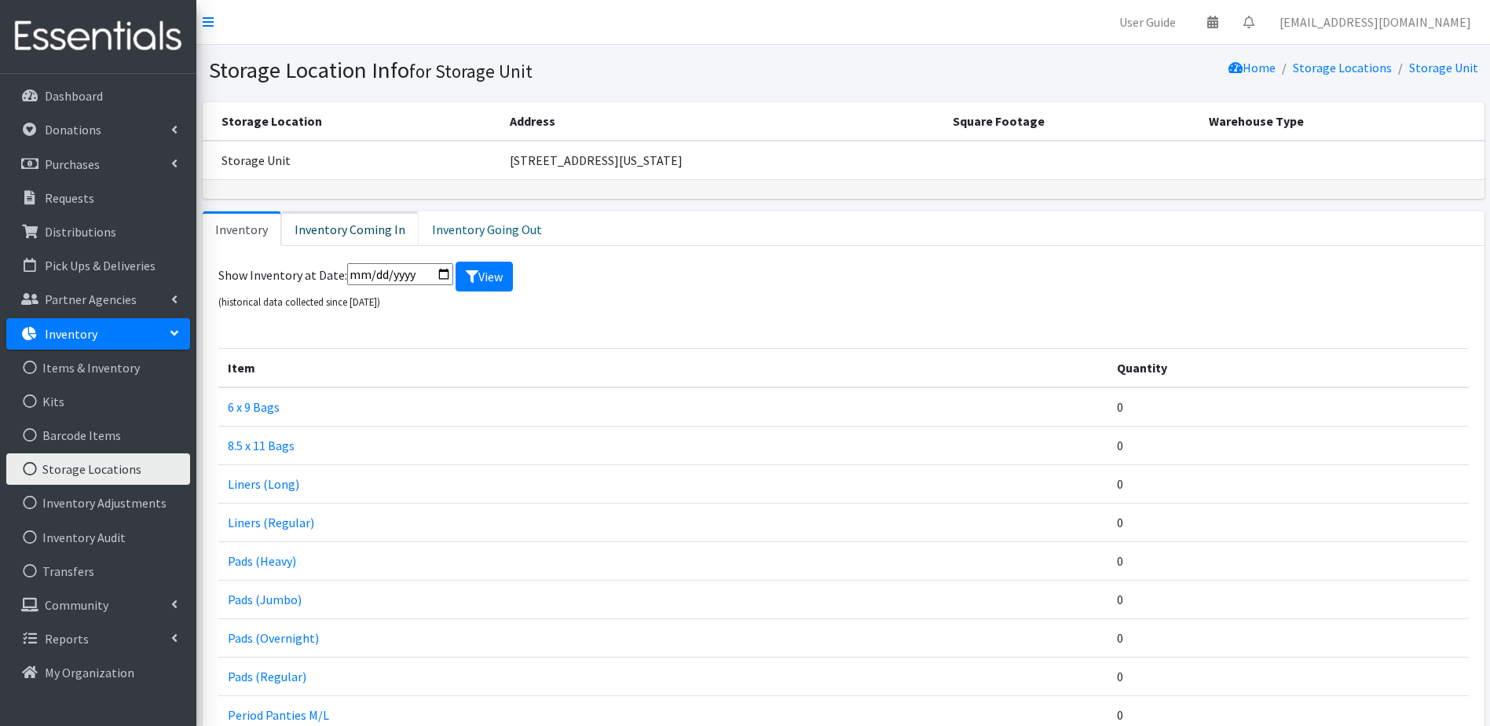
click at [349, 224] on link "Inventory Coming In" at bounding box center [349, 228] width 137 height 35
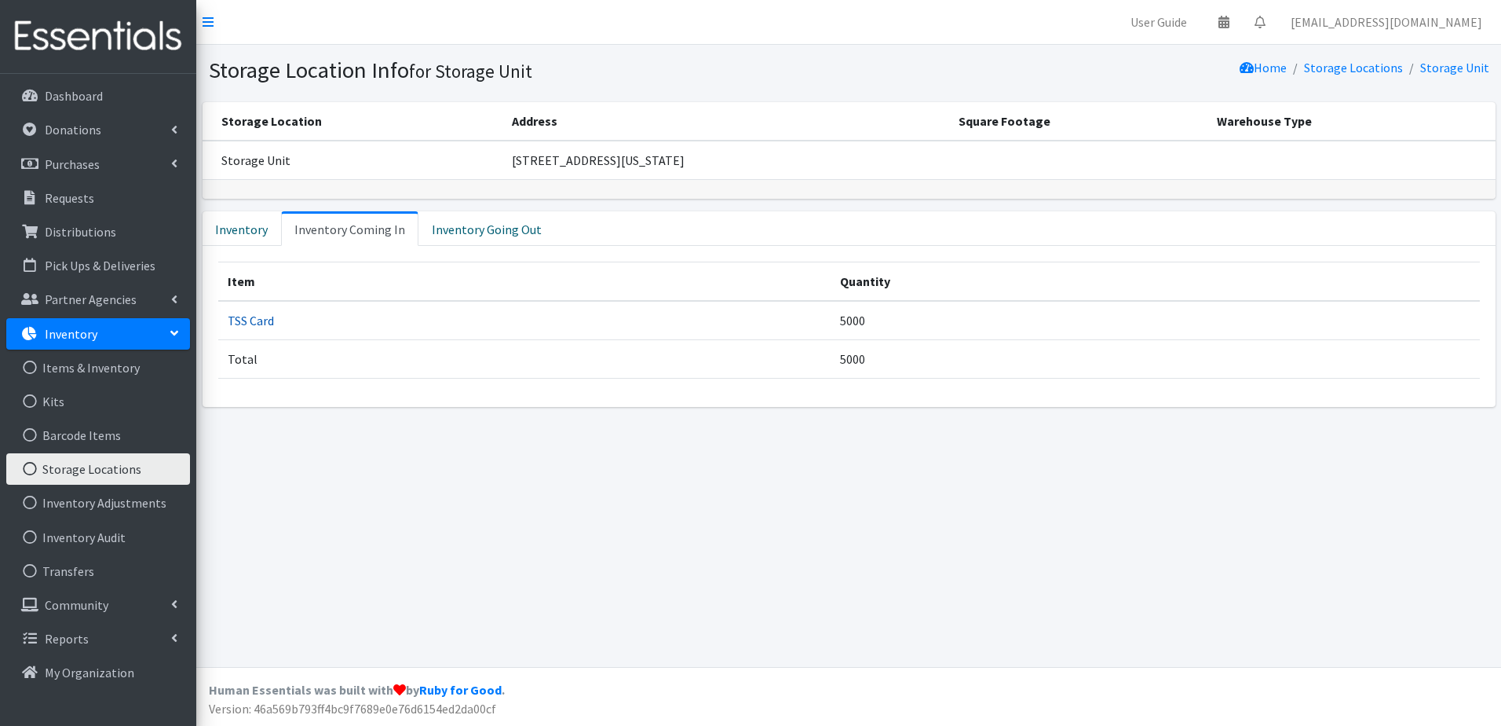
click at [262, 325] on link "TSS Card" at bounding box center [251, 321] width 46 height 16
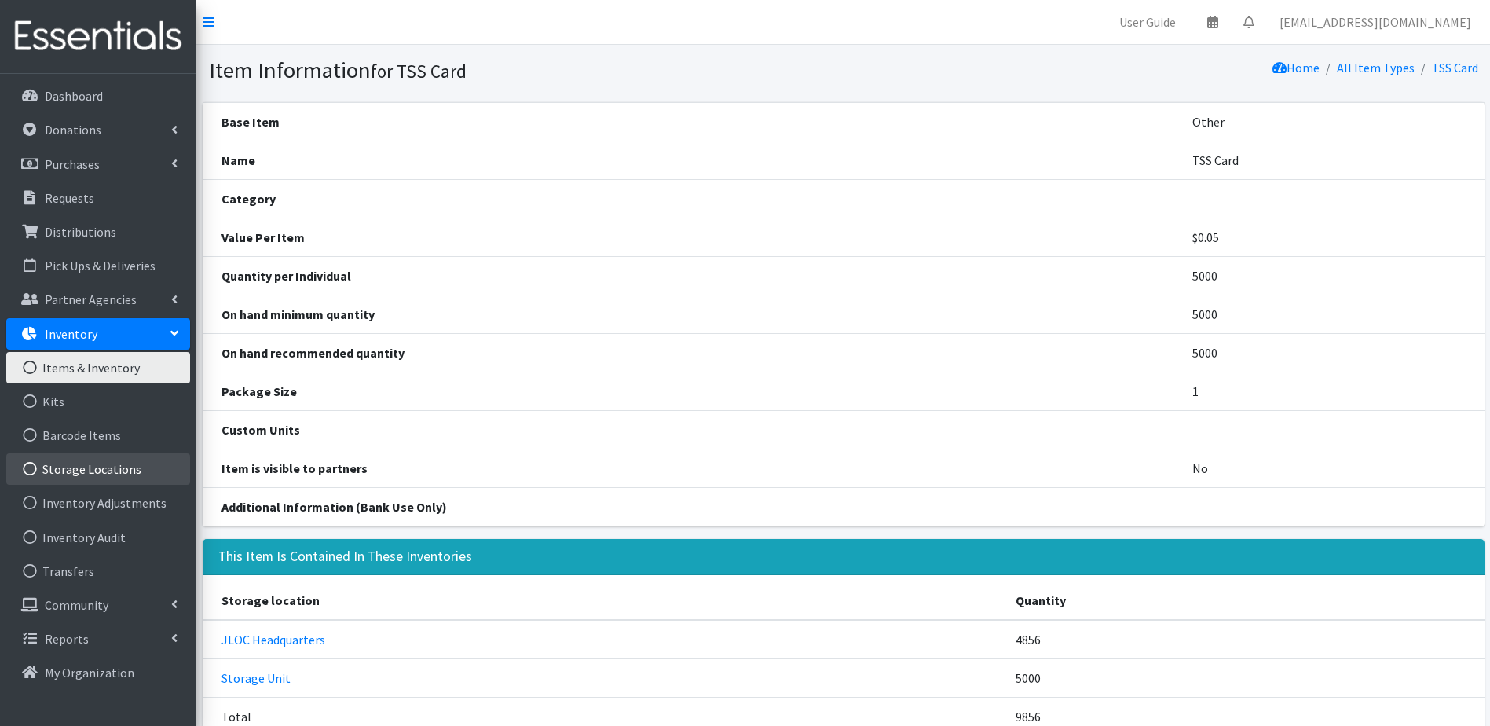
click at [110, 483] on link "Storage Locations" at bounding box center [98, 468] width 184 height 31
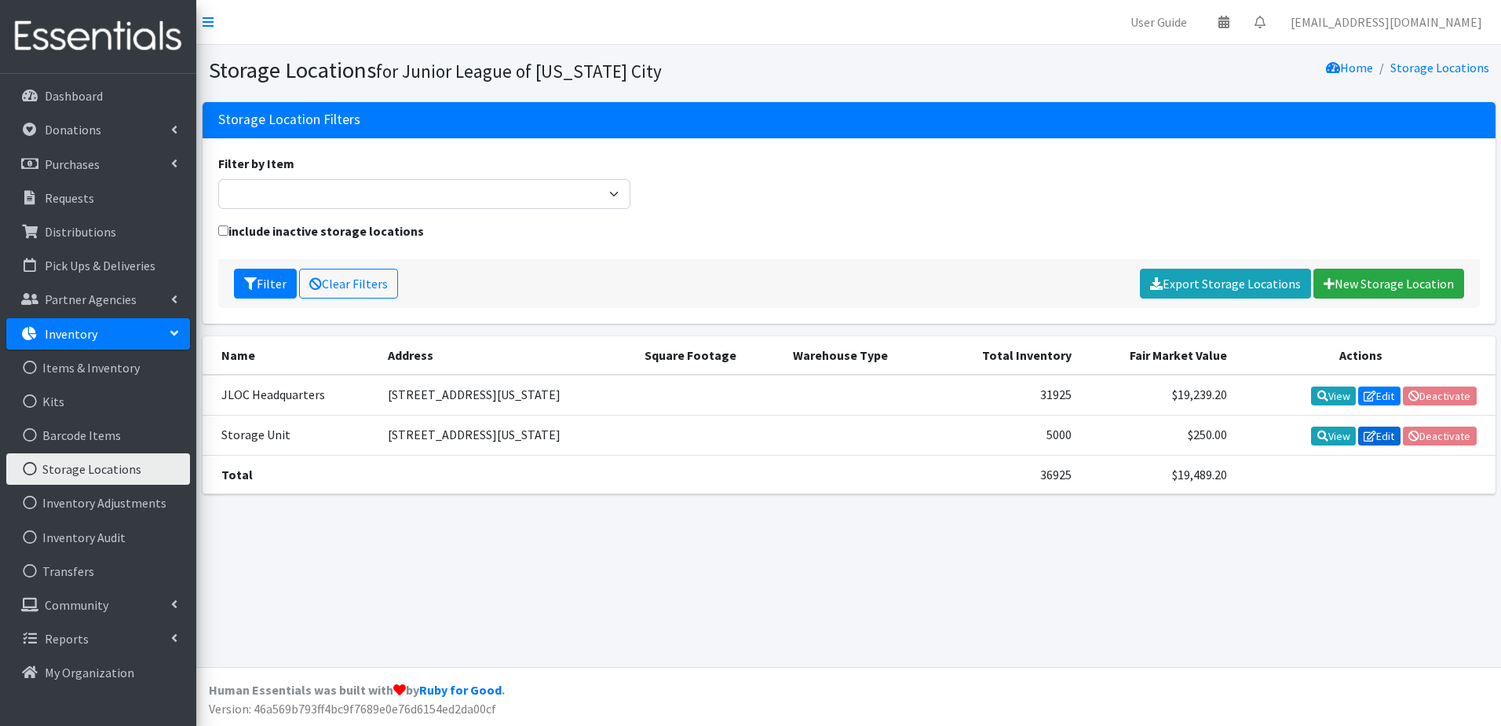
click at [1380, 437] on link "Edit" at bounding box center [1379, 435] width 42 height 19
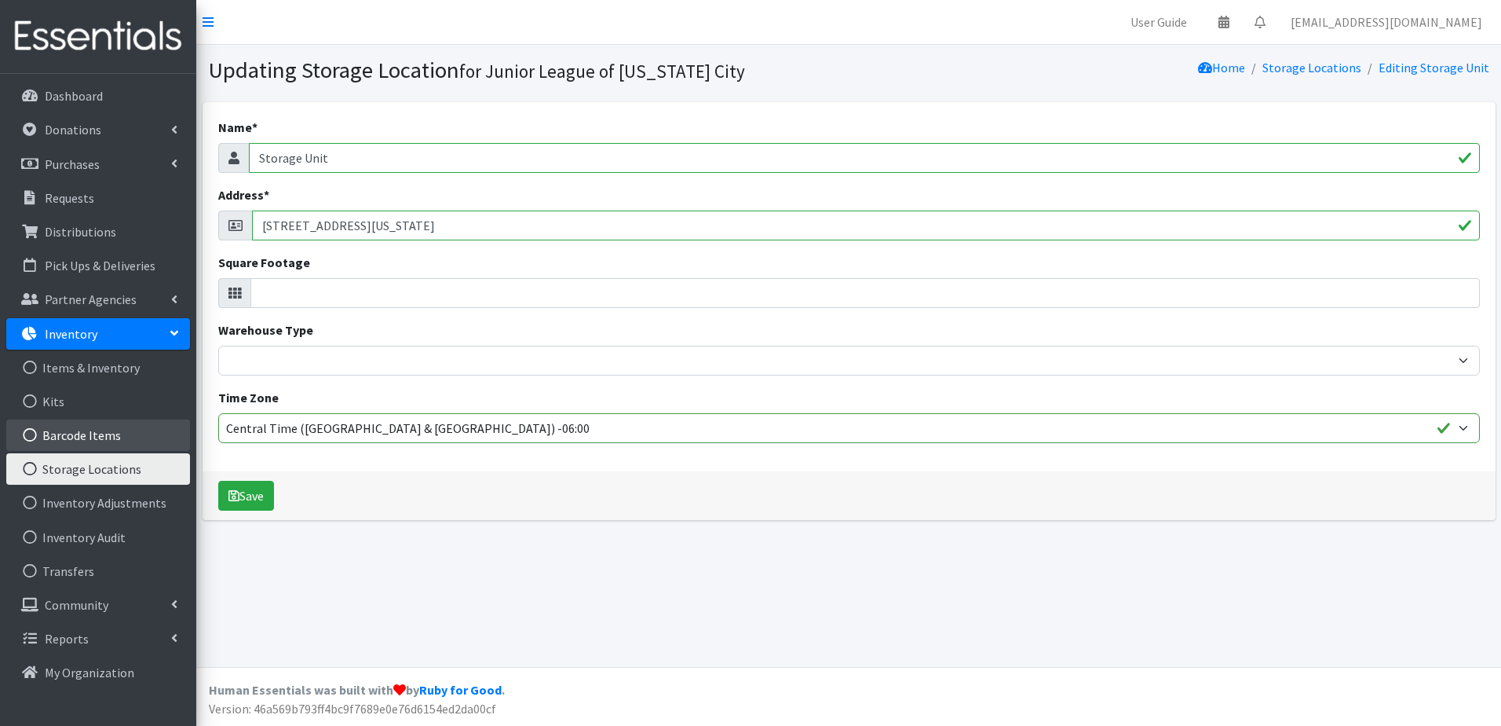
click at [85, 444] on link "Barcode Items" at bounding box center [98, 434] width 184 height 31
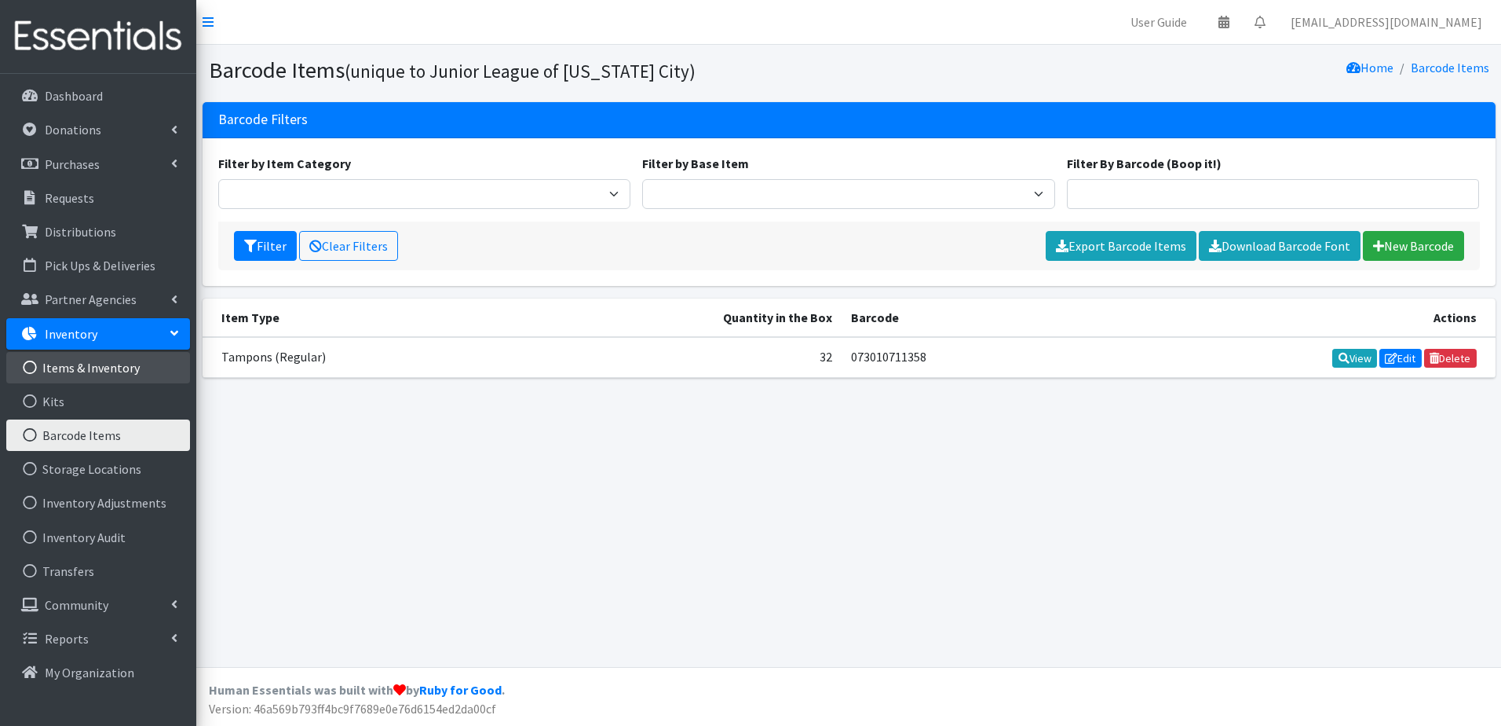
click at [128, 375] on link "Items & Inventory" at bounding box center [98, 367] width 184 height 31
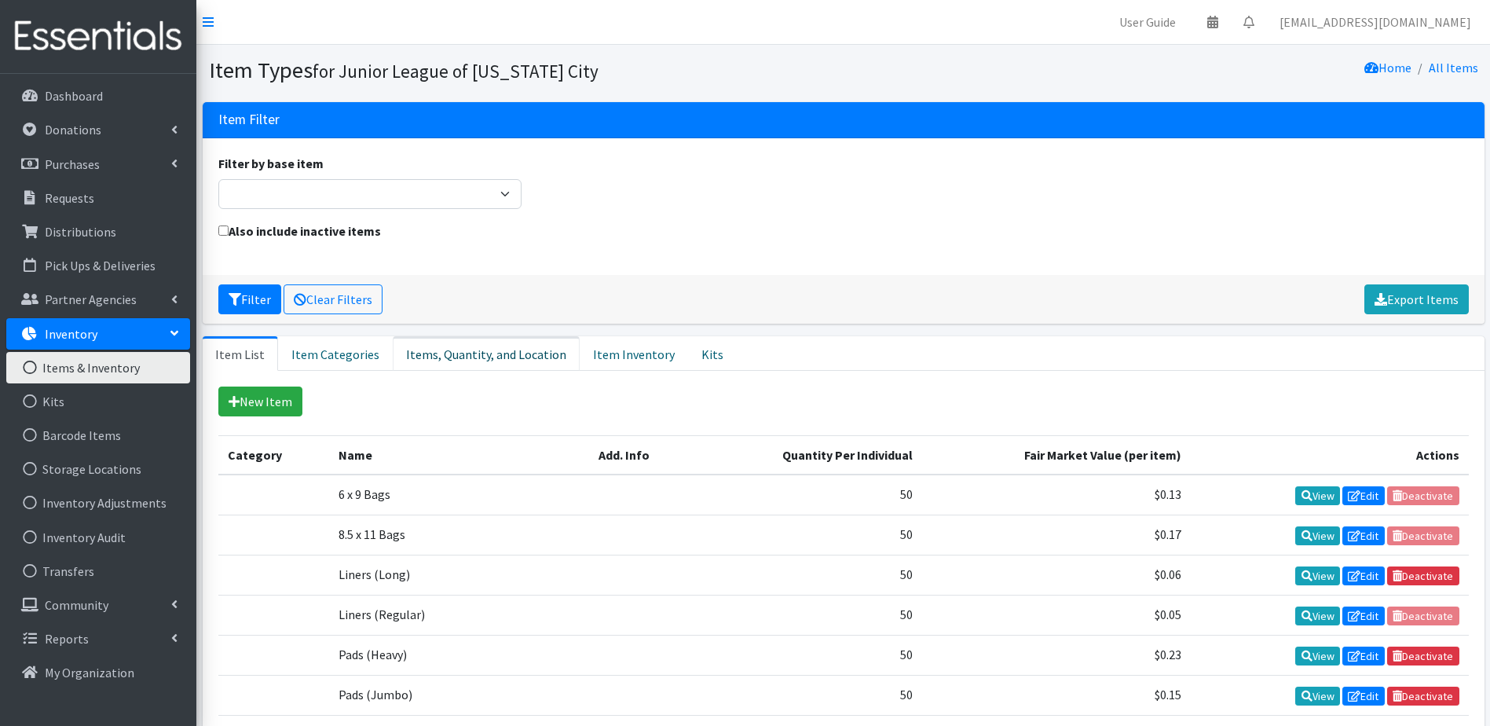
click at [503, 345] on link "Items, Quantity, and Location" at bounding box center [486, 353] width 187 height 35
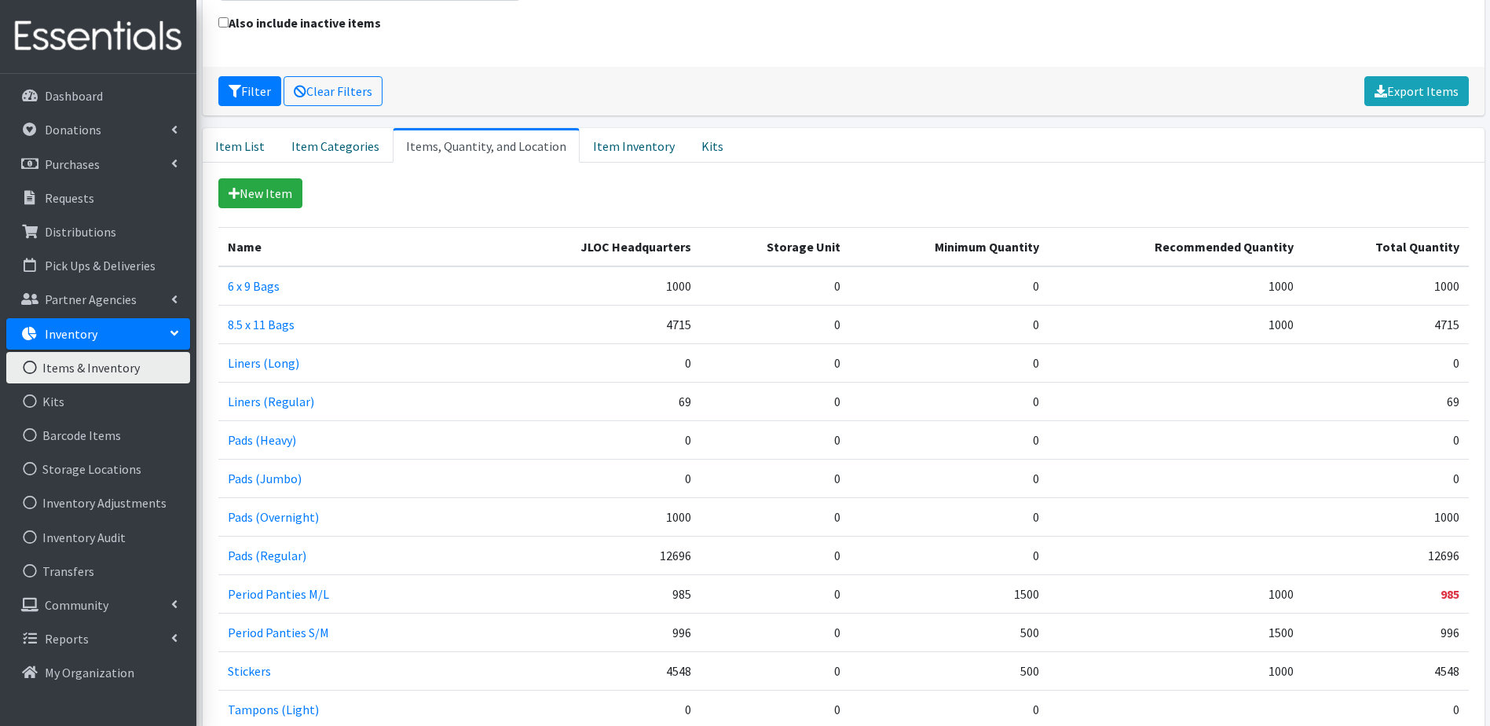
scroll to position [236, 0]
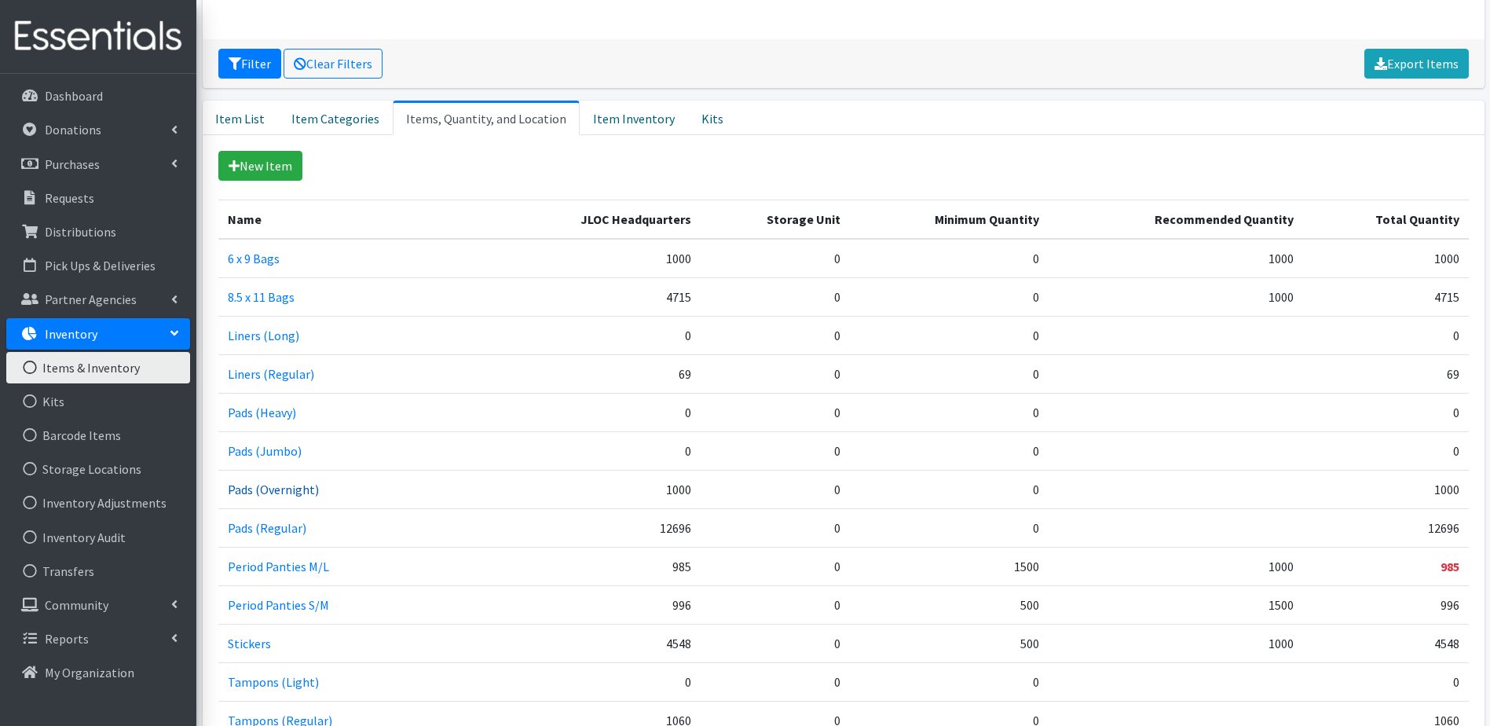
click at [282, 491] on link "Pads (Overnight)" at bounding box center [273, 489] width 91 height 16
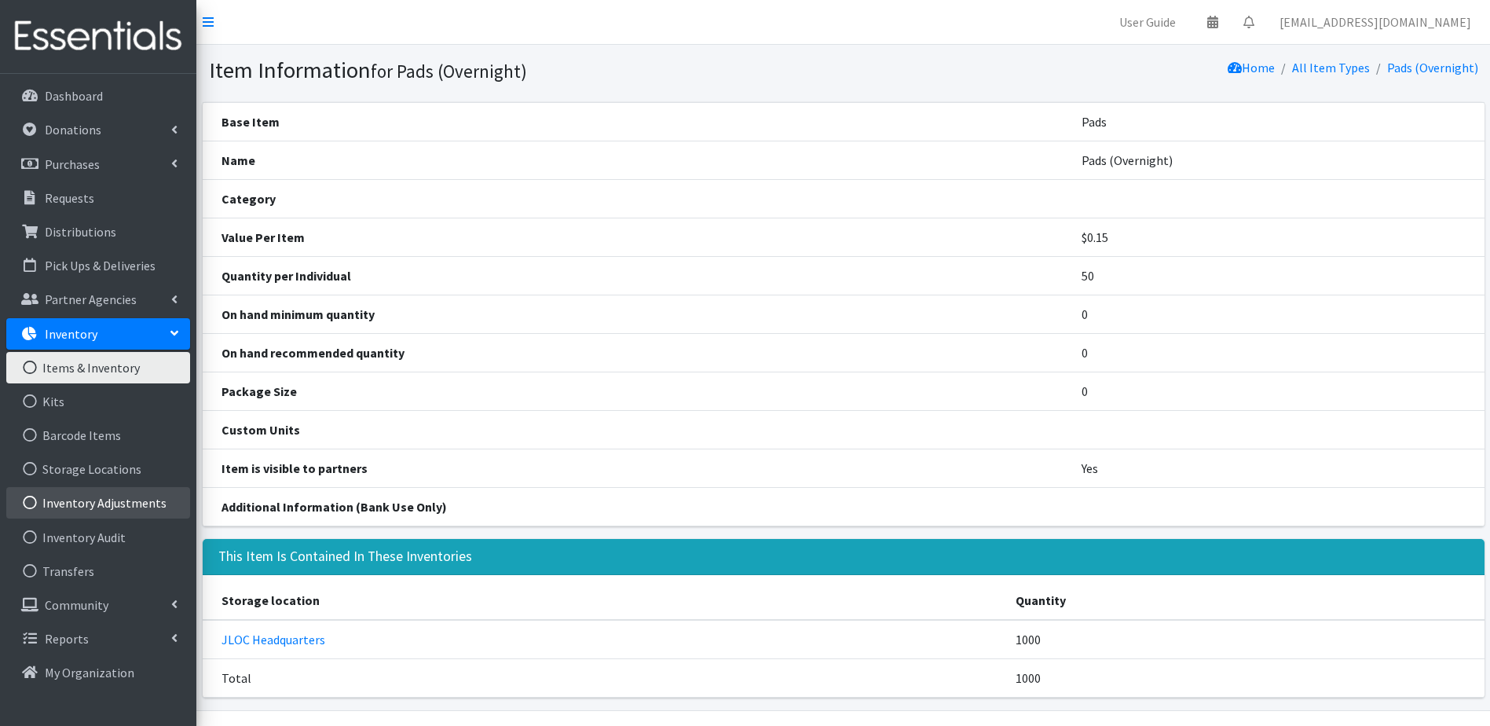
click at [106, 490] on link "Inventory Adjustments" at bounding box center [98, 502] width 184 height 31
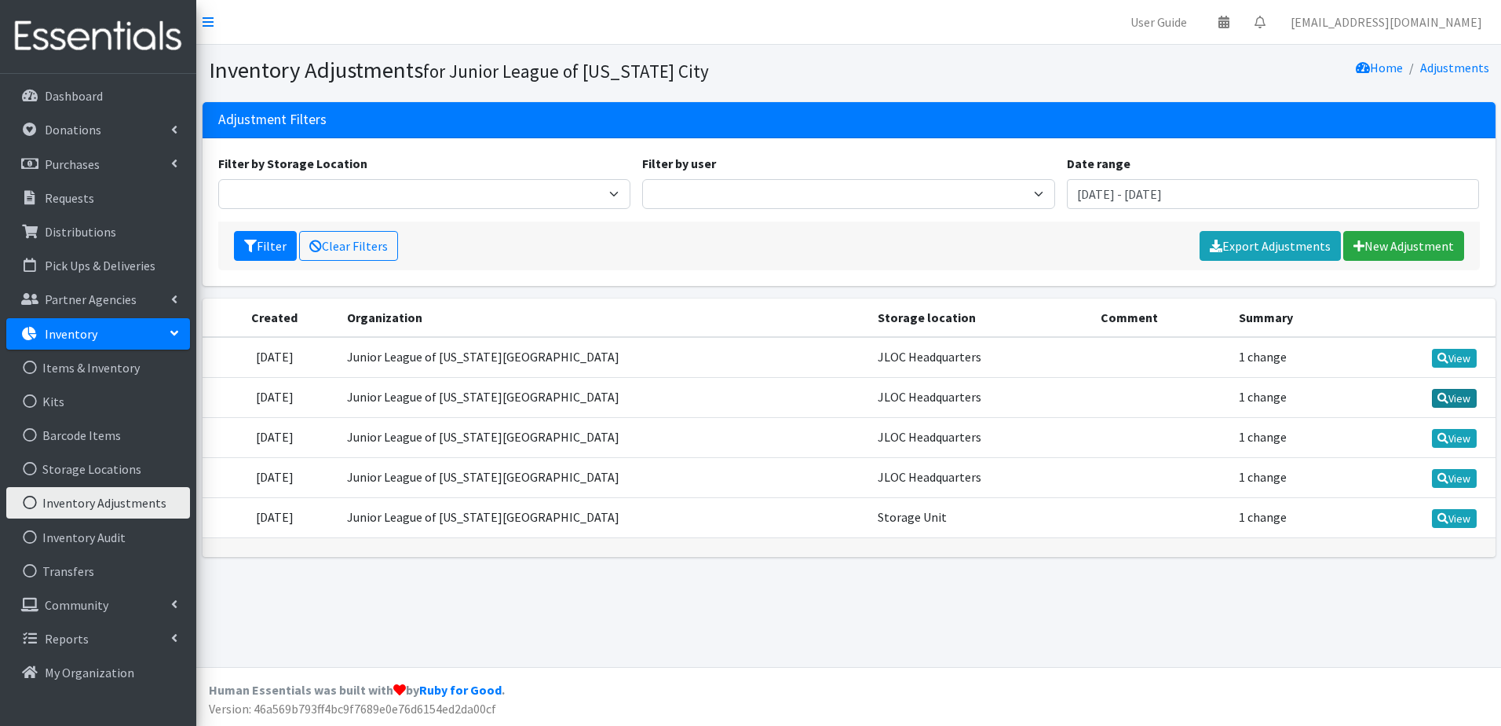
click at [1450, 389] on link "View" at bounding box center [1454, 398] width 45 height 19
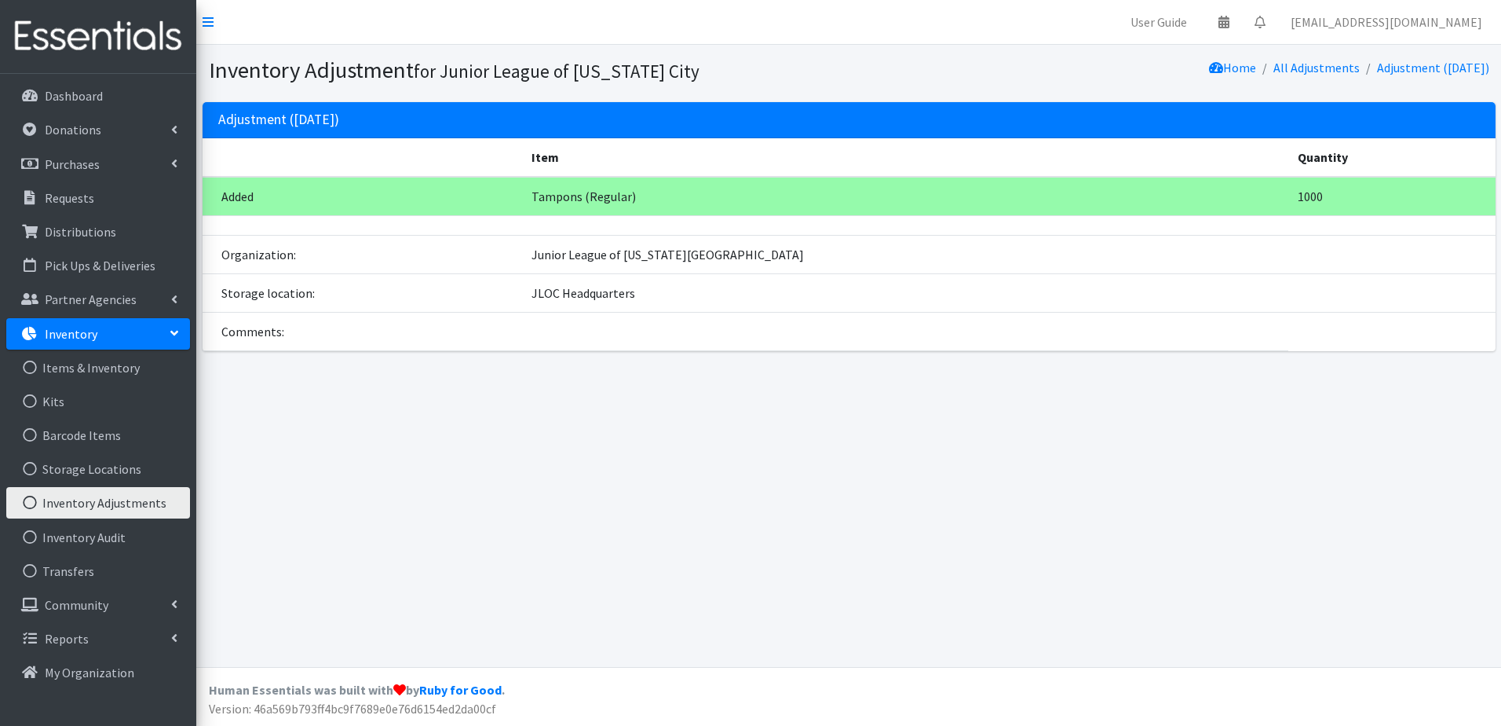
click at [92, 500] on link "Inventory Adjustments" at bounding box center [98, 502] width 184 height 31
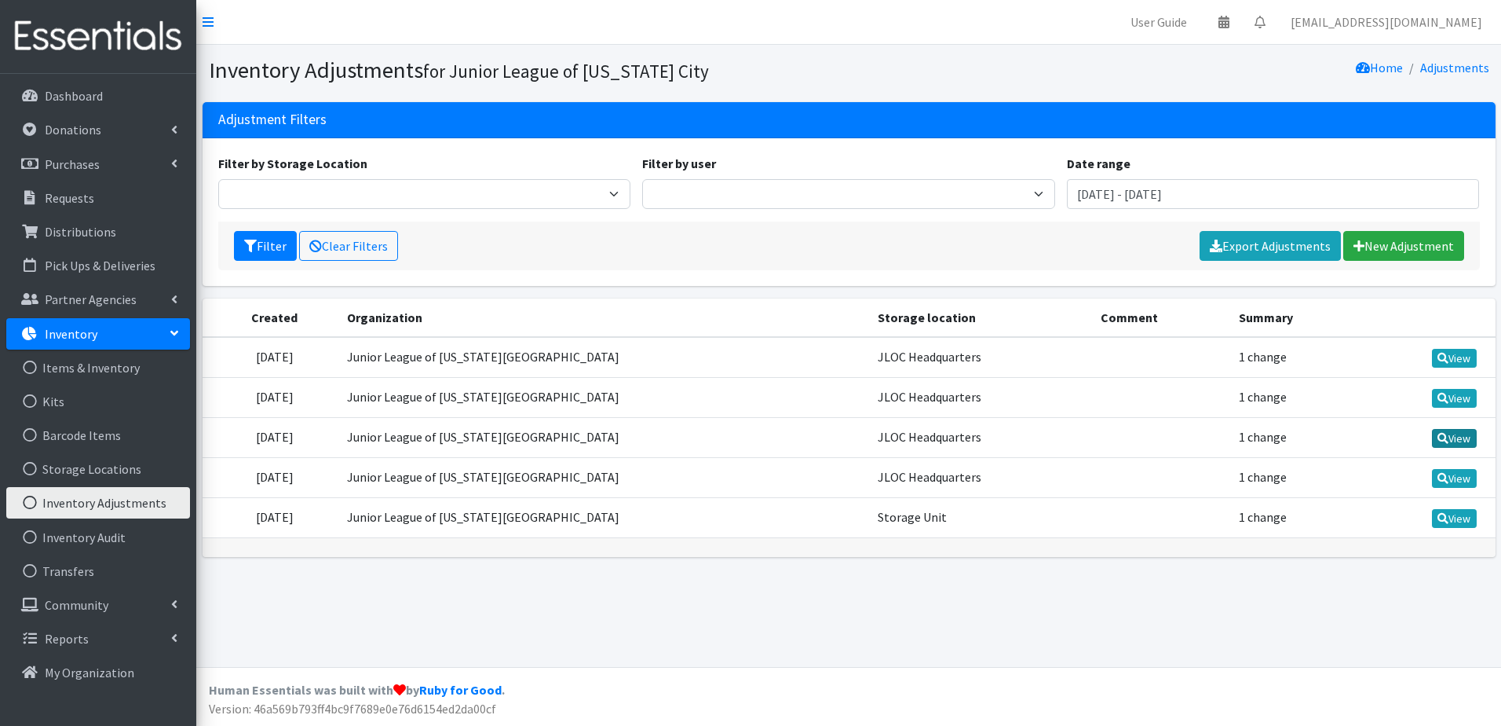
click at [1452, 442] on link "View" at bounding box center [1454, 438] width 45 height 19
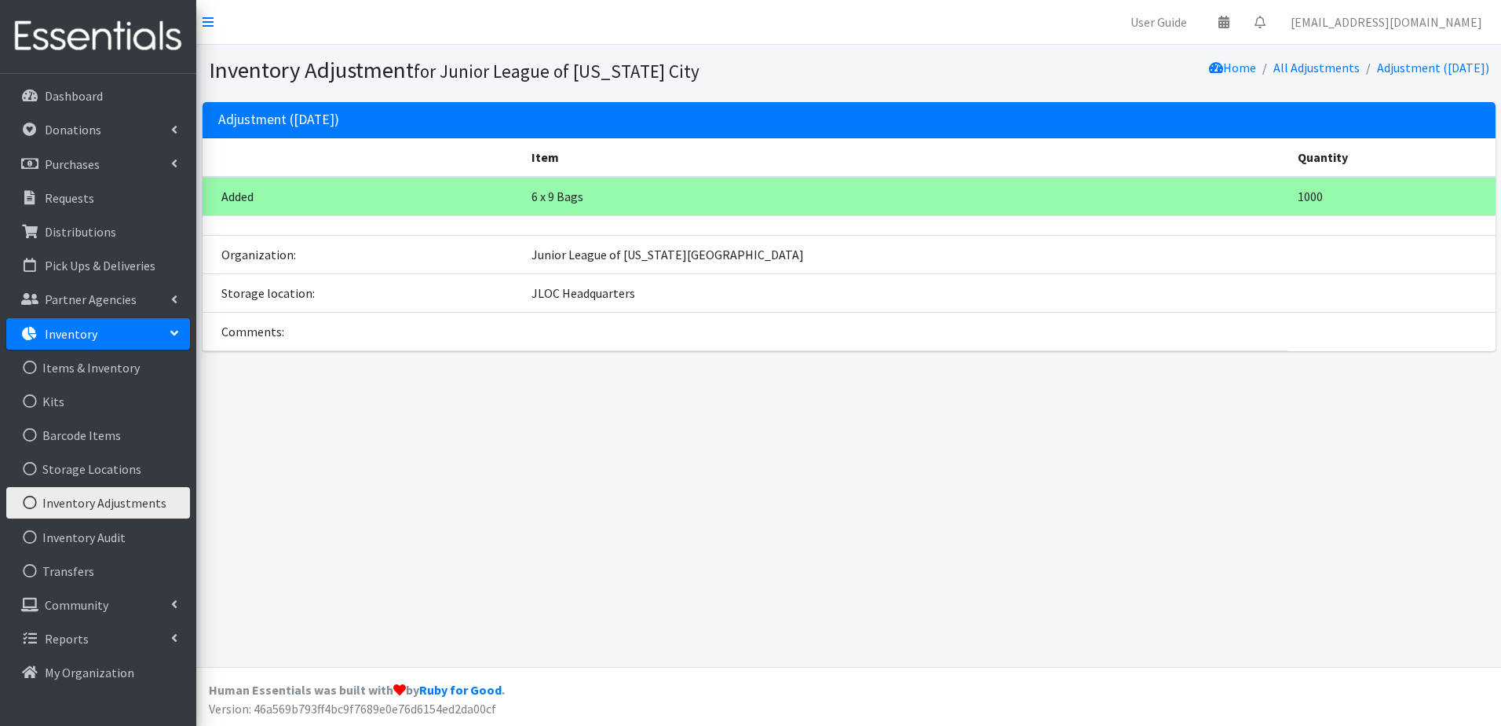
click at [42, 503] on link "Inventory Adjustments" at bounding box center [98, 502] width 184 height 31
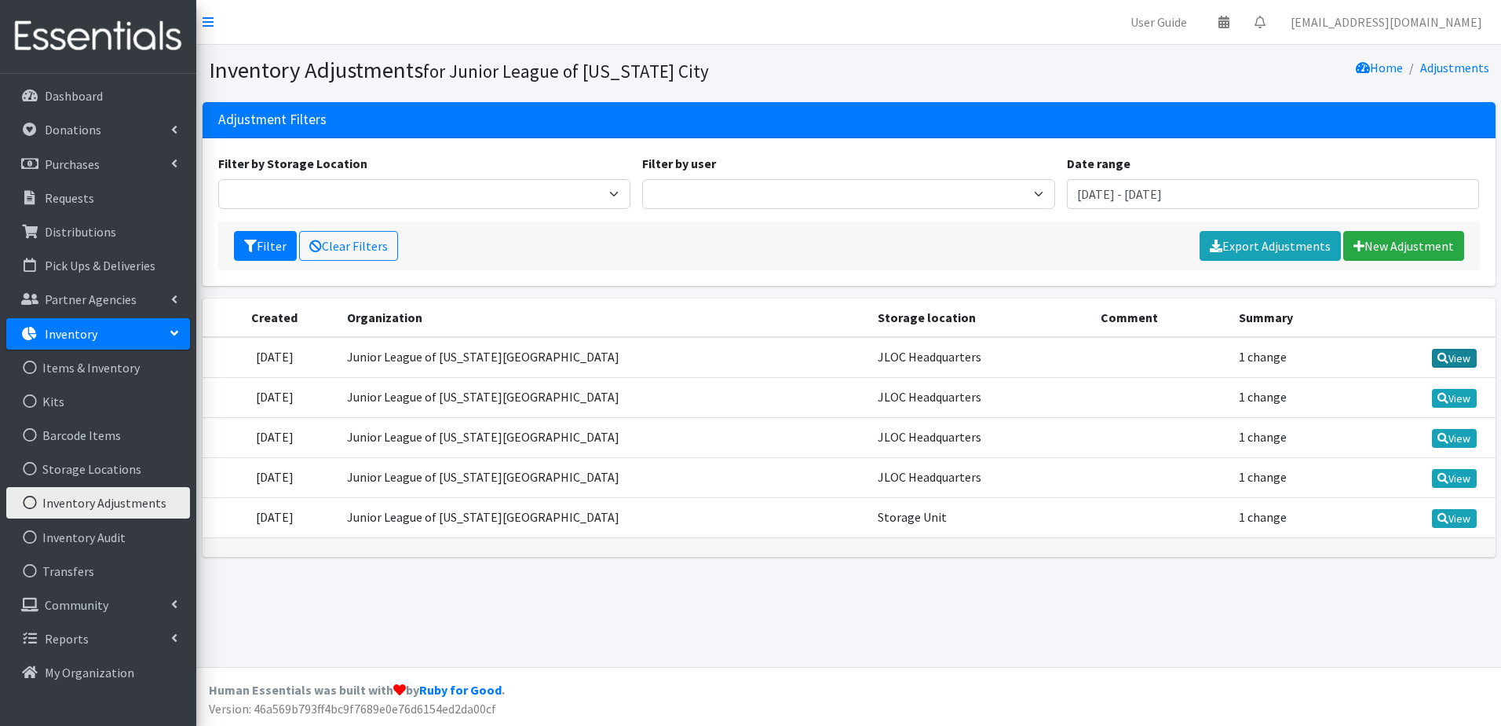
click at [1446, 364] on link "View" at bounding box center [1454, 358] width 45 height 19
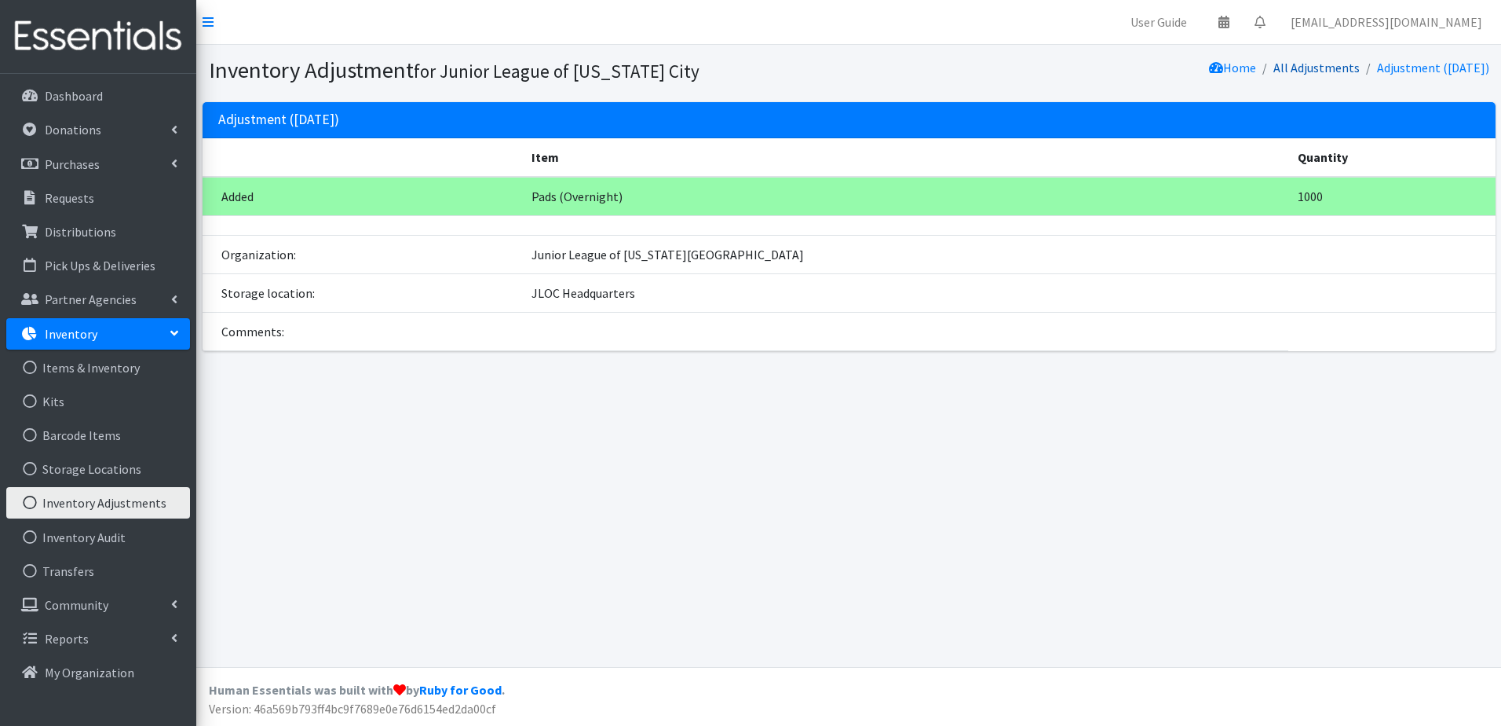
click at [1320, 65] on link "All Adjustments" at bounding box center [1317, 68] width 86 height 16
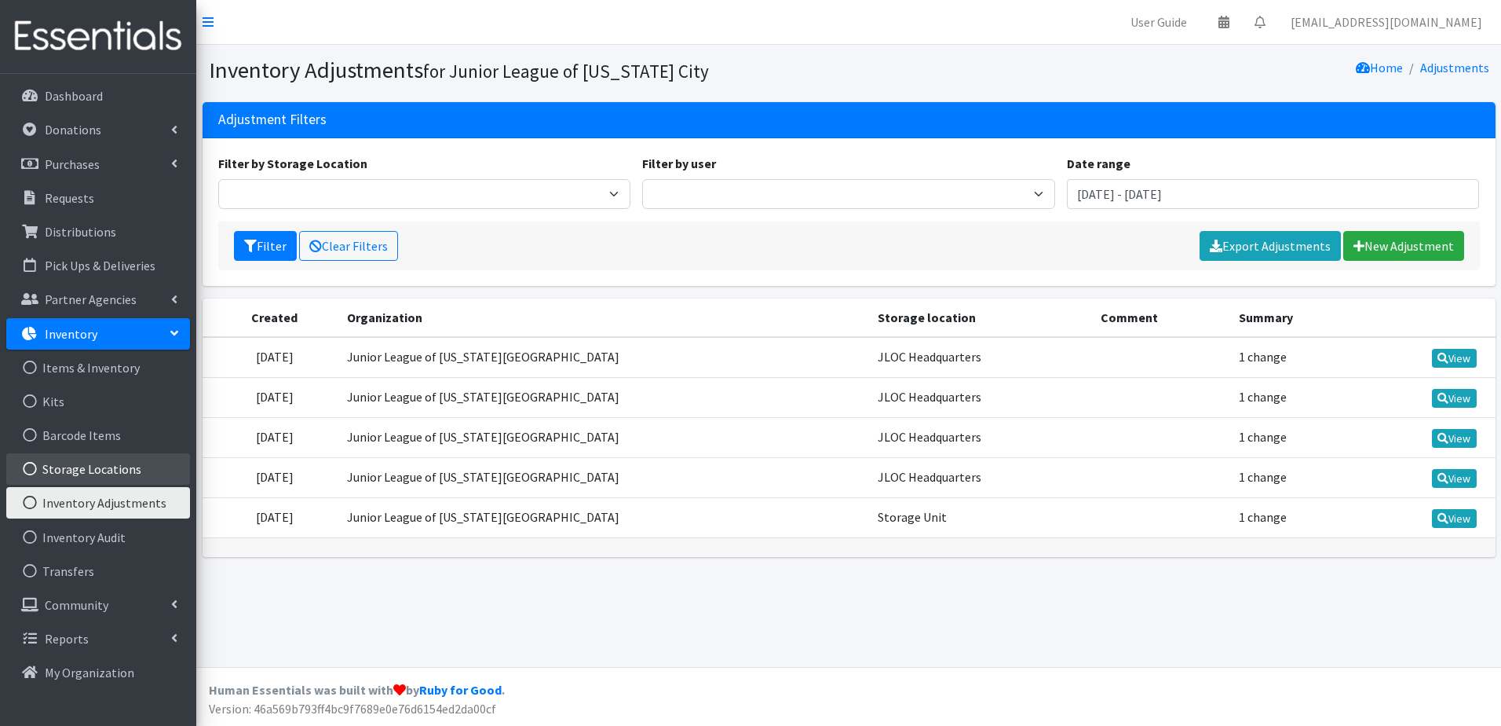
click at [90, 473] on link "Storage Locations" at bounding box center [98, 468] width 184 height 31
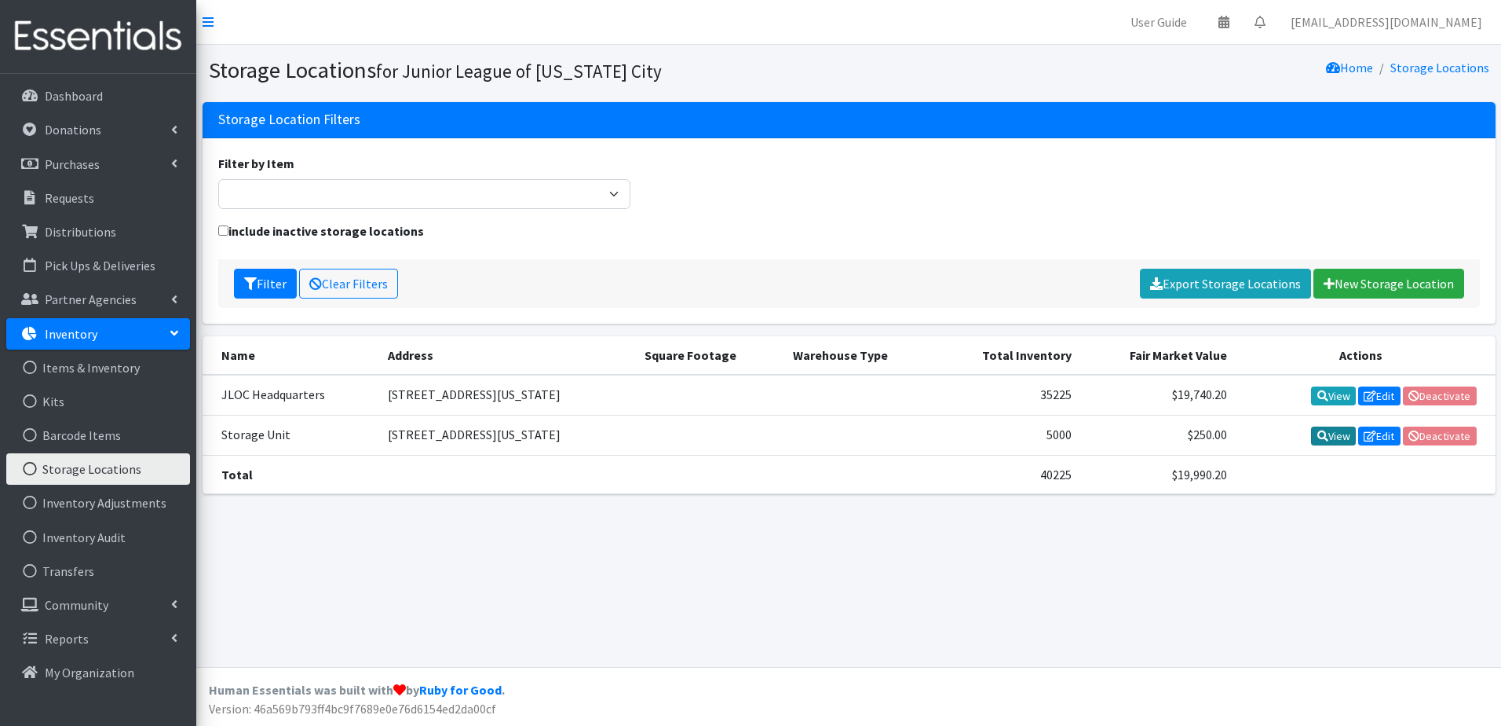
click at [1336, 440] on link "View" at bounding box center [1333, 435] width 45 height 19
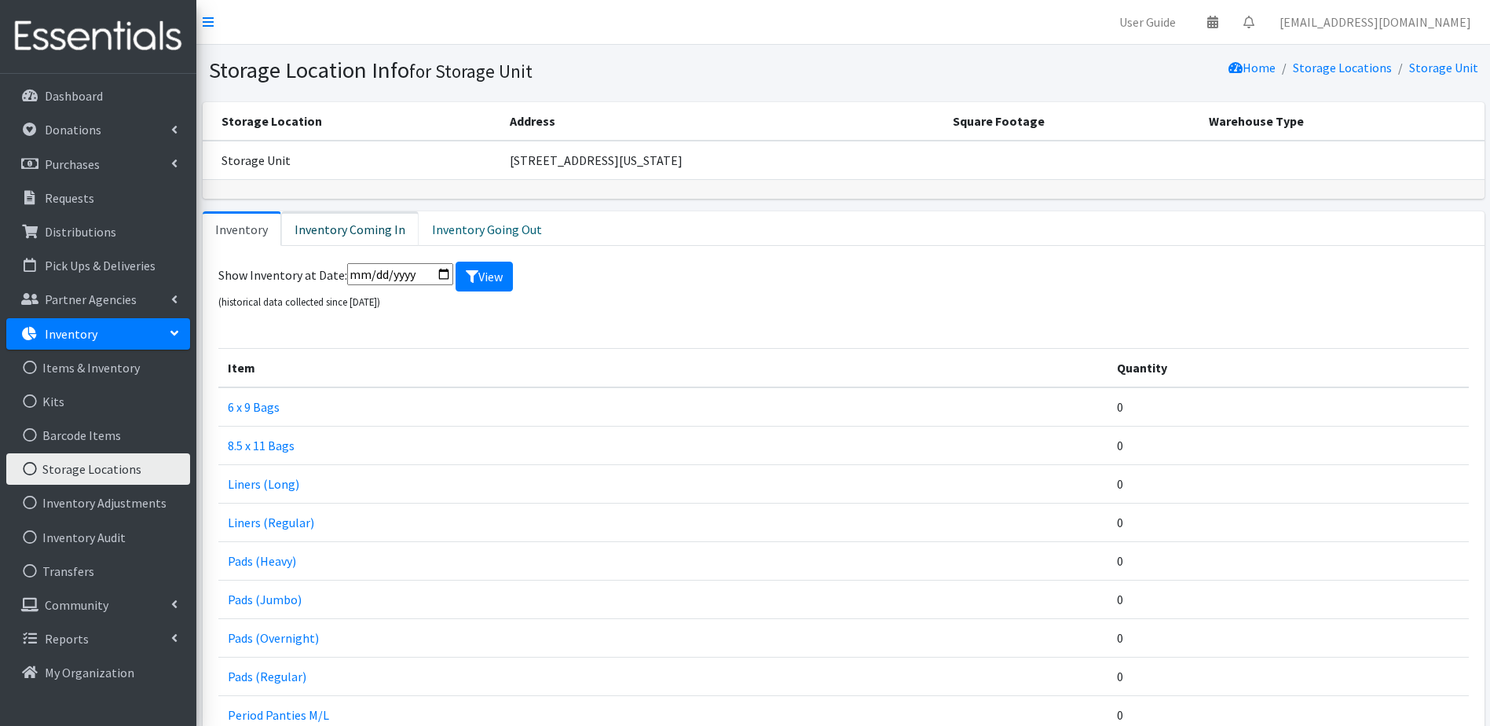
click at [358, 216] on link "Inventory Coming In" at bounding box center [349, 228] width 137 height 35
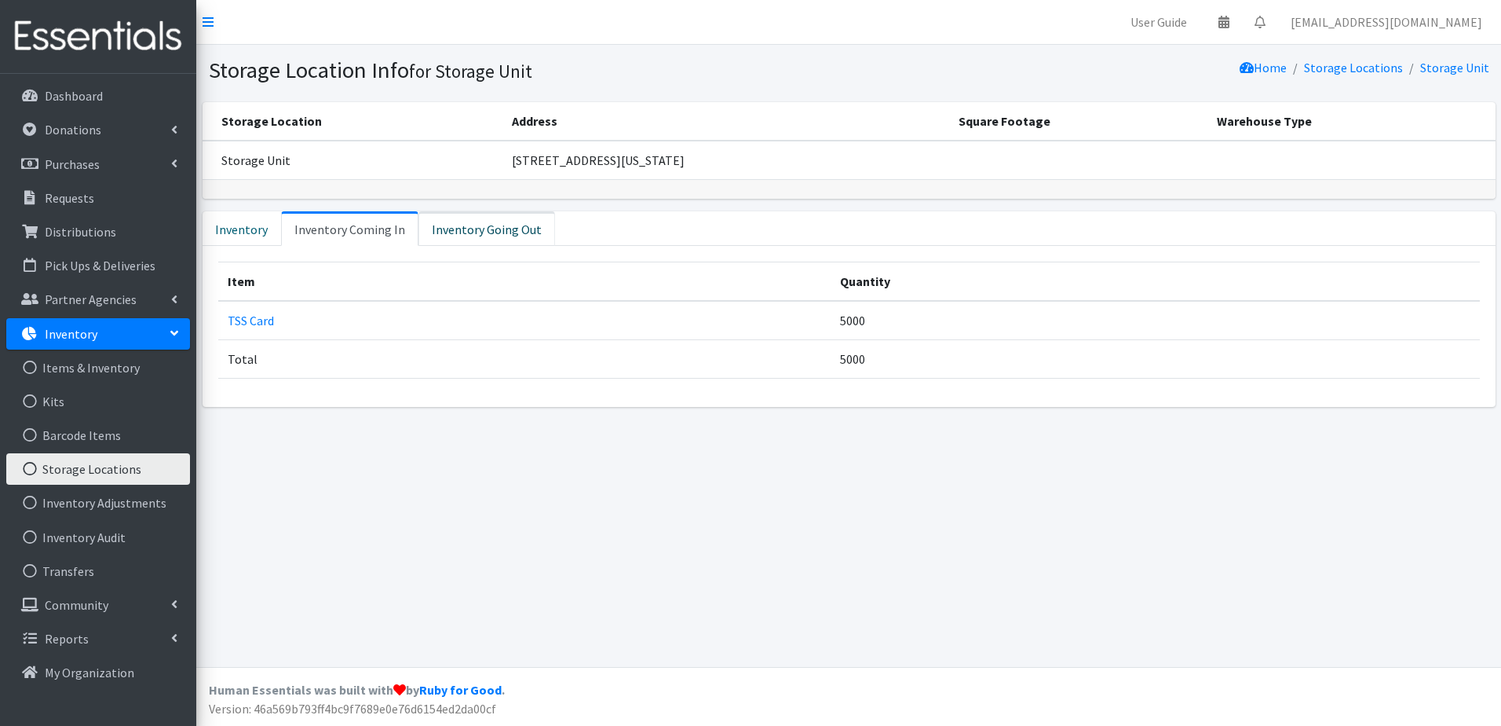
click at [471, 223] on link "Inventory Going Out" at bounding box center [487, 228] width 137 height 35
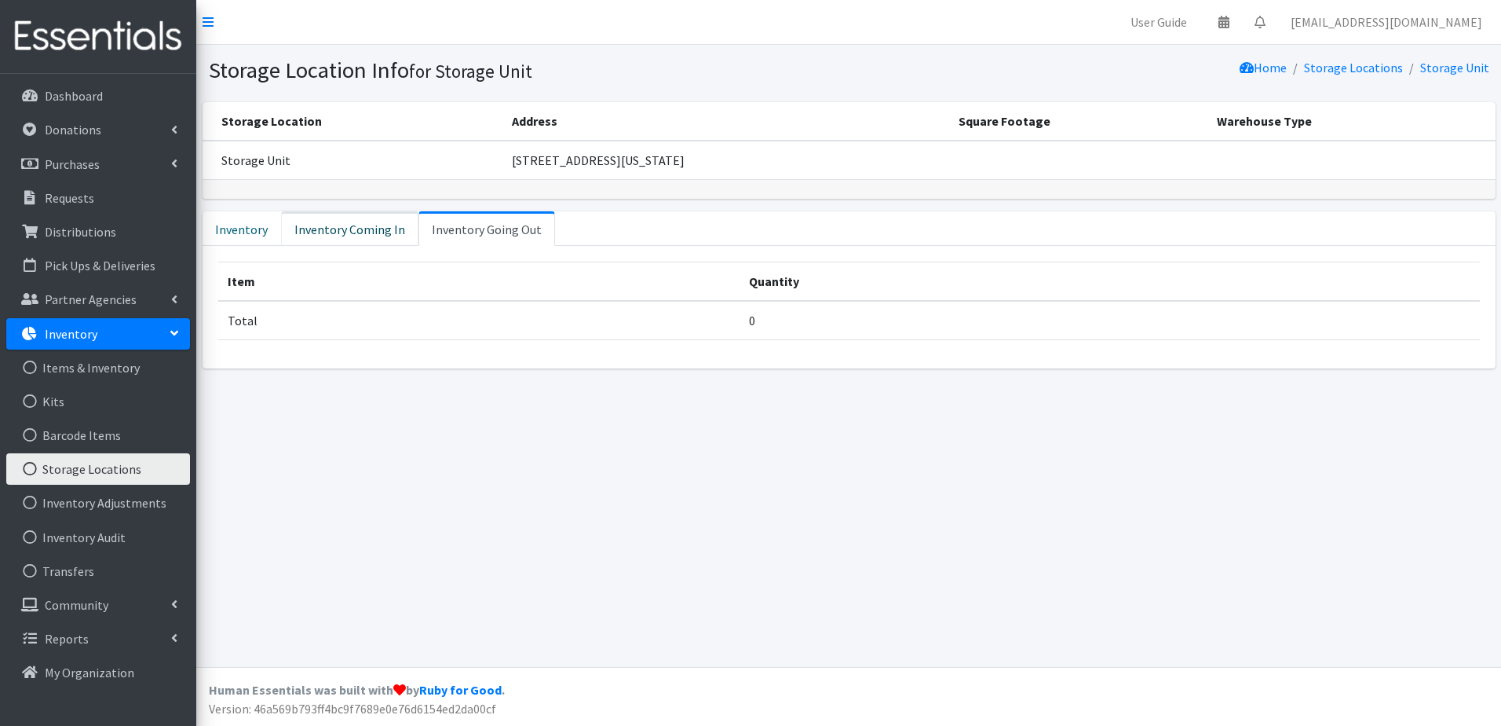
click at [355, 229] on link "Inventory Coming In" at bounding box center [349, 228] width 137 height 35
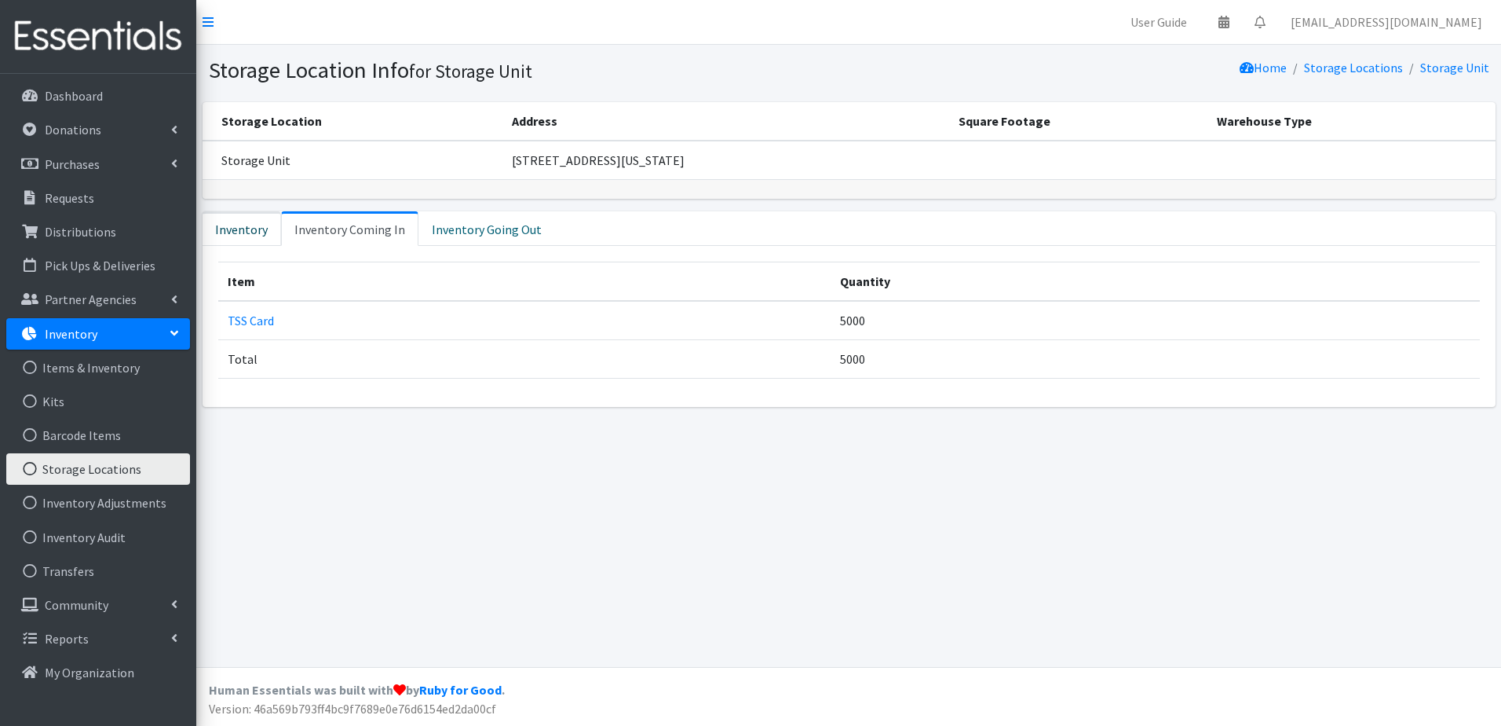
click at [236, 232] on link "Inventory" at bounding box center [242, 228] width 79 height 35
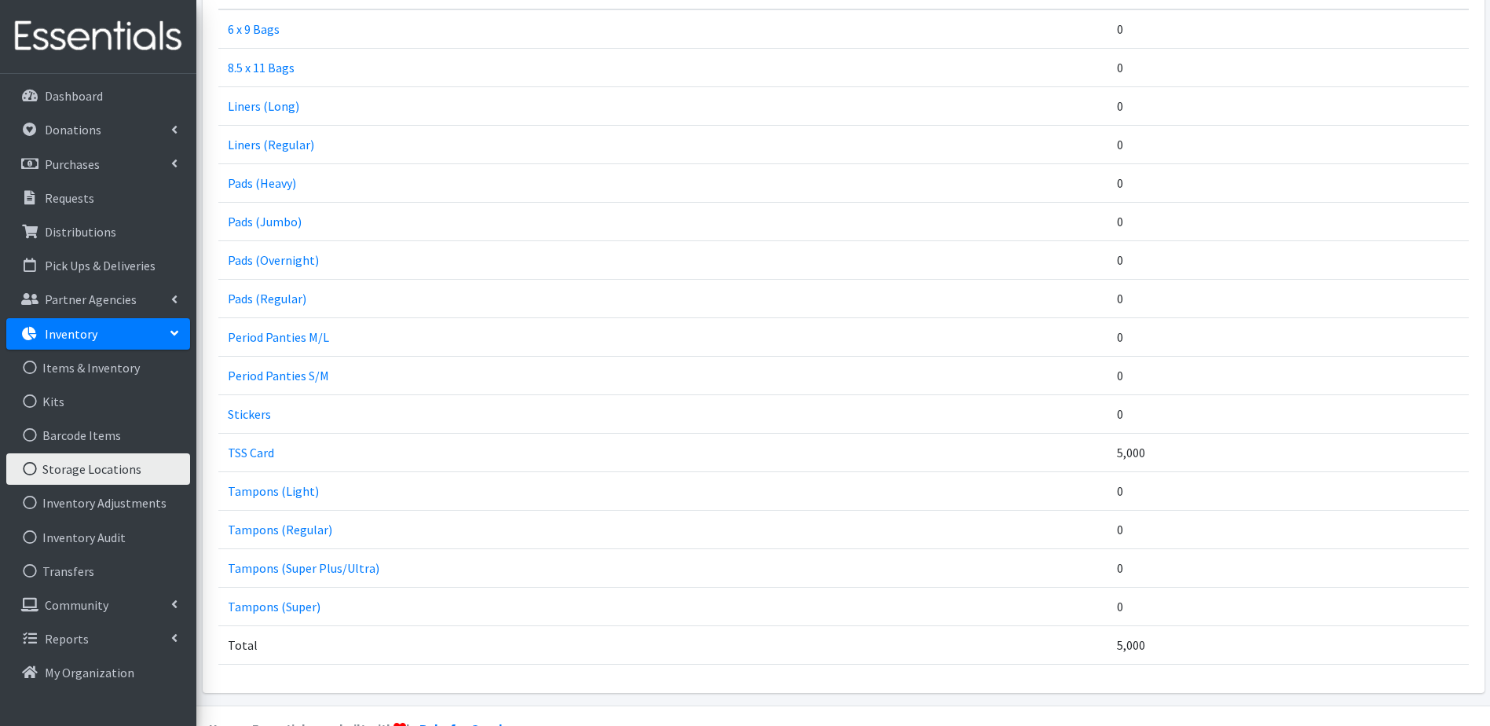
scroll to position [393, 0]
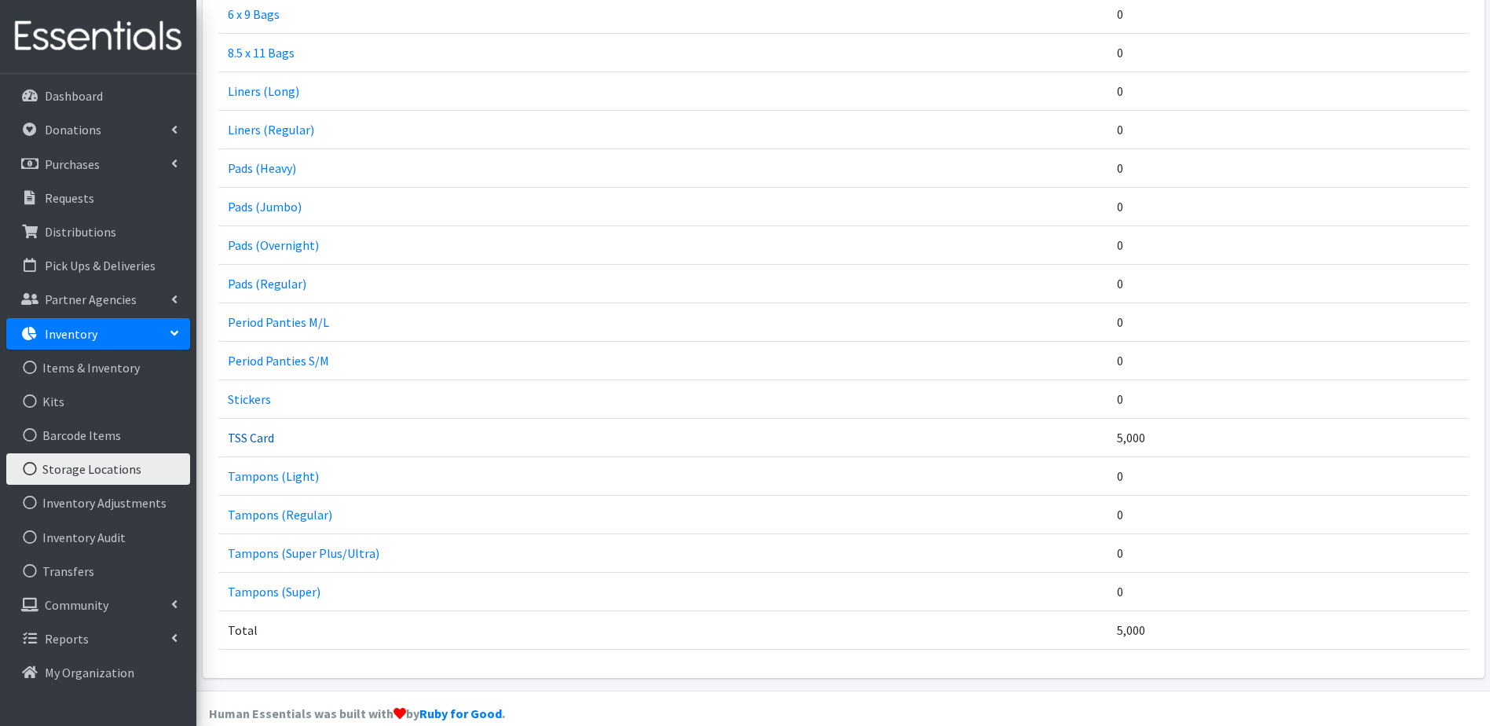
click at [250, 437] on link "TSS Card" at bounding box center [251, 438] width 46 height 16
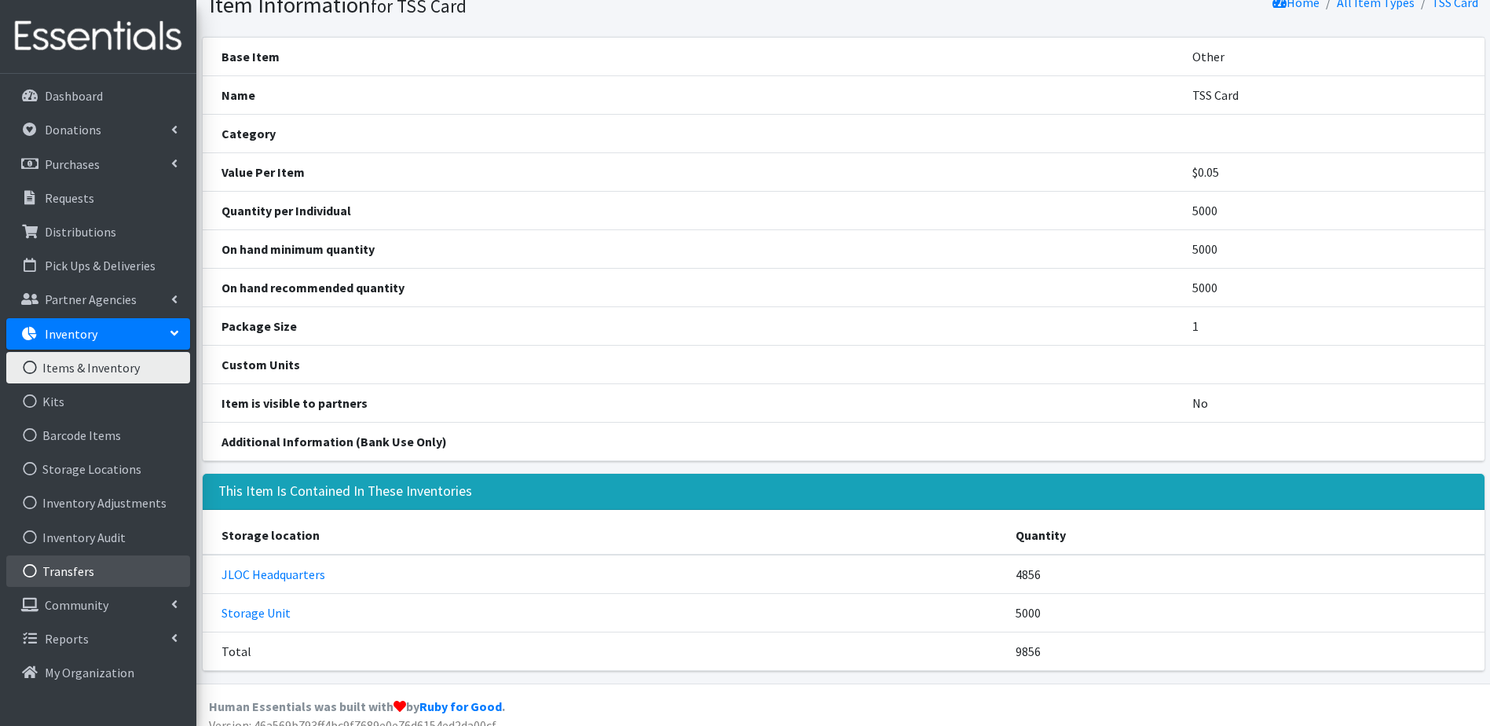
scroll to position [82, 0]
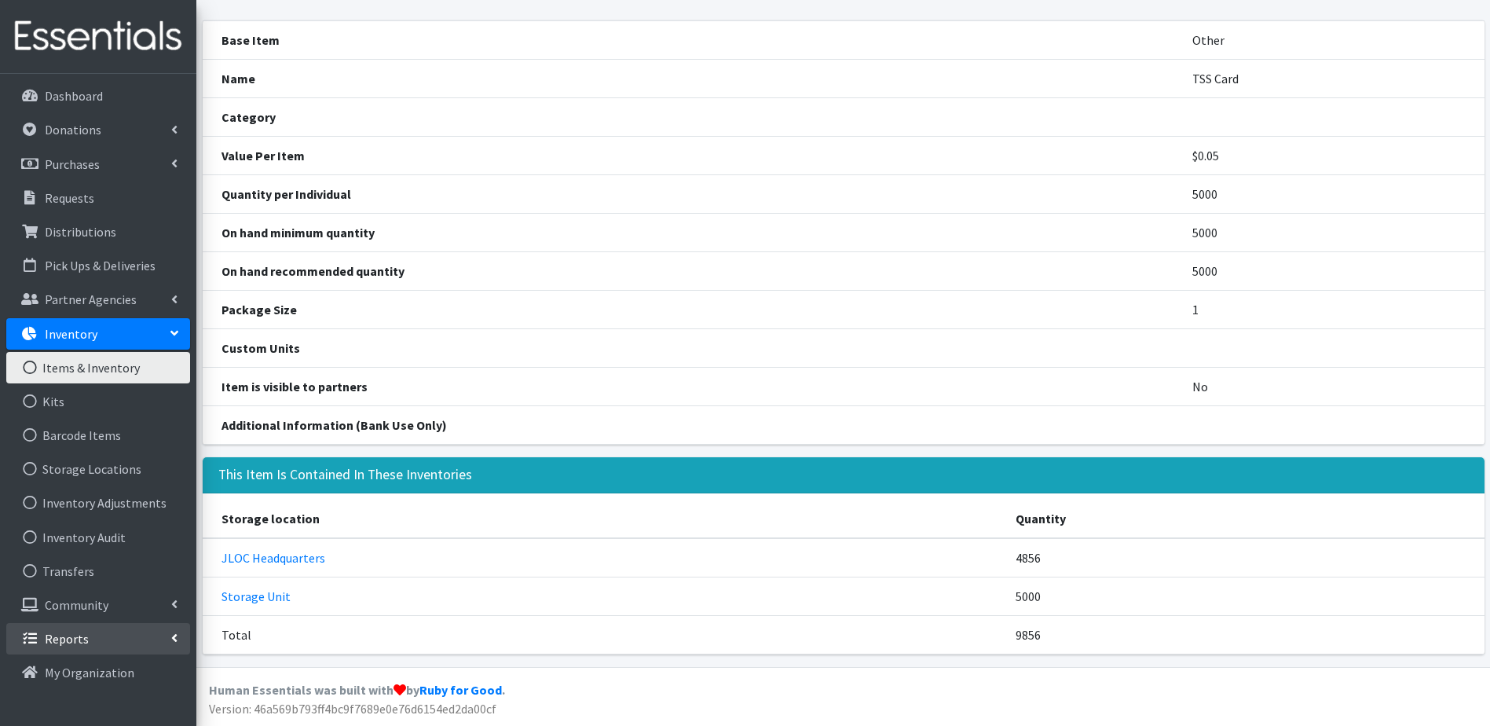
click at [86, 629] on link "Reports" at bounding box center [98, 638] width 184 height 31
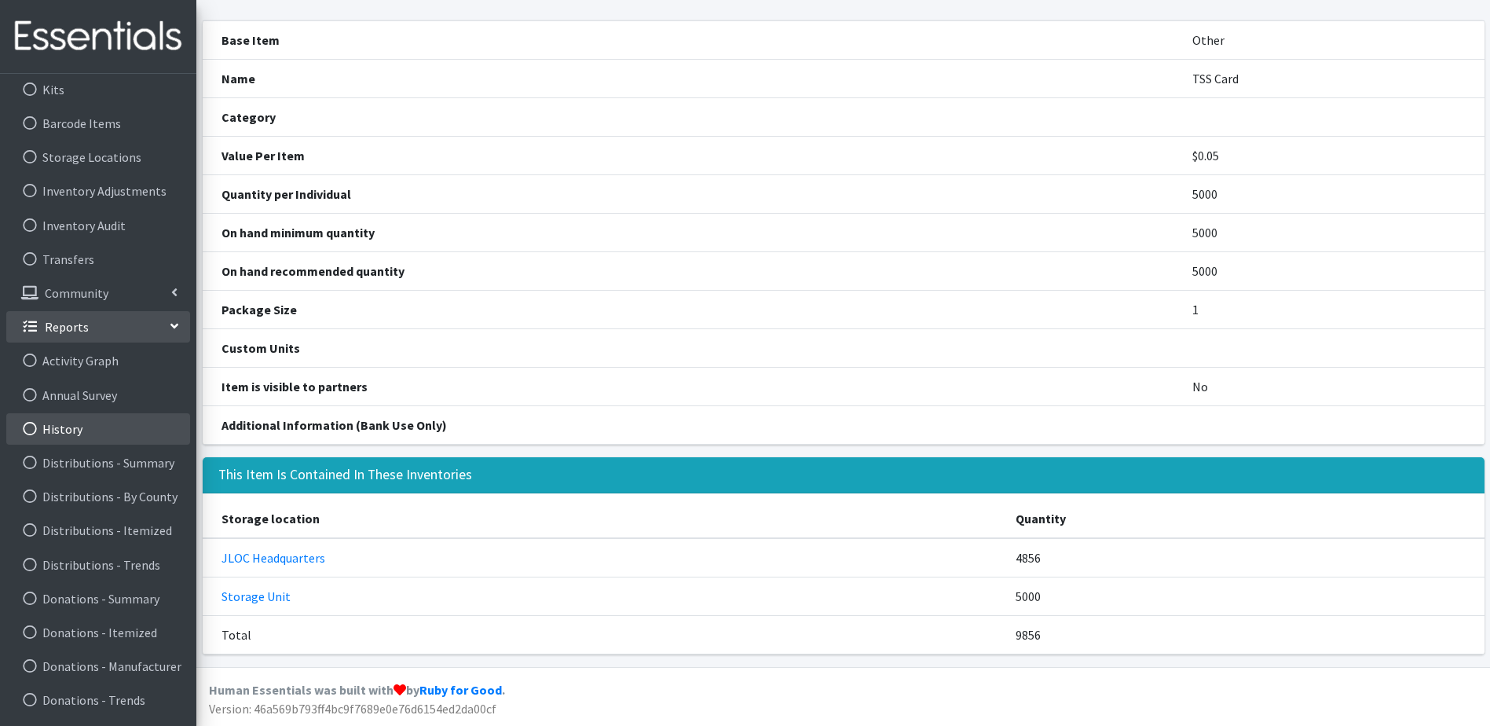
scroll to position [0, 0]
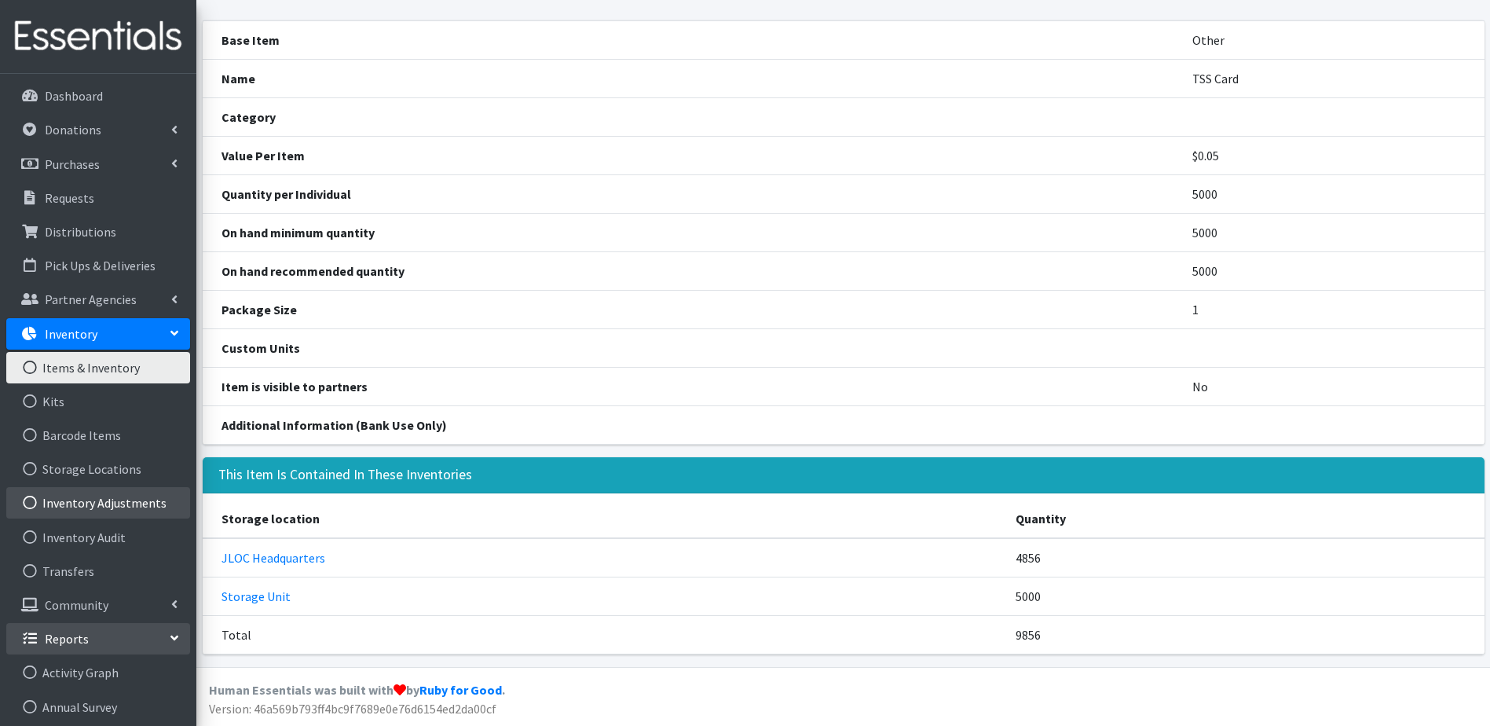
click at [97, 504] on link "Inventory Adjustments" at bounding box center [98, 502] width 184 height 31
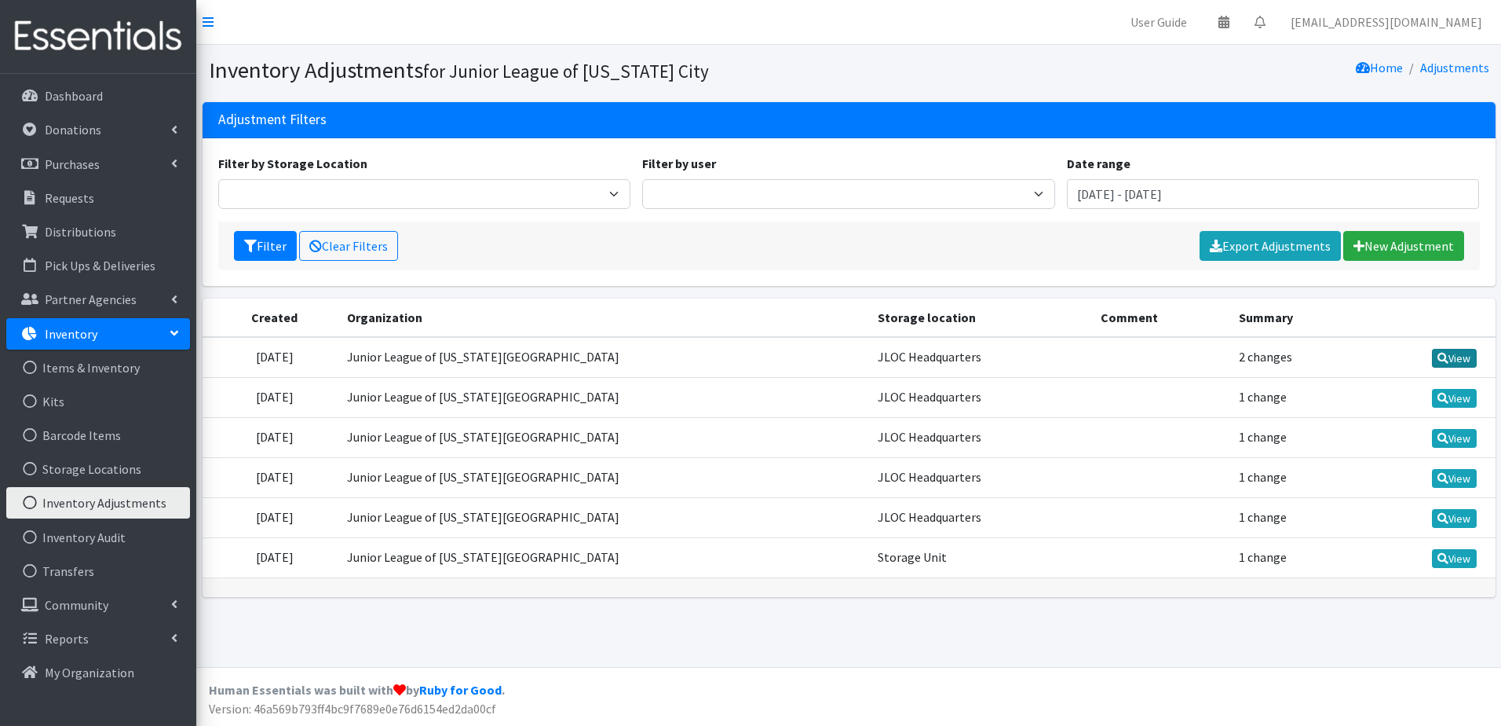
click at [1461, 360] on link "View" at bounding box center [1454, 358] width 45 height 19
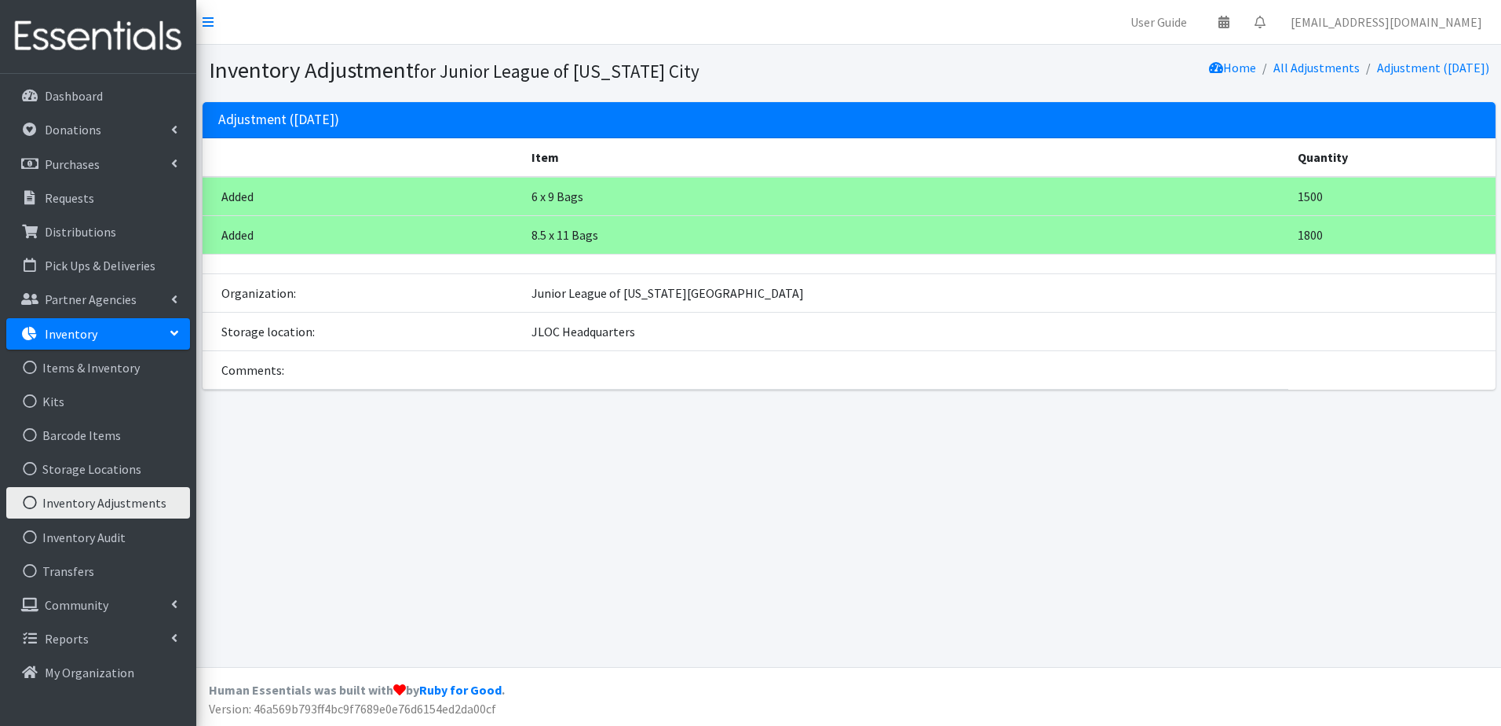
click at [1303, 75] on li "All Adjustments" at bounding box center [1308, 68] width 104 height 23
click at [1303, 69] on link "All Adjustments" at bounding box center [1317, 68] width 86 height 16
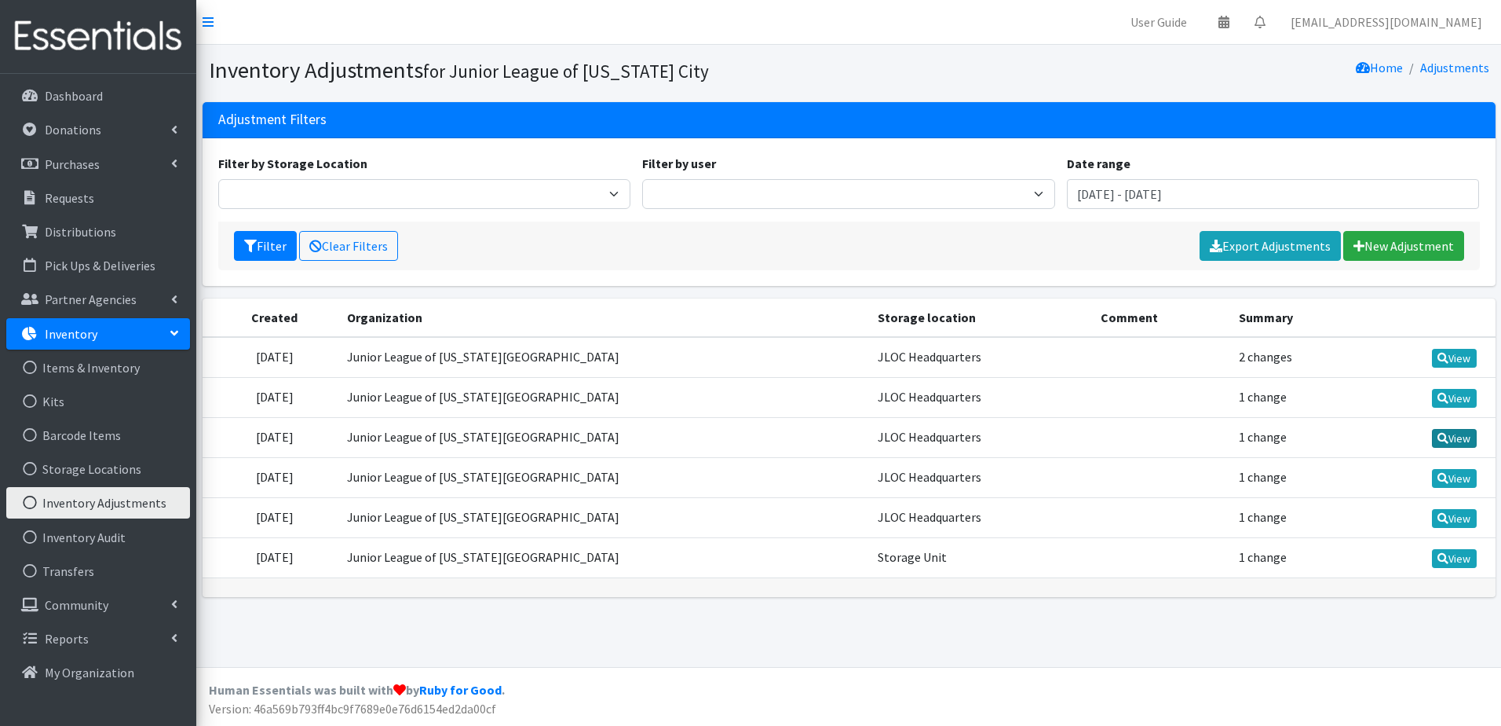
click at [1454, 441] on link "View" at bounding box center [1454, 438] width 45 height 19
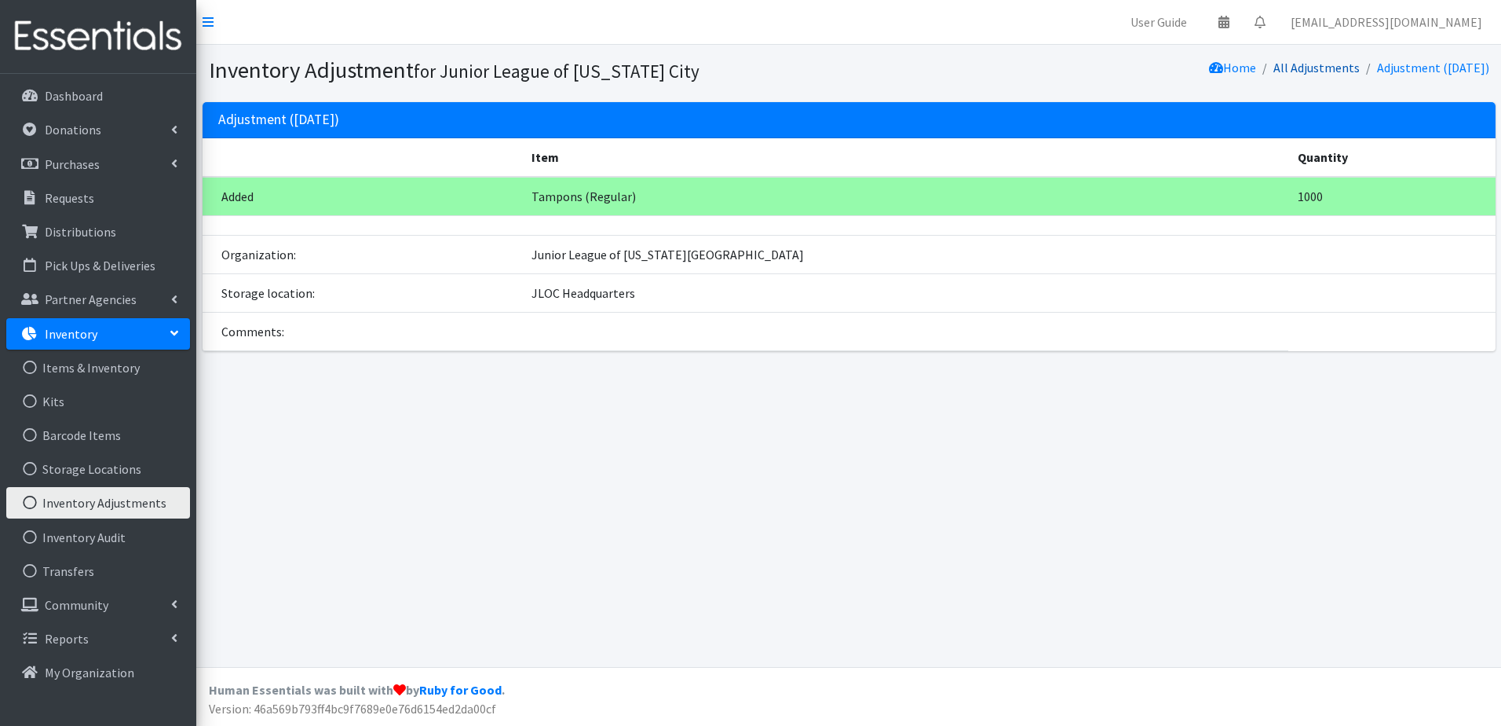
click at [1303, 70] on link "All Adjustments" at bounding box center [1317, 68] width 86 height 16
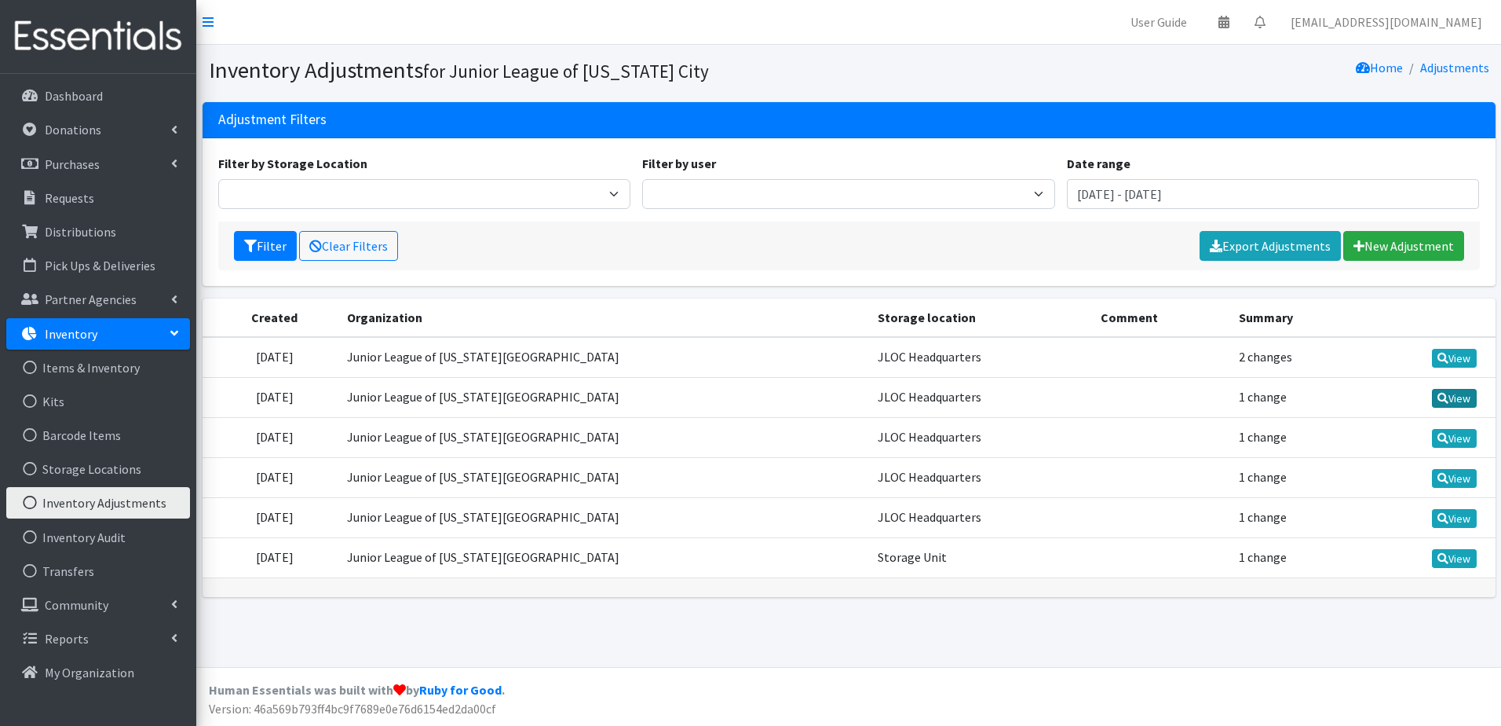
click at [1453, 390] on link "View" at bounding box center [1454, 398] width 45 height 19
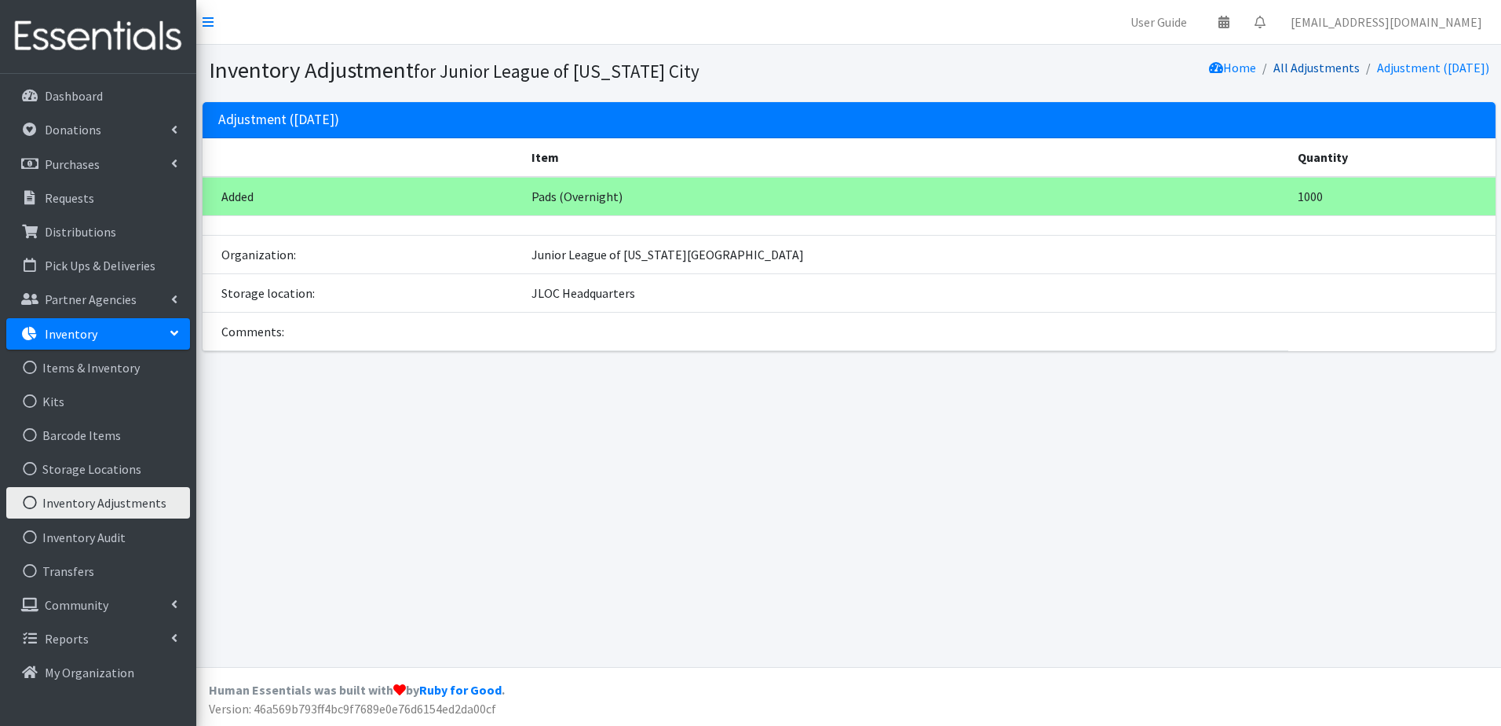
click at [1325, 61] on link "All Adjustments" at bounding box center [1317, 68] width 86 height 16
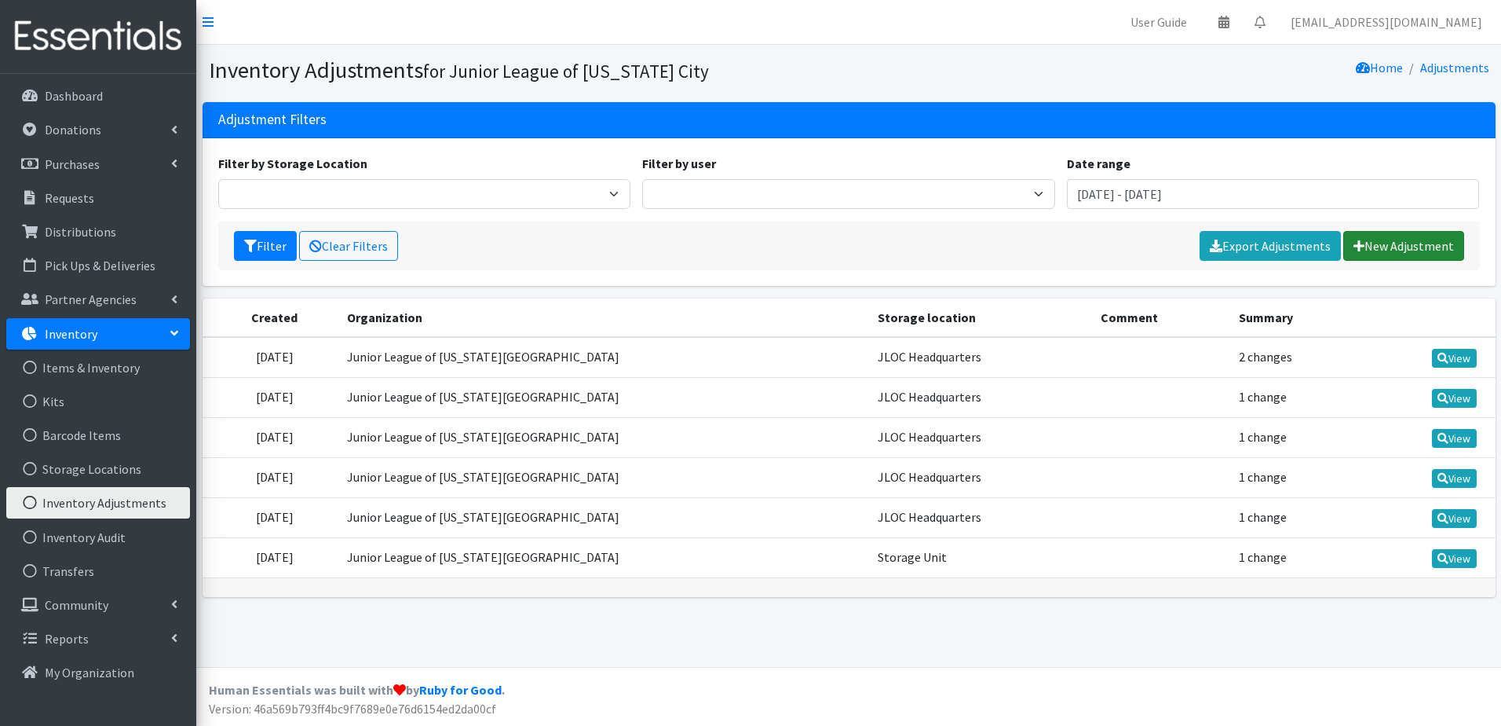
click at [1419, 245] on link "New Adjustment" at bounding box center [1404, 246] width 121 height 30
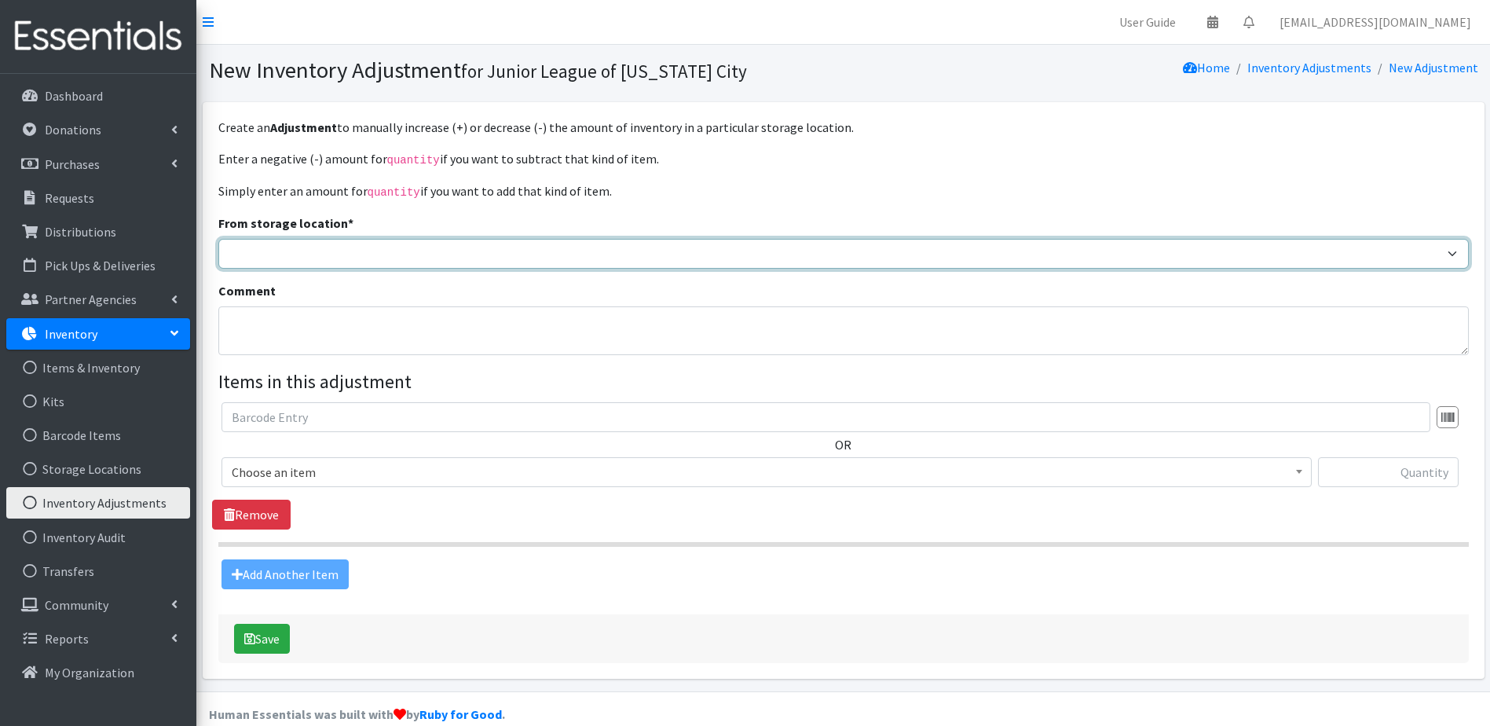
click at [267, 256] on select "JLOC Headquarters Storage Unit" at bounding box center [843, 254] width 1250 height 30
select select "47"
click at [218, 239] on select "JLOC Headquarters Storage Unit" at bounding box center [843, 254] width 1250 height 30
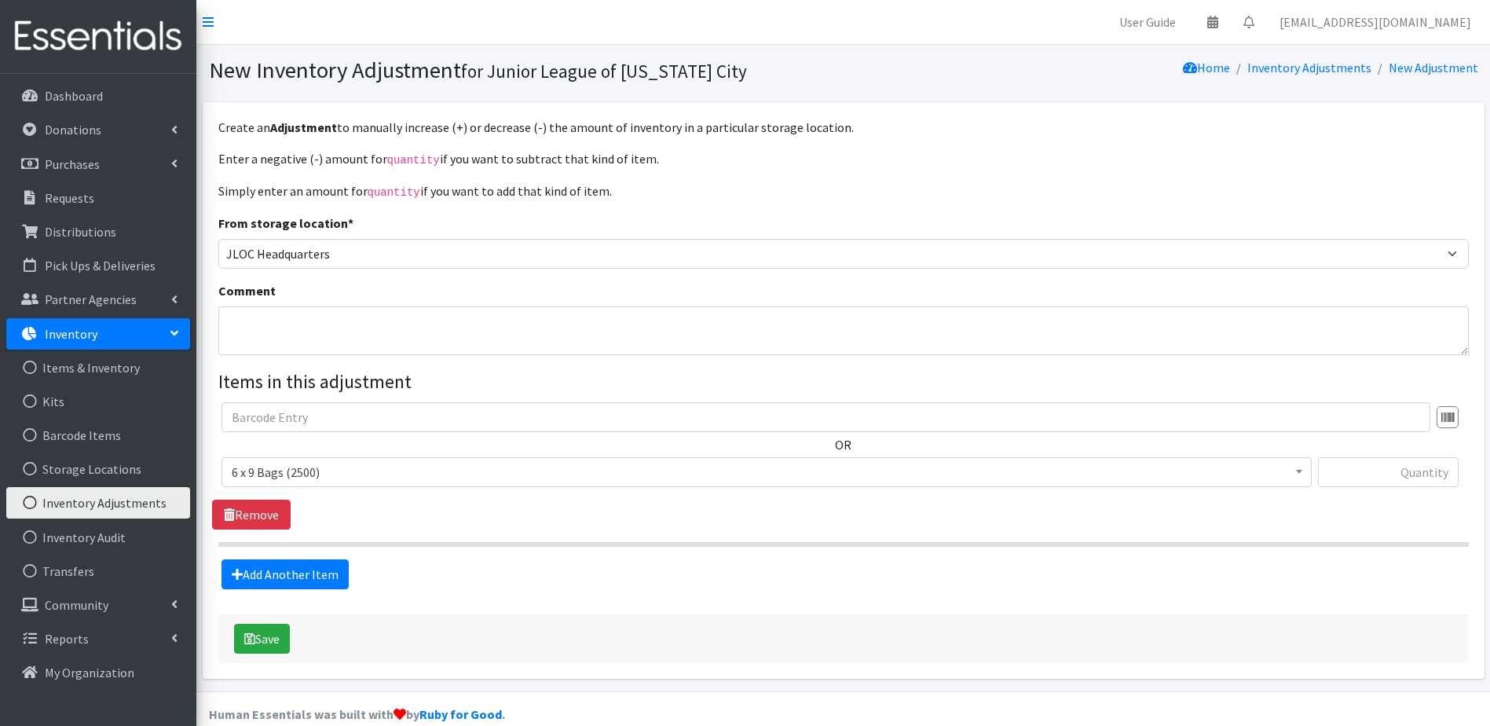
click at [996, 467] on span "6 x 9 Bags (2500)" at bounding box center [766, 472] width 1069 height 22
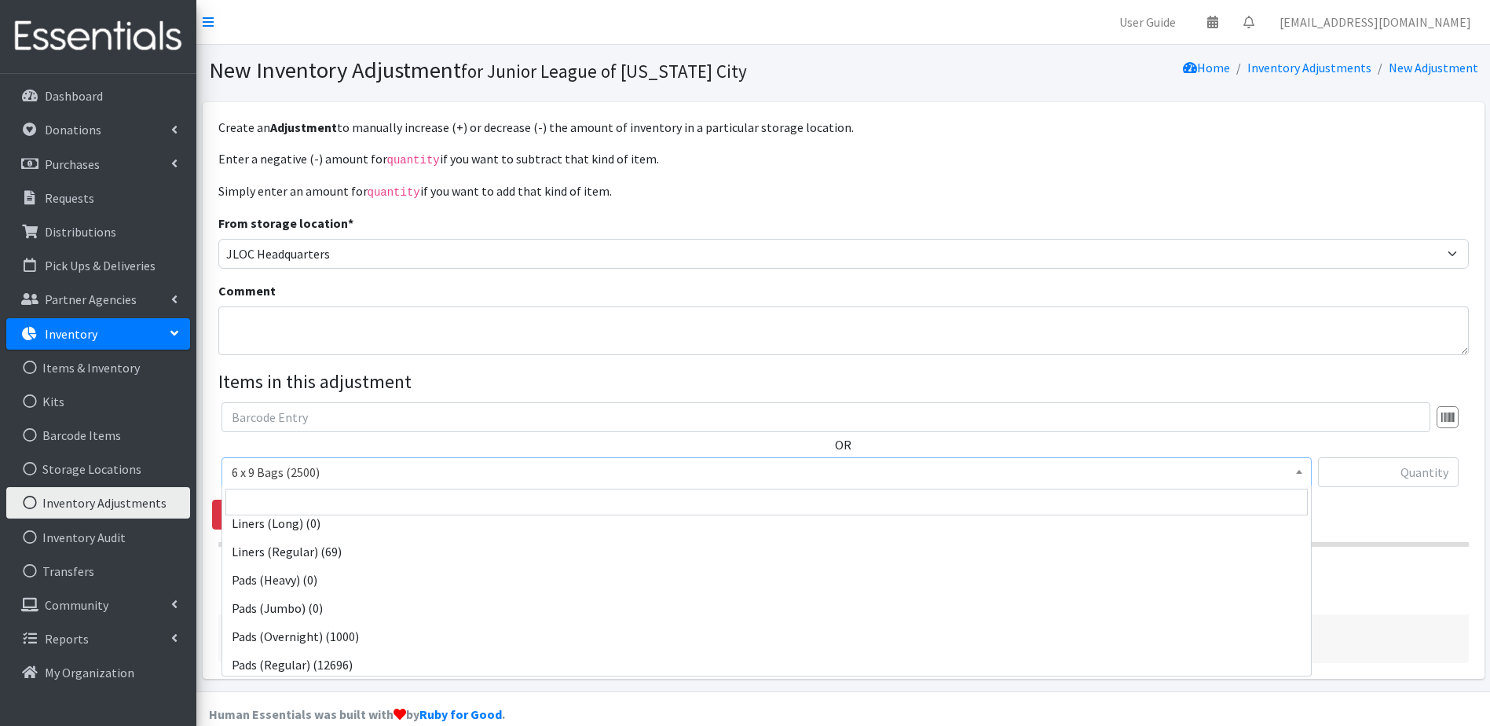
scroll to position [157, 0]
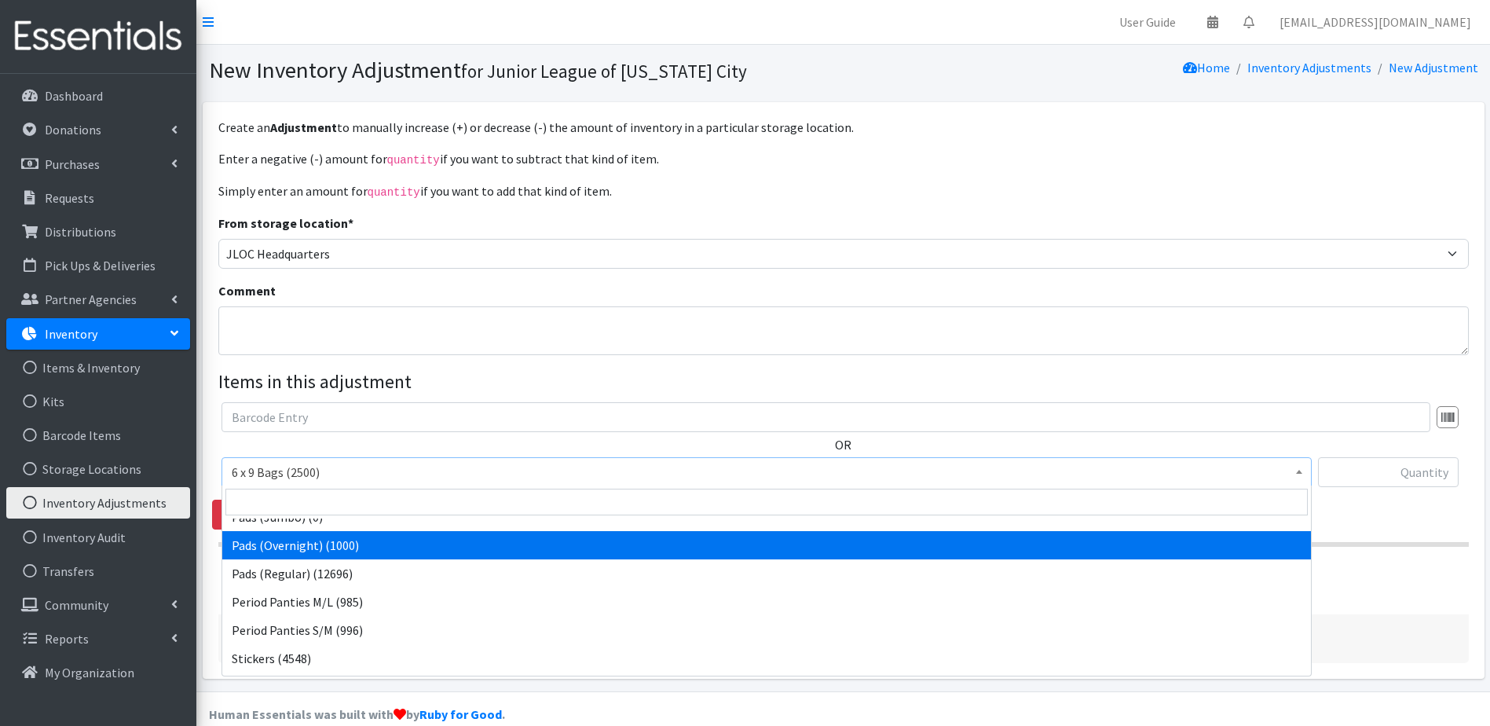
select select "2105"
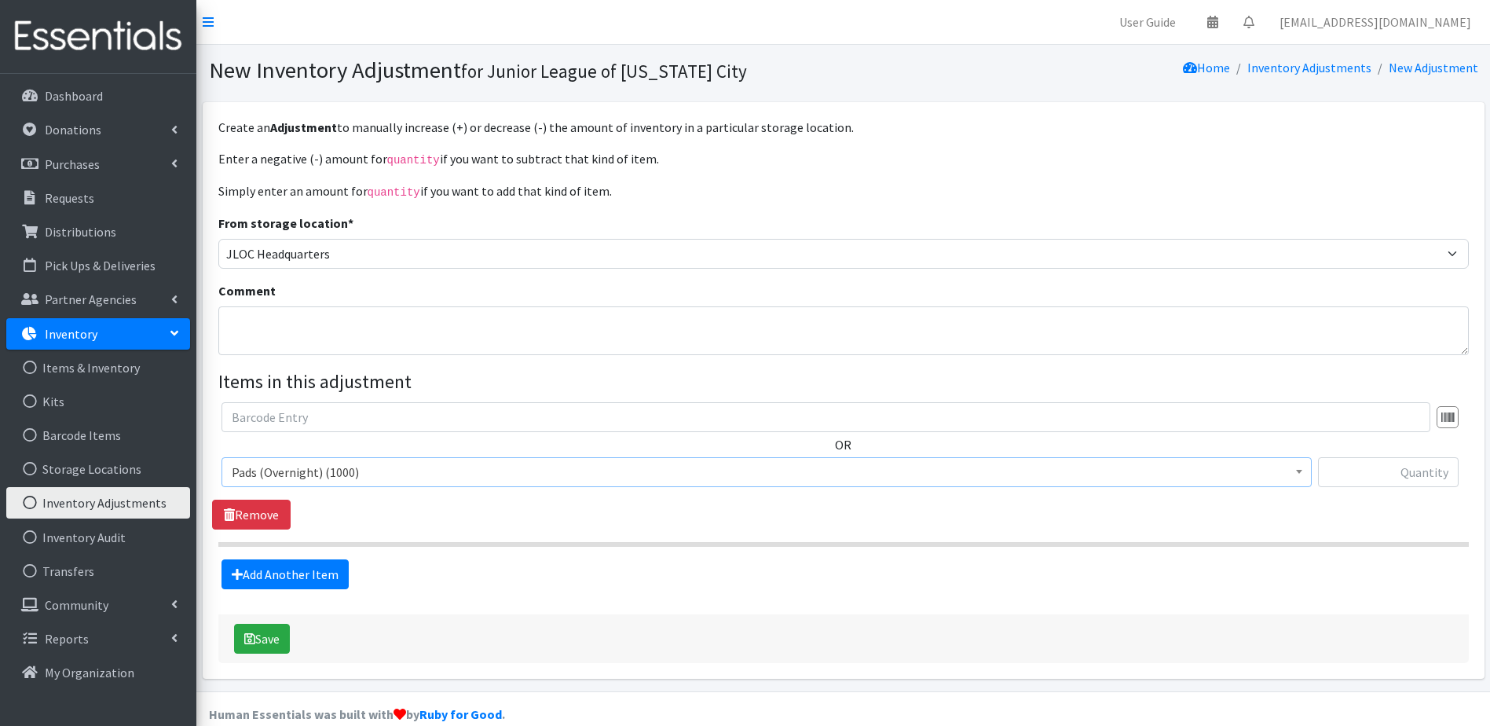
click at [380, 465] on span "Pads (Overnight) (1000)" at bounding box center [766, 472] width 1069 height 22
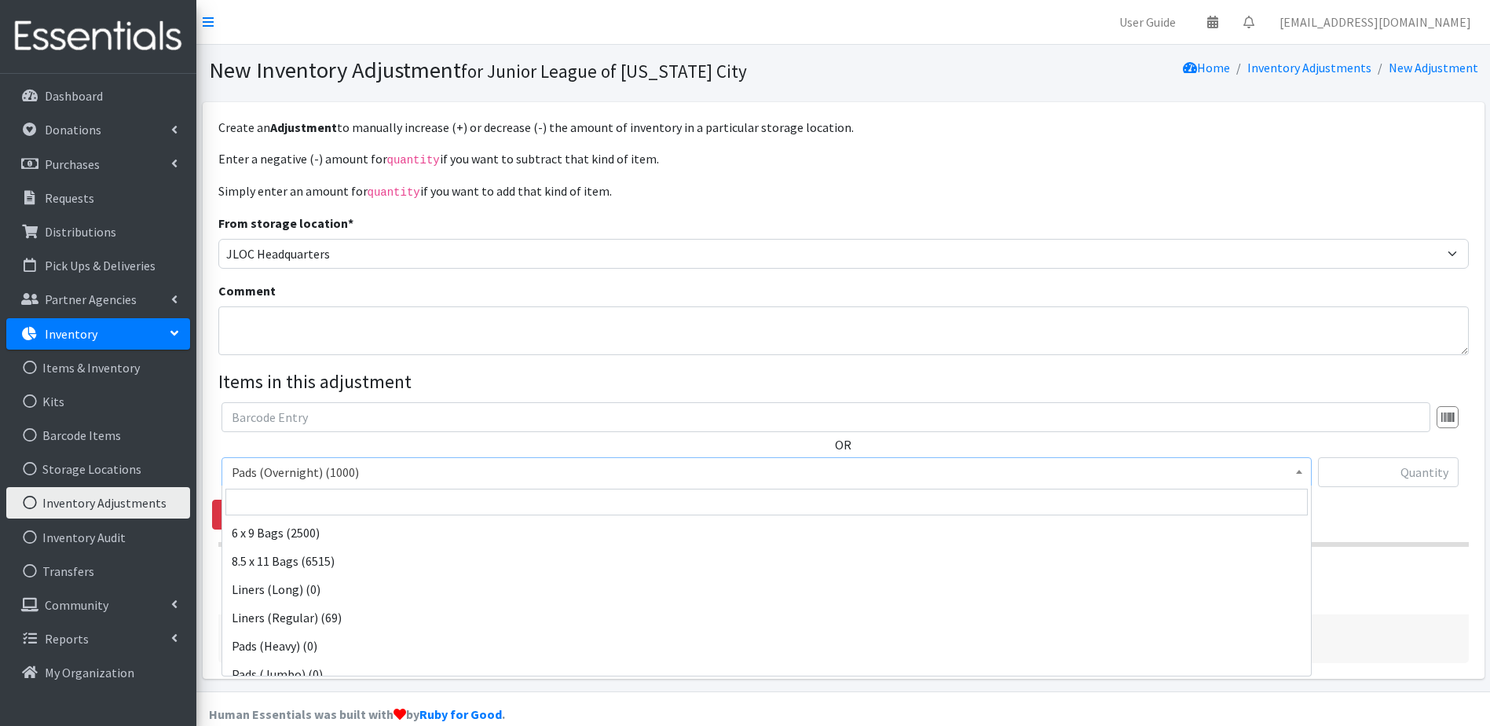
scroll to position [141, 0]
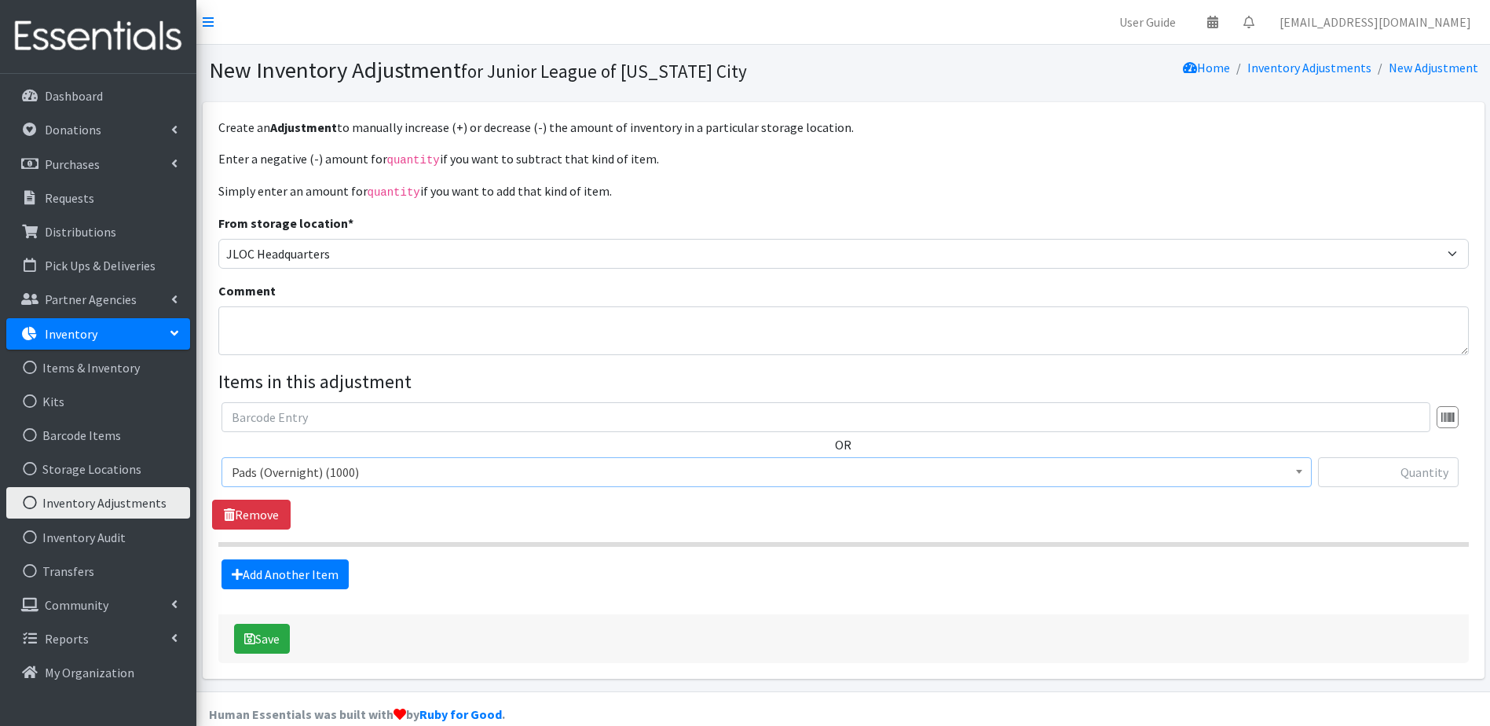
click at [380, 465] on span "Pads (Overnight) (1000)" at bounding box center [766, 472] width 1069 height 22
click at [1423, 477] on input "text" at bounding box center [1388, 472] width 141 height 30
type input "-1000"
click at [275, 641] on button "Save" at bounding box center [262, 638] width 56 height 30
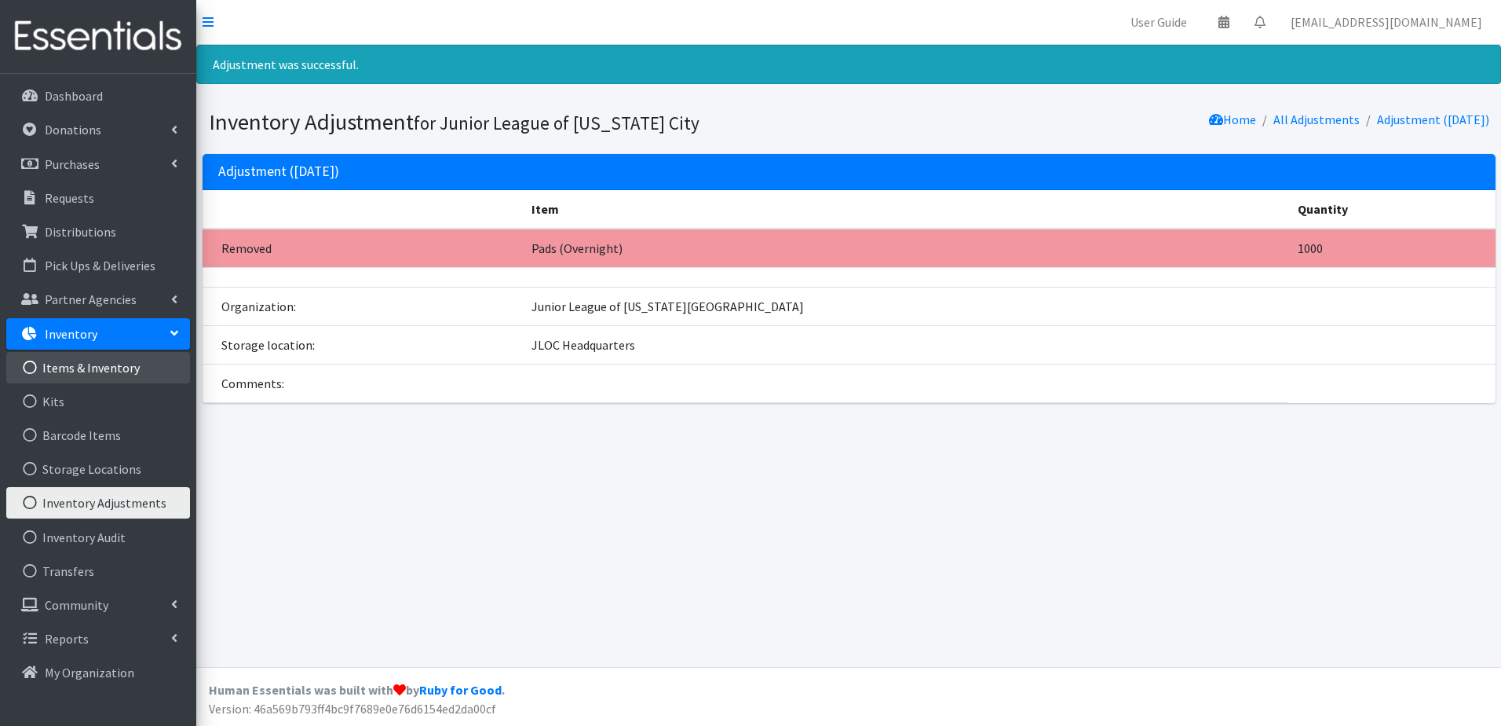
click at [102, 355] on link "Items & Inventory" at bounding box center [98, 367] width 184 height 31
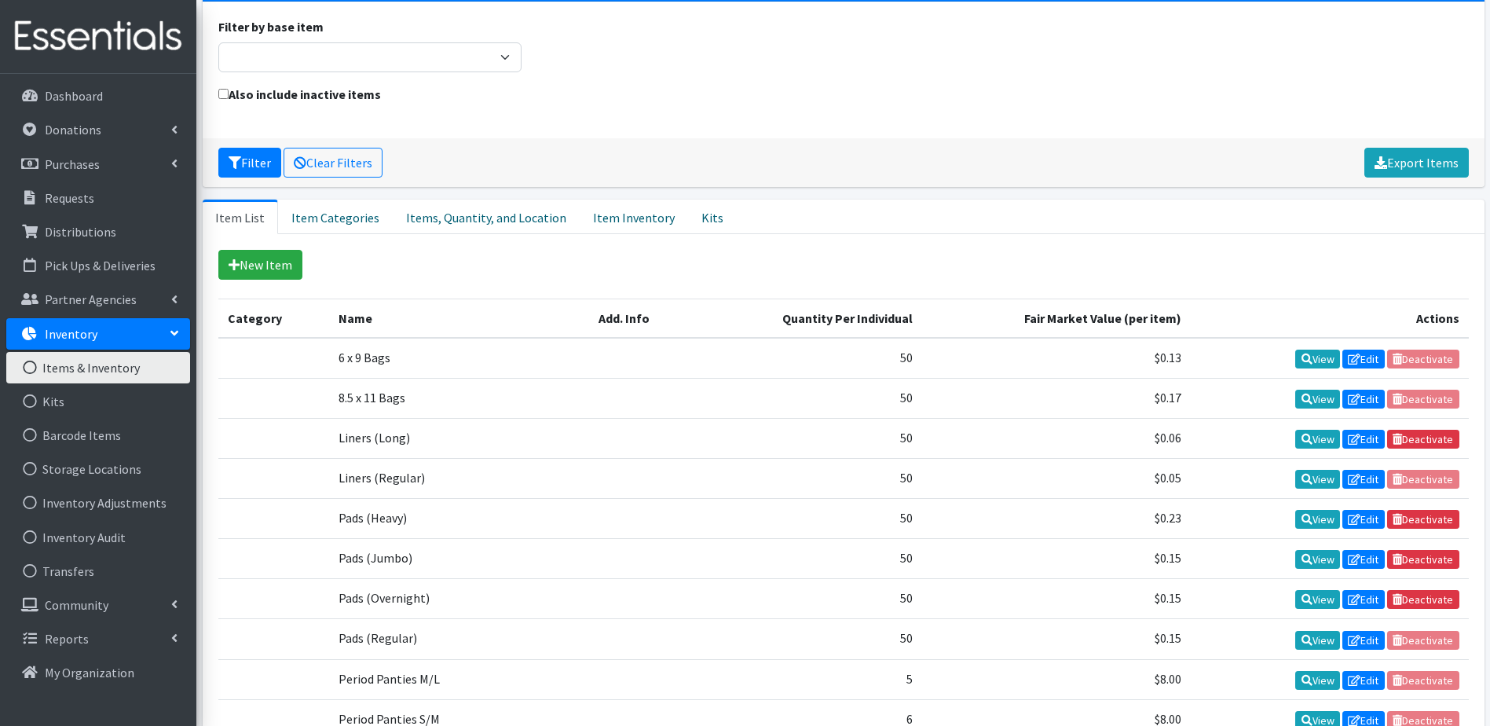
scroll to position [157, 0]
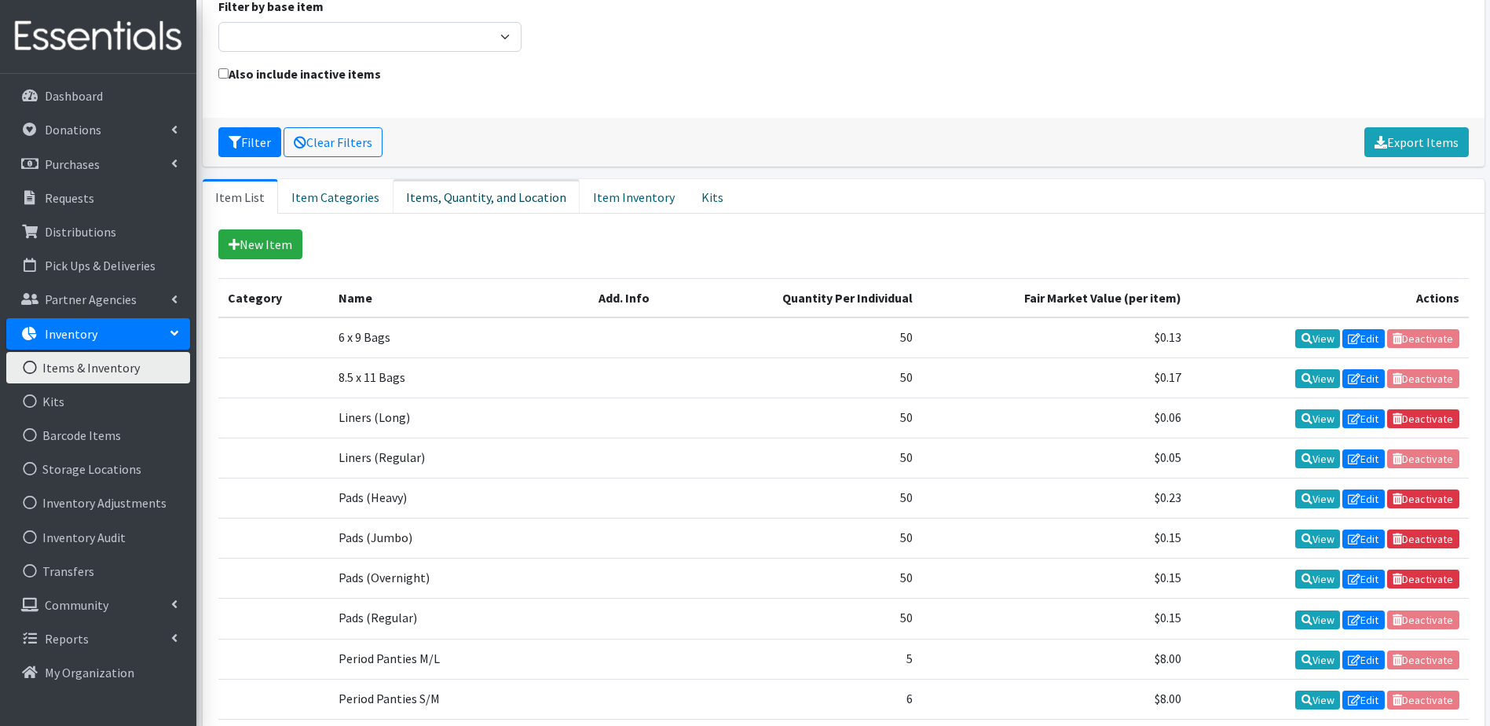
click at [450, 183] on link "Items, Quantity, and Location" at bounding box center [486, 196] width 187 height 35
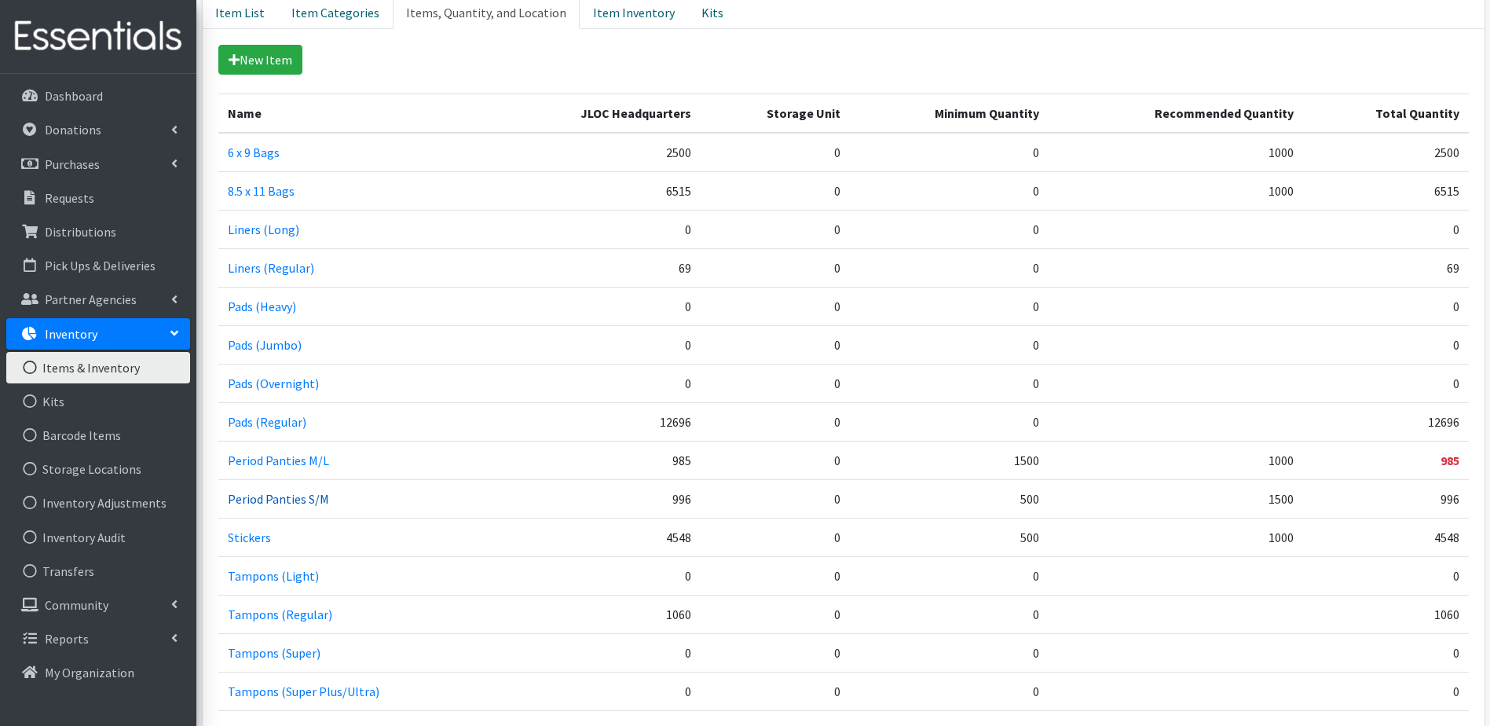
scroll to position [314, 0]
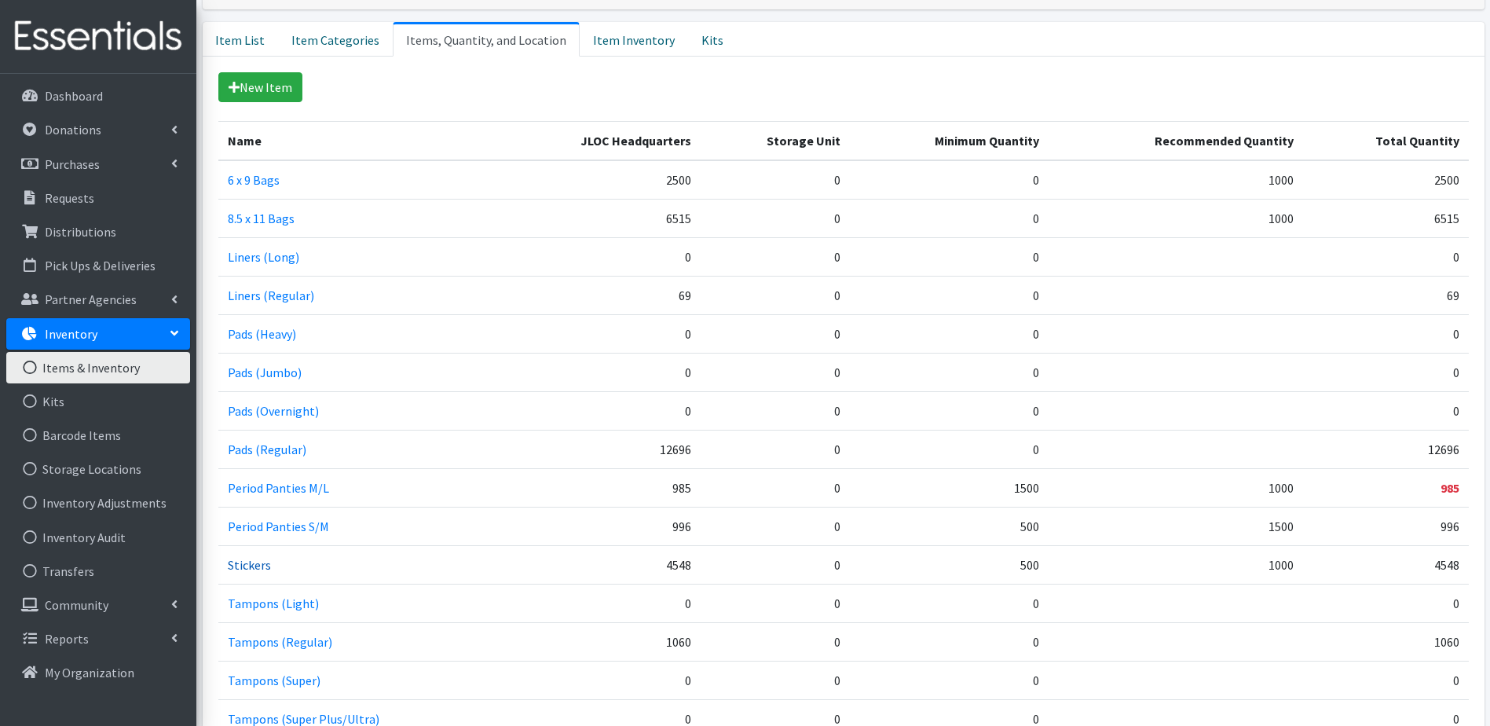
click at [236, 564] on link "Stickers" at bounding box center [249, 565] width 43 height 16
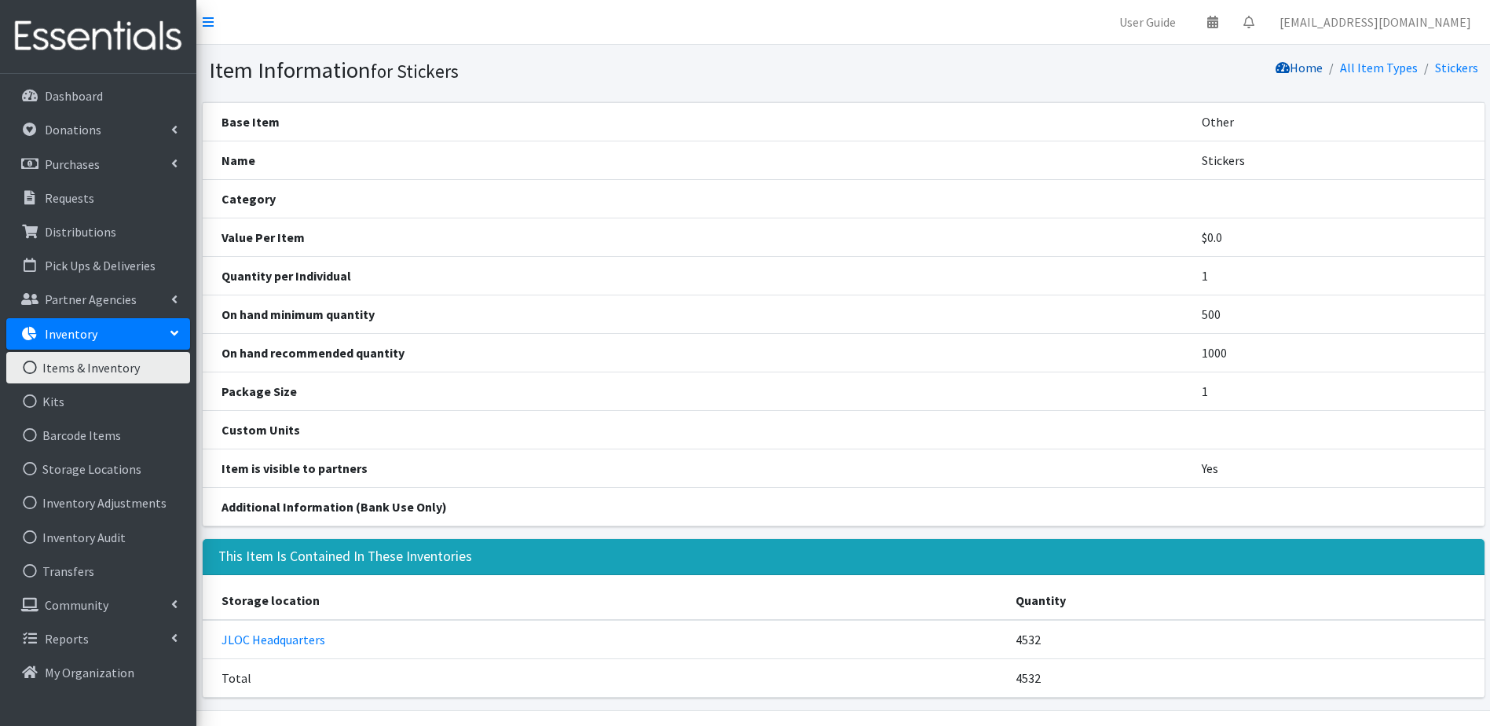
click at [1322, 72] on link "Home" at bounding box center [1298, 68] width 47 height 16
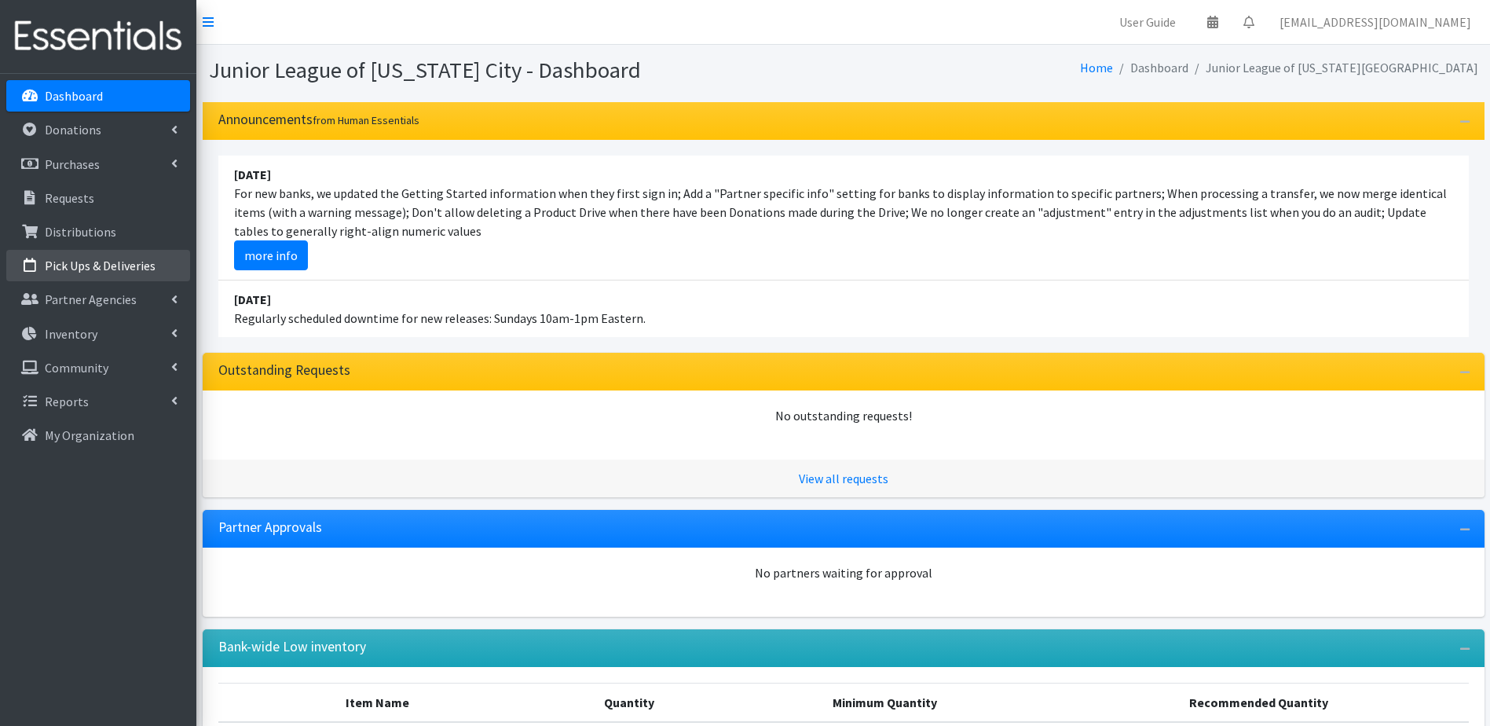
click at [115, 263] on p "Pick Ups & Deliveries" at bounding box center [100, 266] width 111 height 16
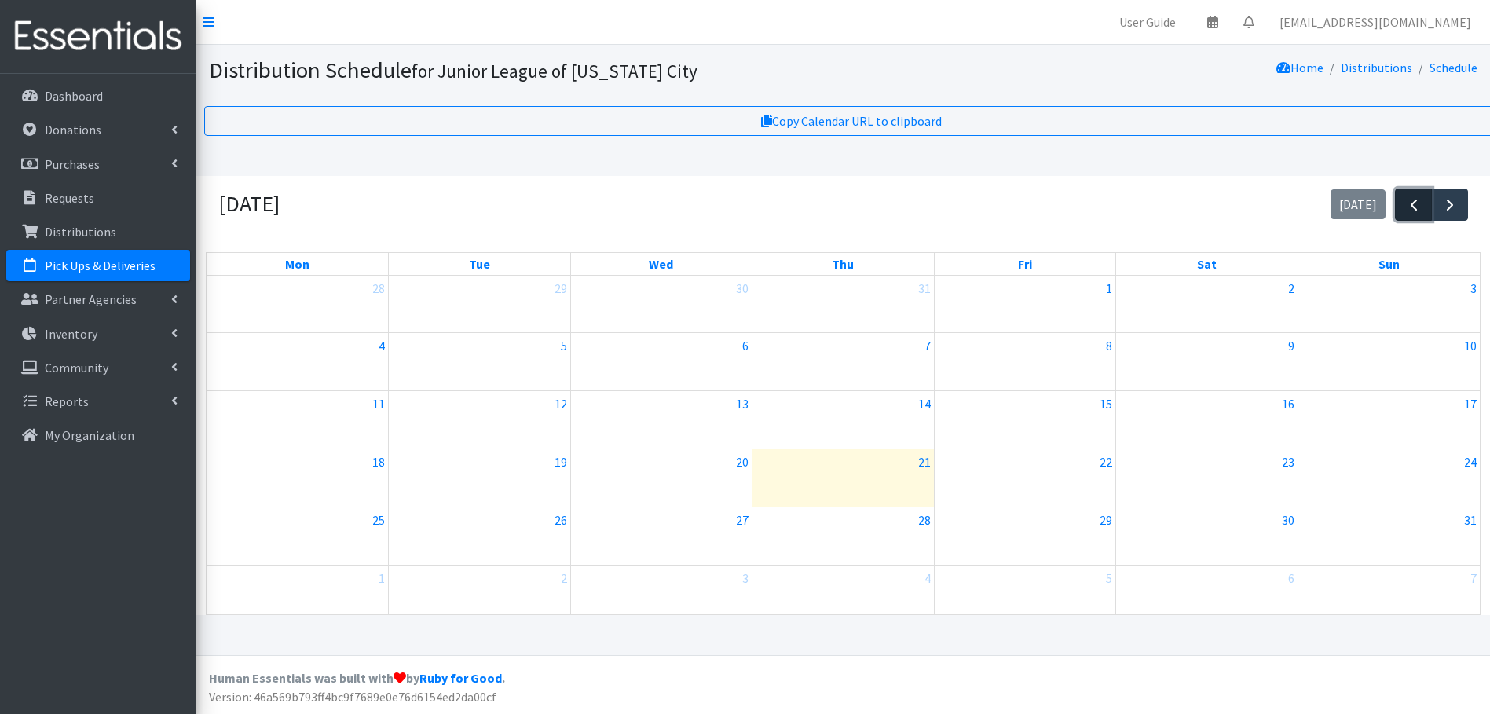
click at [1412, 197] on span "button" at bounding box center [1413, 205] width 19 height 19
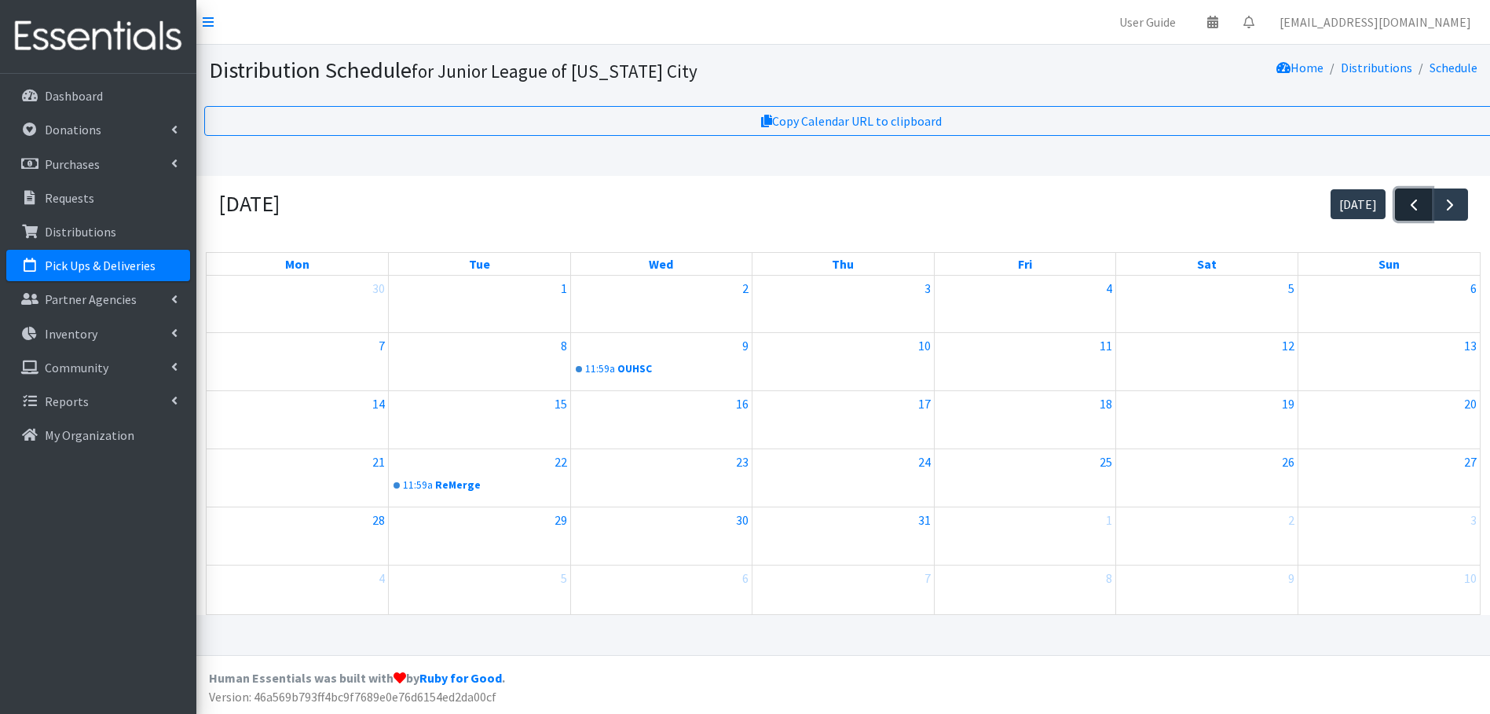
click at [1414, 202] on span "button" at bounding box center [1413, 205] width 19 height 19
click at [1446, 203] on span "button" at bounding box center [1449, 205] width 19 height 19
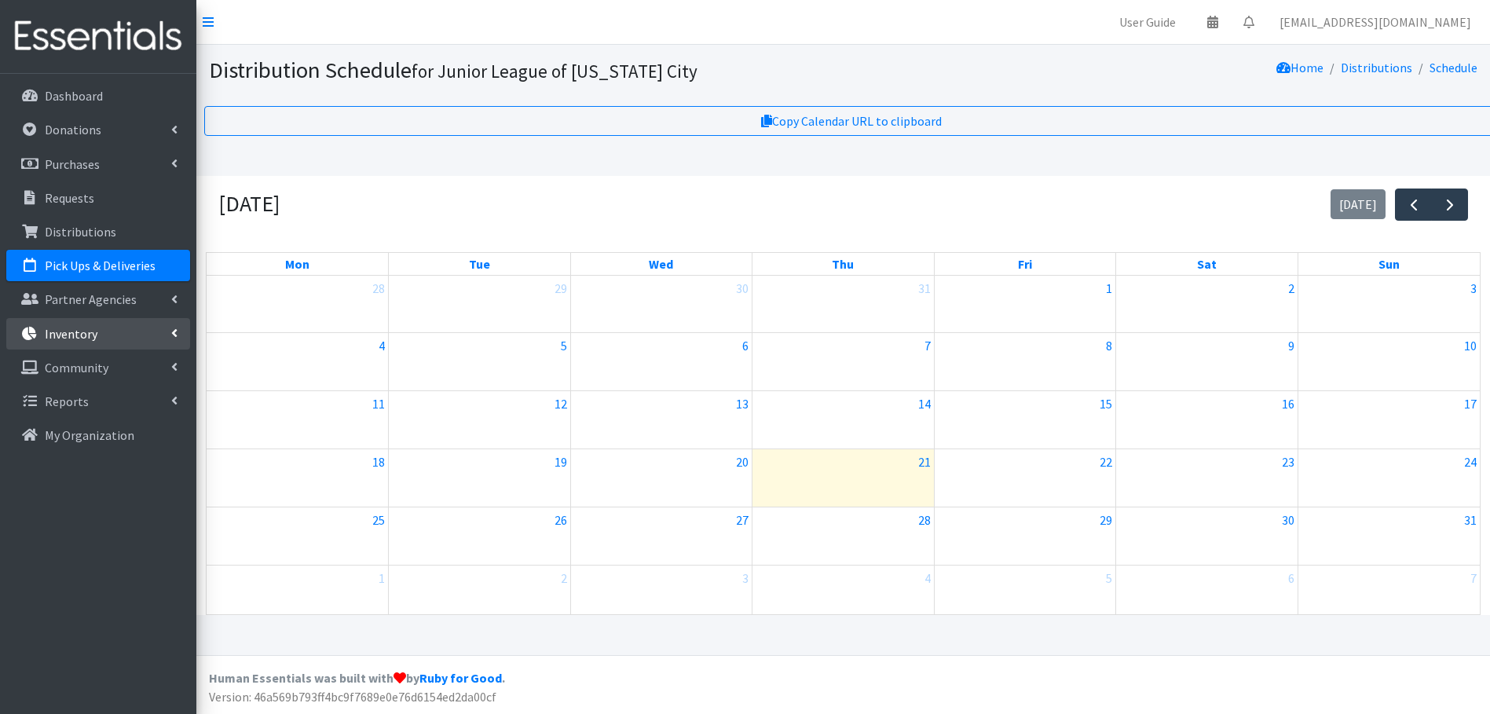
click at [88, 342] on link "Inventory" at bounding box center [98, 333] width 184 height 31
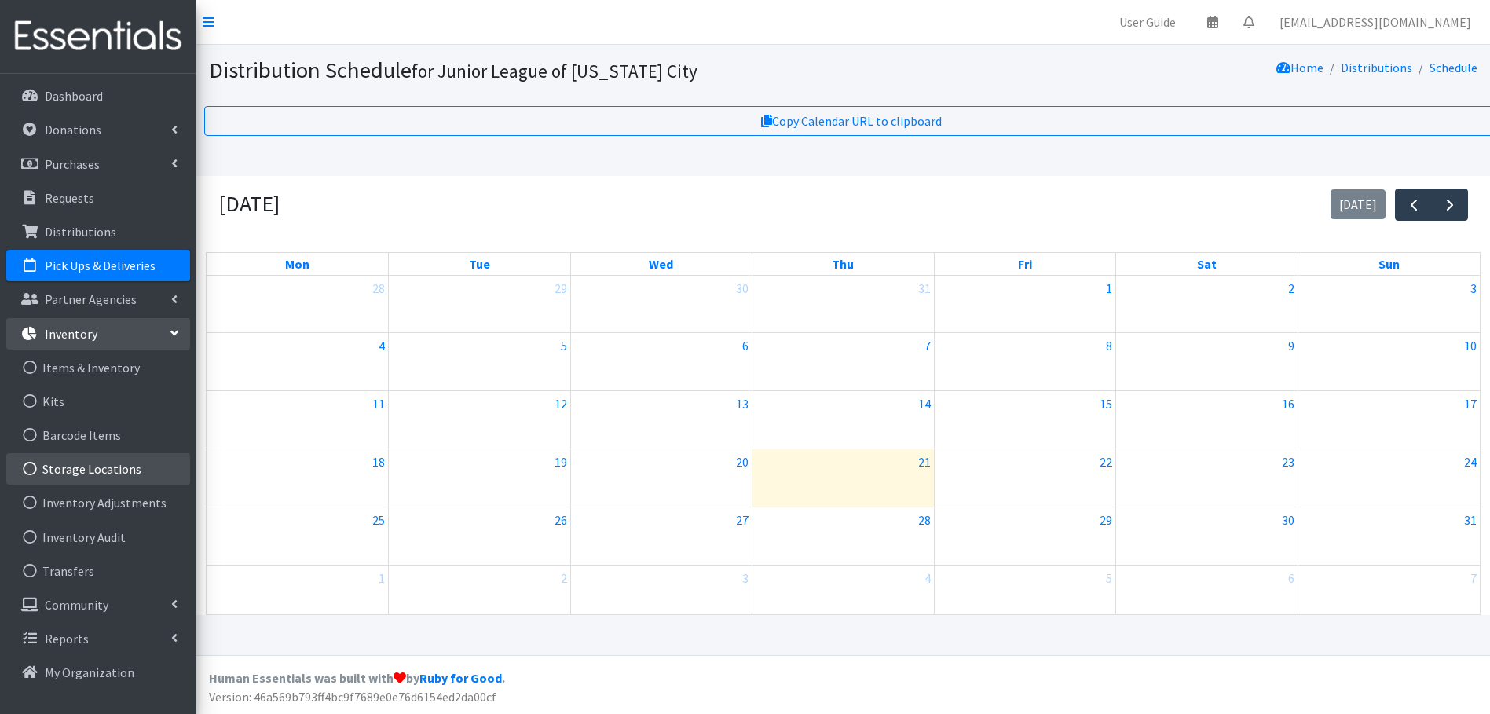
click at [102, 473] on link "Storage Locations" at bounding box center [98, 468] width 184 height 31
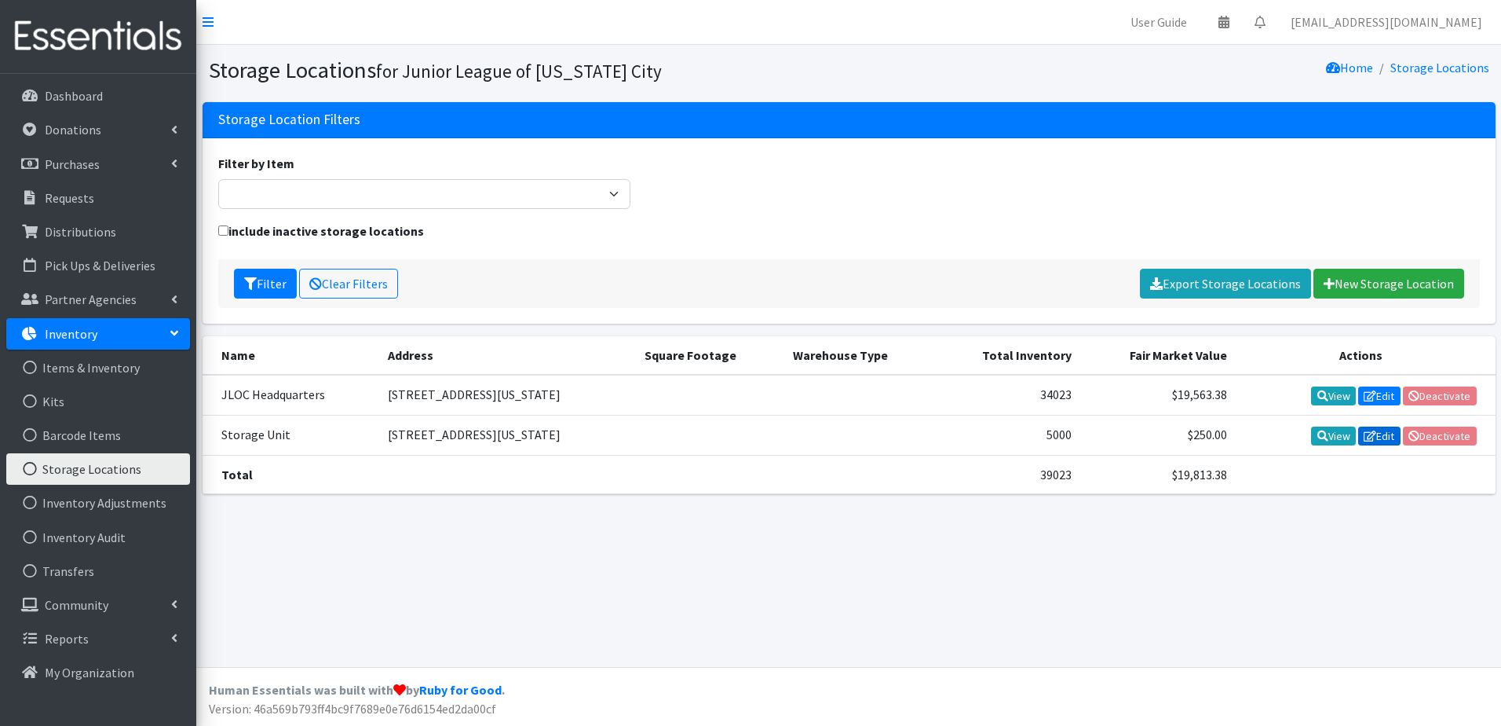
click at [1381, 433] on link "Edit" at bounding box center [1379, 435] width 42 height 19
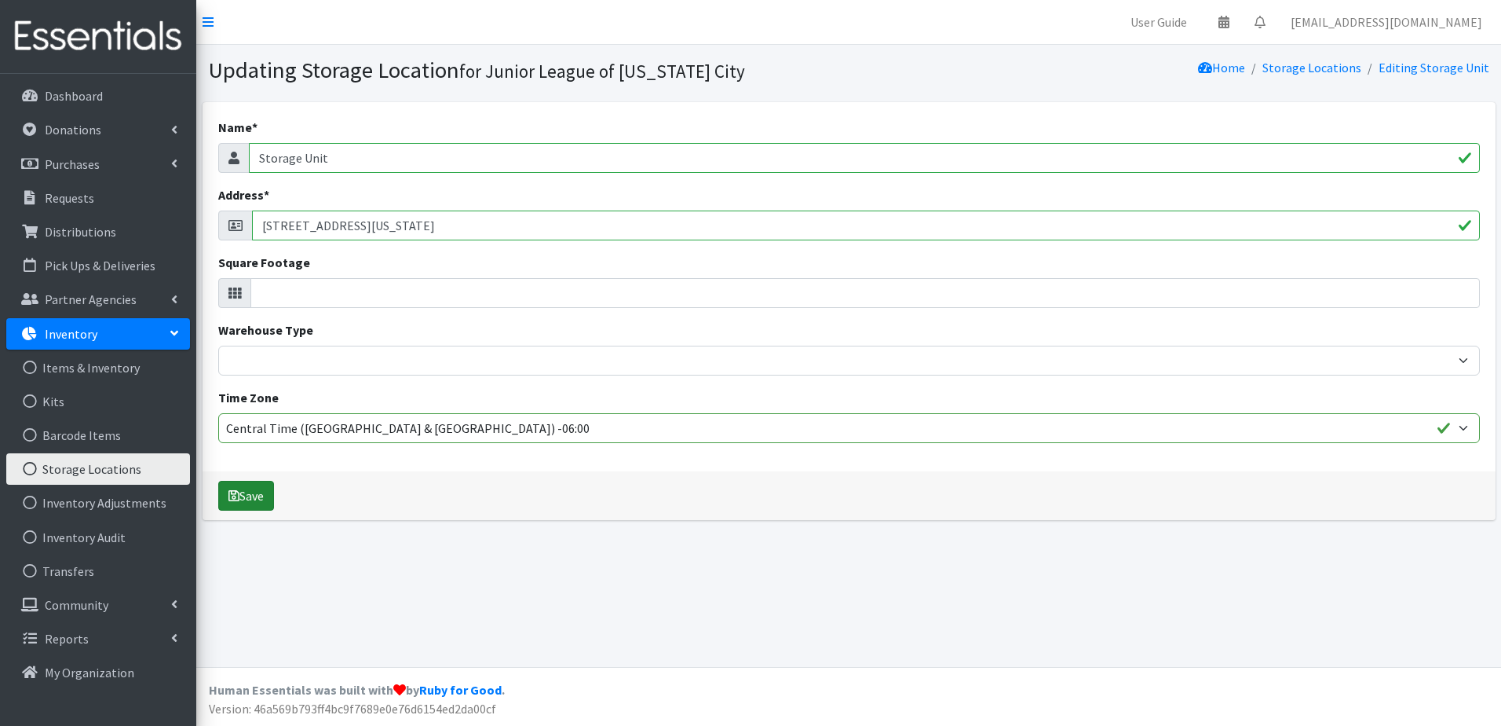
click at [255, 501] on button "Save" at bounding box center [246, 496] width 56 height 30
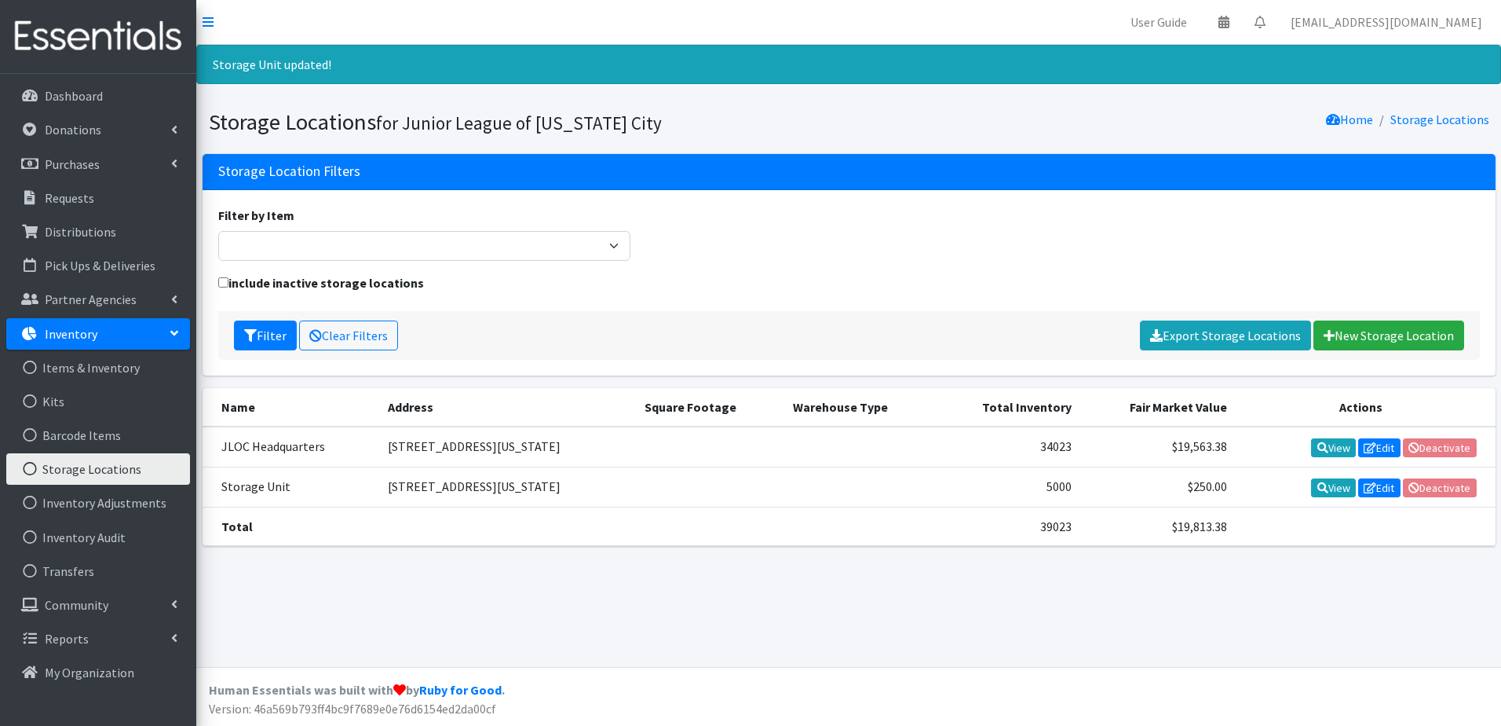
click at [565, 488] on td "[STREET_ADDRESS][US_STATE]" at bounding box center [506, 486] width 257 height 40
click at [565, 488] on td "8200 N Western Ave Oklahoma City, OK 73114" at bounding box center [506, 486] width 257 height 40
copy tr "8200 N Western Ave Oklahoma City, OK 73114"
click at [1369, 488] on icon at bounding box center [1370, 487] width 13 height 11
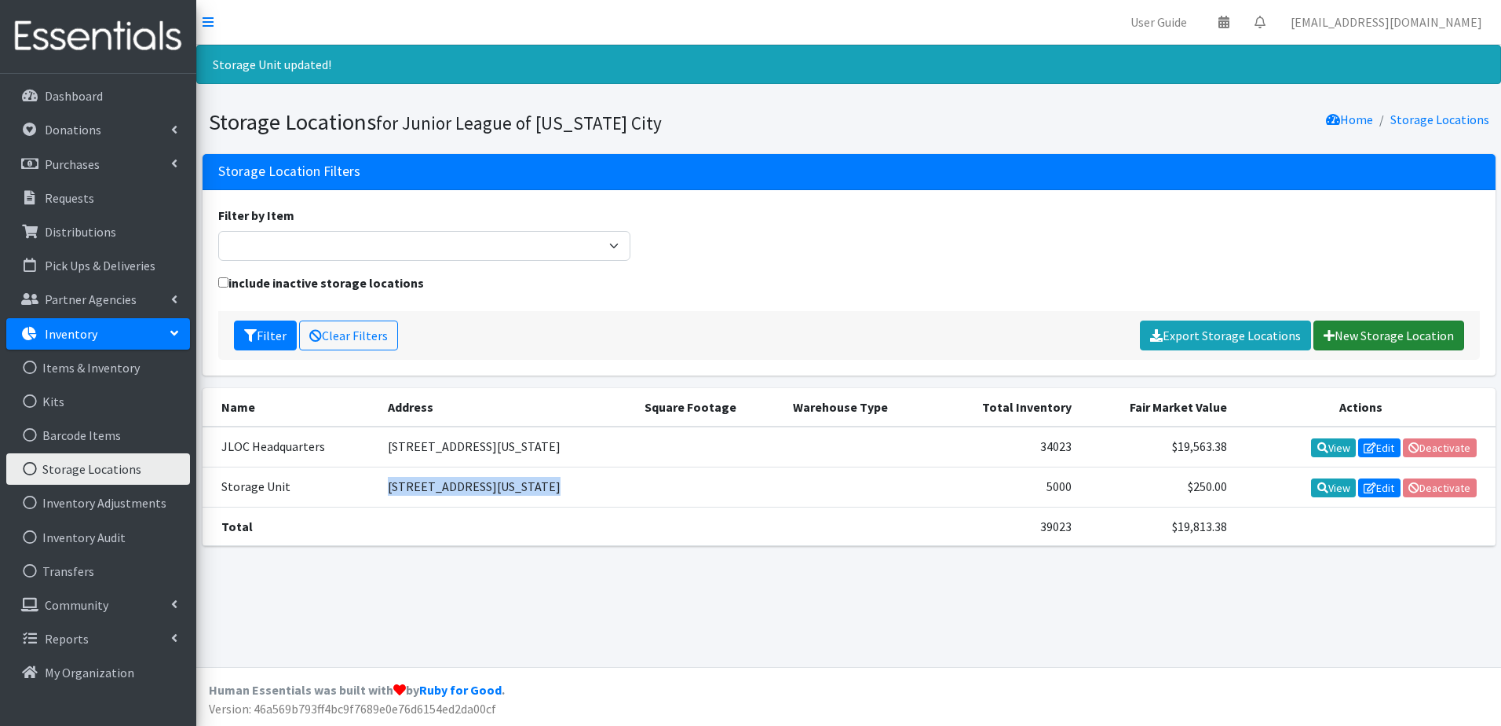
click at [1369, 338] on link "New Storage Location" at bounding box center [1389, 335] width 151 height 30
click at [128, 371] on link "Items & Inventory" at bounding box center [98, 367] width 184 height 31
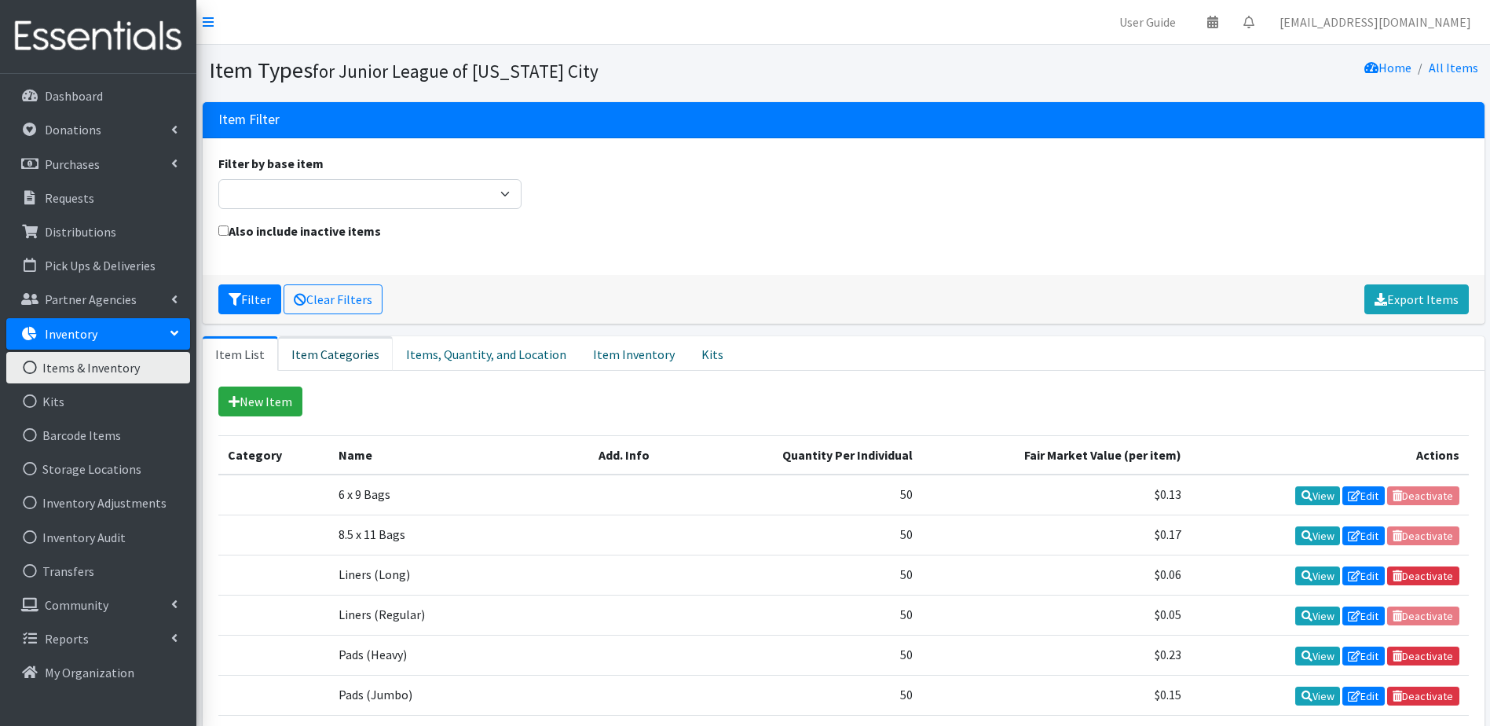
click at [309, 349] on link "Item Categories" at bounding box center [335, 353] width 115 height 35
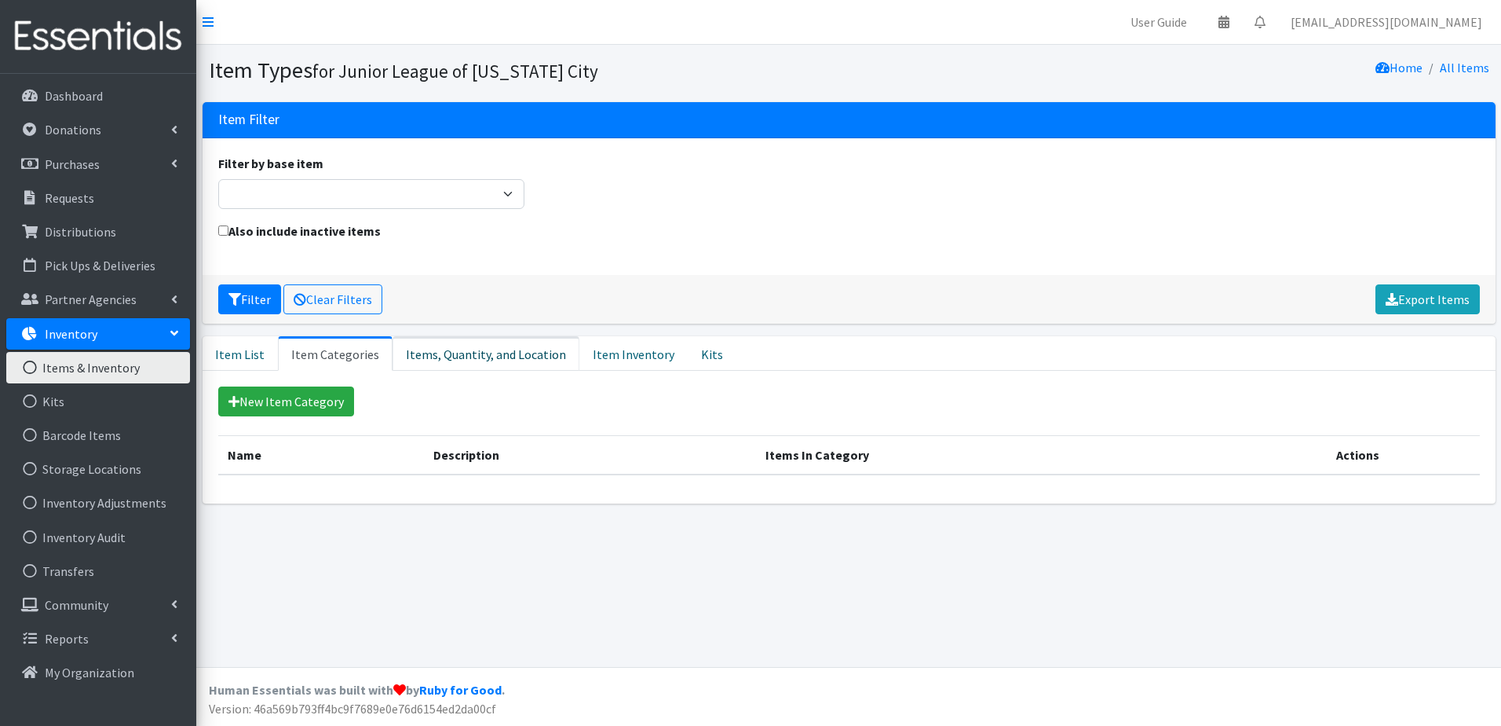
click at [484, 353] on link "Items, Quantity, and Location" at bounding box center [486, 353] width 187 height 35
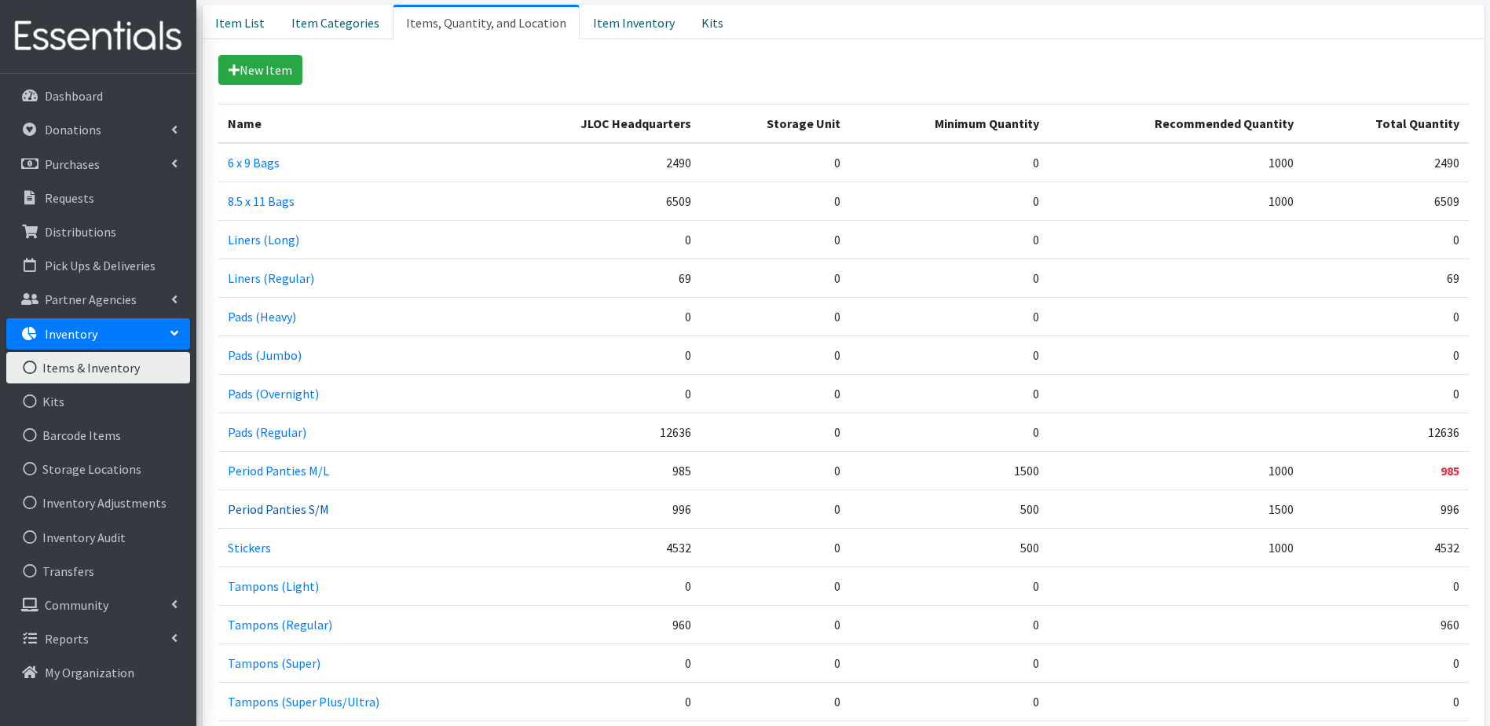
scroll to position [308, 0]
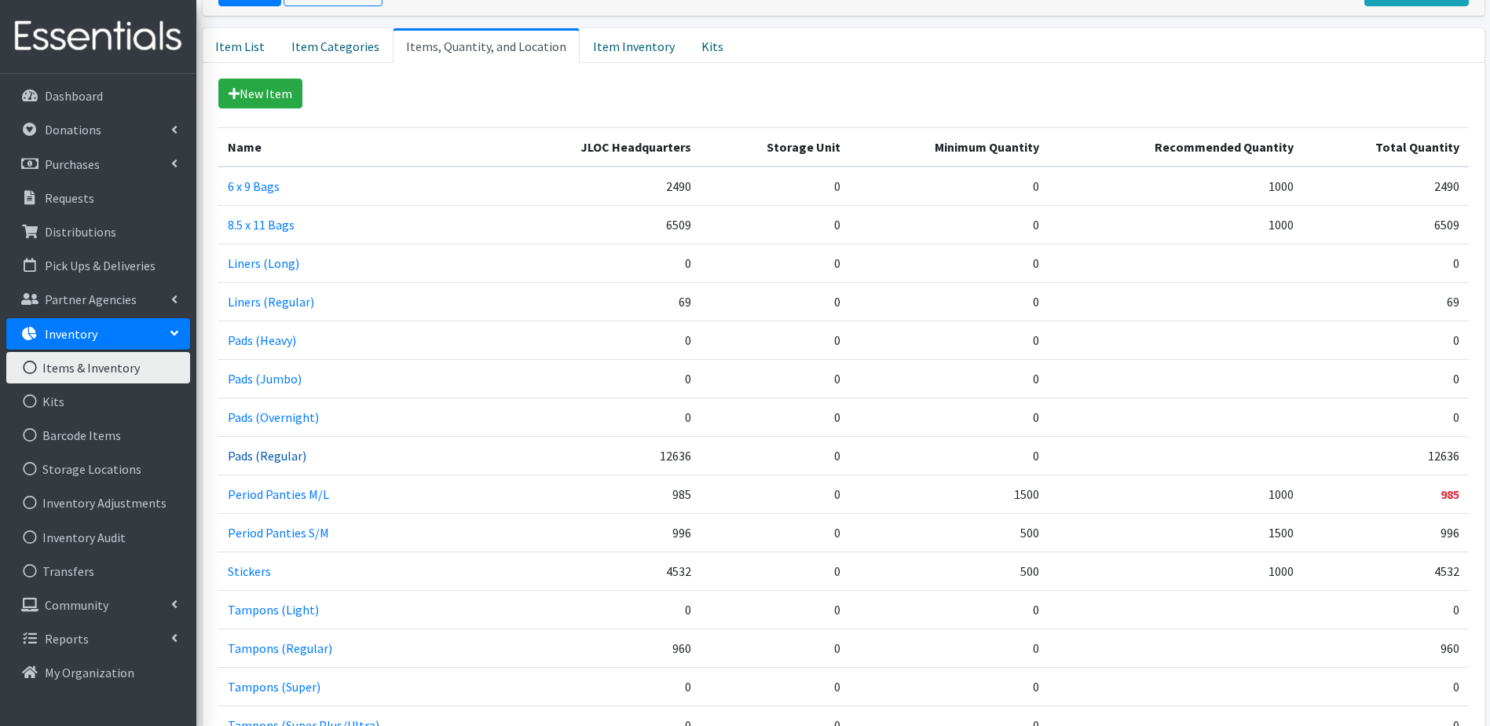
click at [273, 455] on link "Pads (Regular)" at bounding box center [267, 456] width 79 height 16
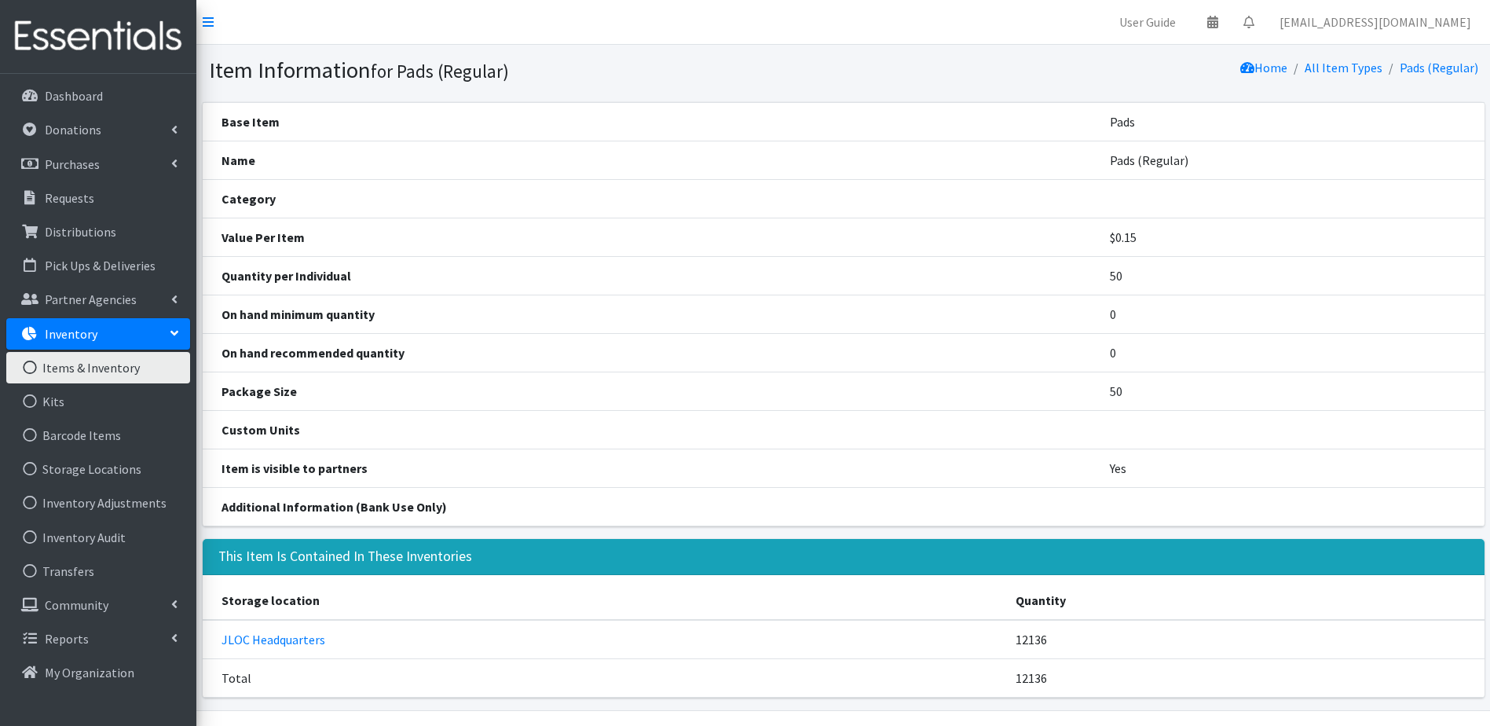
click at [94, 364] on link "Items & Inventory" at bounding box center [98, 367] width 184 height 31
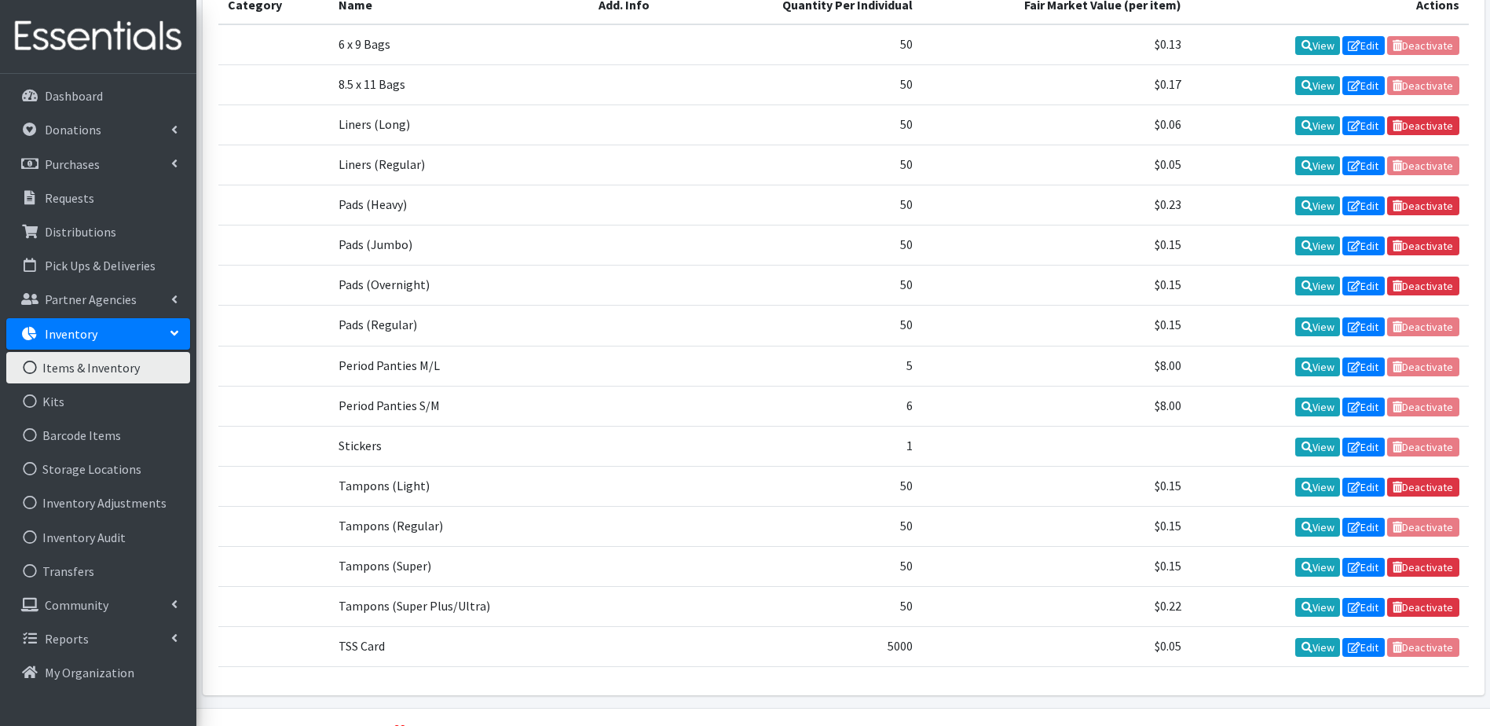
scroll to position [491, 0]
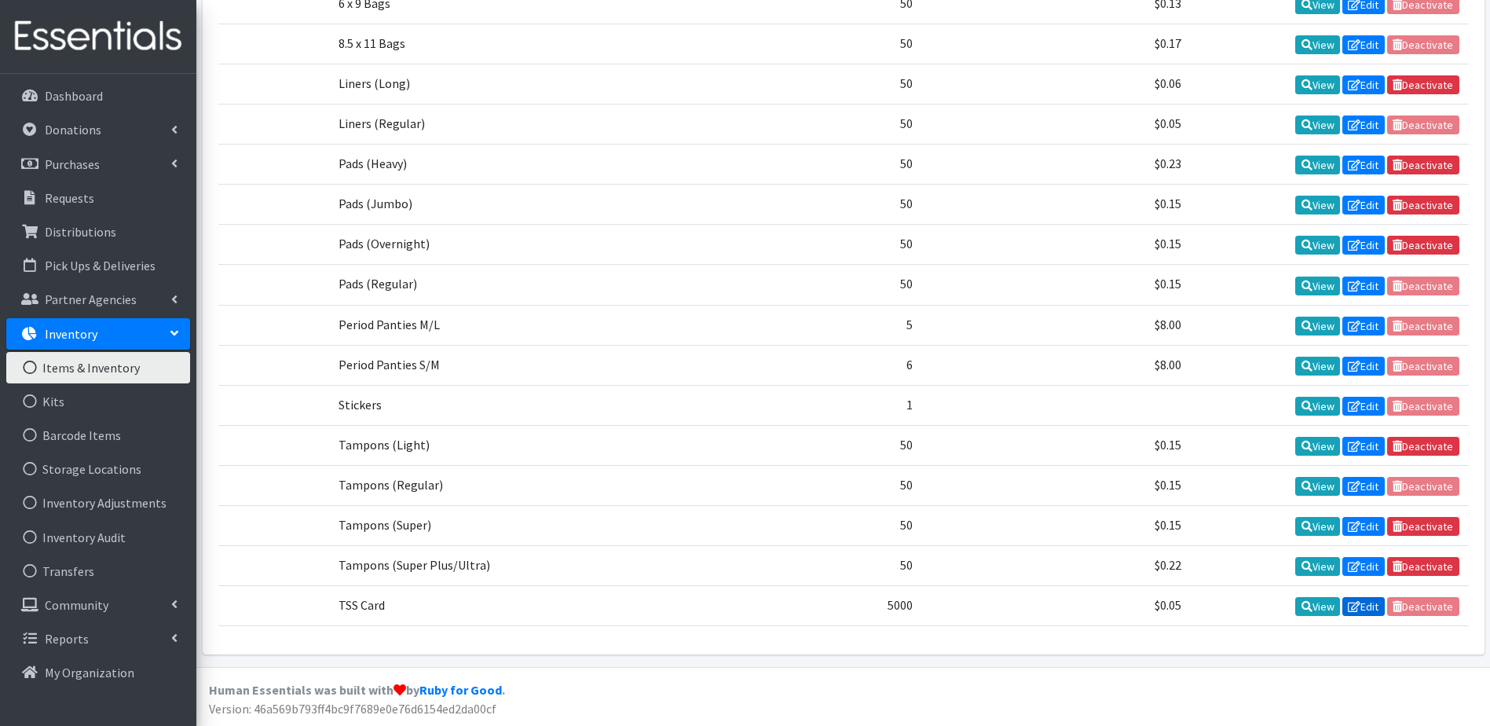
click at [1359, 603] on link "Edit" at bounding box center [1363, 606] width 42 height 19
click at [1314, 601] on link "View" at bounding box center [1317, 606] width 45 height 19
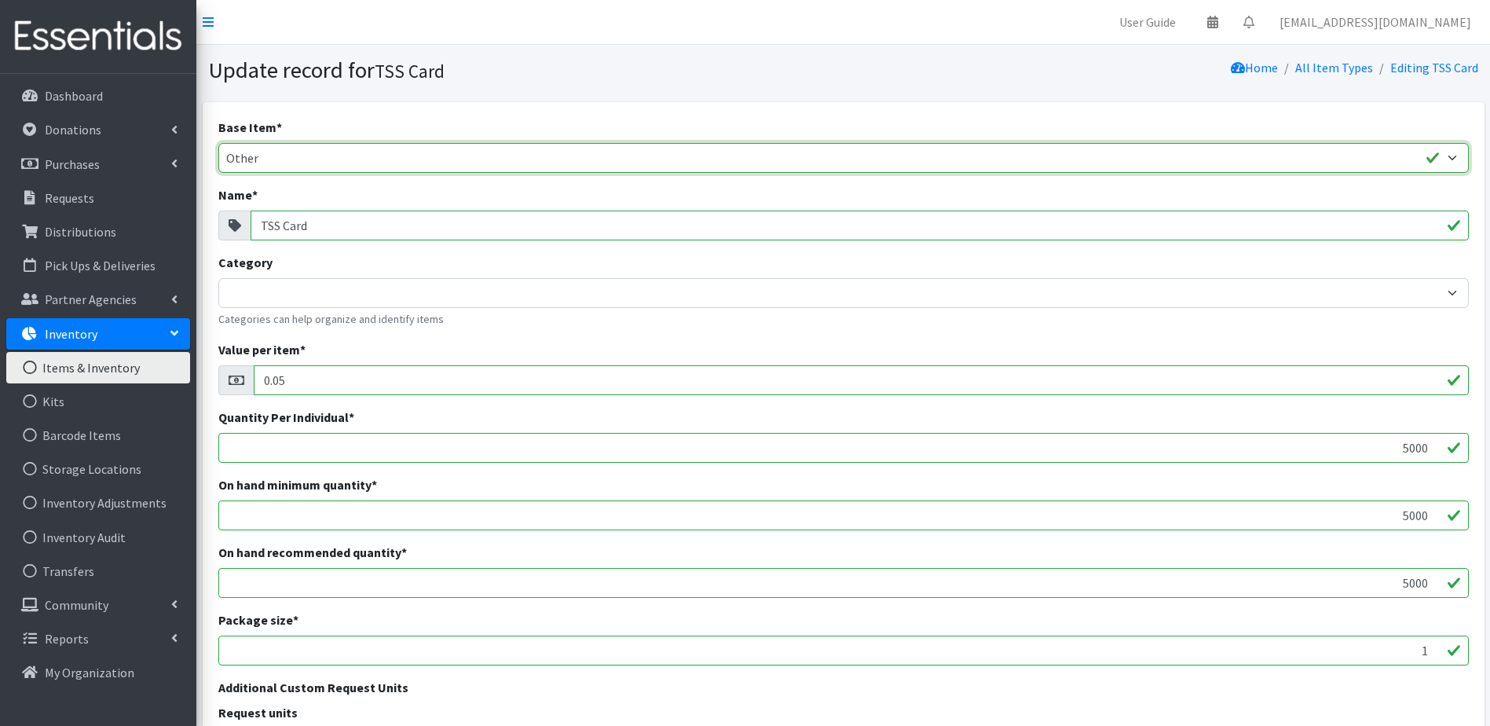
click at [296, 152] on select "Adult Briefs (Large/X-Large) Adult Briefs (Medium/Large) Adult Briefs (Small/Me…" at bounding box center [843, 158] width 1250 height 30
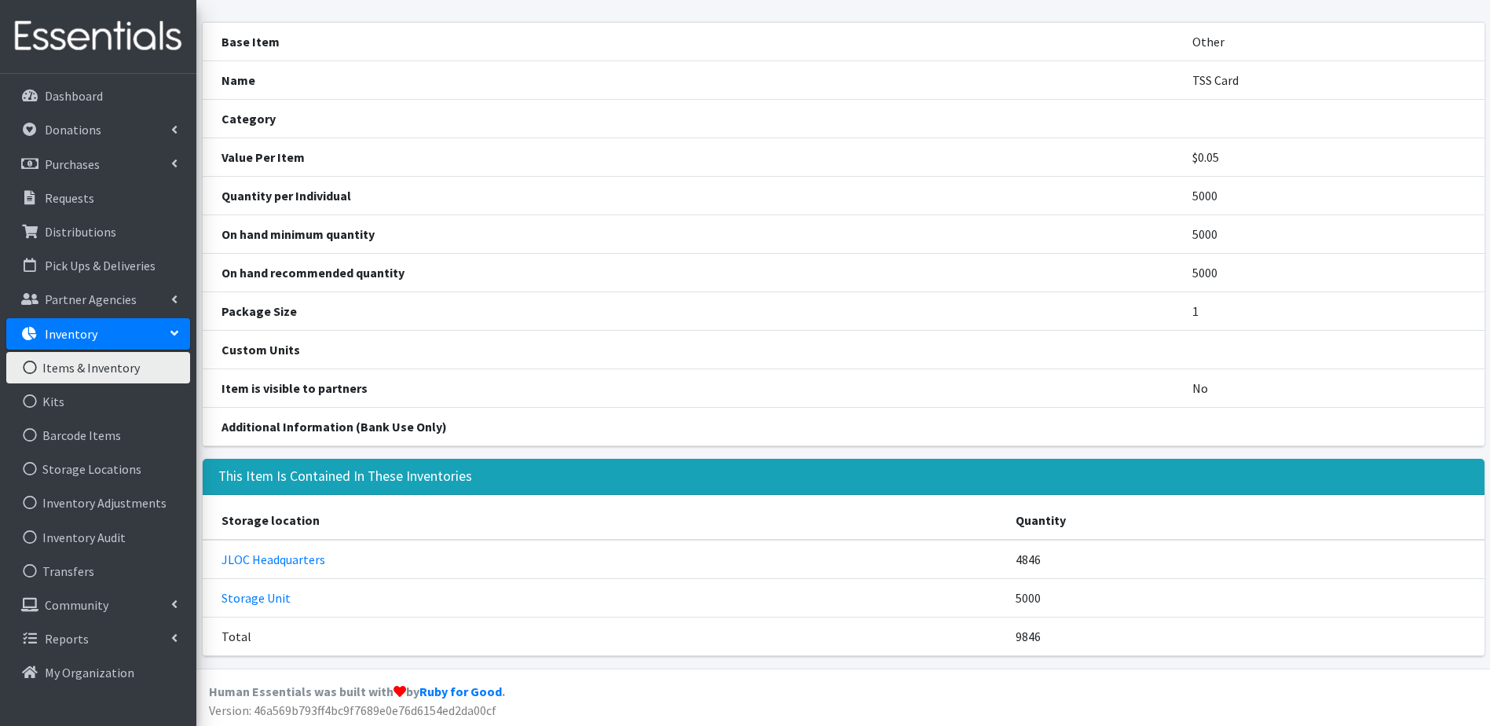
scroll to position [82, 0]
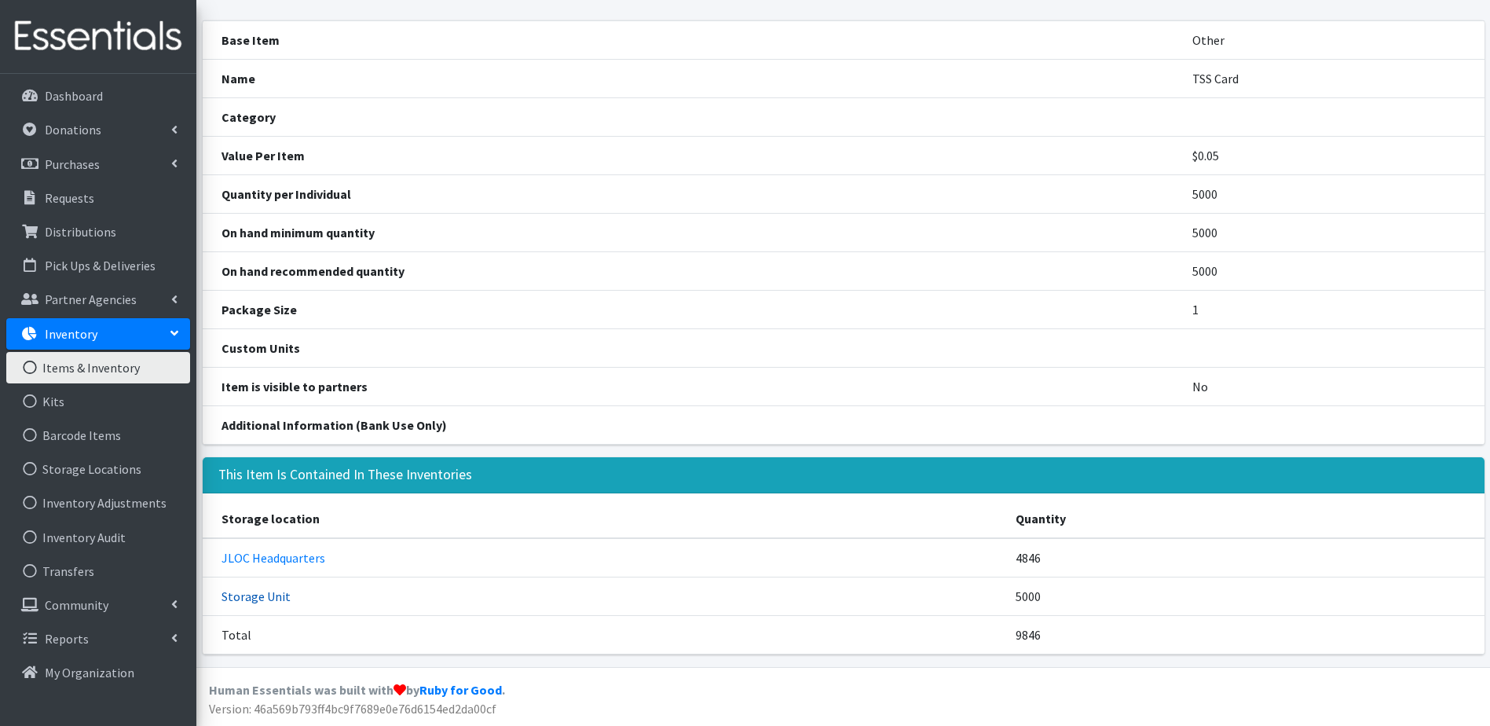
click at [254, 601] on link "Storage Unit" at bounding box center [255, 596] width 69 height 16
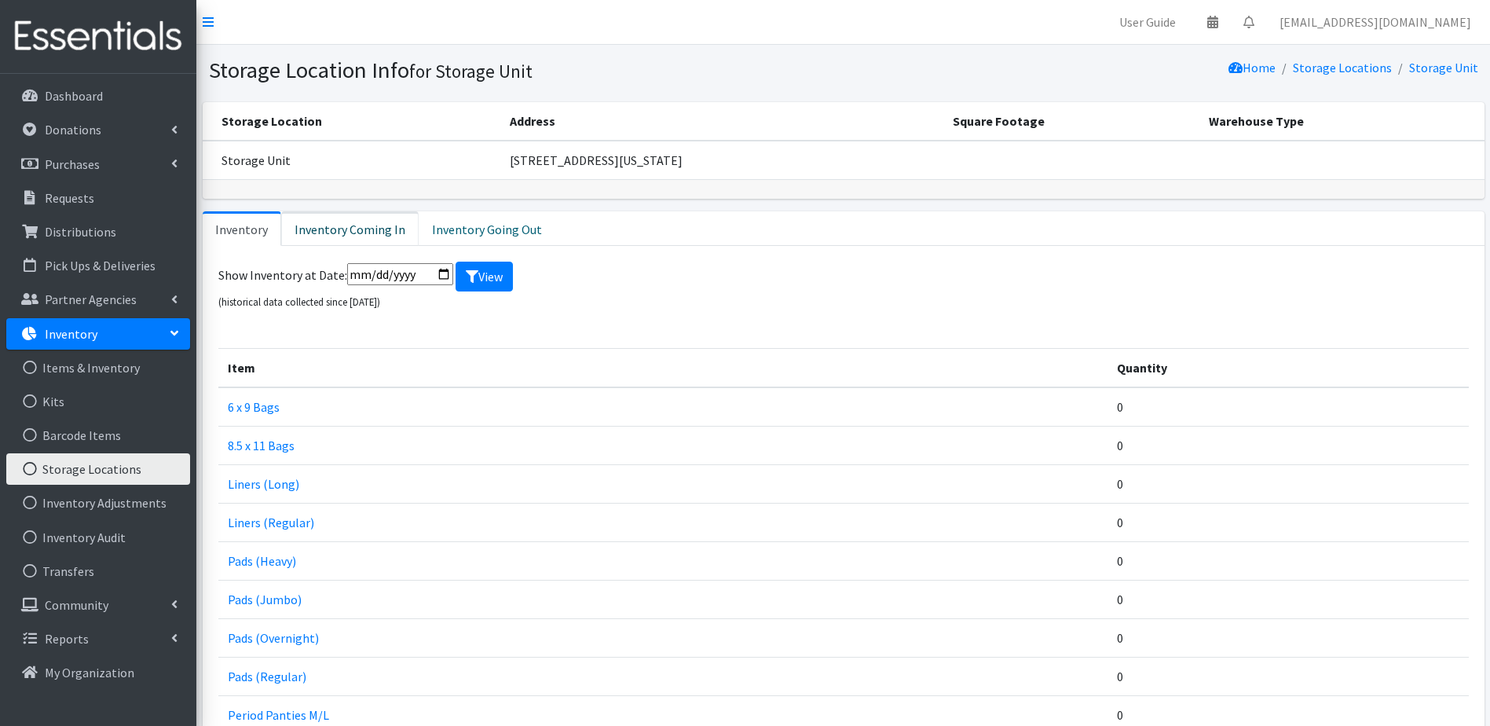
click at [343, 221] on link "Inventory Coming In" at bounding box center [349, 228] width 137 height 35
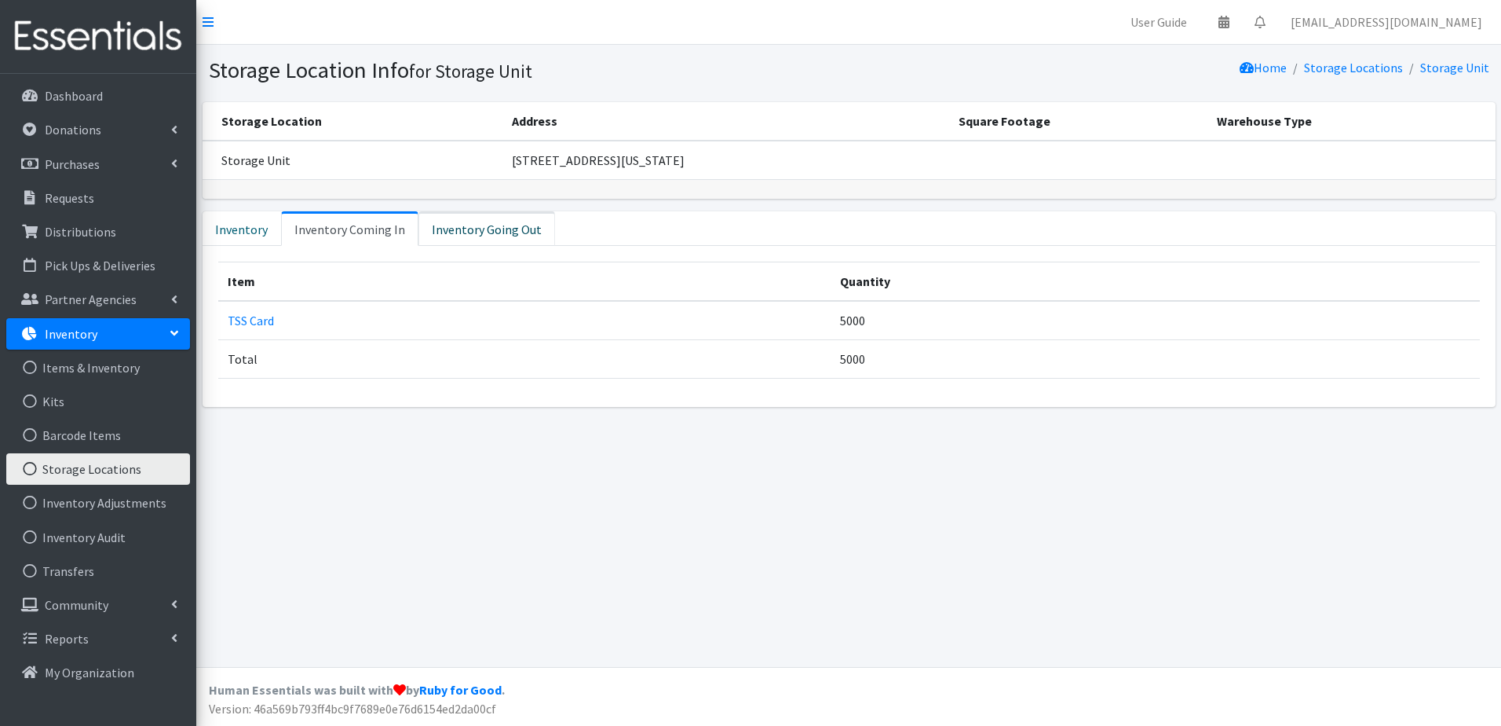
click at [516, 225] on link "Inventory Going Out" at bounding box center [487, 228] width 137 height 35
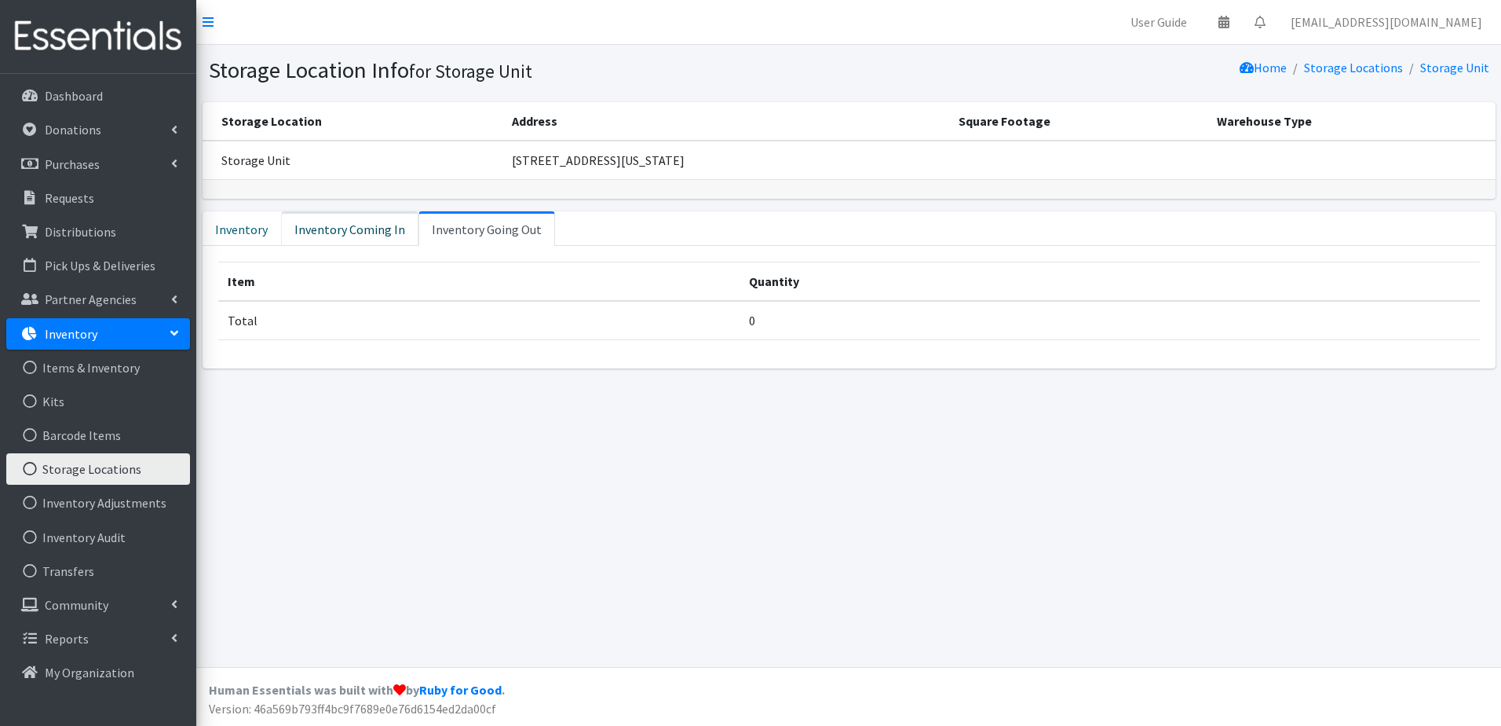
click at [379, 232] on link "Inventory Coming In" at bounding box center [349, 228] width 137 height 35
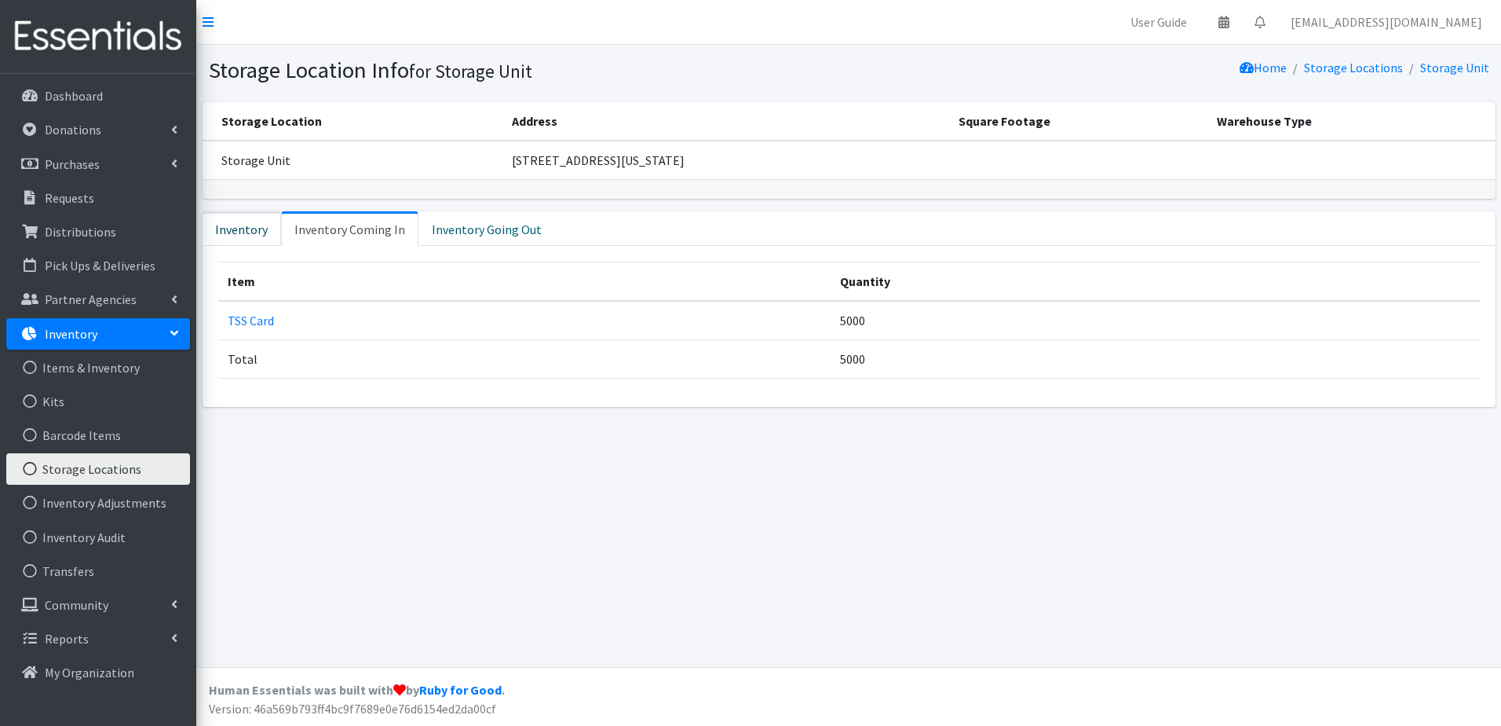
click at [230, 232] on link "Inventory" at bounding box center [242, 228] width 79 height 35
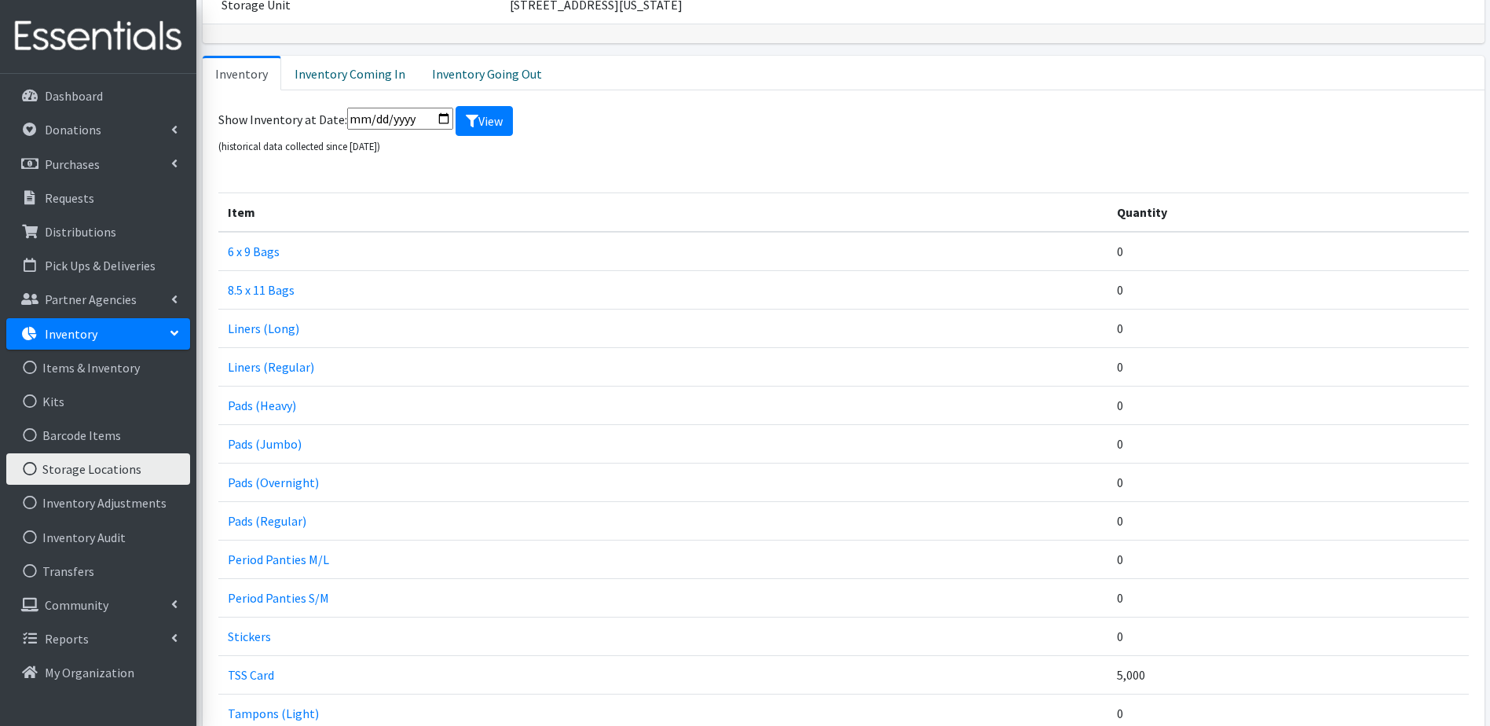
scroll to position [393, 0]
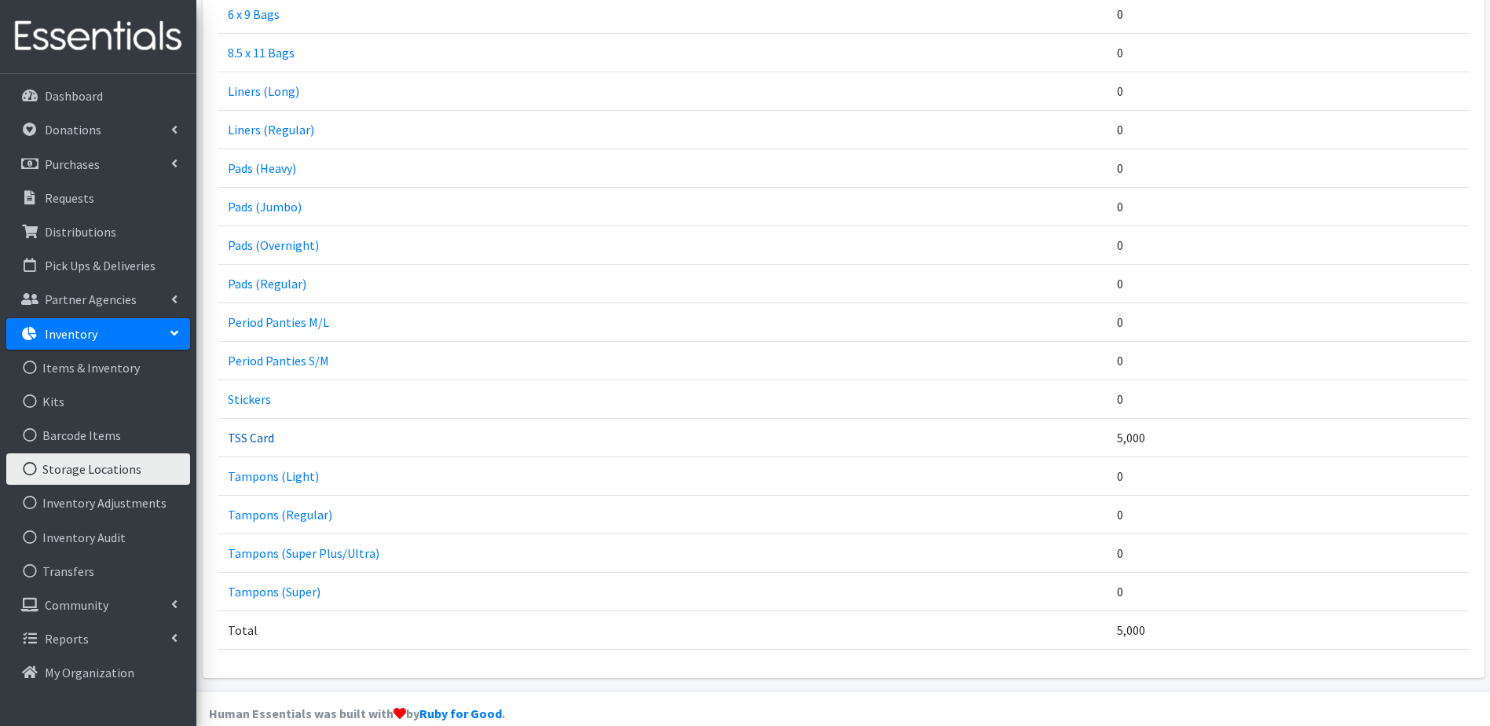
click at [251, 430] on link "TSS Card" at bounding box center [251, 438] width 46 height 16
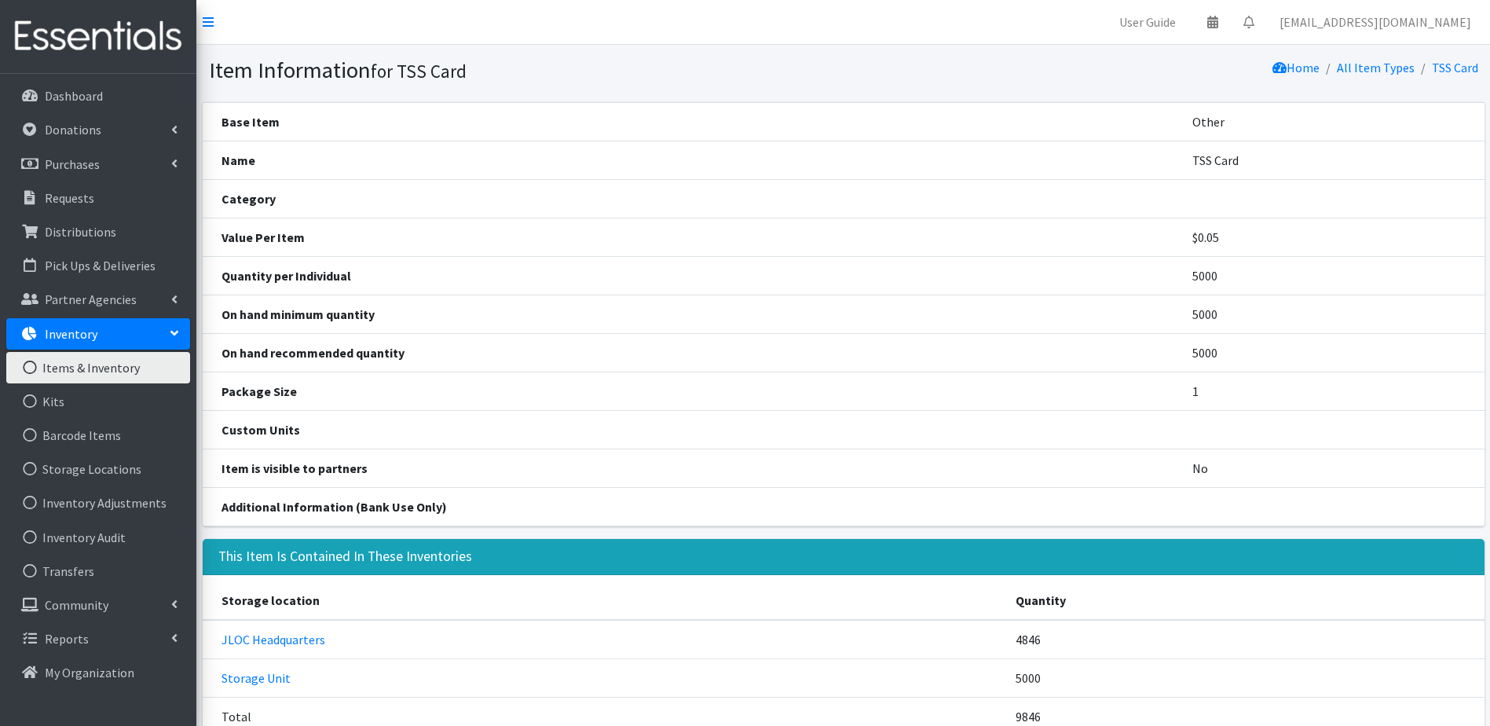
click at [89, 367] on link "Items & Inventory" at bounding box center [98, 367] width 184 height 31
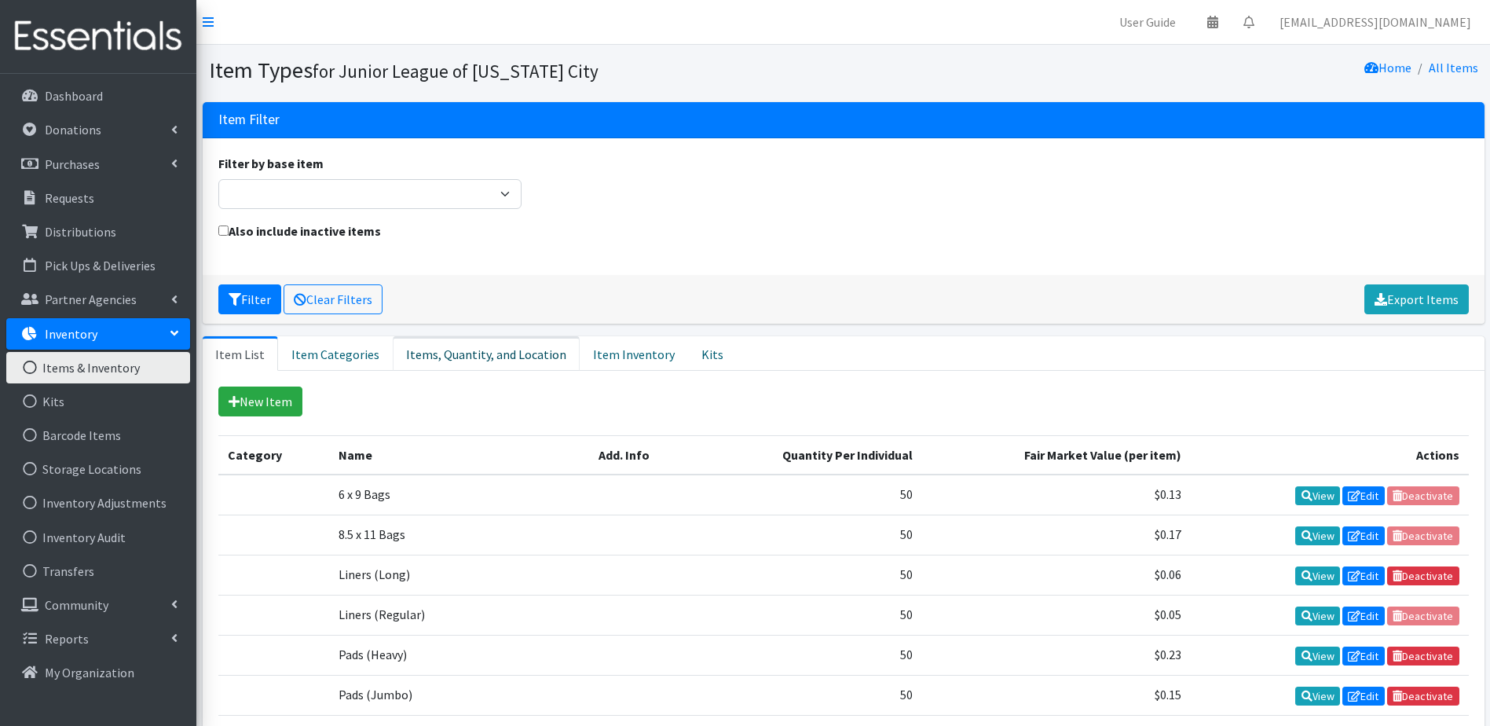
click at [470, 356] on link "Items, Quantity, and Location" at bounding box center [486, 353] width 187 height 35
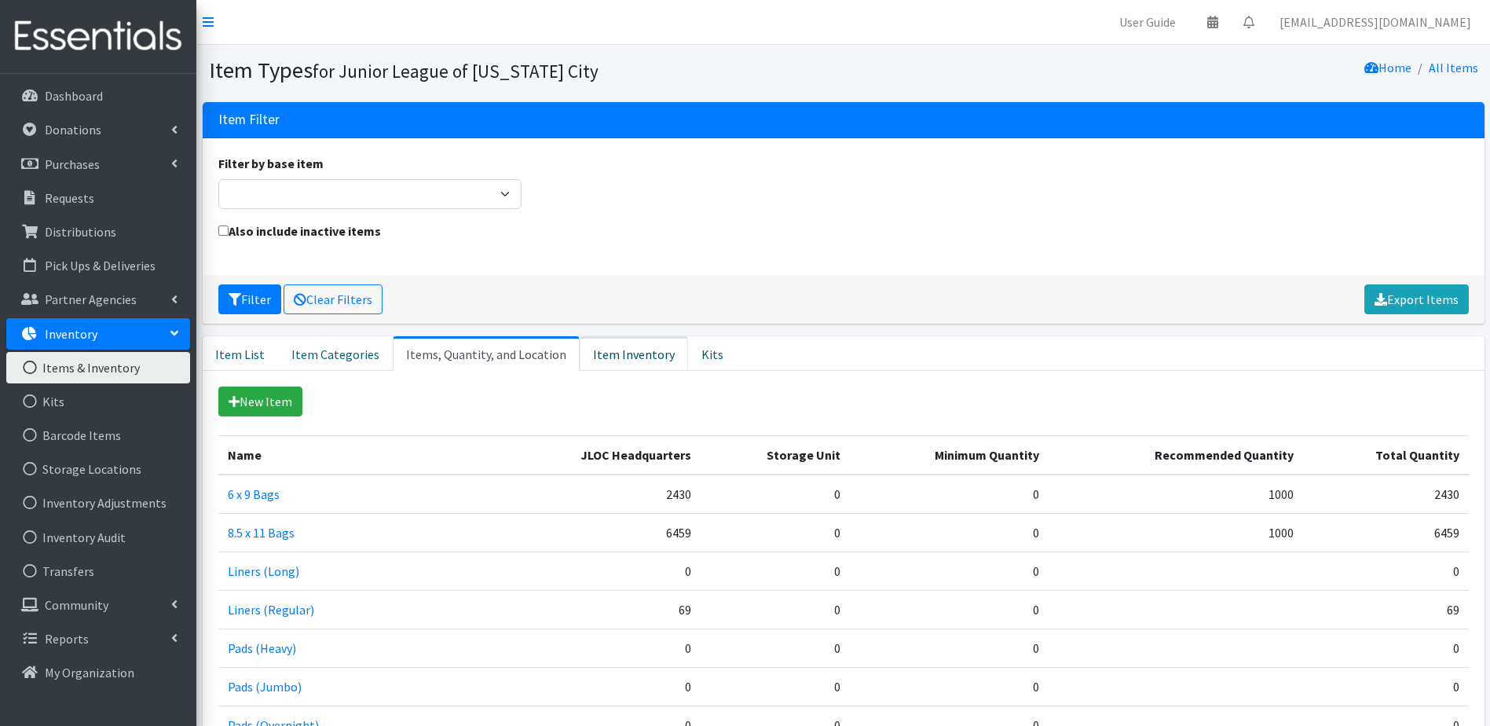
click at [616, 347] on link "Item Inventory" at bounding box center [634, 353] width 108 height 35
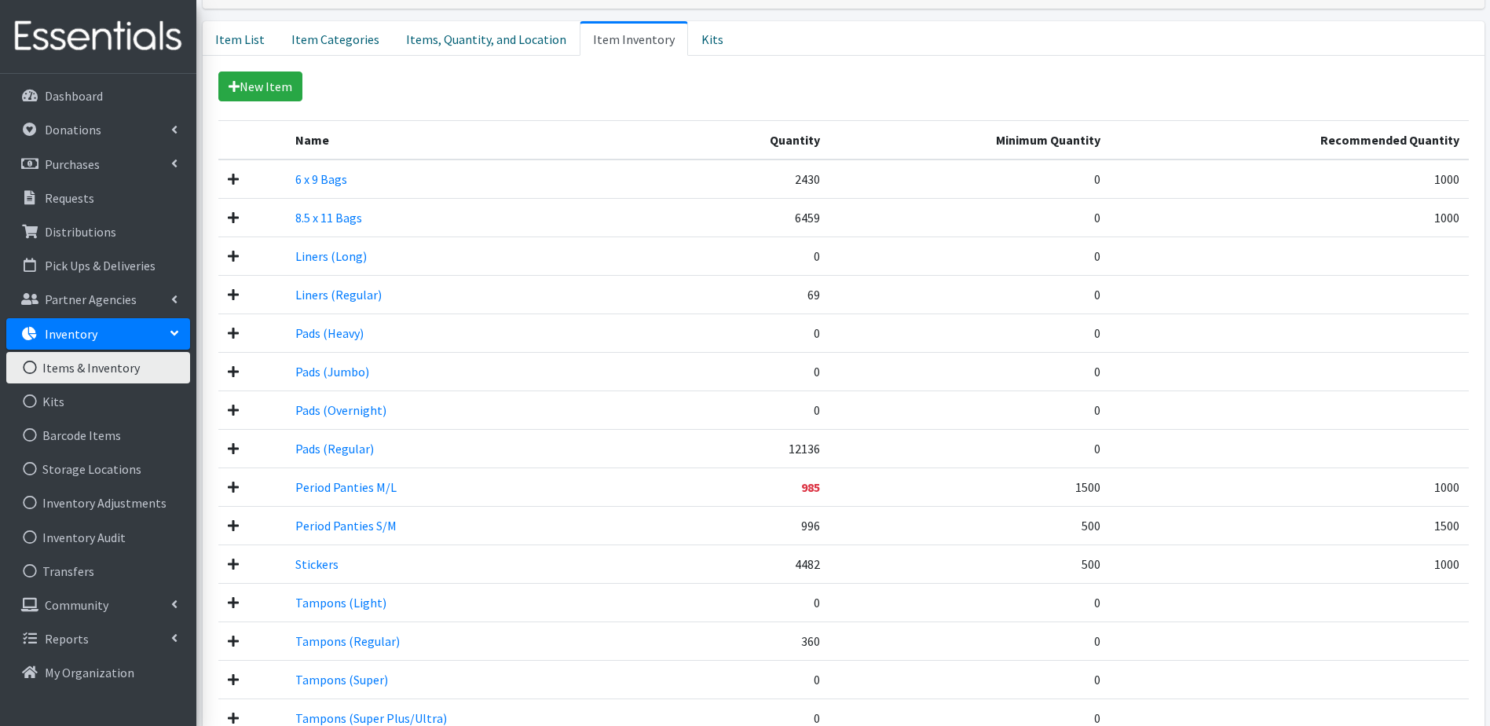
scroll to position [393, 0]
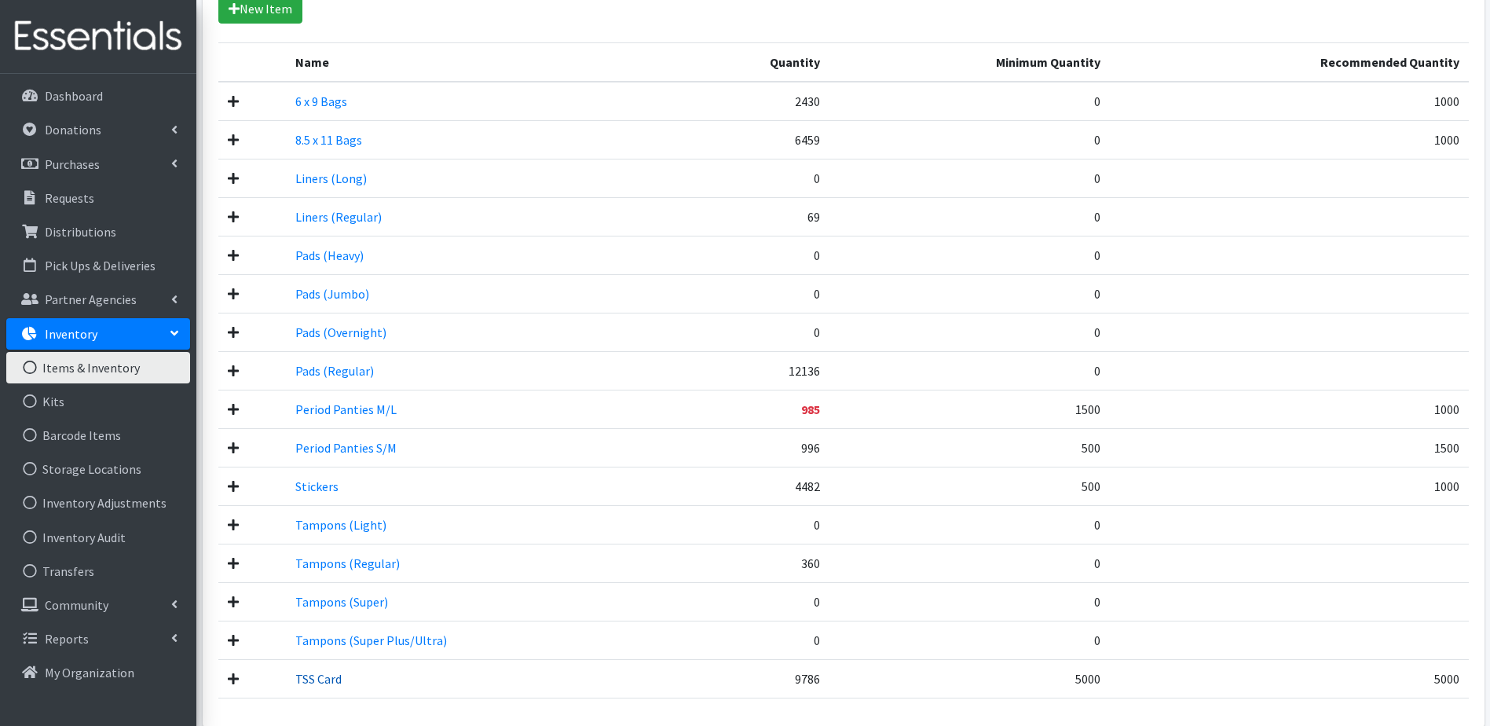
click at [325, 678] on link "TSS Card" at bounding box center [318, 679] width 46 height 16
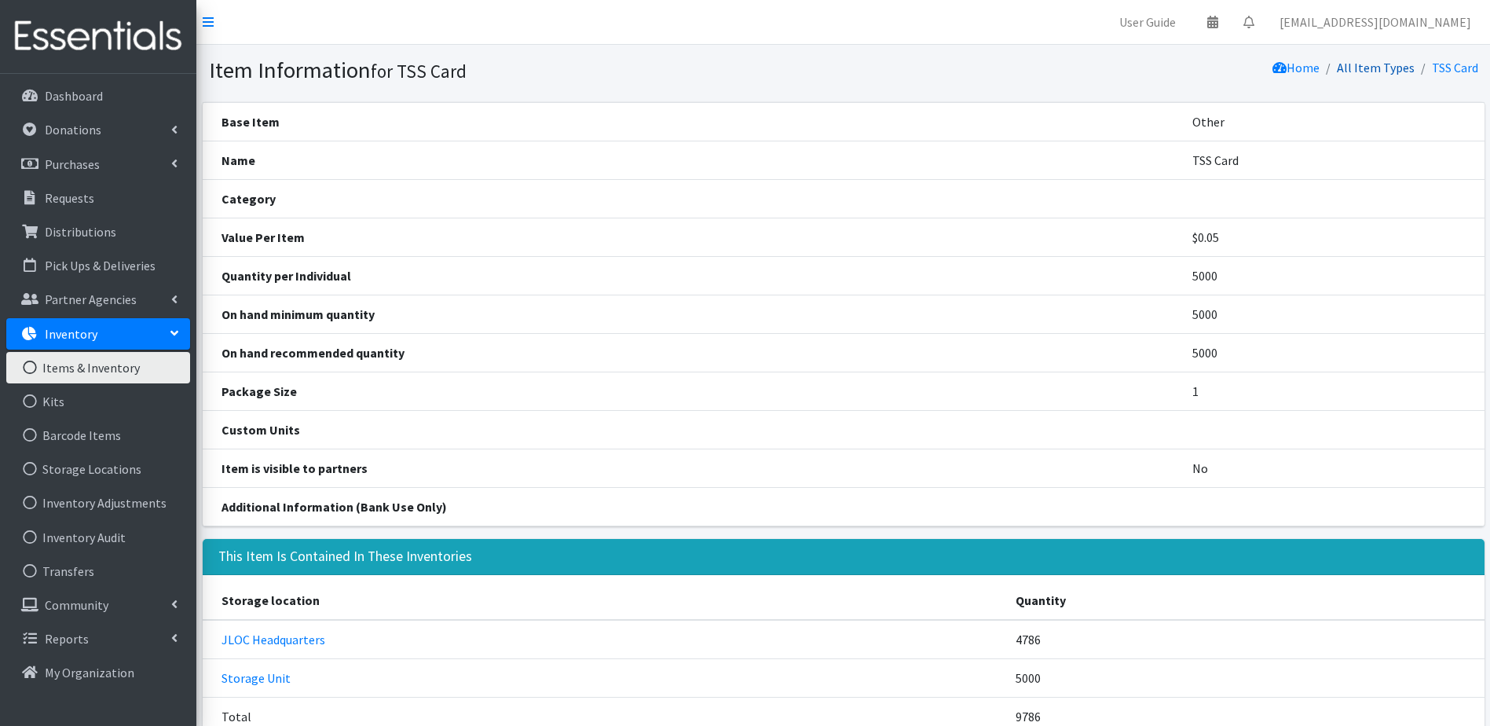
click at [1375, 70] on link "All Item Types" at bounding box center [1375, 68] width 78 height 16
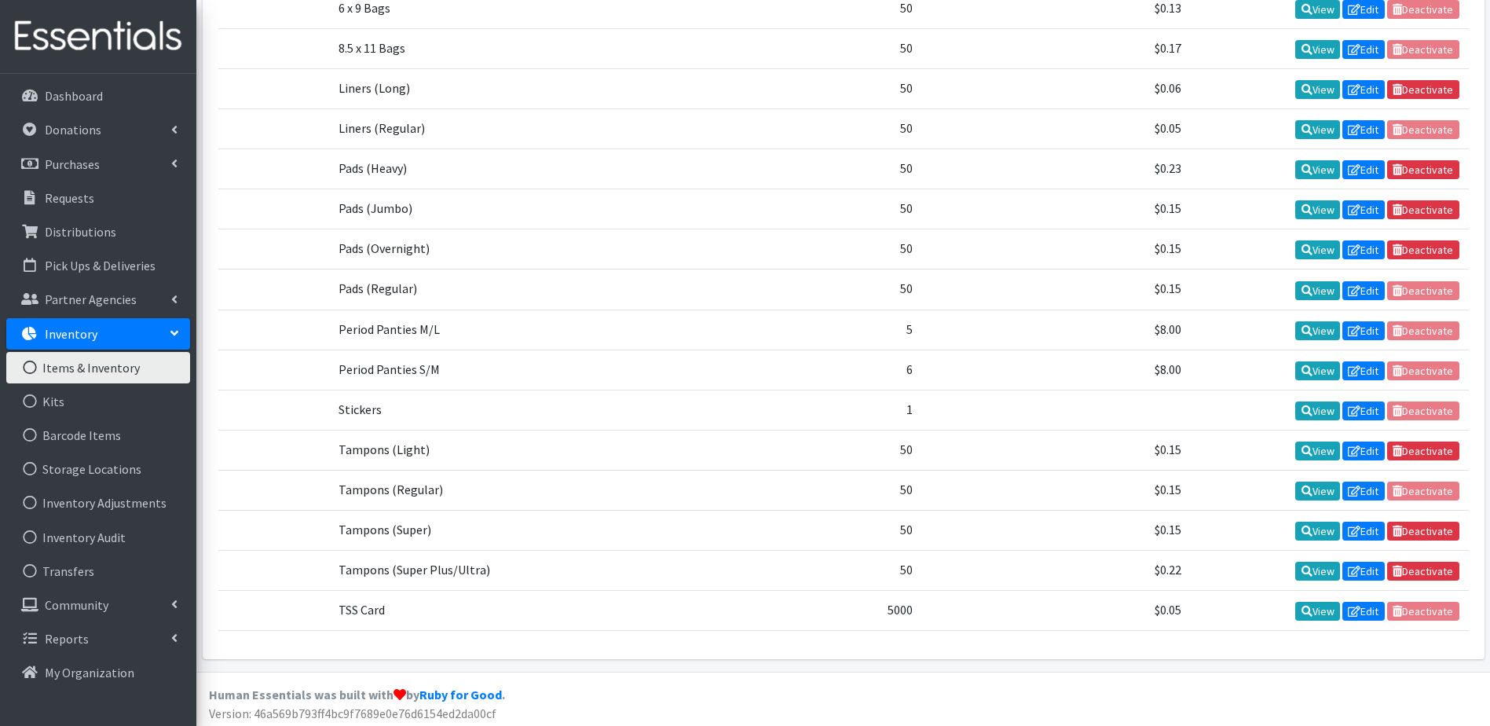
scroll to position [491, 0]
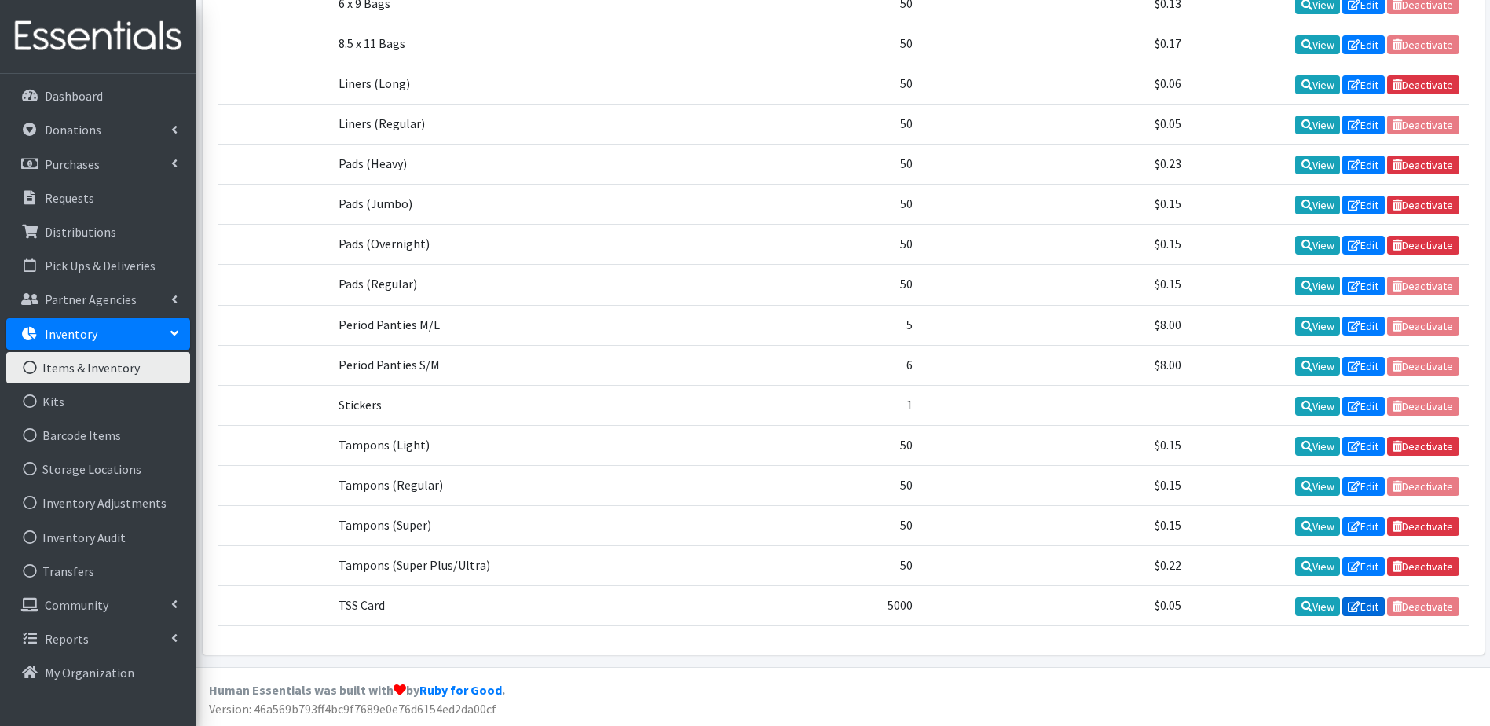
click at [1358, 607] on link "Edit" at bounding box center [1363, 606] width 42 height 19
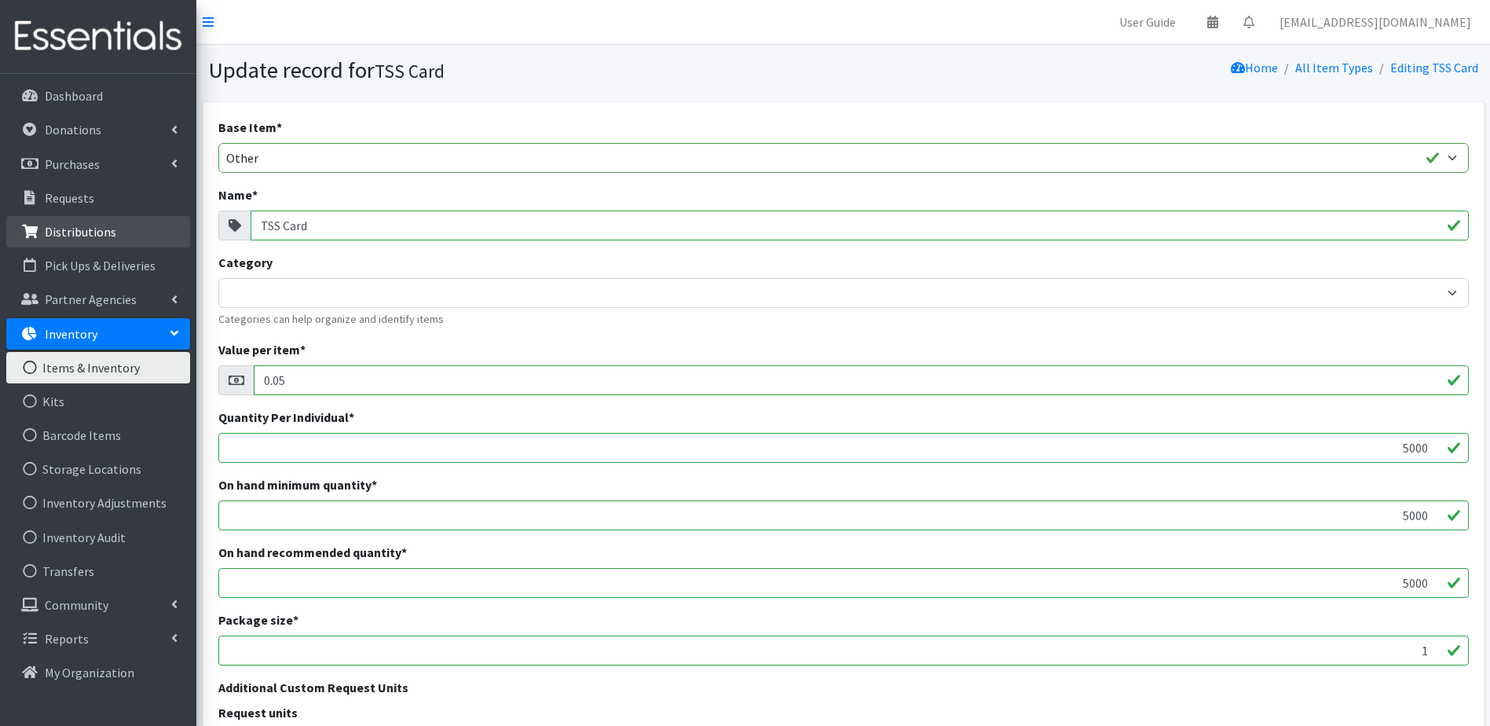
click at [66, 224] on p "Distributions" at bounding box center [80, 232] width 71 height 16
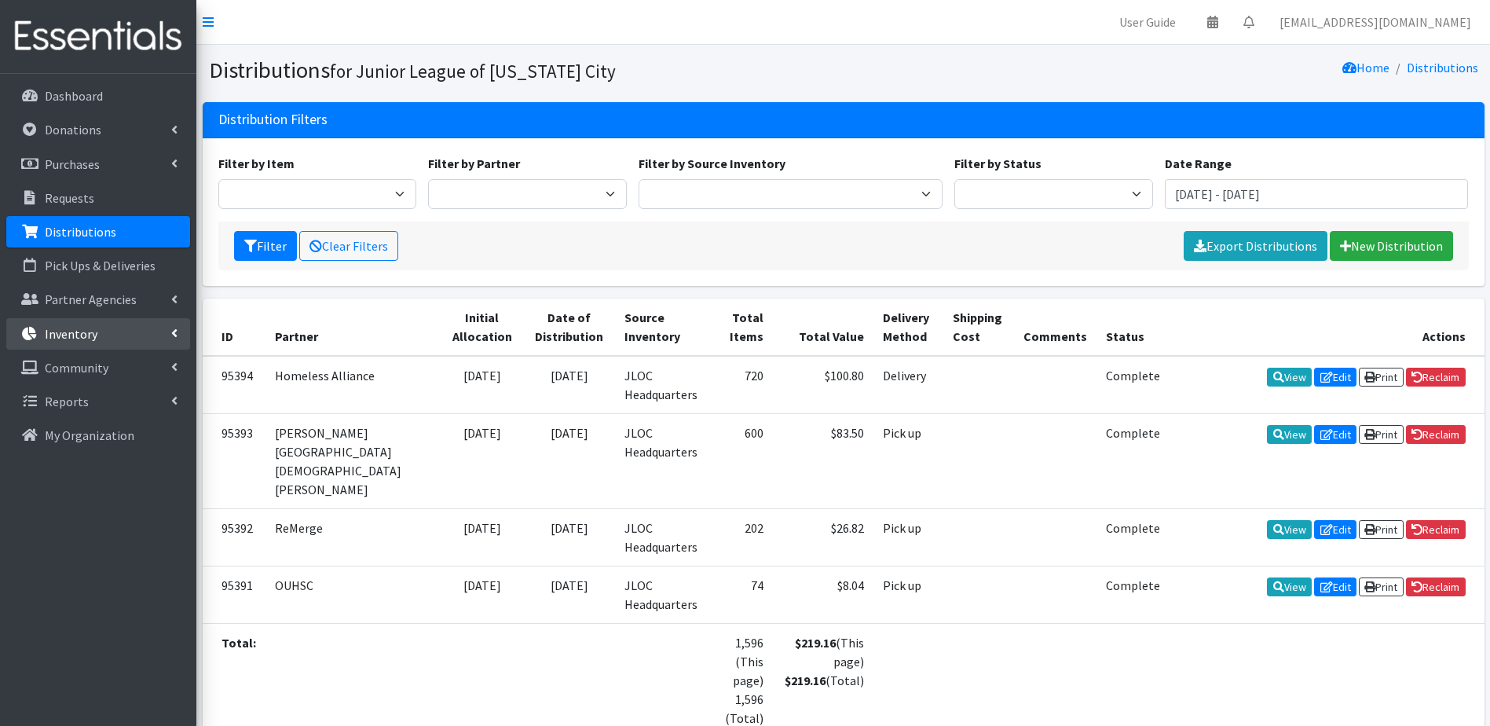
click at [111, 335] on link "Inventory" at bounding box center [98, 333] width 184 height 31
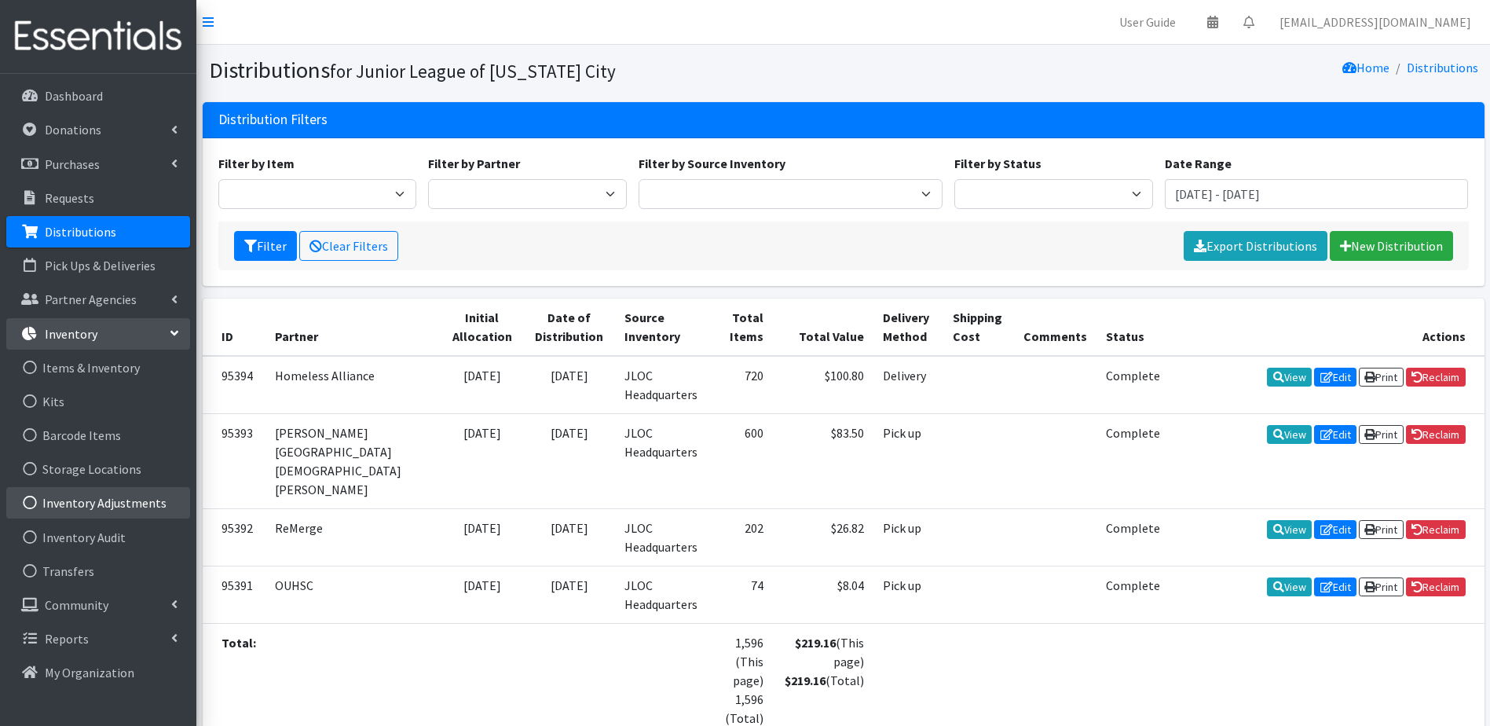
click at [130, 505] on link "Inventory Adjustments" at bounding box center [98, 502] width 184 height 31
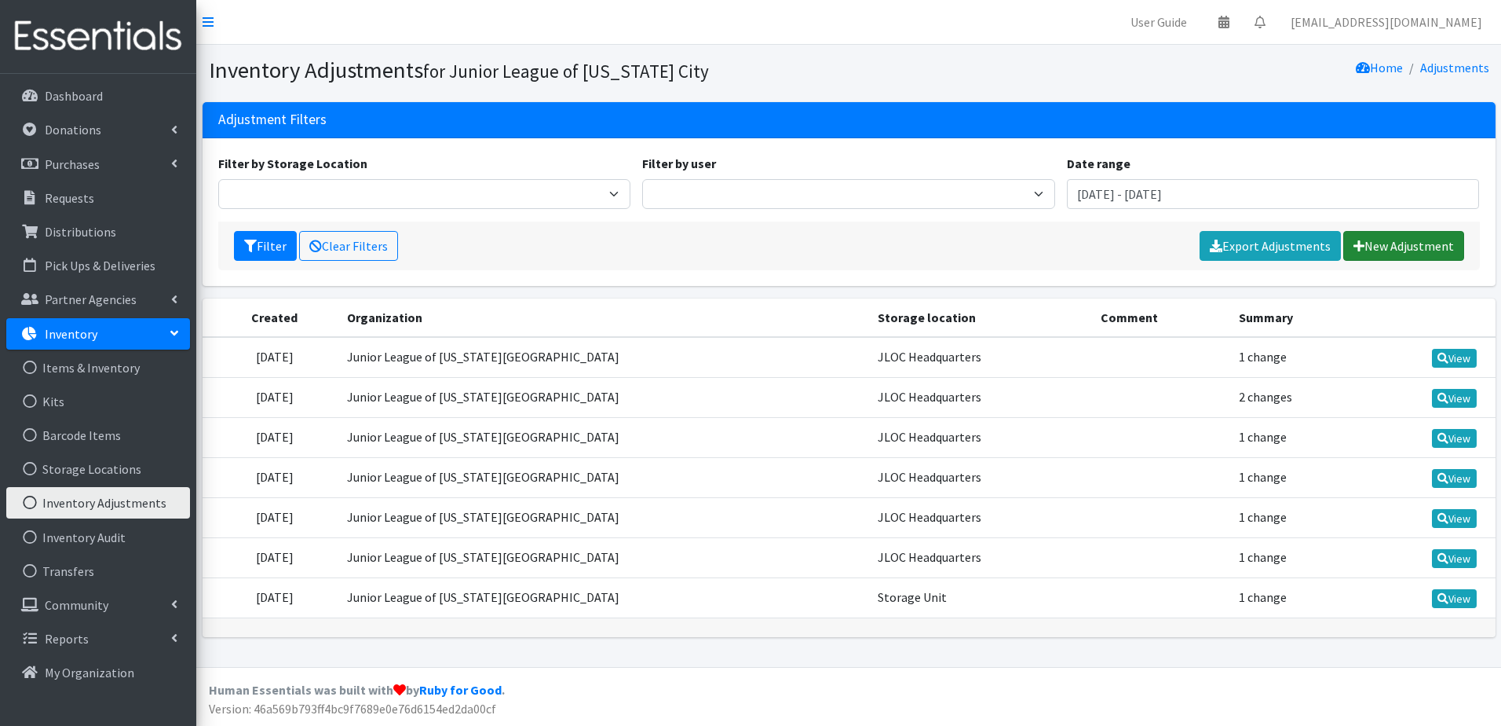
click at [1373, 248] on link "New Adjustment" at bounding box center [1404, 246] width 121 height 30
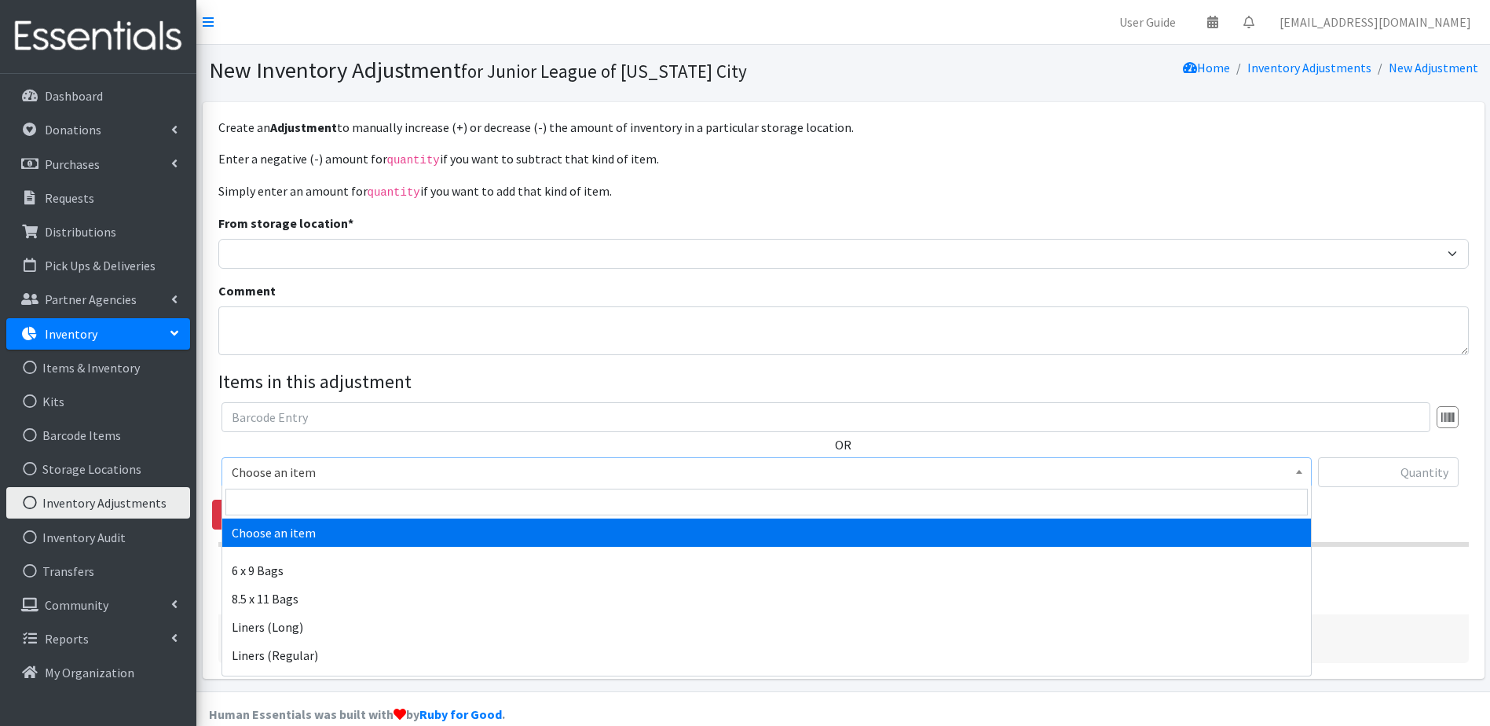
click at [355, 458] on span "Choose an item" at bounding box center [766, 472] width 1090 height 30
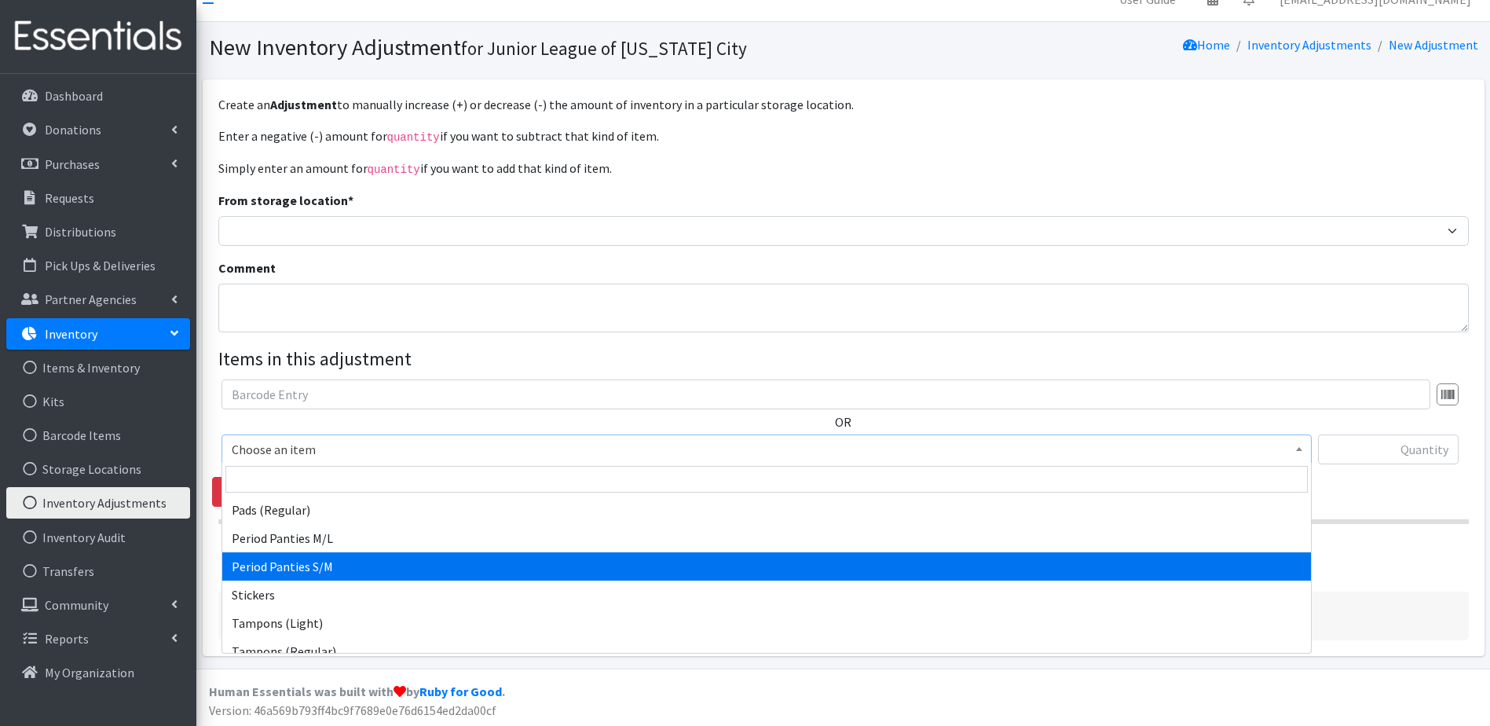
scroll to position [314, 0]
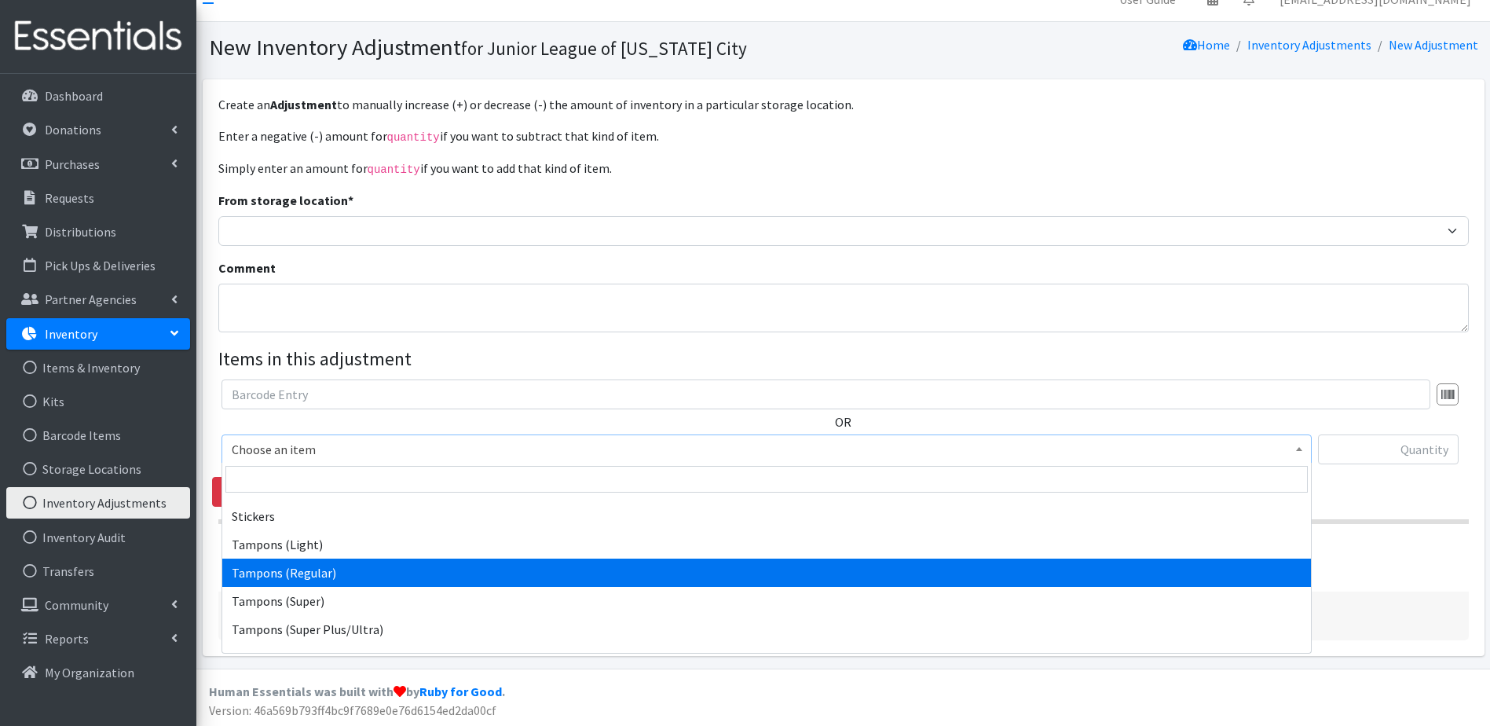
select select "2101"
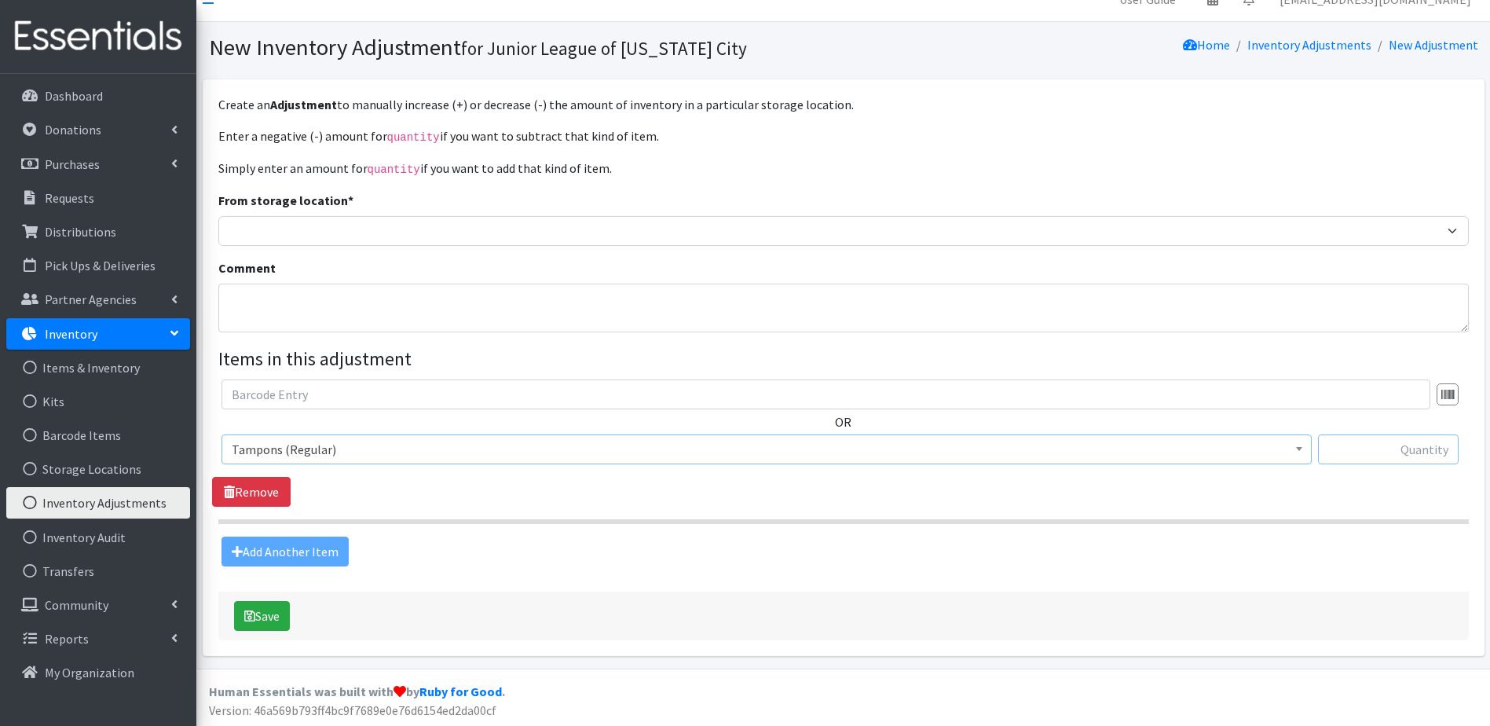
click at [1428, 449] on input "text" at bounding box center [1388, 449] width 141 height 30
type input "5000"
click at [276, 626] on button "Save" at bounding box center [262, 616] width 56 height 30
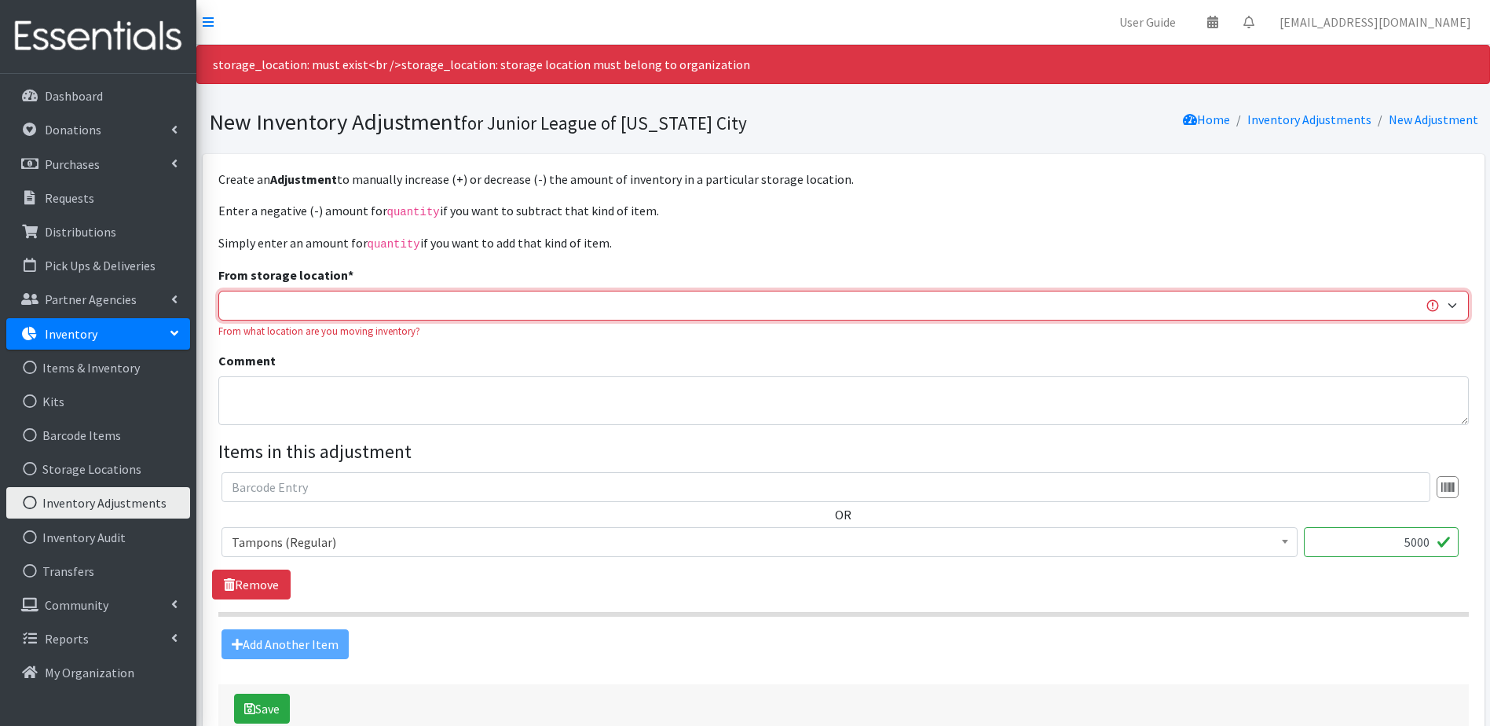
click at [300, 293] on select "JLOC Headquarters Storage Unit" at bounding box center [843, 306] width 1250 height 30
select select "47"
click at [218, 291] on select "JLOC Headquarters Storage Unit" at bounding box center [843, 306] width 1250 height 30
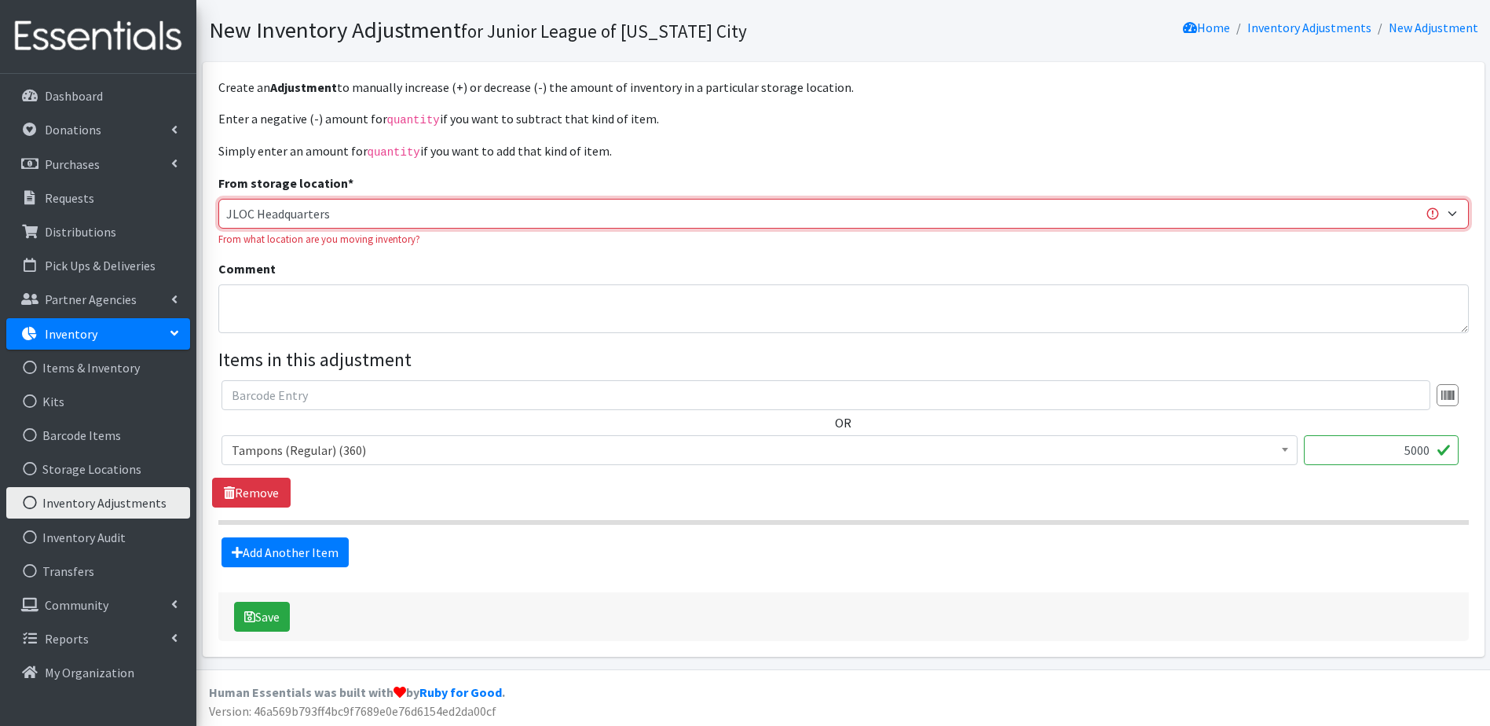
scroll to position [93, 0]
click at [267, 616] on button "Save" at bounding box center [262, 616] width 56 height 30
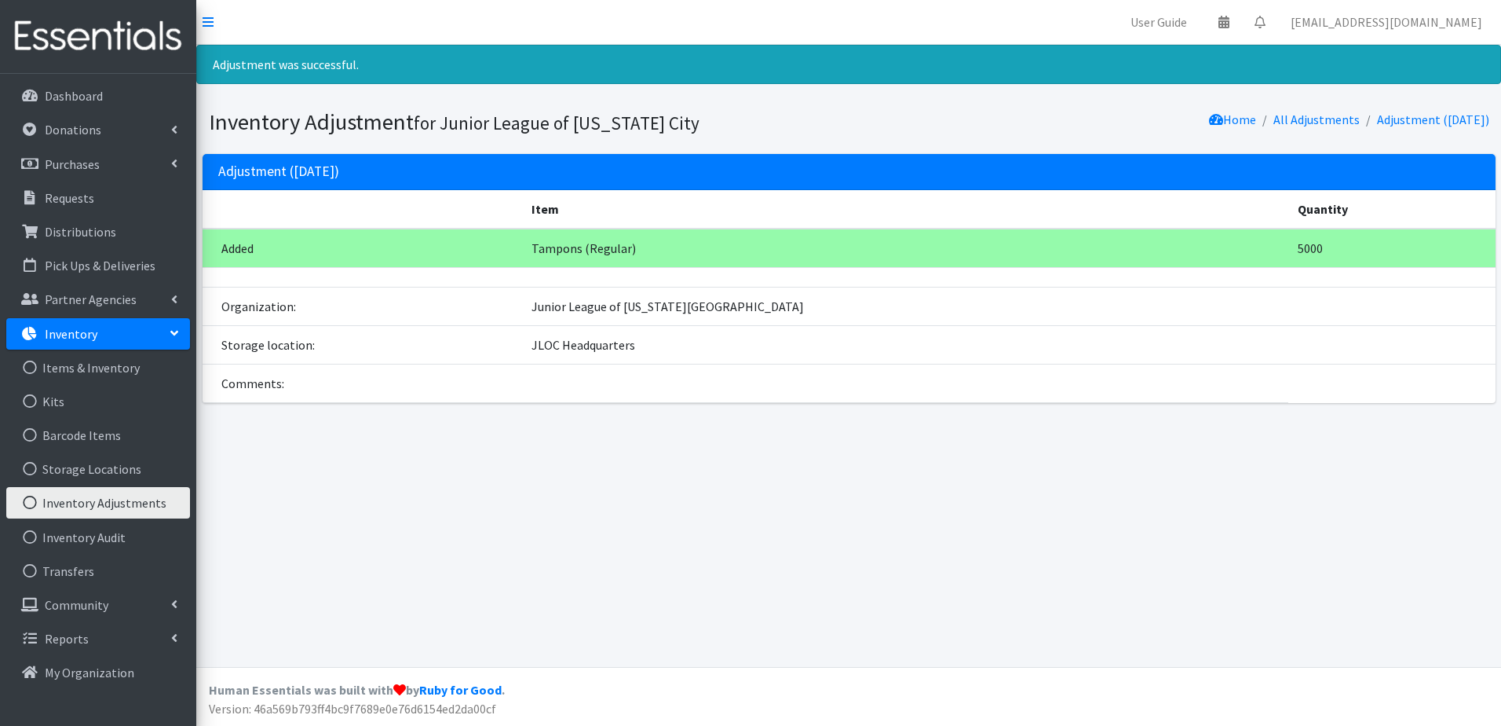
click at [100, 495] on link "Inventory Adjustments" at bounding box center [98, 502] width 184 height 31
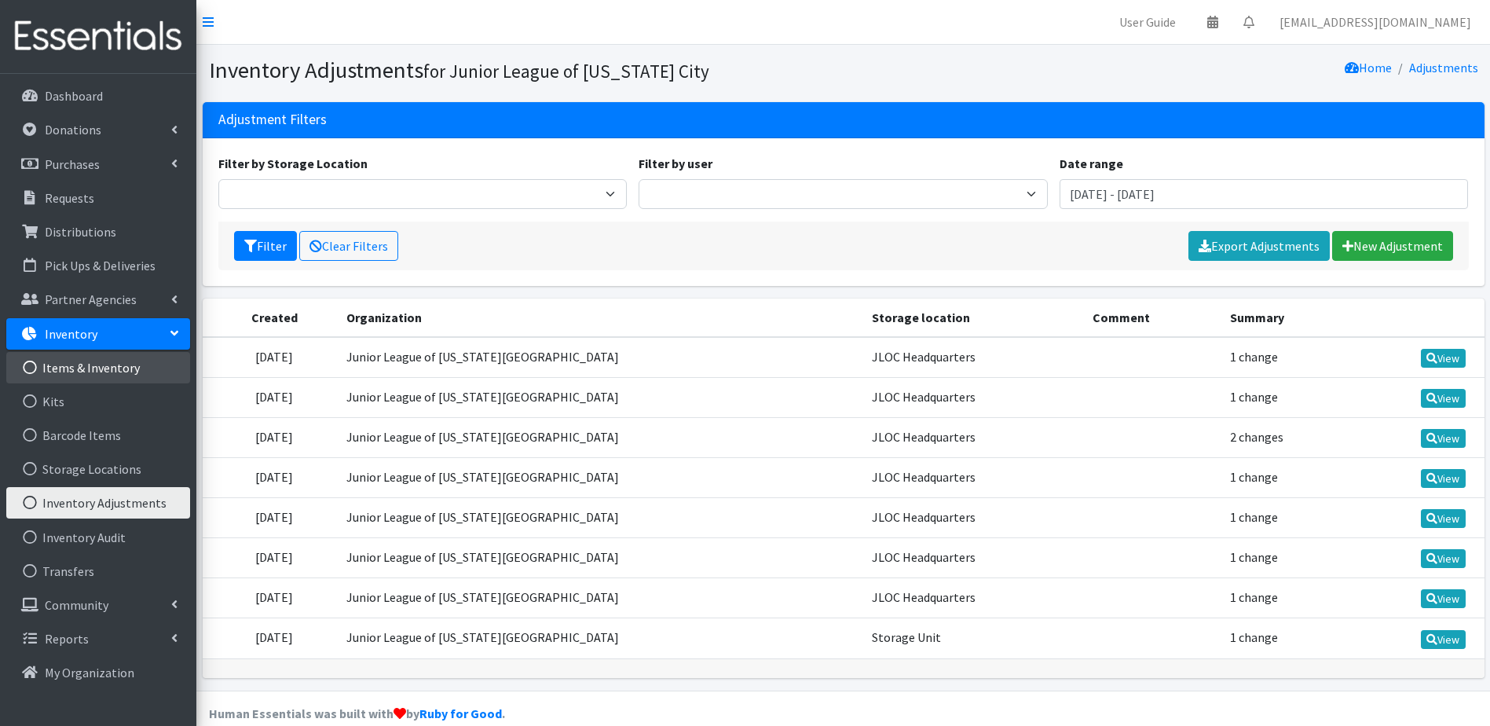
click at [138, 371] on link "Items & Inventory" at bounding box center [98, 367] width 184 height 31
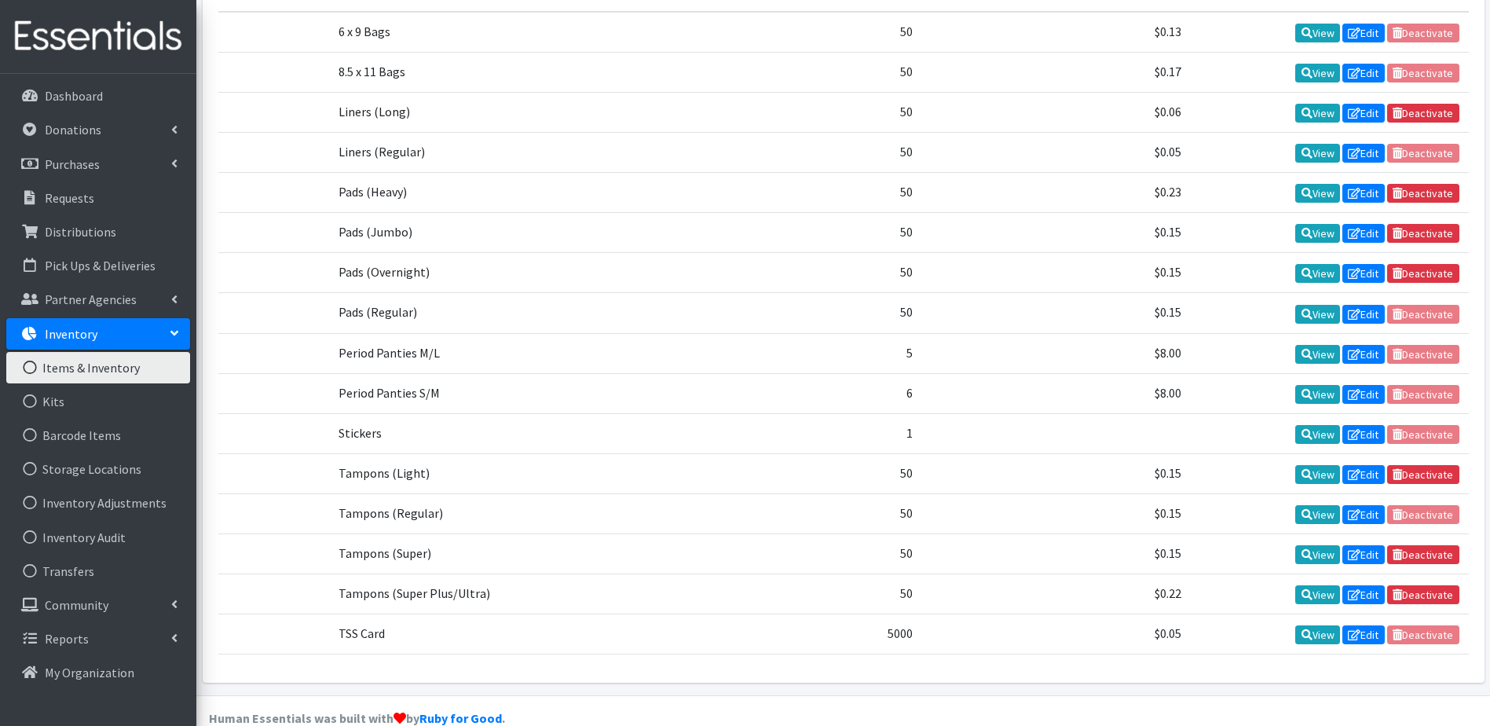
scroll to position [491, 0]
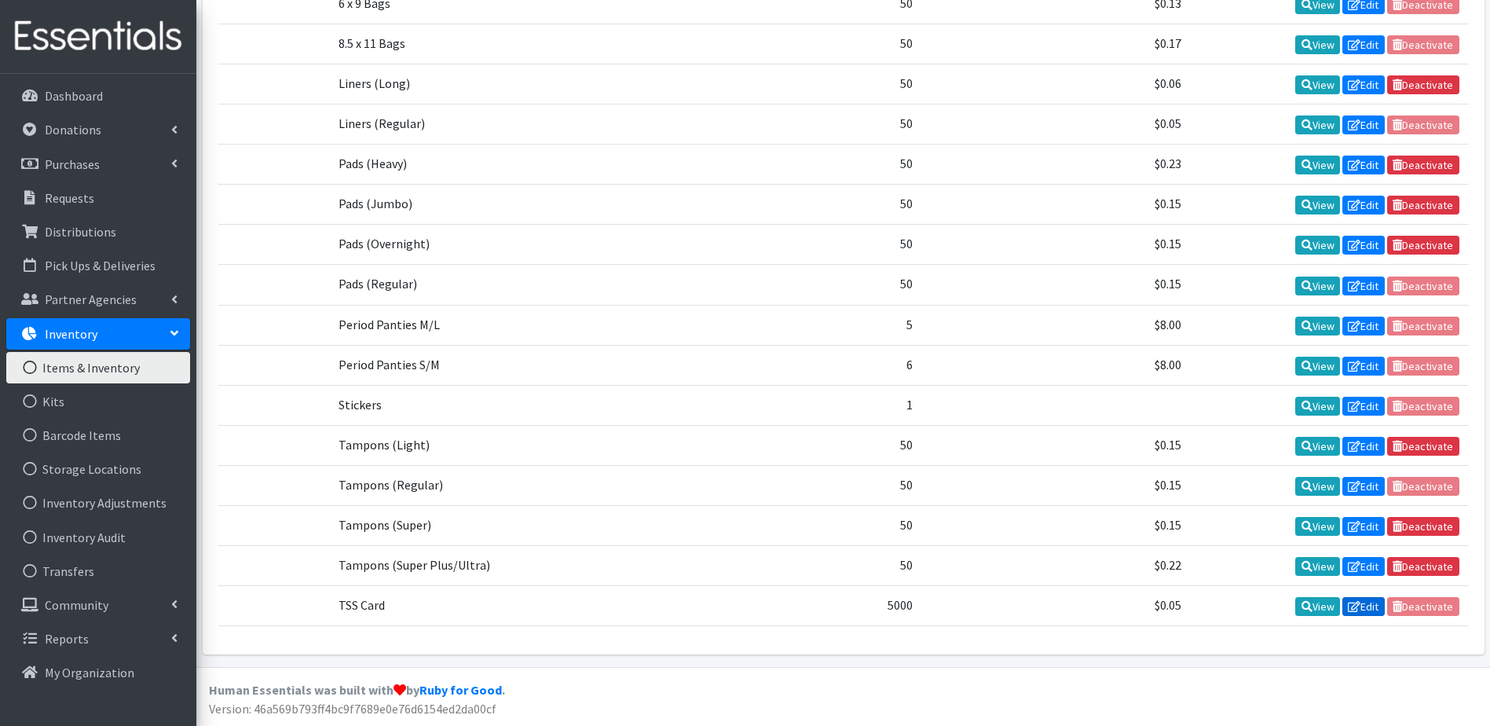
click at [1367, 610] on link "Edit" at bounding box center [1363, 606] width 42 height 19
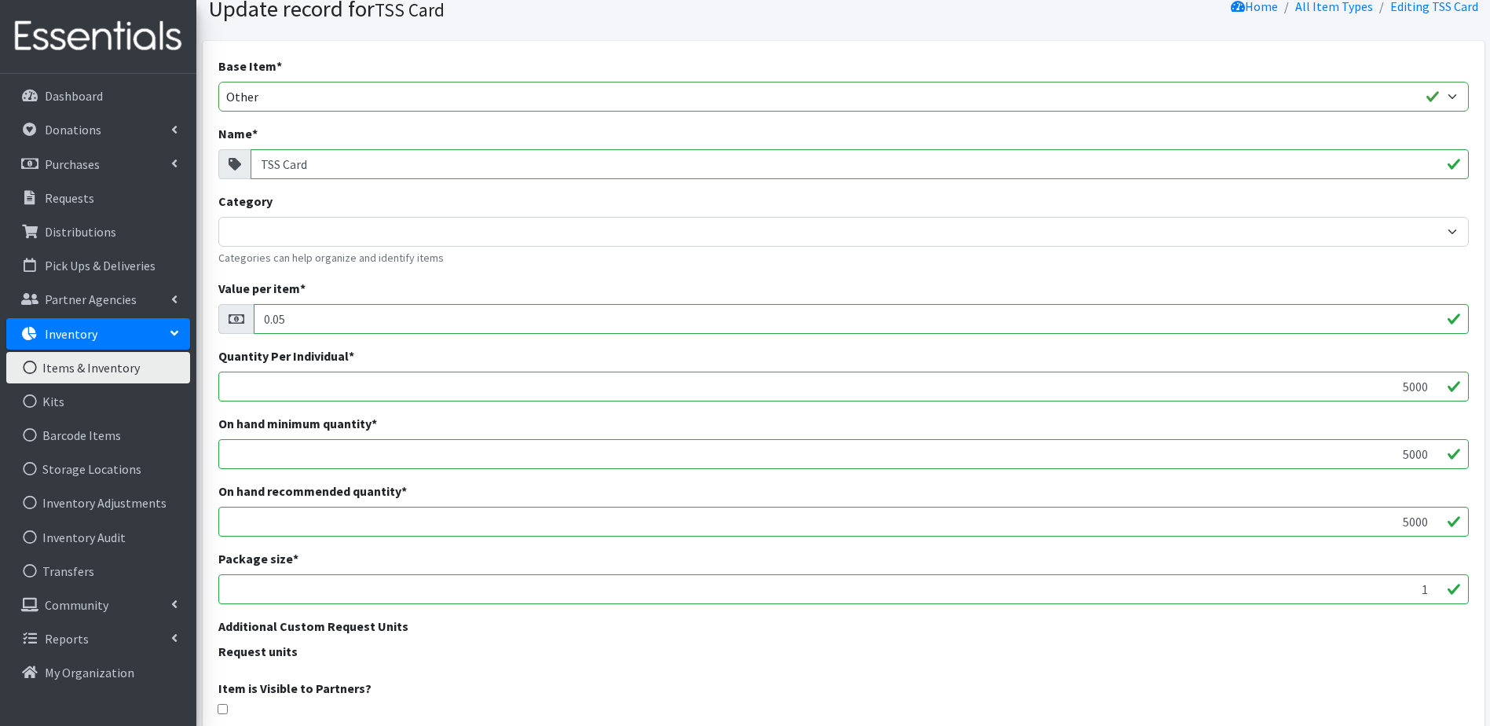
scroll to position [157, 0]
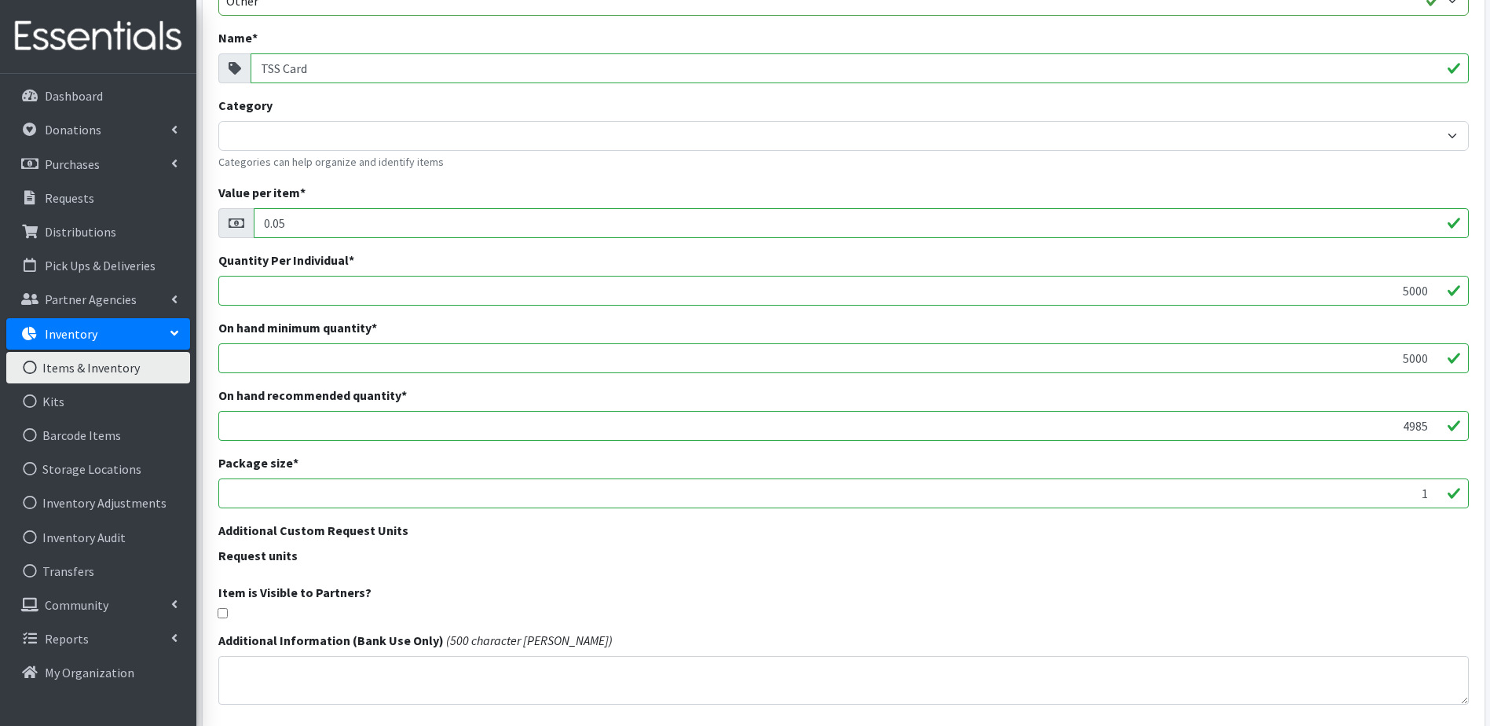
click at [1431, 430] on input "4985" at bounding box center [843, 426] width 1250 height 30
drag, startPoint x: 1381, startPoint y: 422, endPoint x: 1441, endPoint y: 422, distance: 59.7
click at [1441, 422] on input "4985" at bounding box center [843, 426] width 1250 height 30
type input "0"
drag, startPoint x: 1384, startPoint y: 295, endPoint x: 1431, endPoint y: 302, distance: 47.6
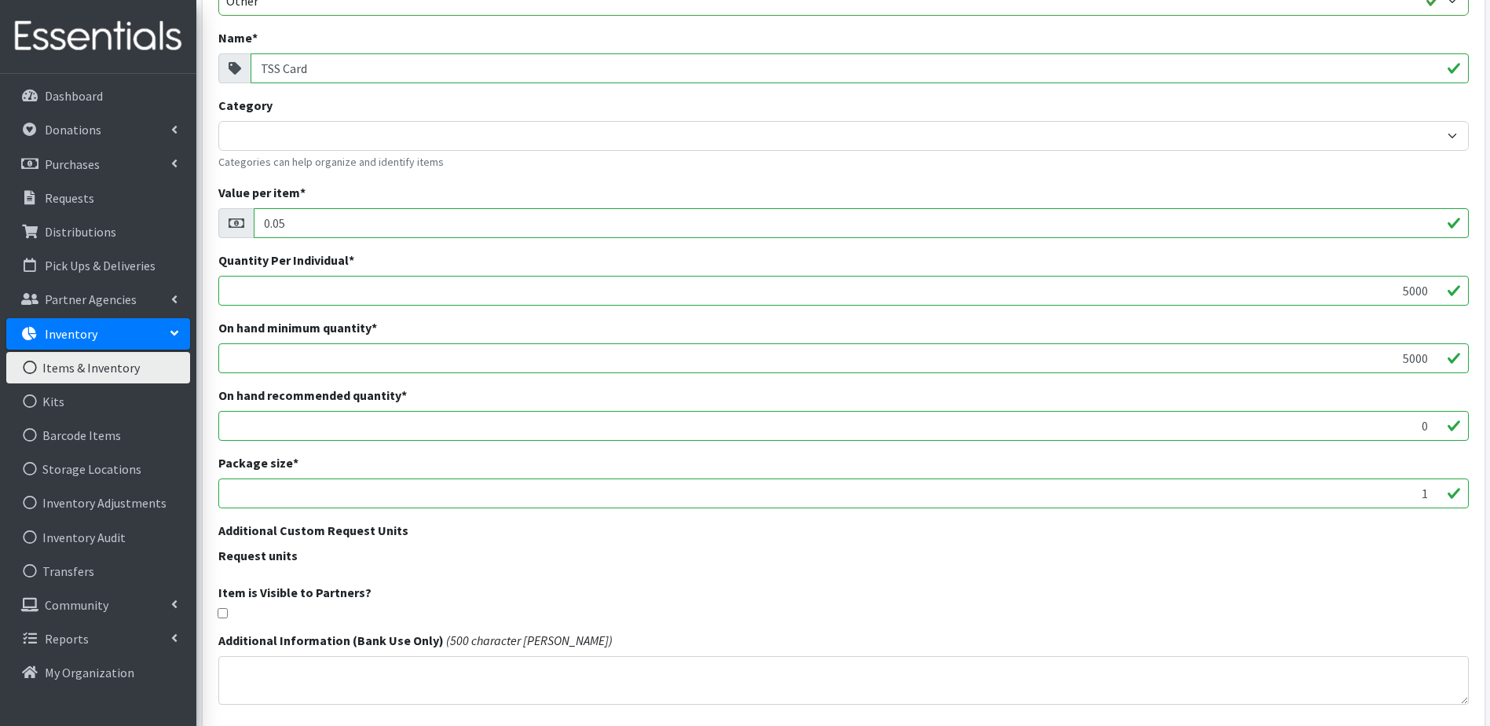
click at [1451, 294] on input "5000" at bounding box center [843, 291] width 1250 height 30
type input "0"
drag, startPoint x: 1394, startPoint y: 345, endPoint x: 1394, endPoint y: 356, distance: 11.0
click at [1394, 356] on input "5000" at bounding box center [843, 358] width 1250 height 30
drag, startPoint x: 1394, startPoint y: 356, endPoint x: 1434, endPoint y: 362, distance: 40.5
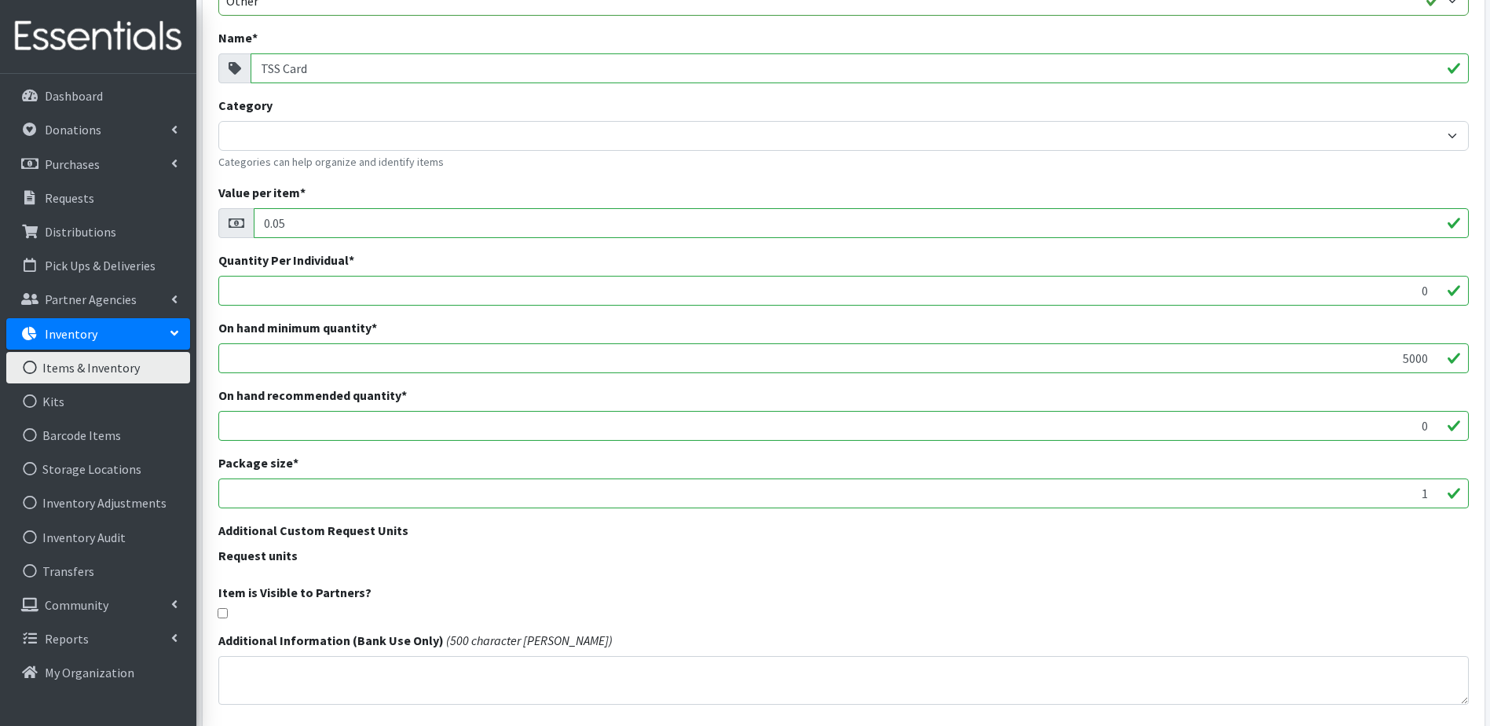
click at [1434, 362] on input "5000" at bounding box center [843, 358] width 1250 height 30
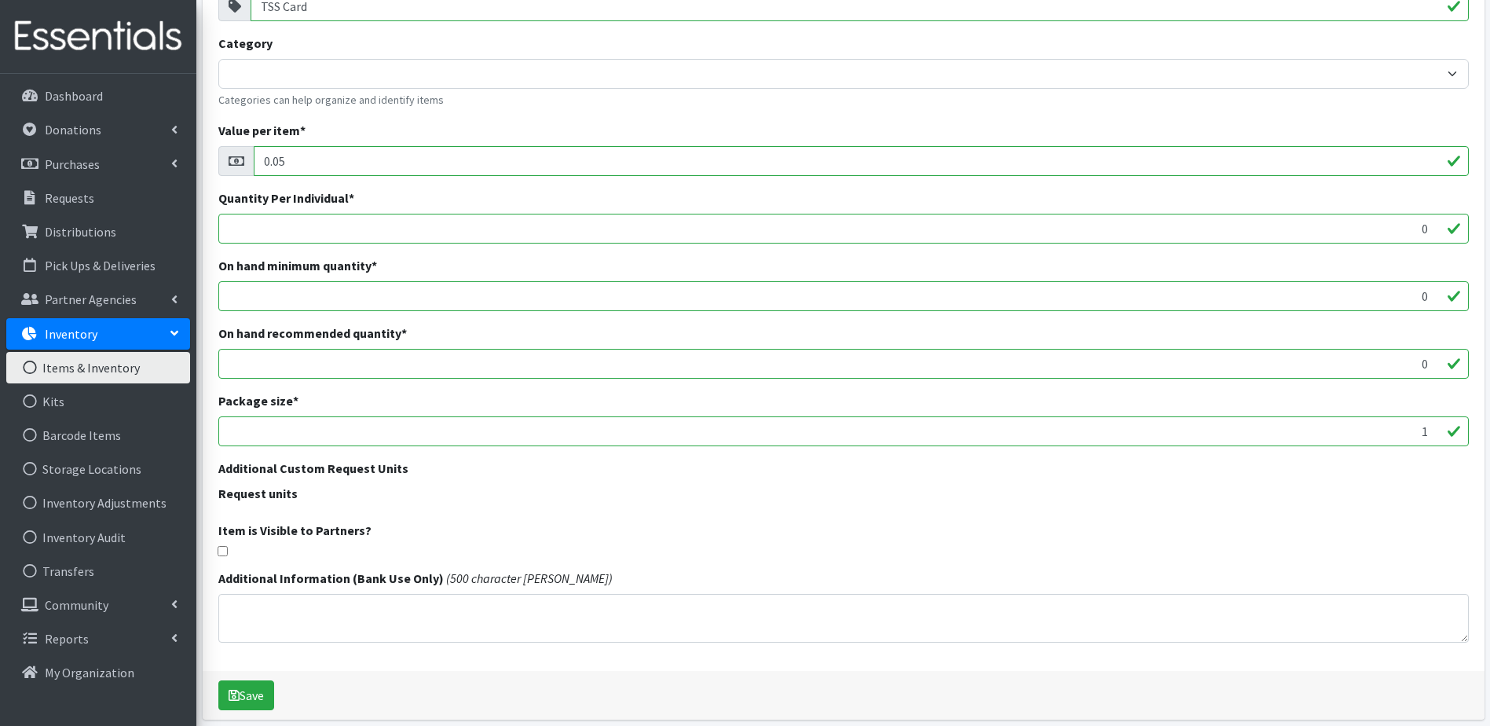
scroll to position [284, 0]
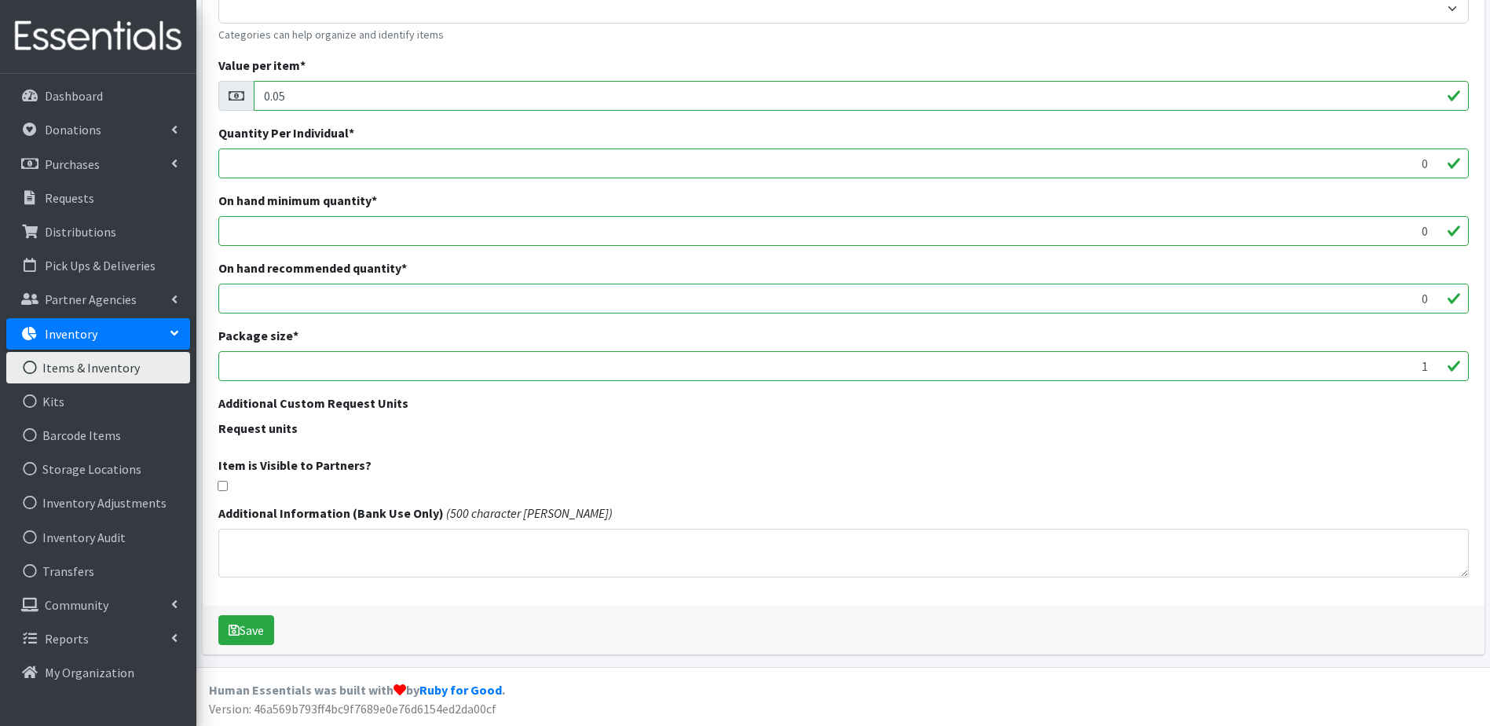
type input "0"
click at [101, 367] on link "Items & Inventory" at bounding box center [98, 367] width 184 height 31
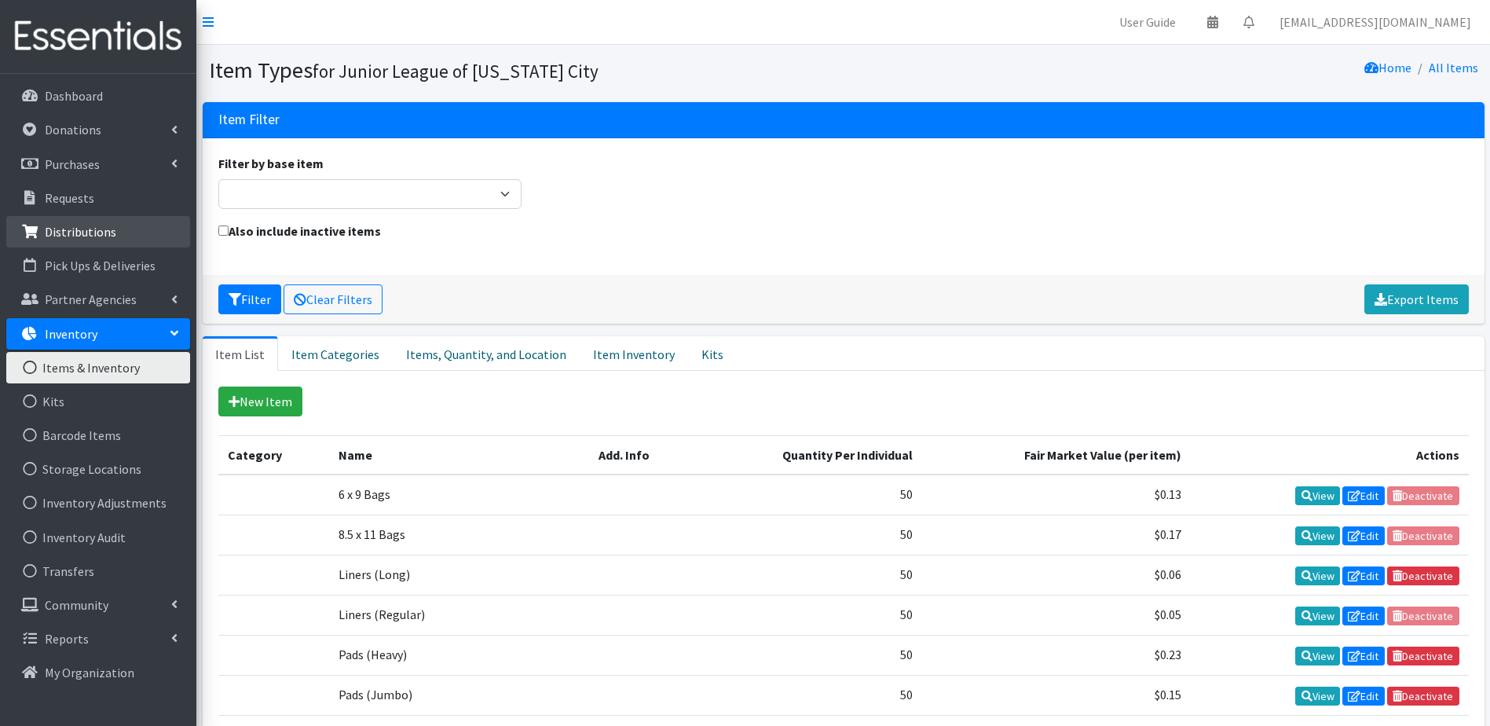
click at [81, 235] on p "Distributions" at bounding box center [80, 232] width 71 height 16
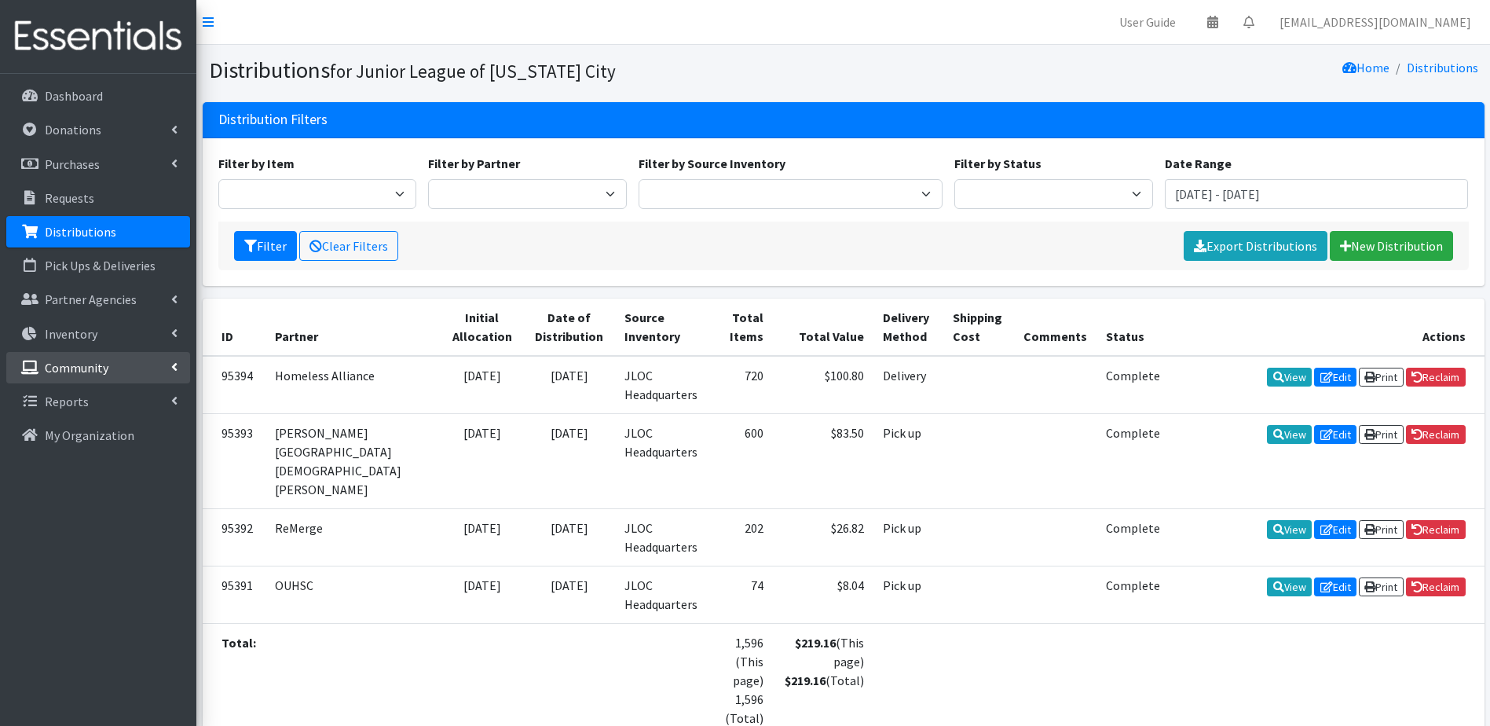
click at [86, 371] on p "Community" at bounding box center [77, 368] width 64 height 16
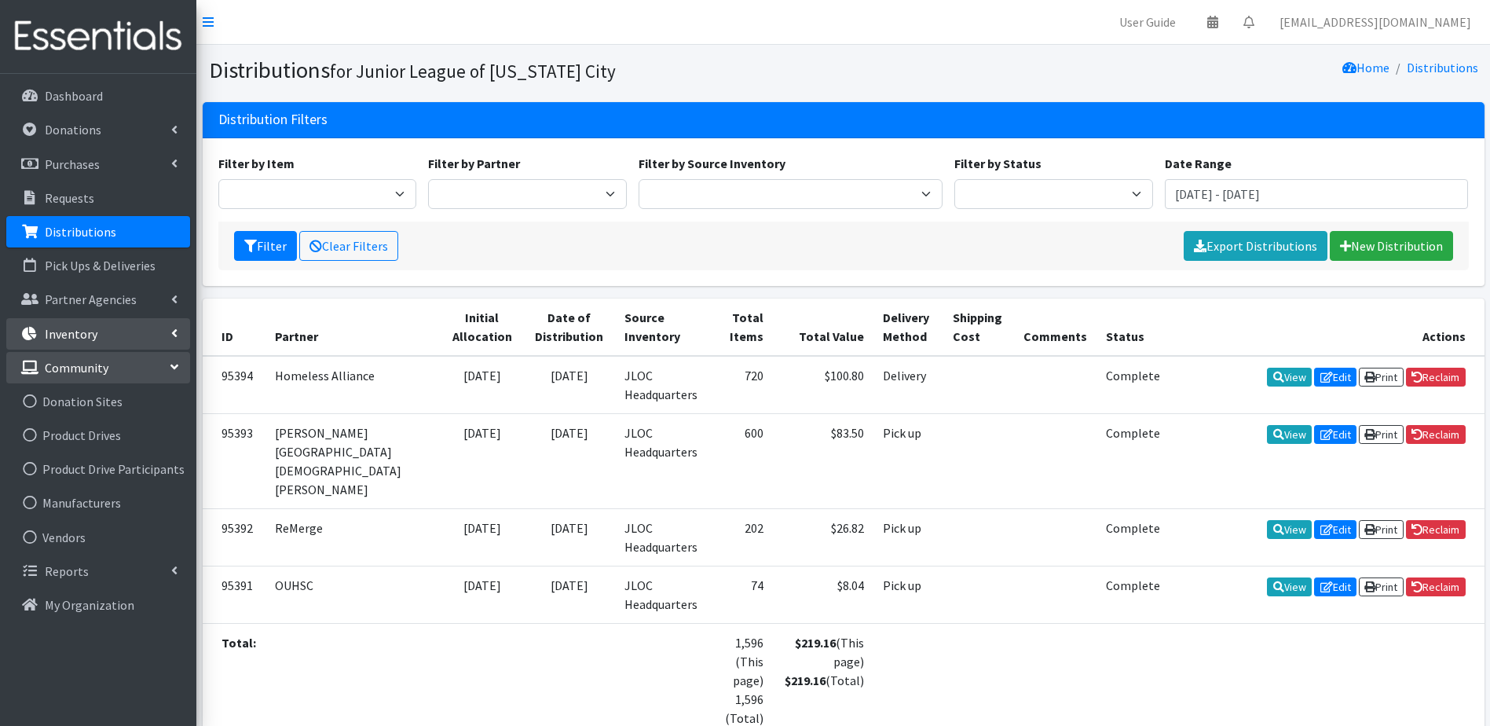
click at [122, 339] on link "Inventory" at bounding box center [98, 333] width 184 height 31
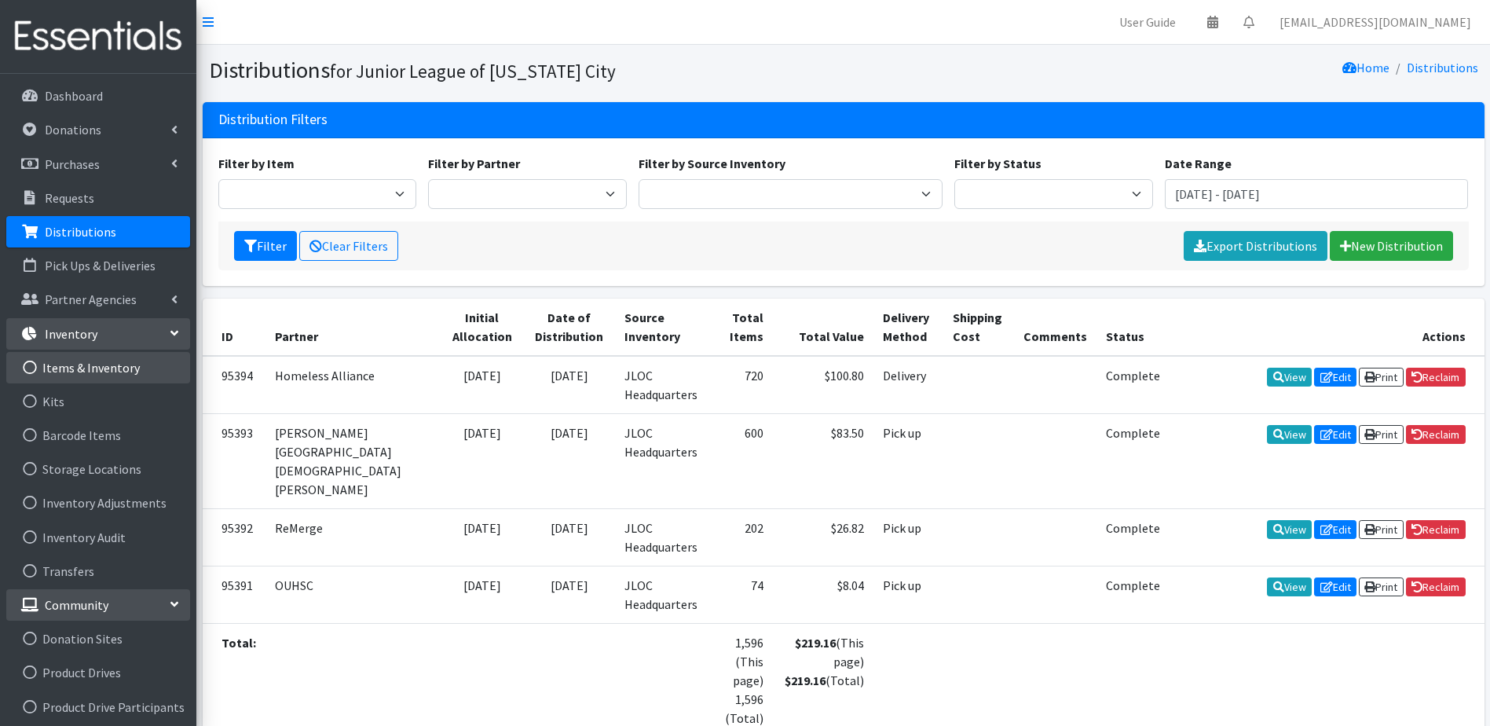
click at [105, 379] on link "Items & Inventory" at bounding box center [98, 367] width 184 height 31
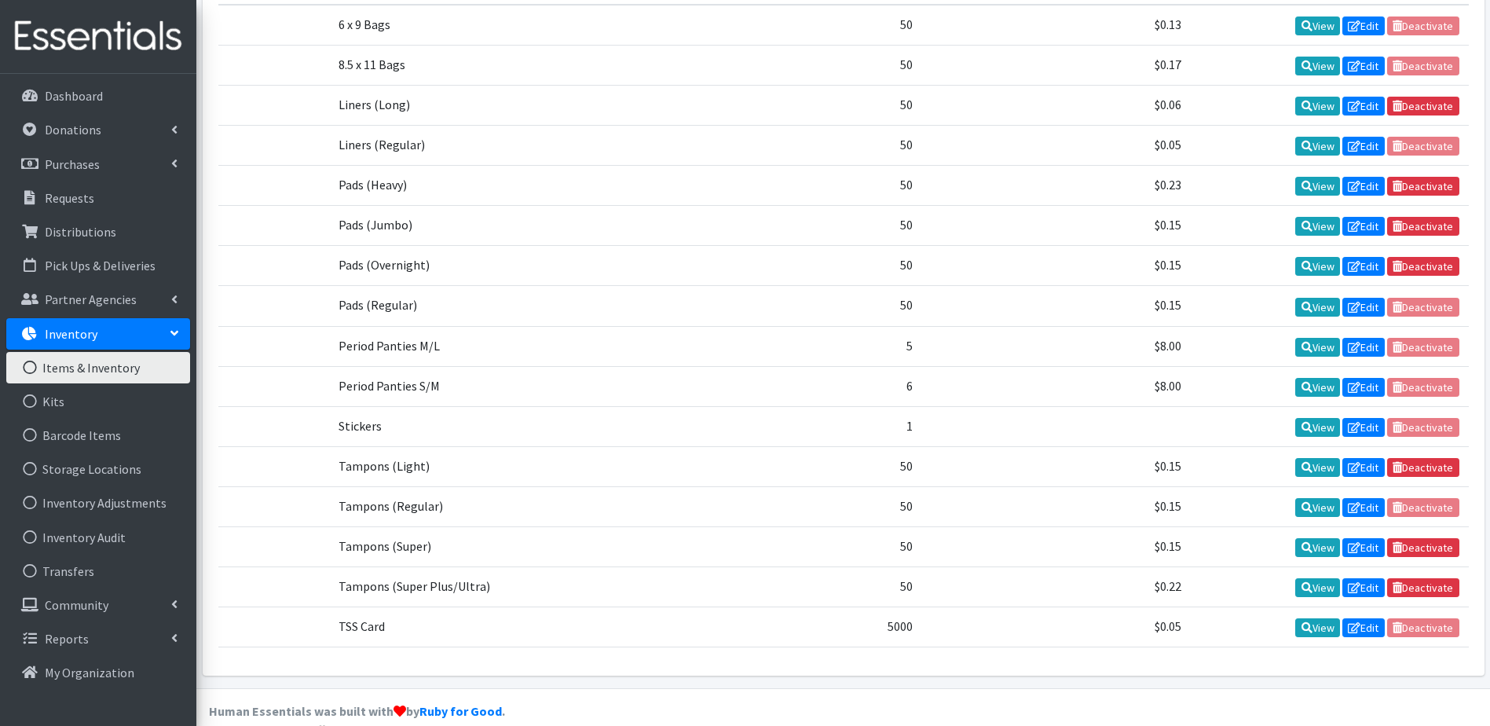
scroll to position [471, 0]
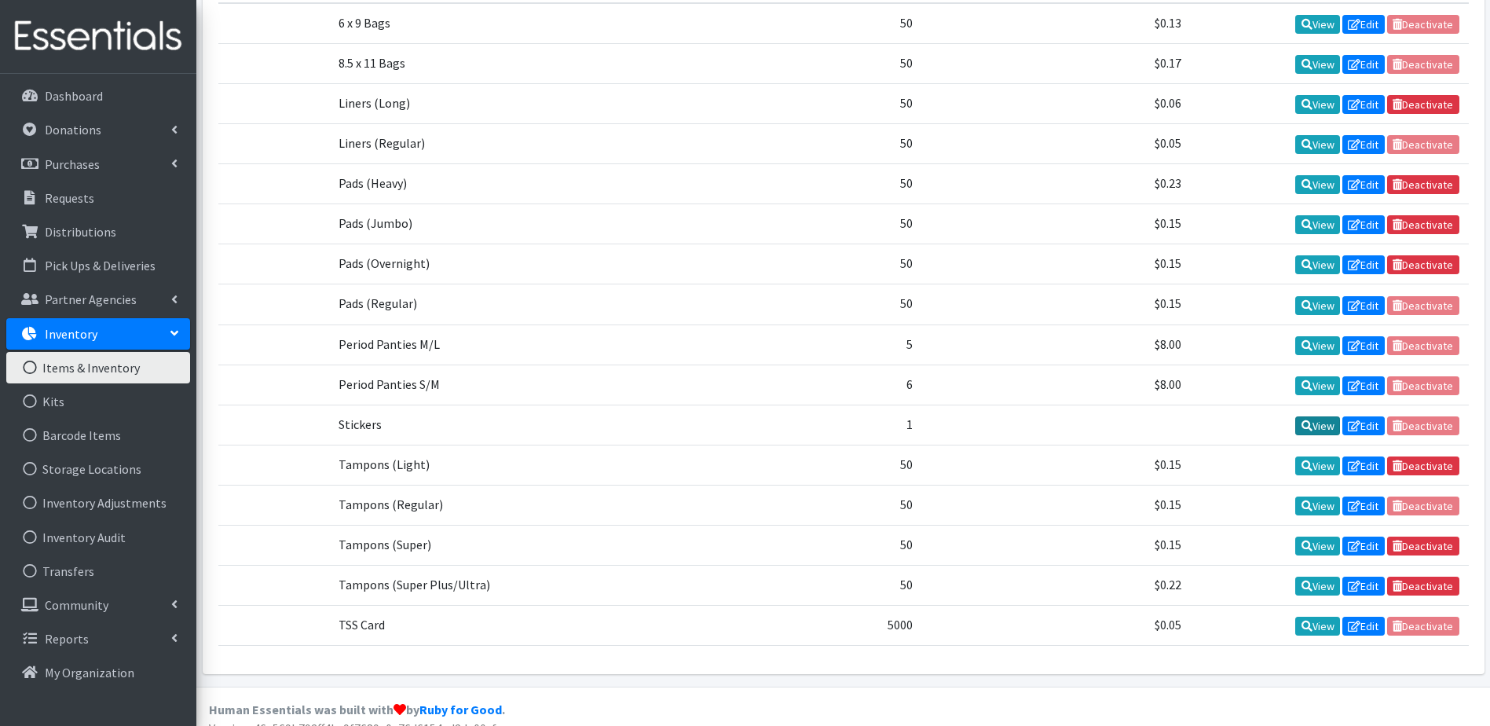
click at [1311, 417] on link "View" at bounding box center [1317, 425] width 45 height 19
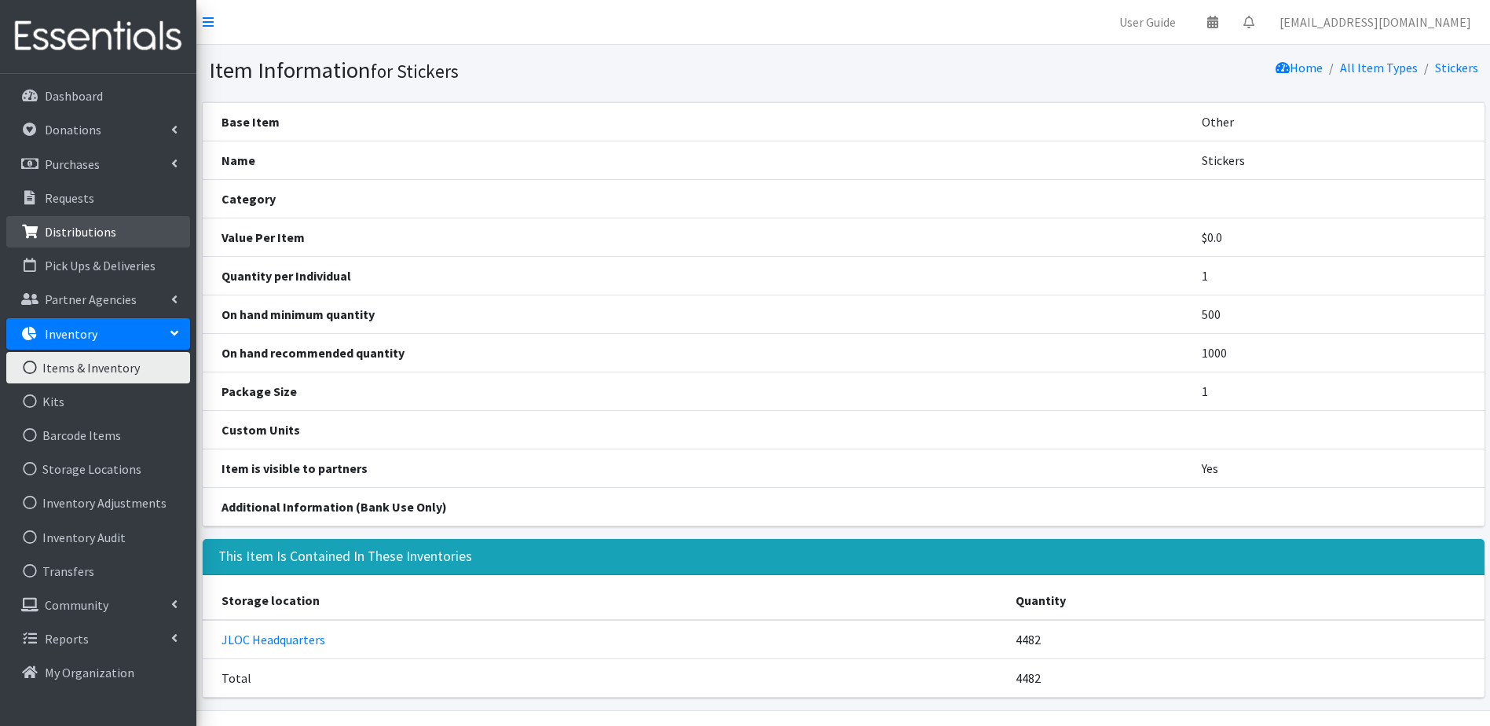
click at [99, 241] on link "Distributions" at bounding box center [98, 231] width 184 height 31
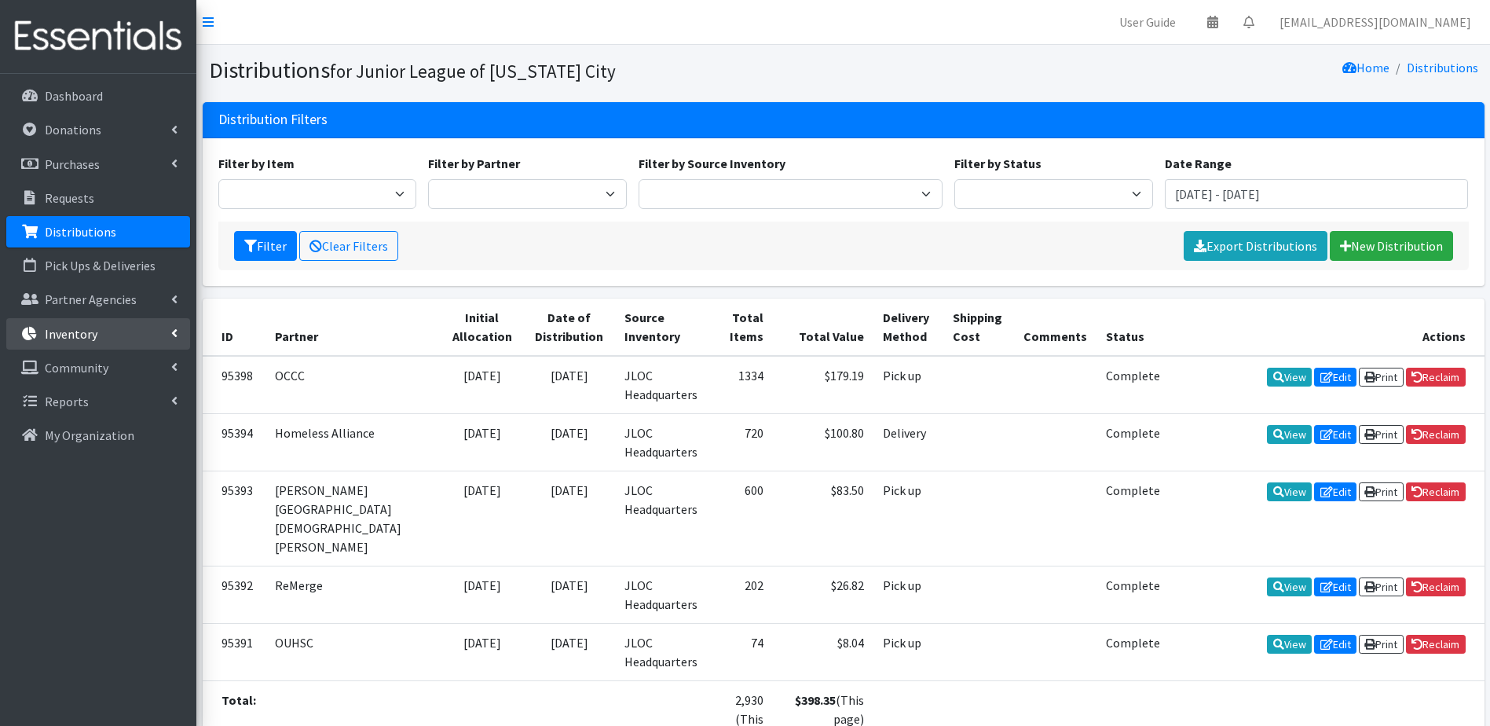
click at [91, 333] on p "Inventory" at bounding box center [71, 334] width 53 height 16
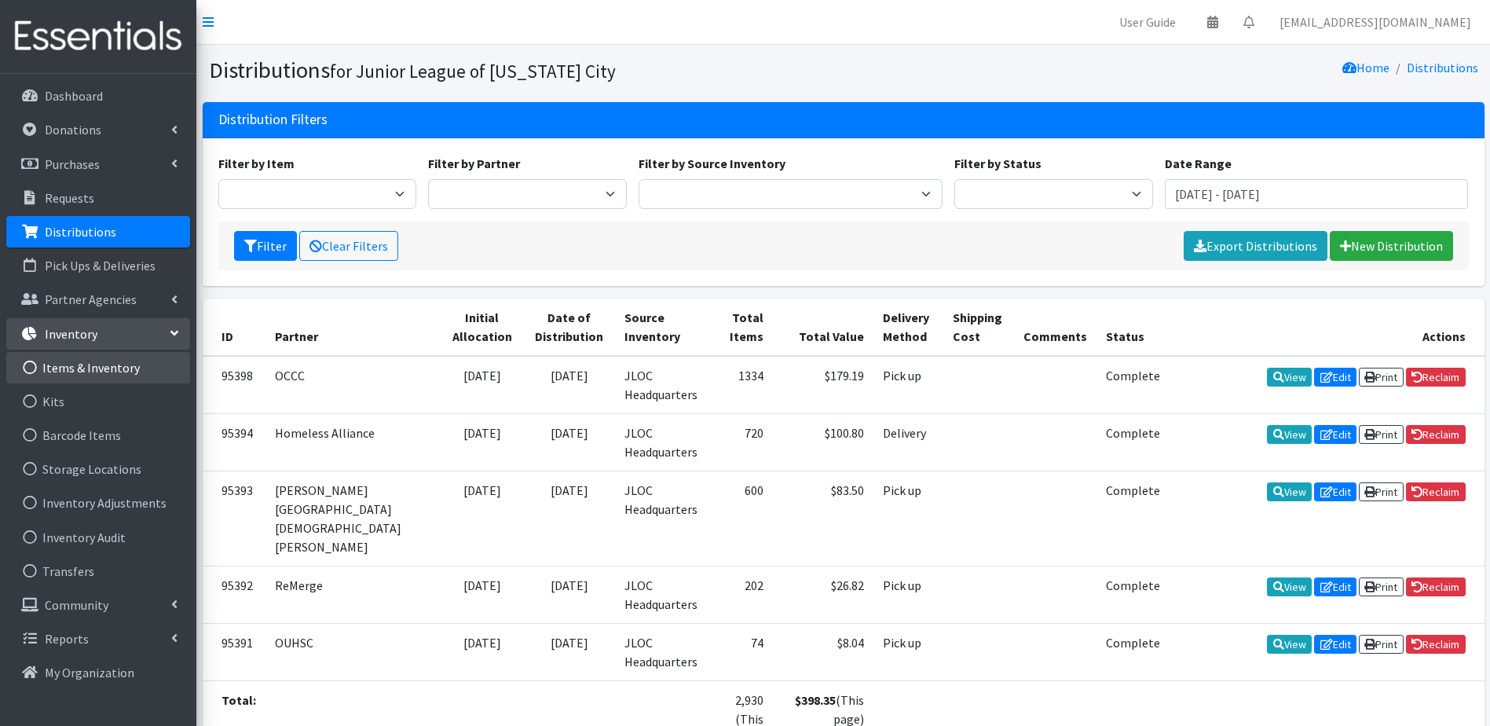
click at [90, 369] on link "Items & Inventory" at bounding box center [98, 367] width 184 height 31
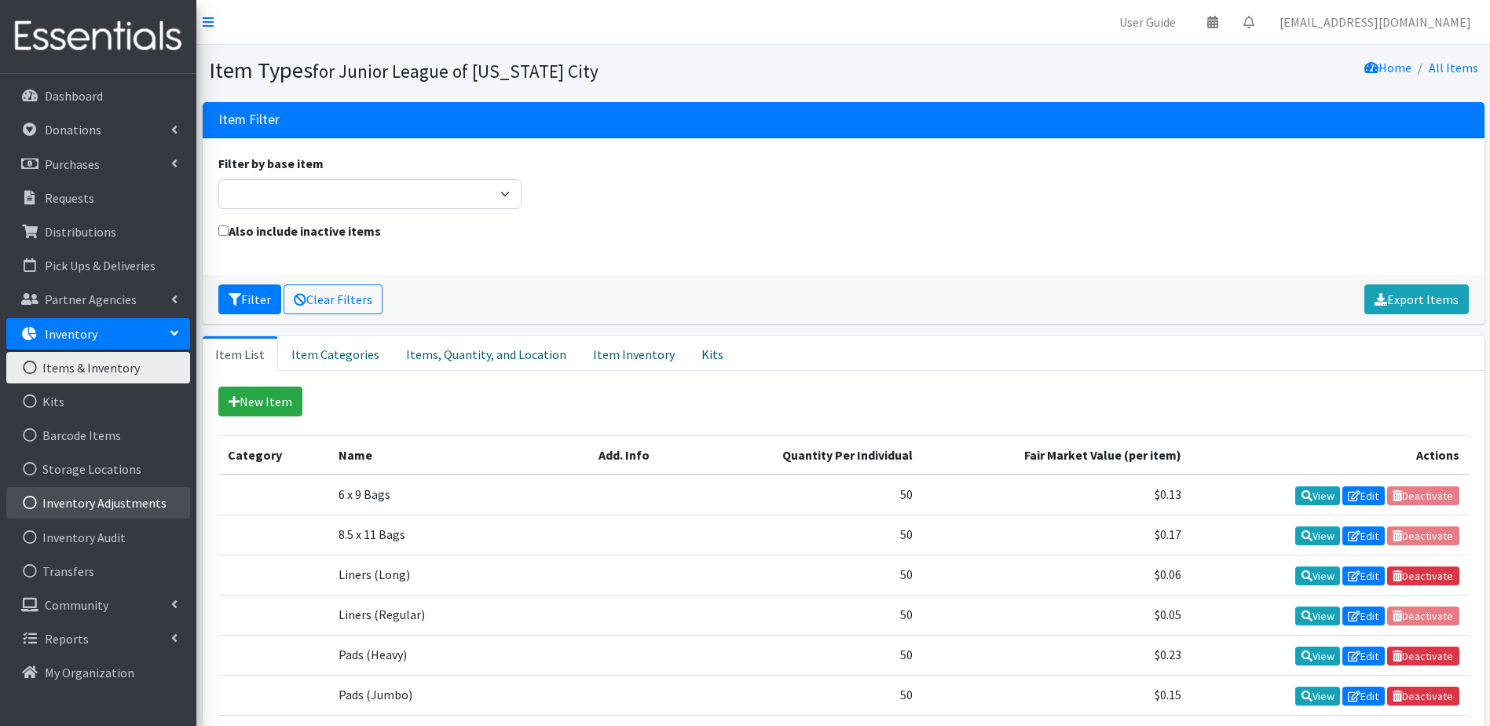
click at [93, 501] on link "Inventory Adjustments" at bounding box center [98, 502] width 184 height 31
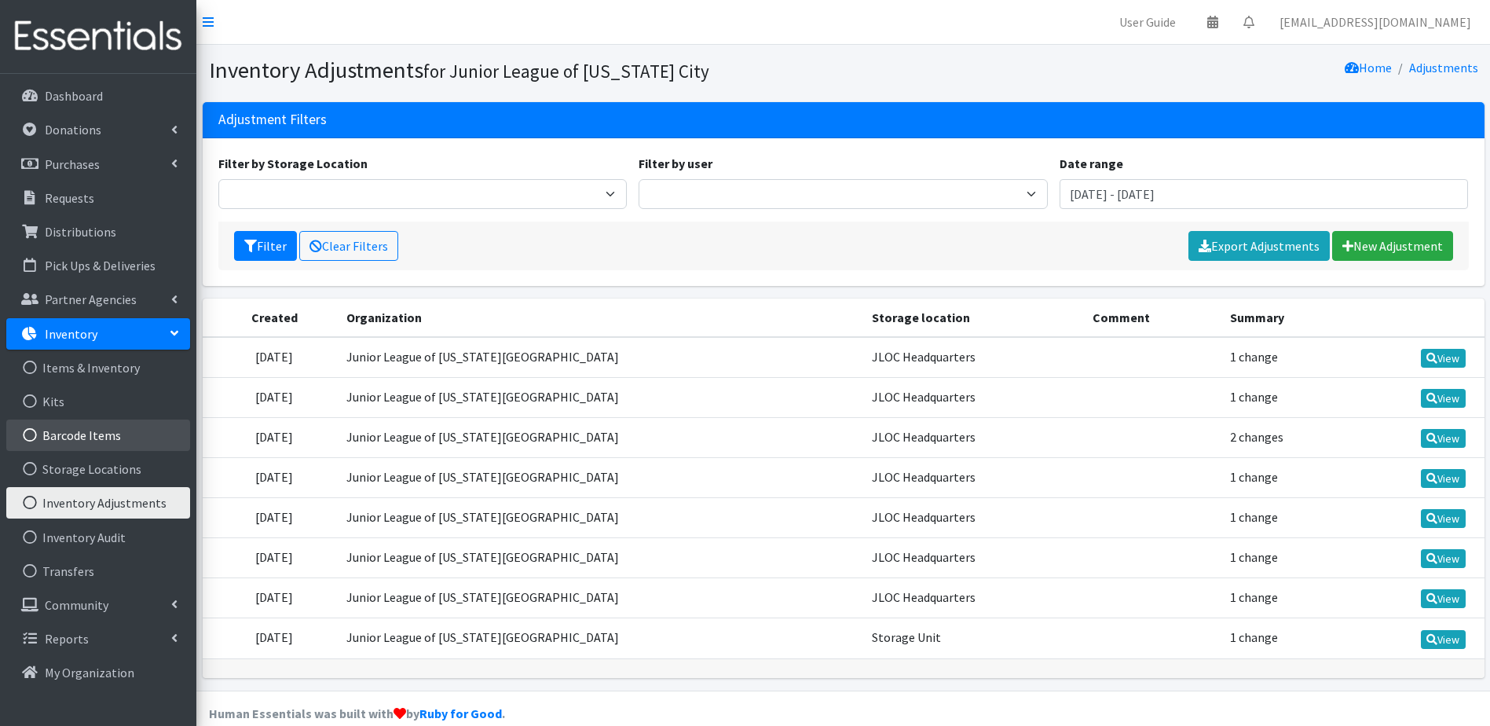
click at [91, 433] on link "Barcode Items" at bounding box center [98, 434] width 184 height 31
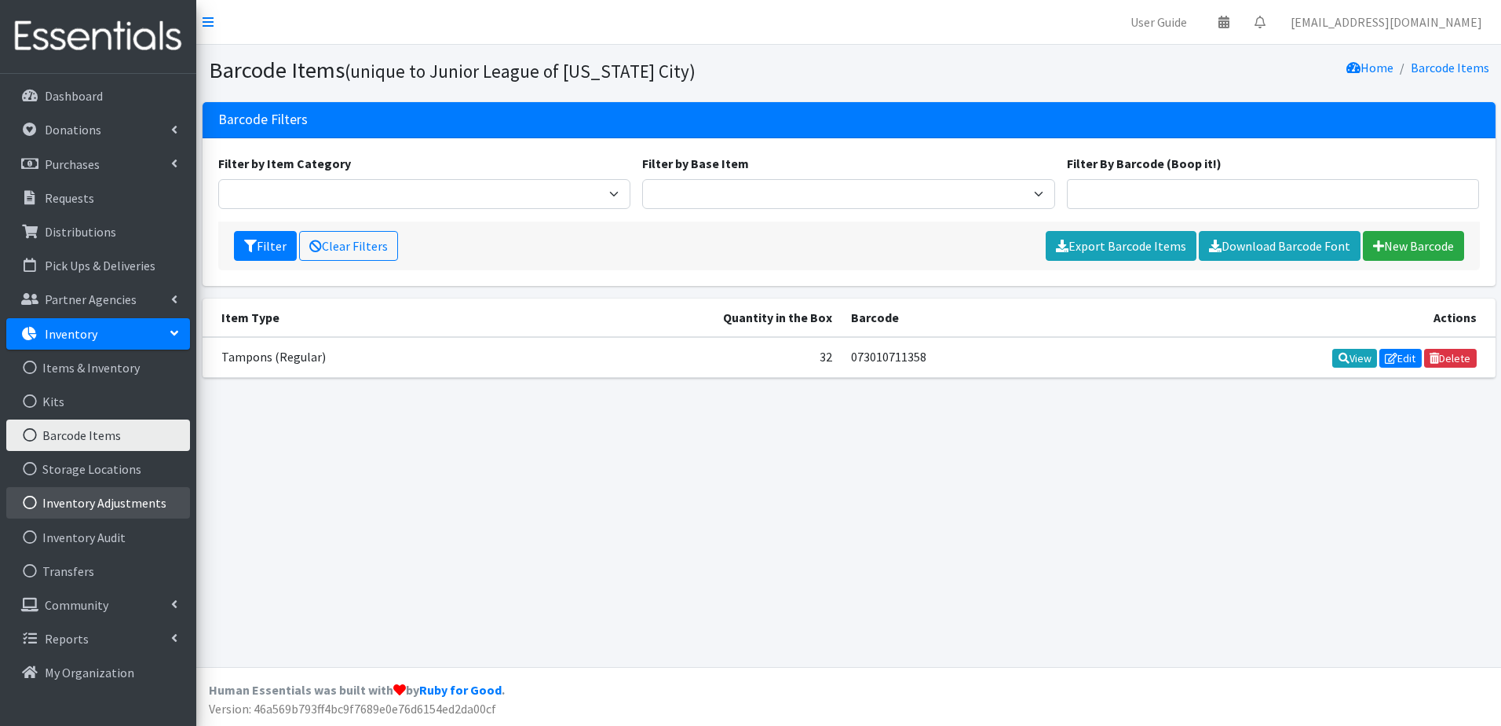
click at [91, 503] on link "Inventory Adjustments" at bounding box center [98, 502] width 184 height 31
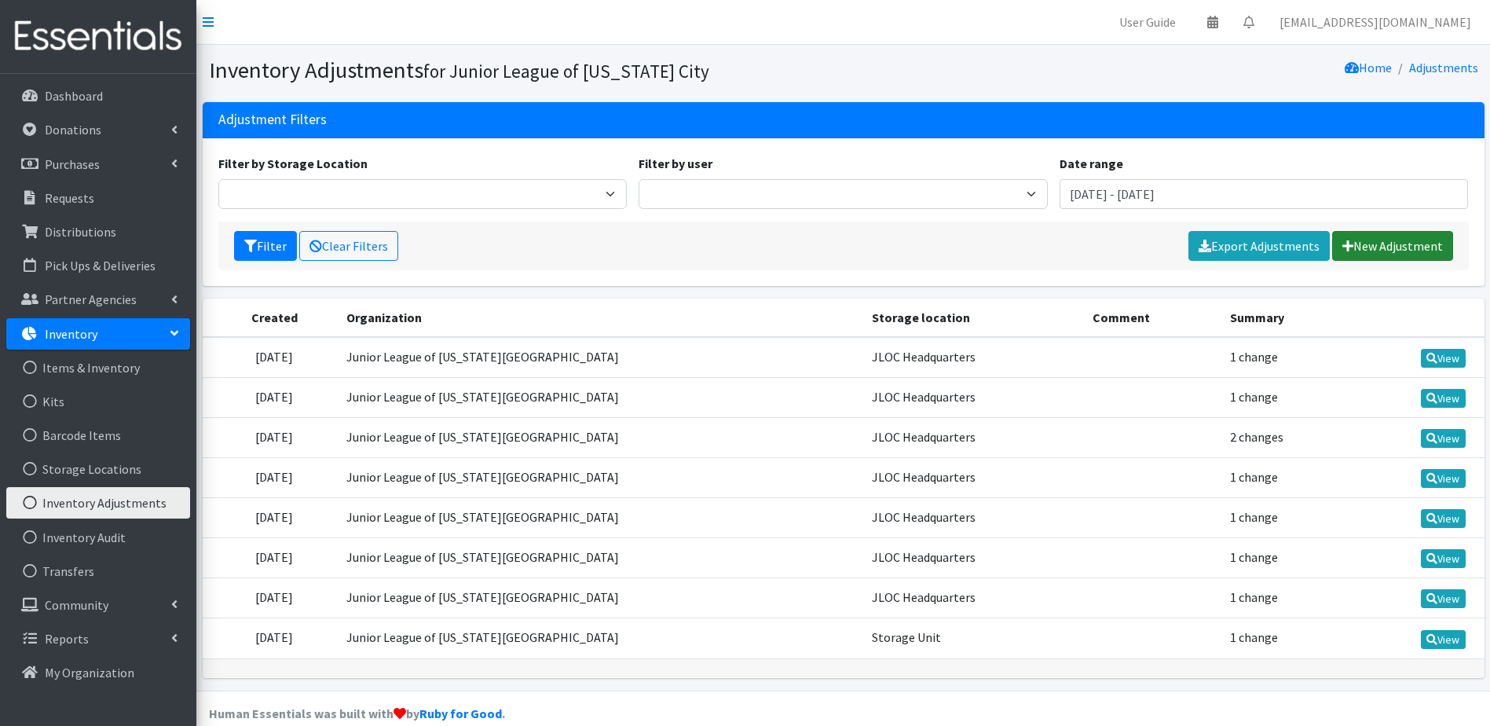
click at [1416, 243] on link "New Adjustment" at bounding box center [1392, 246] width 121 height 30
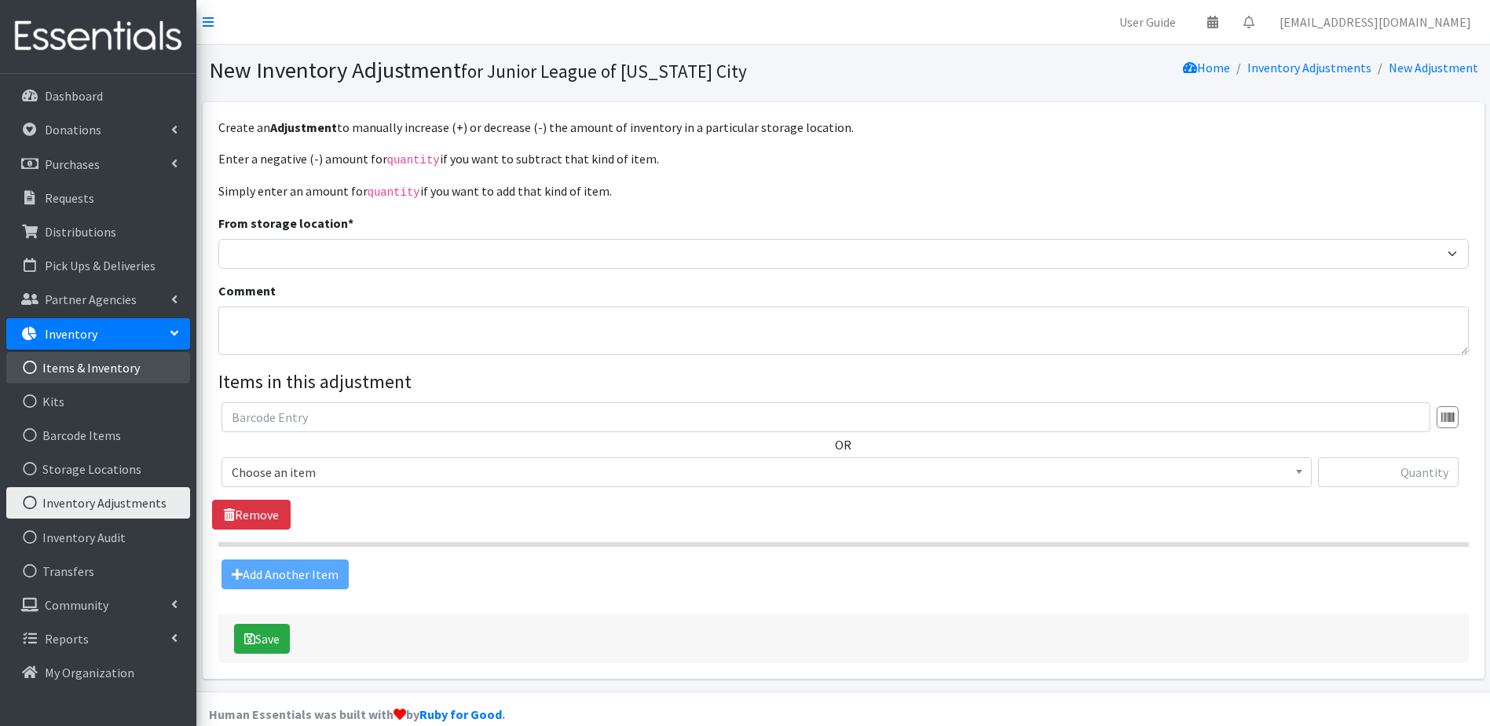
click at [123, 370] on link "Items & Inventory" at bounding box center [98, 367] width 184 height 31
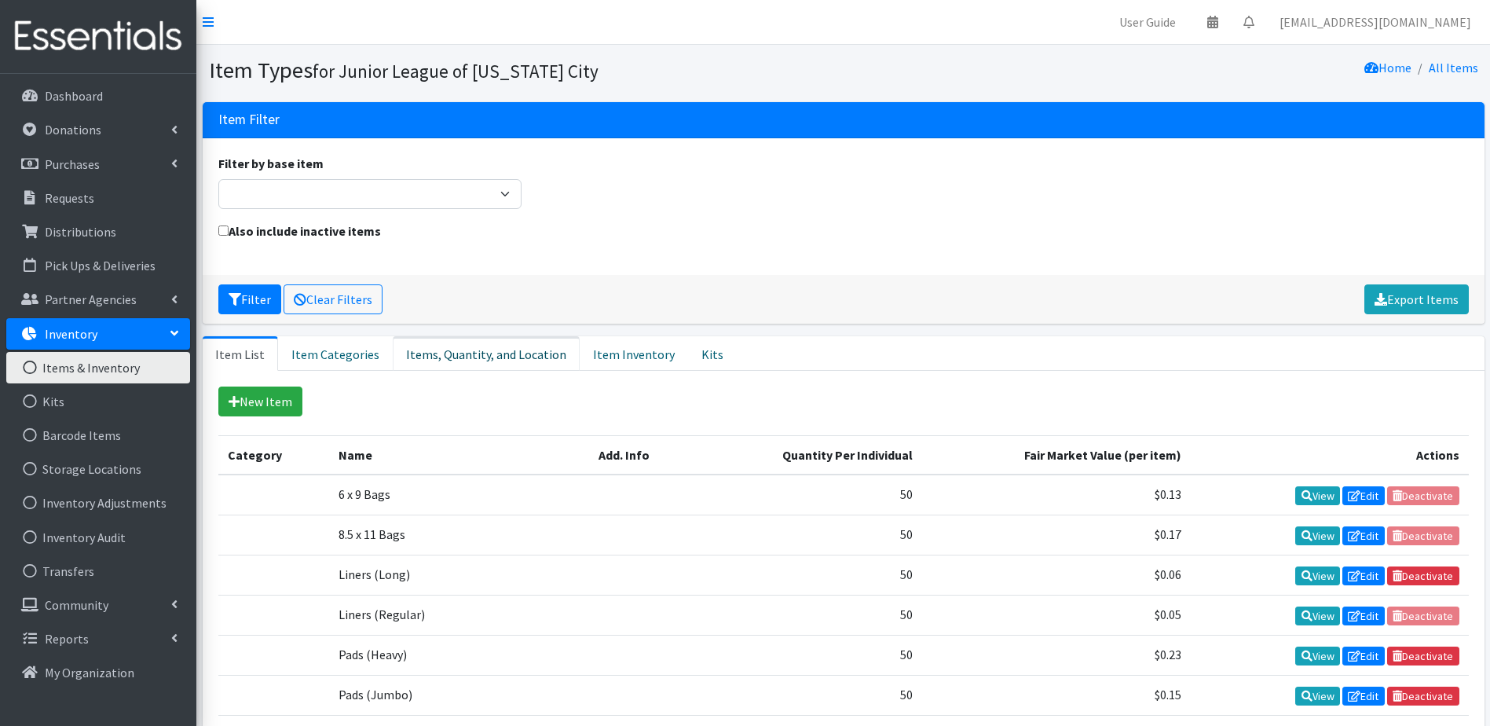
click at [510, 361] on link "Items, Quantity, and Location" at bounding box center [486, 353] width 187 height 35
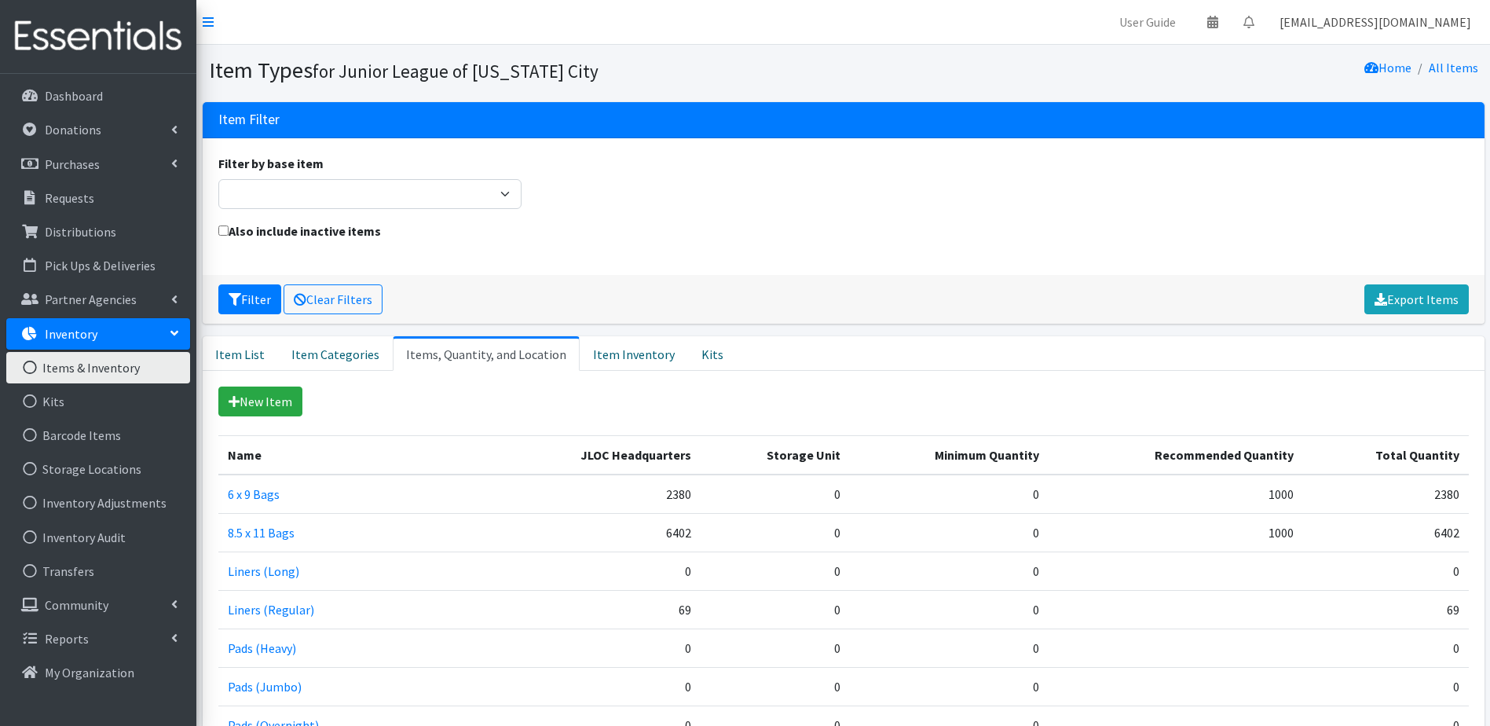
click at [1421, 30] on link "[EMAIL_ADDRESS][DOMAIN_NAME]" at bounding box center [1375, 21] width 217 height 31
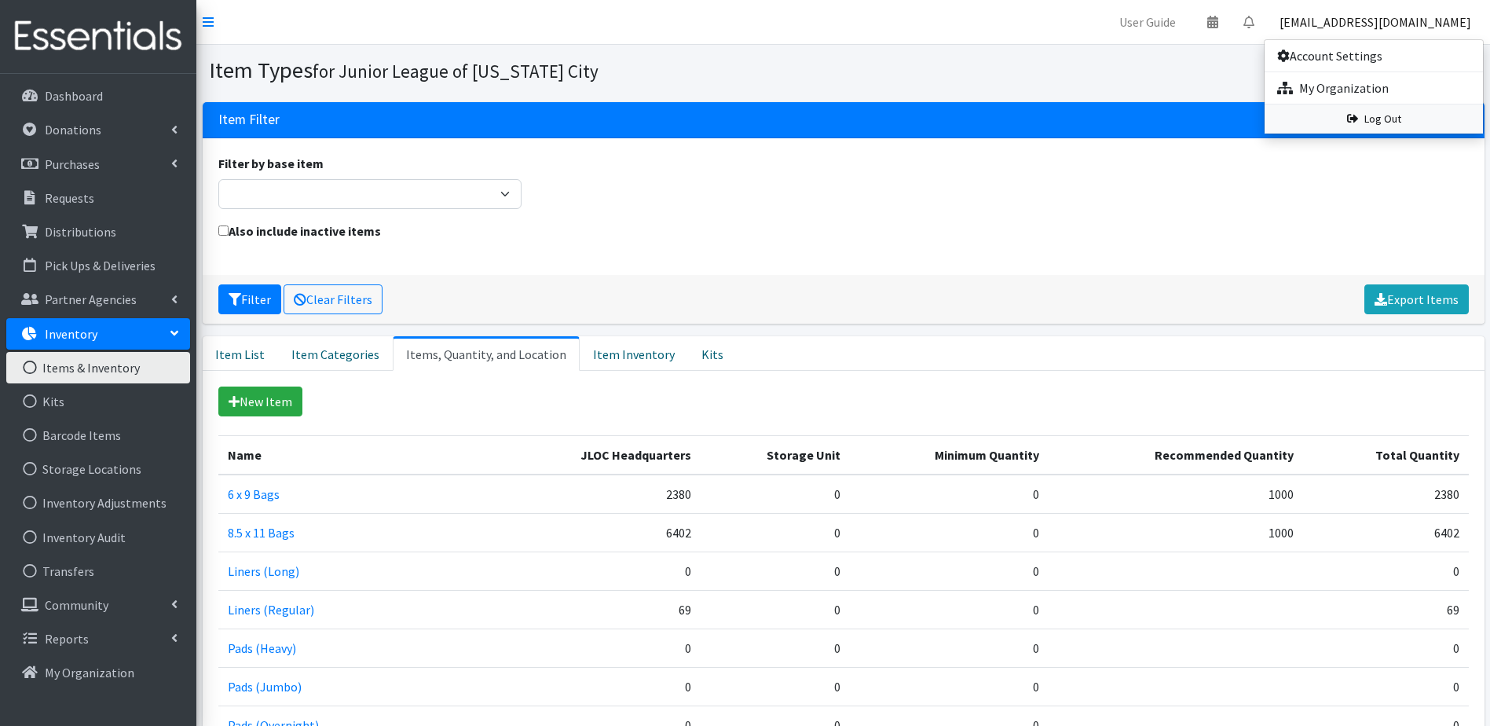
click at [1387, 113] on link "Log Out" at bounding box center [1373, 118] width 218 height 29
